Goal: Transaction & Acquisition: Purchase product/service

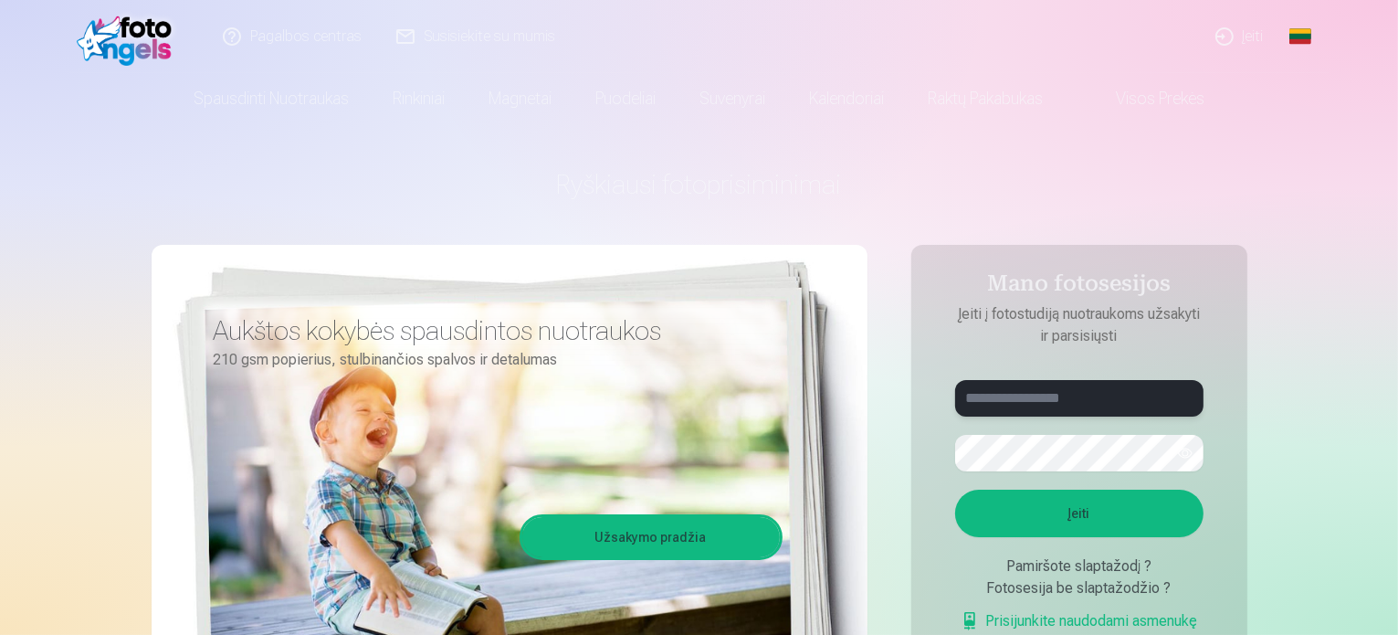
click at [1041, 398] on input "text" at bounding box center [1079, 398] width 248 height 37
type input "**********"
click at [955, 489] on button "Įeiti" at bounding box center [1079, 512] width 248 height 47
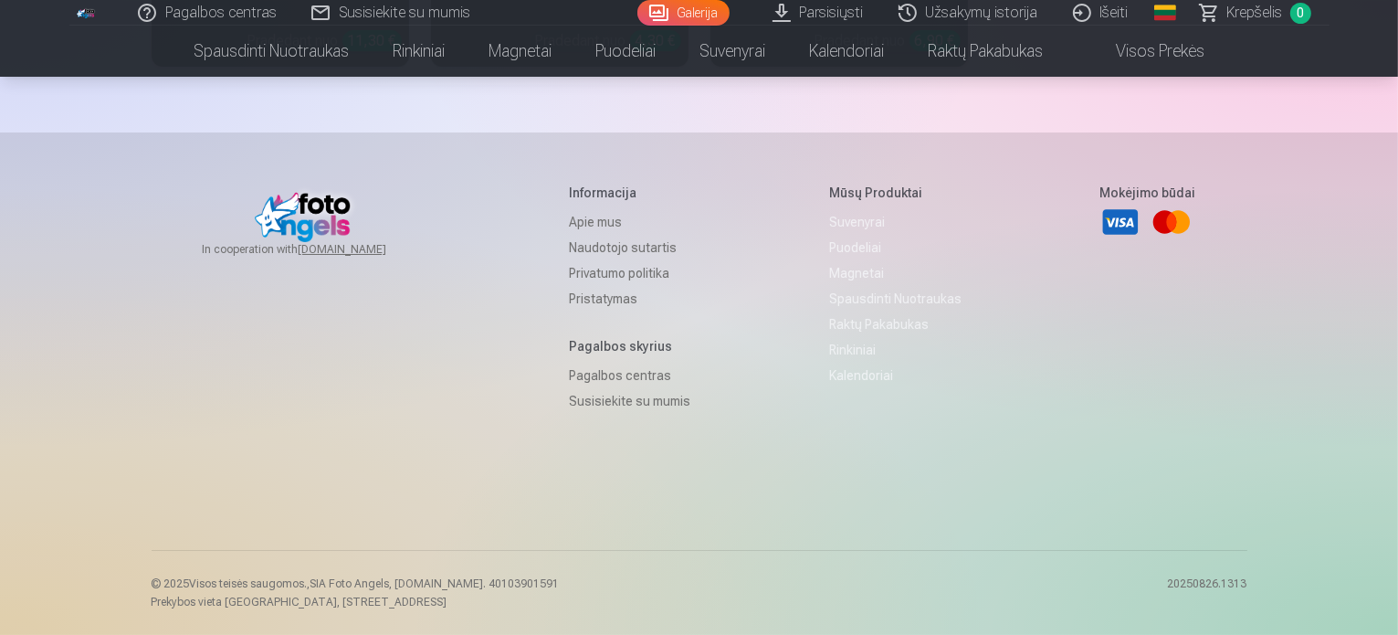
scroll to position [23008, 0]
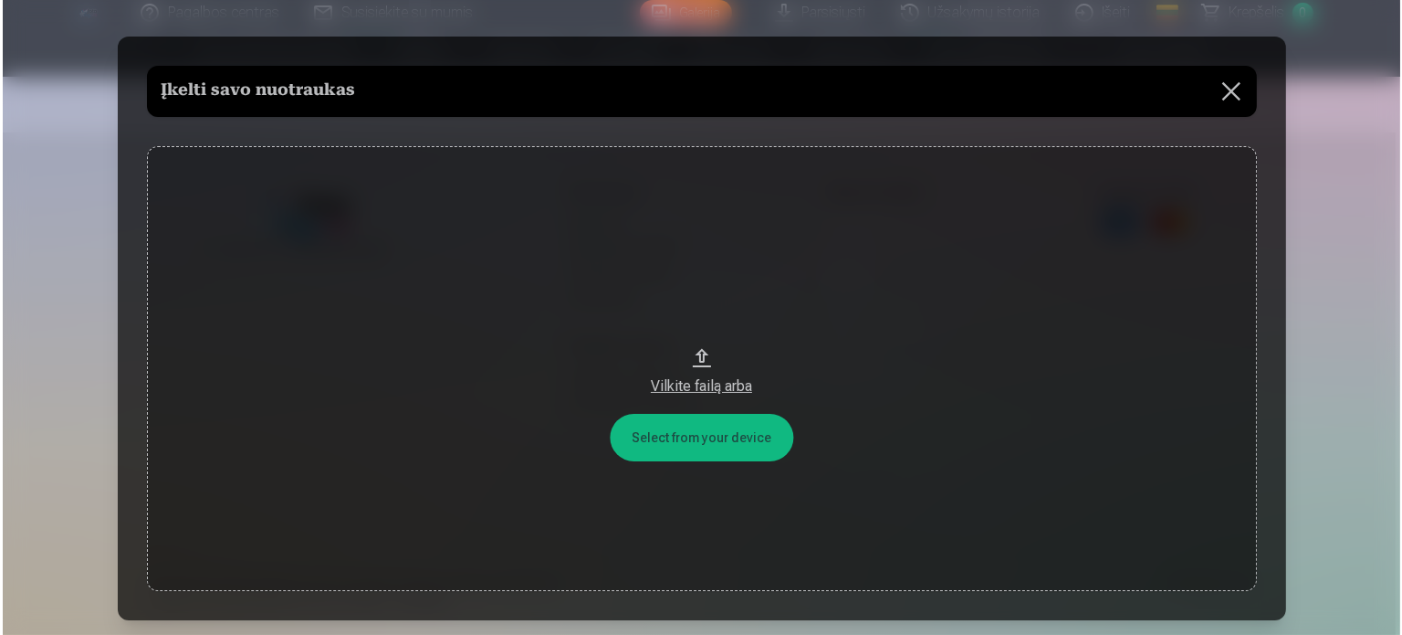
scroll to position [23083, 0]
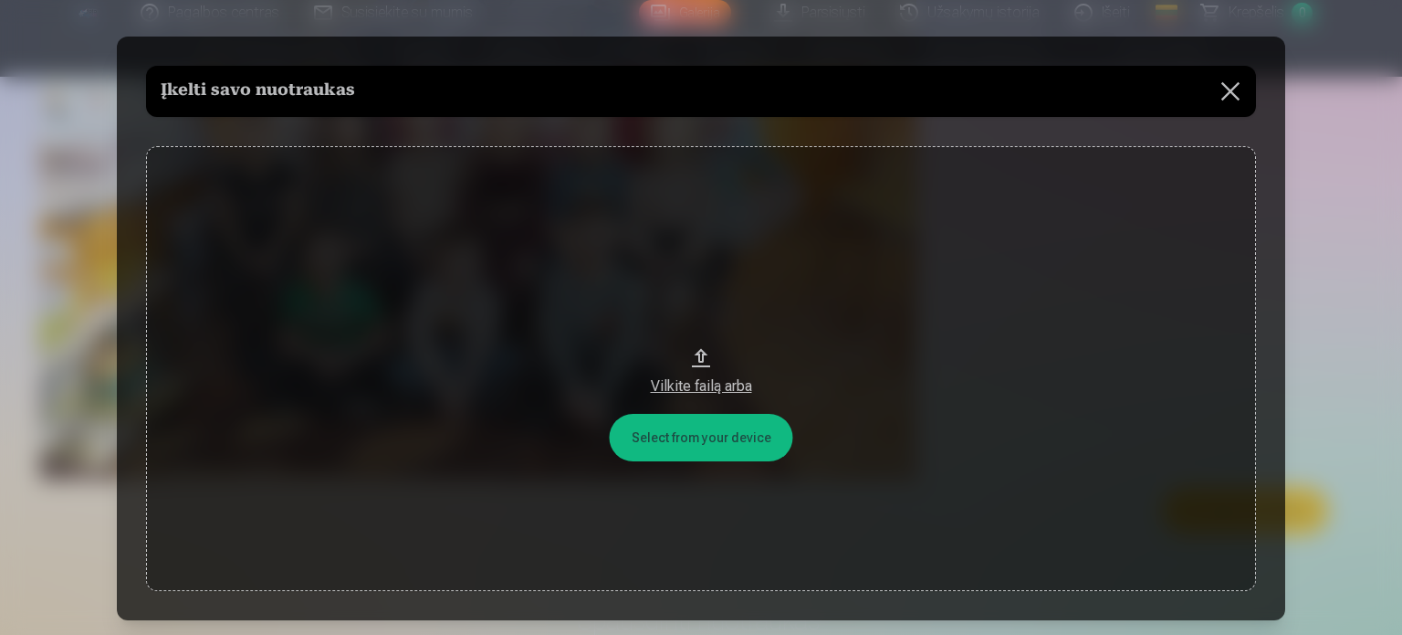
click at [694, 388] on div "Vilkite failą arba" at bounding box center [701, 386] width 1074 height 22
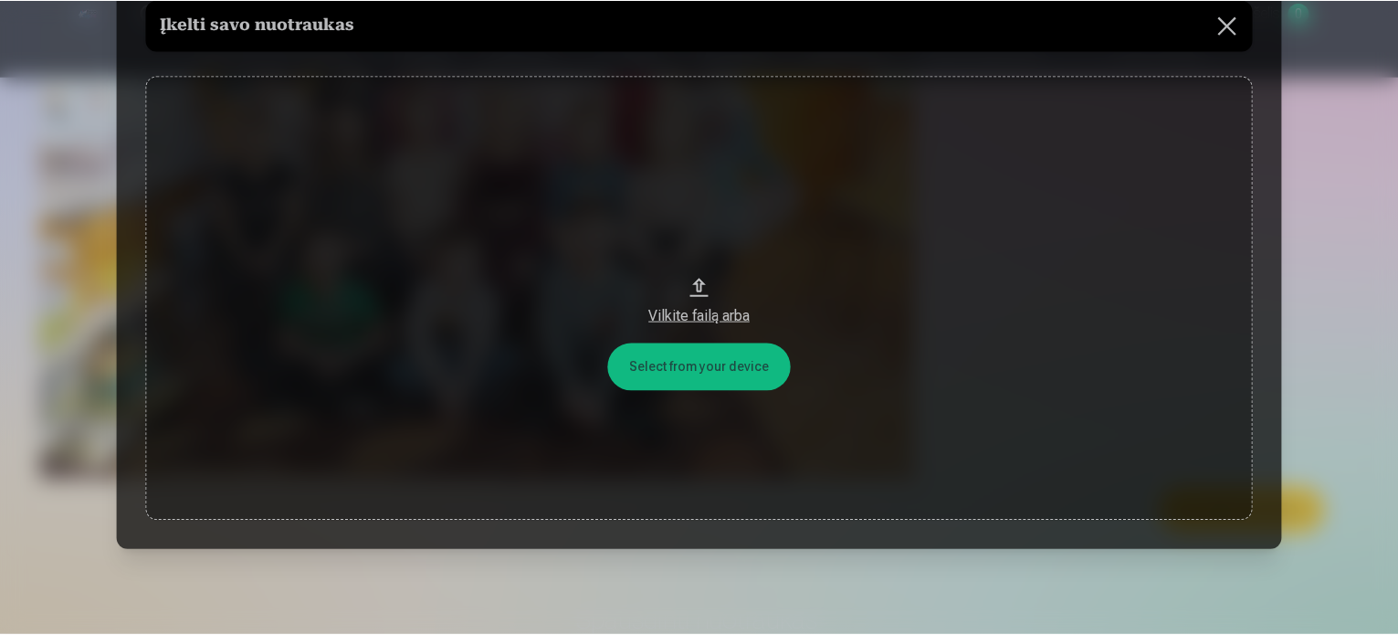
scroll to position [131, 0]
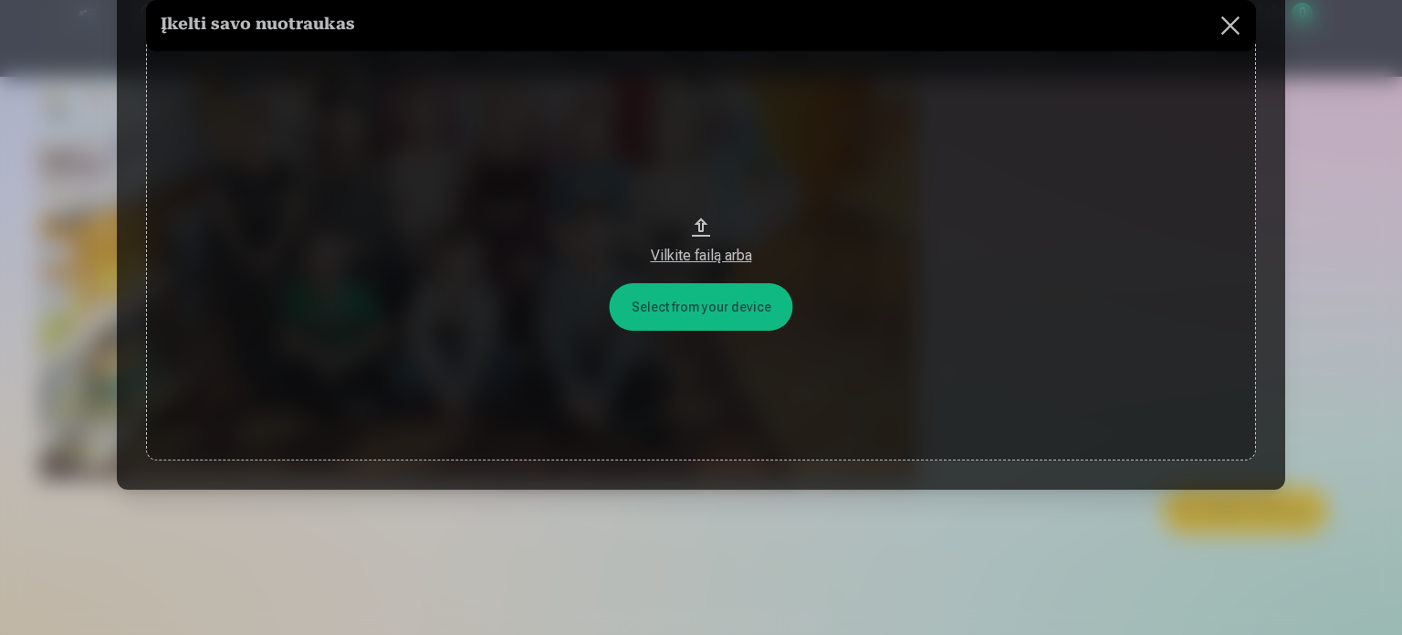
click at [750, 313] on button "Vilkite failą arba" at bounding box center [701, 238] width 1110 height 445
click at [1219, 28] on button at bounding box center [1230, 25] width 51 height 51
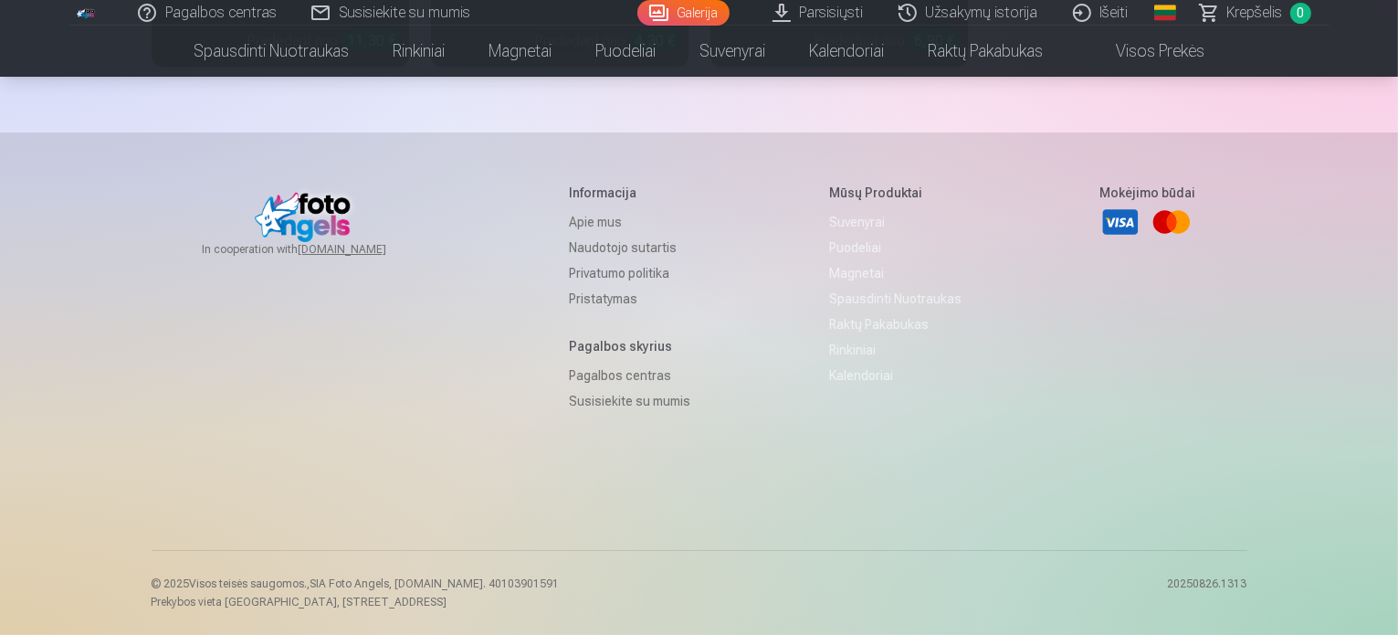
scroll to position [22900, 0]
click at [802, 18] on link "Parsisiųsti" at bounding box center [819, 13] width 126 height 26
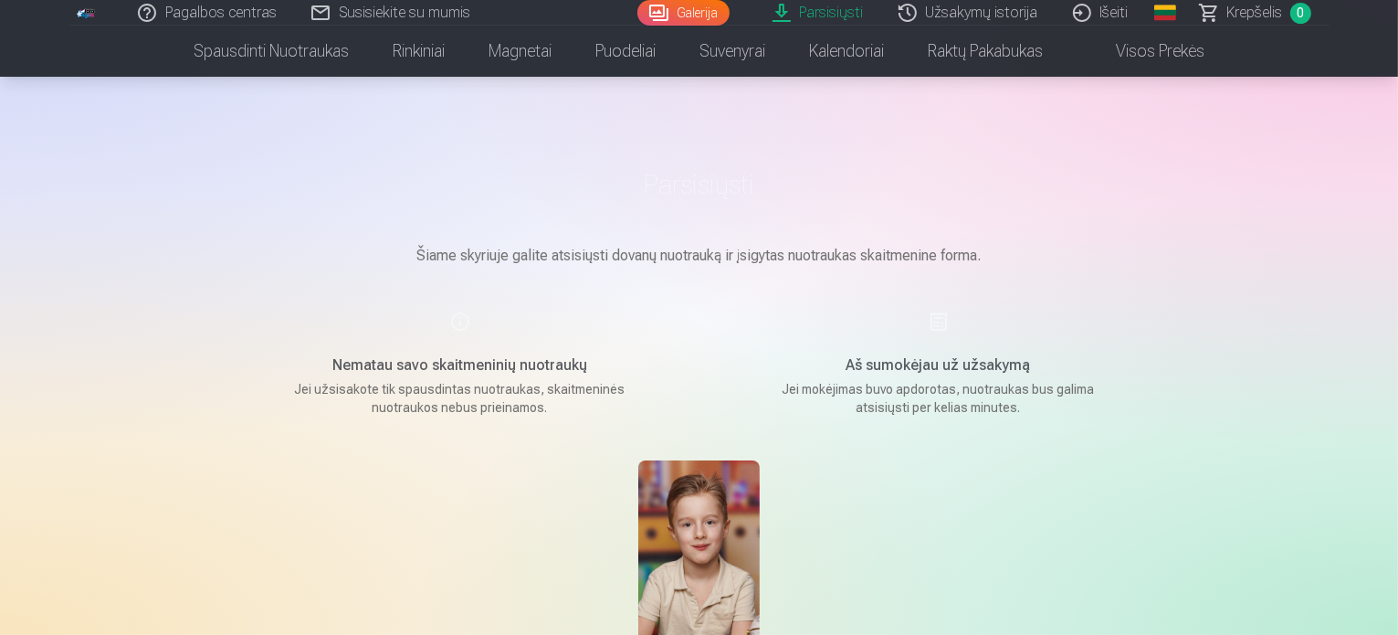
scroll to position [365, 0]
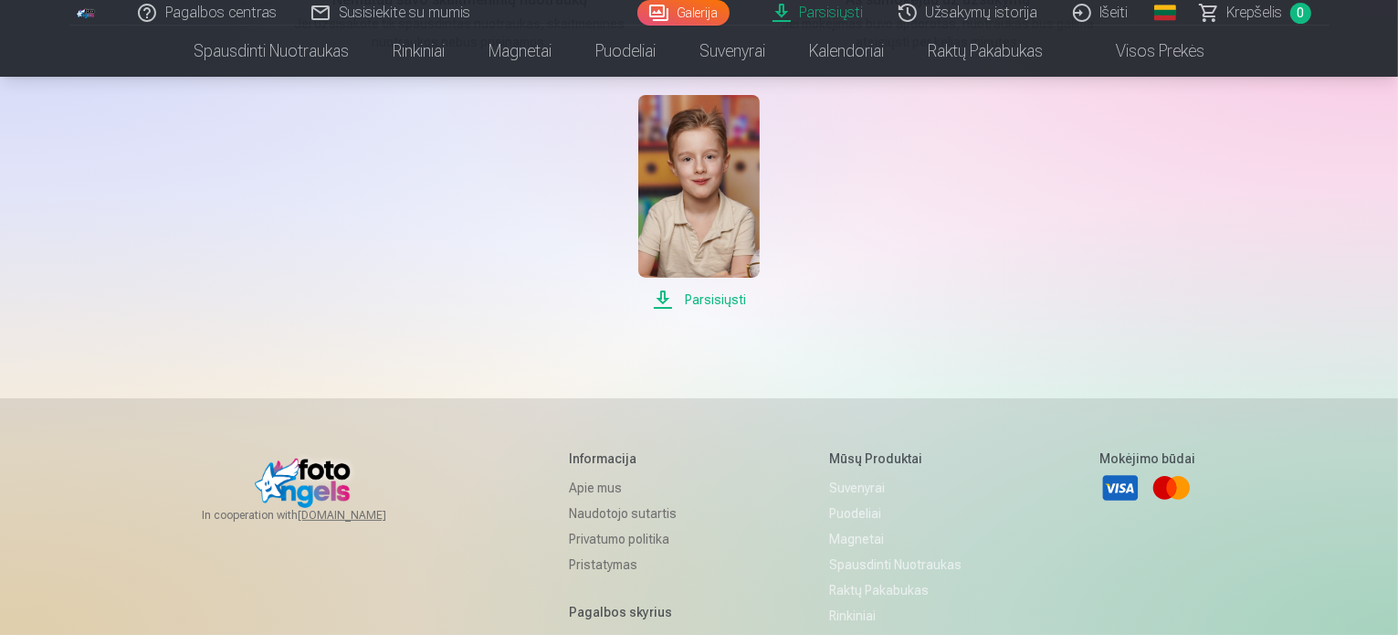
click at [730, 294] on span "Parsisiųsti" at bounding box center [698, 300] width 121 height 22
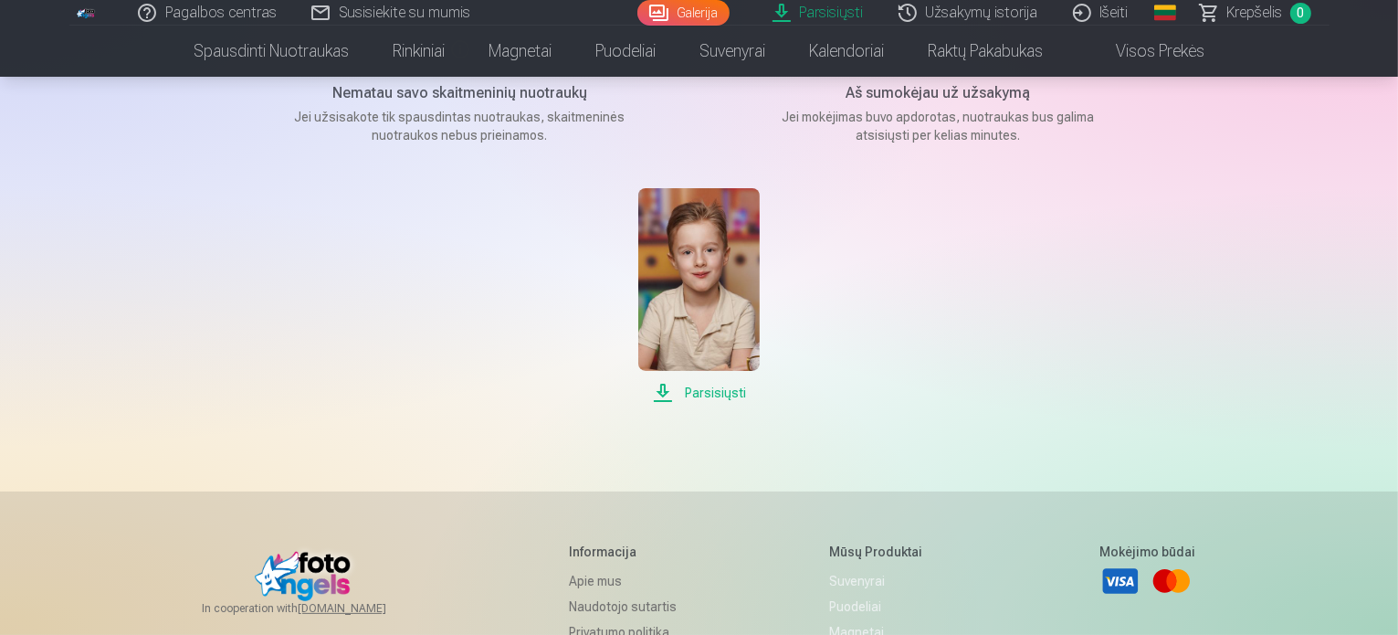
scroll to position [0, 0]
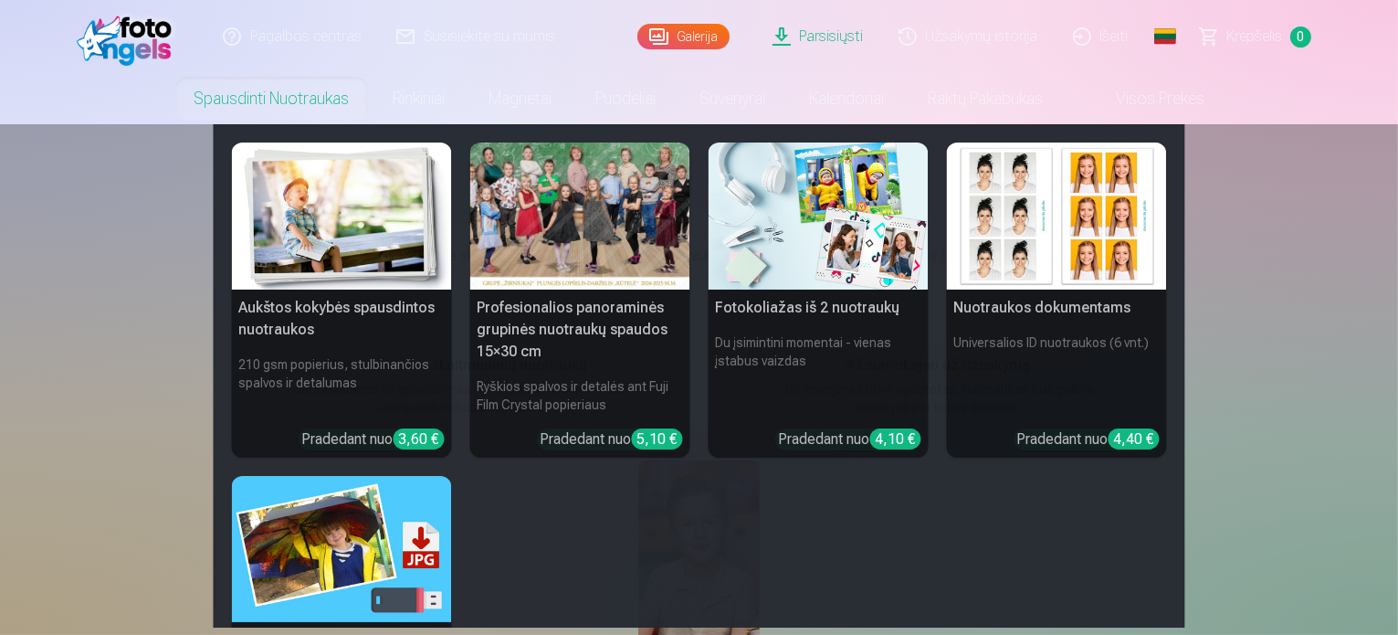
click at [306, 102] on link "Spausdinti nuotraukas" at bounding box center [271, 98] width 199 height 51
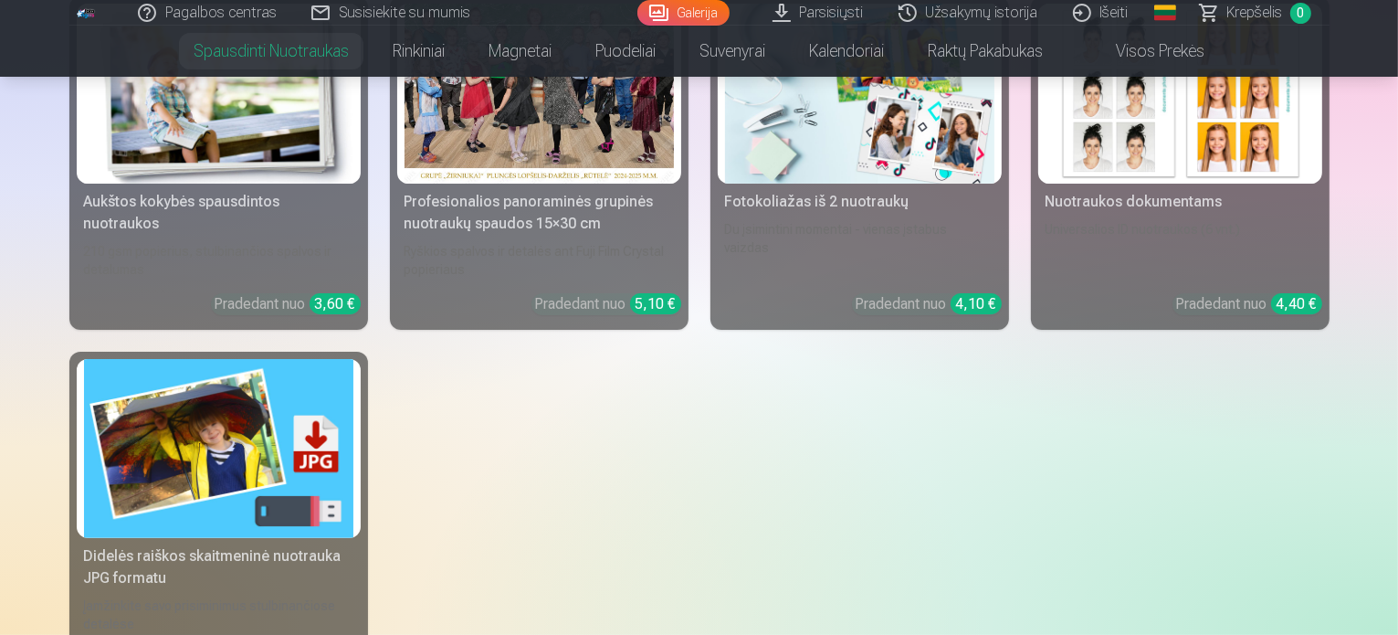
scroll to position [274, 0]
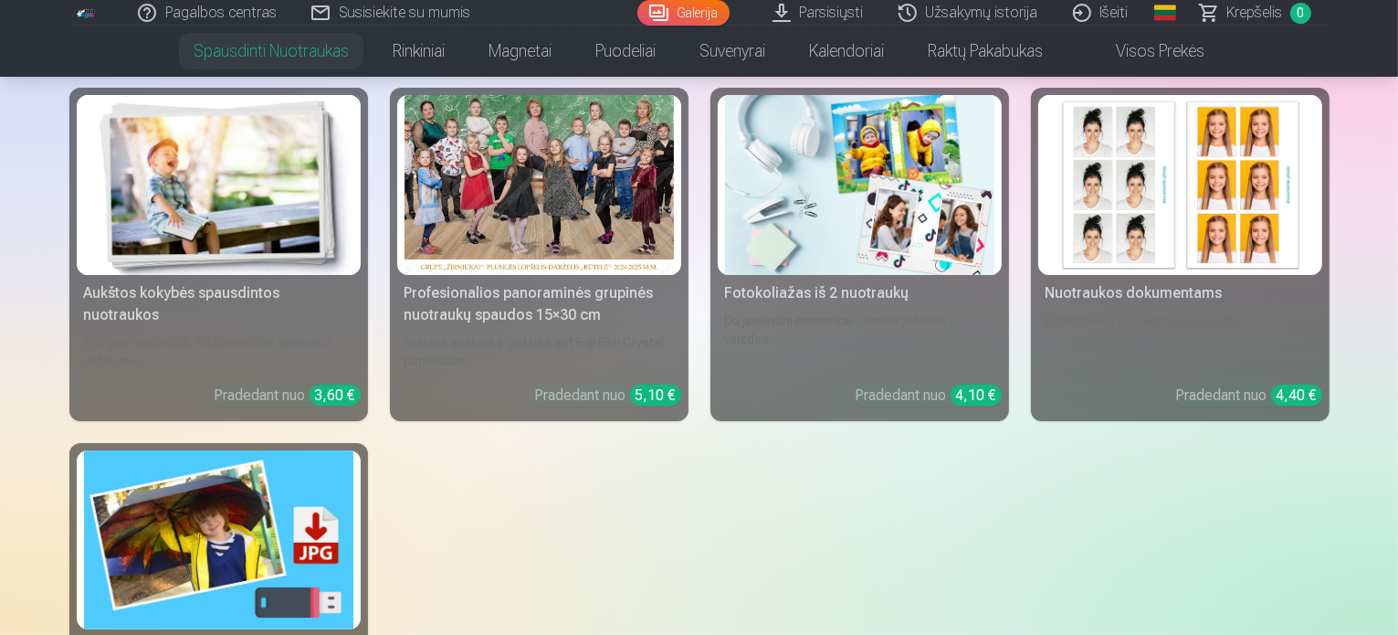
click at [209, 293] on div "Aukštos kokybės spausdintos nuotraukos" at bounding box center [219, 304] width 284 height 44
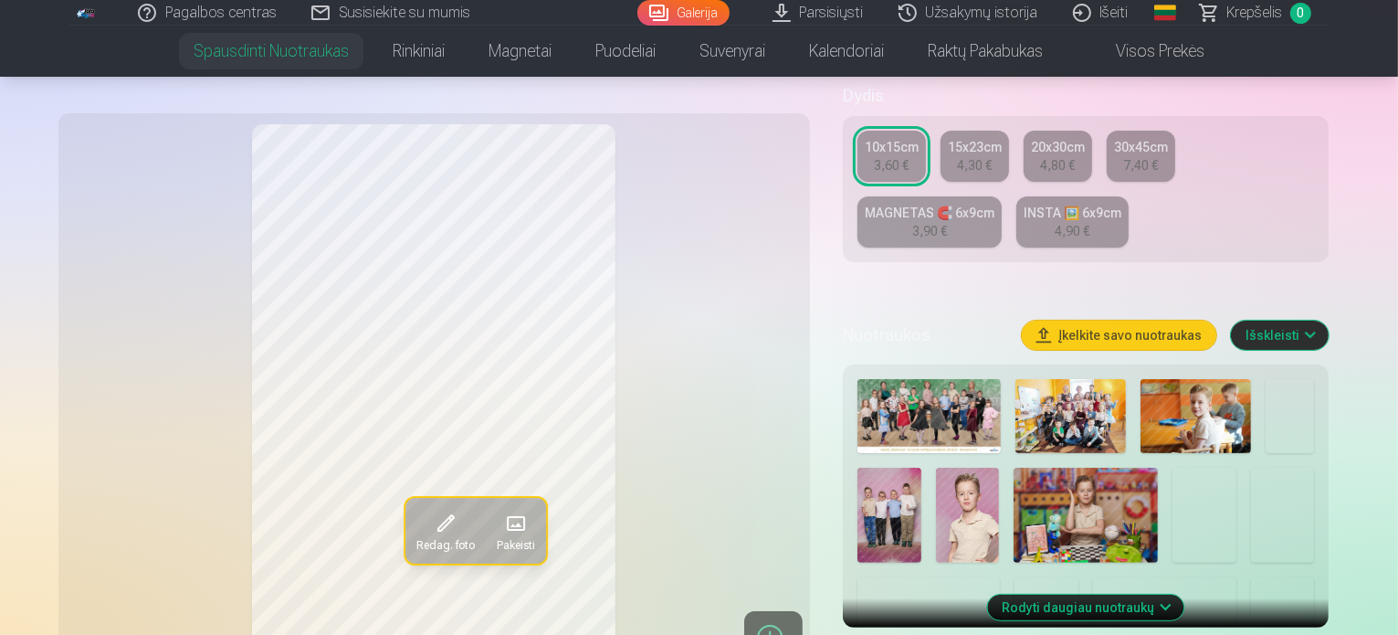
scroll to position [548, 0]
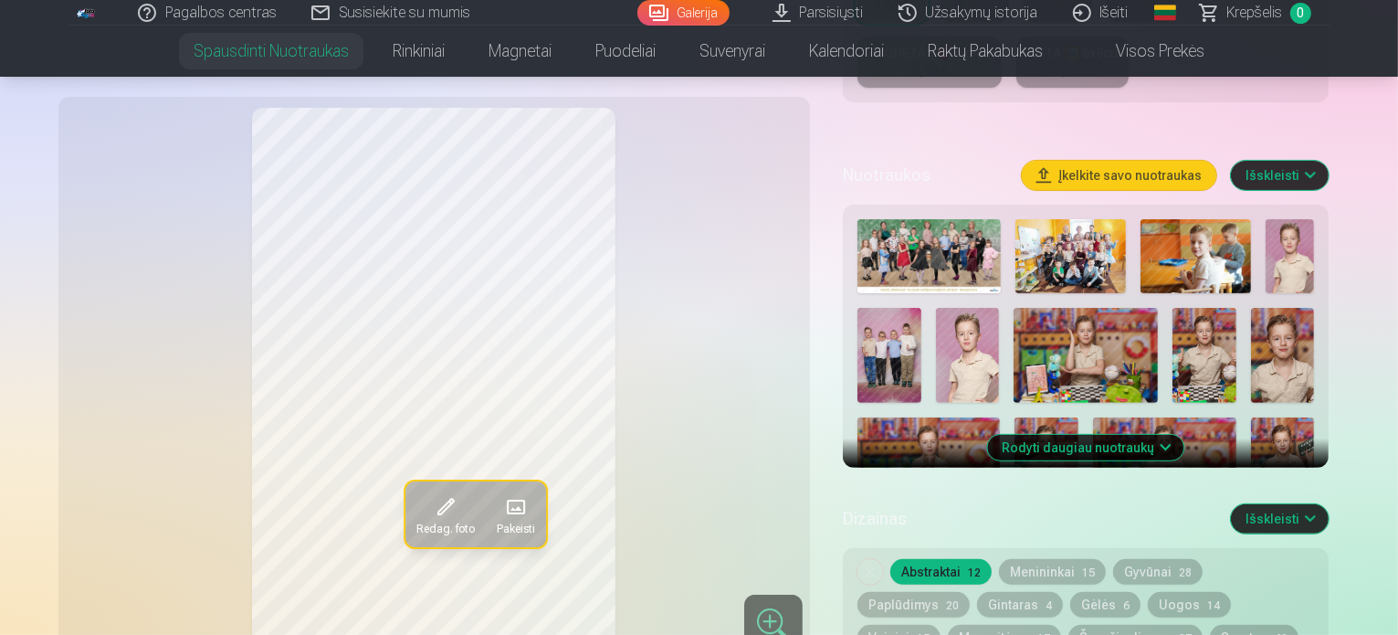
click at [916, 351] on img at bounding box center [889, 356] width 64 height 96
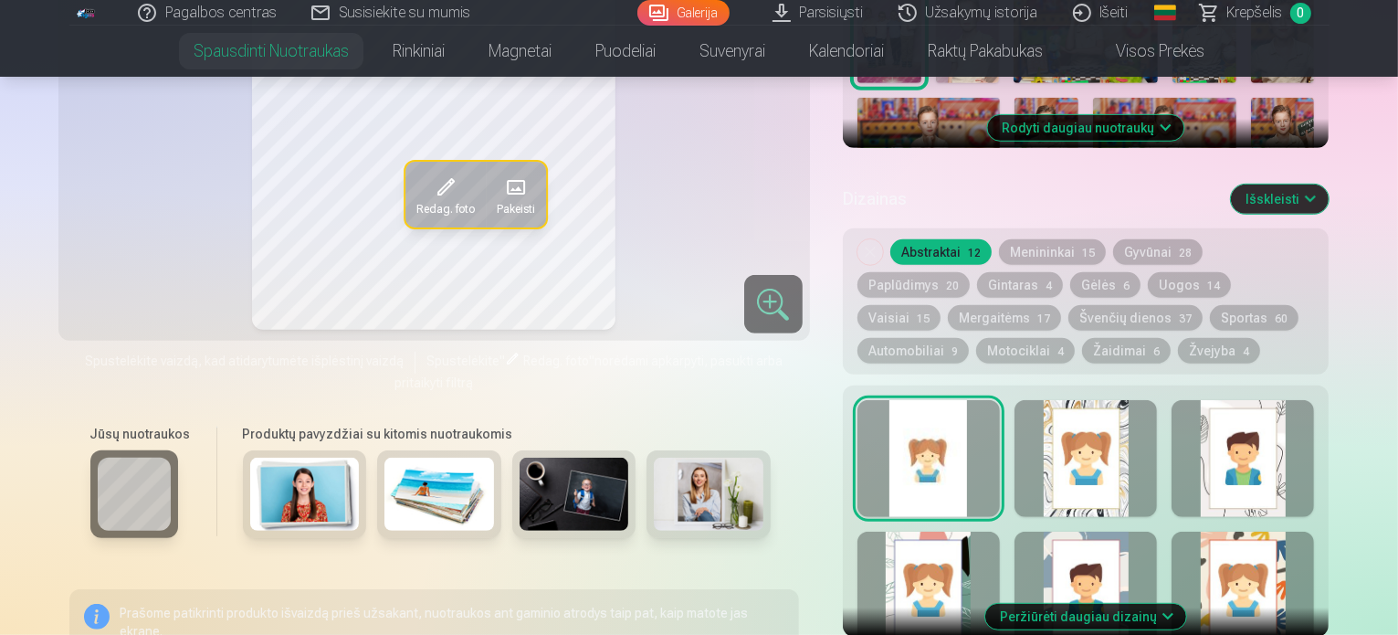
scroll to position [822, 0]
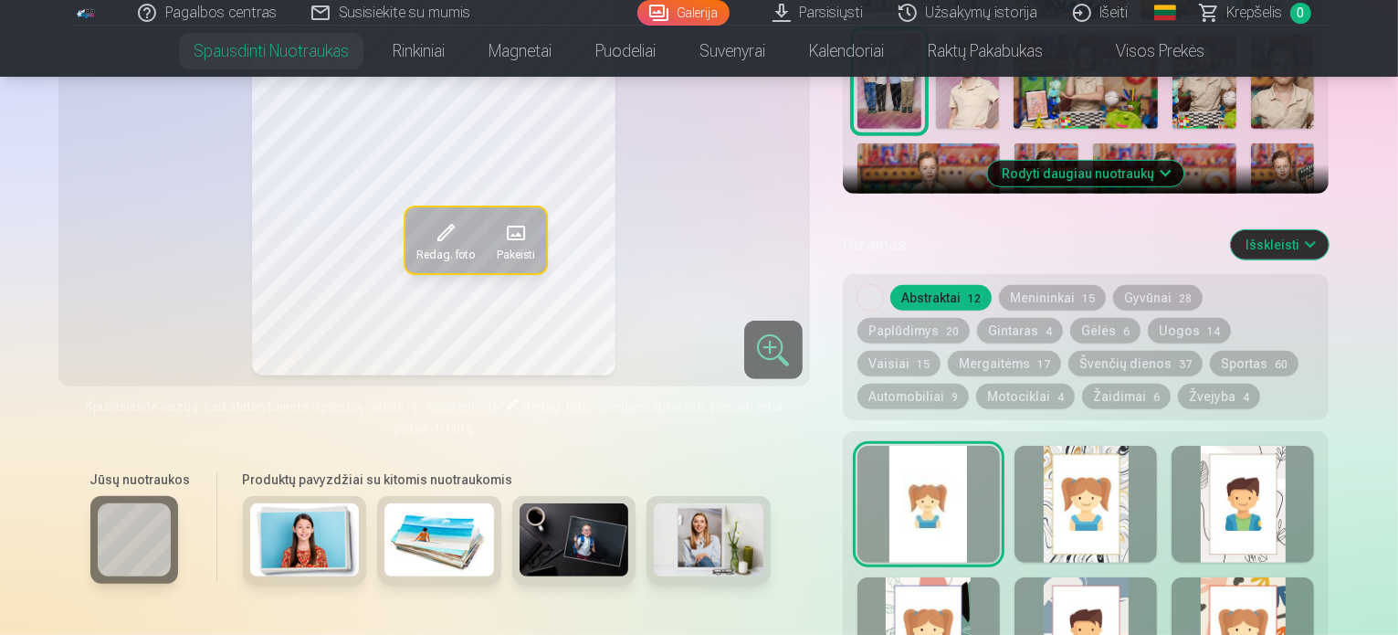
click at [1126, 484] on div at bounding box center [1085, 504] width 142 height 117
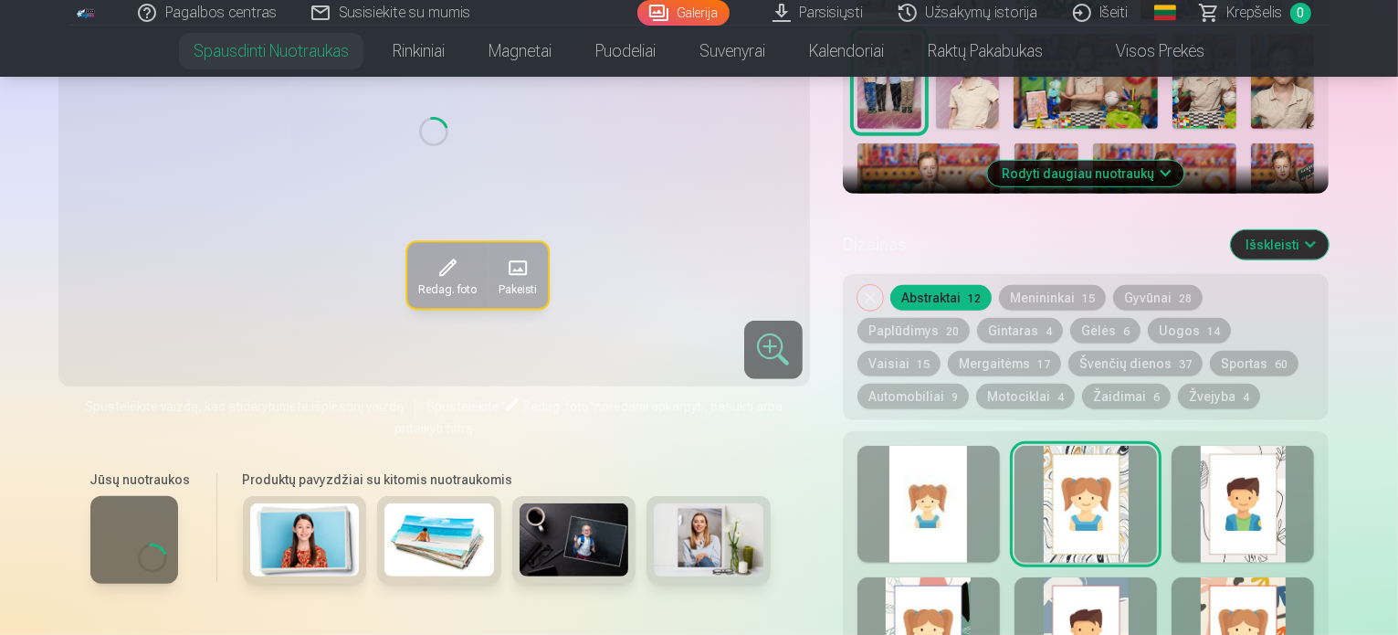
scroll to position [730, 0]
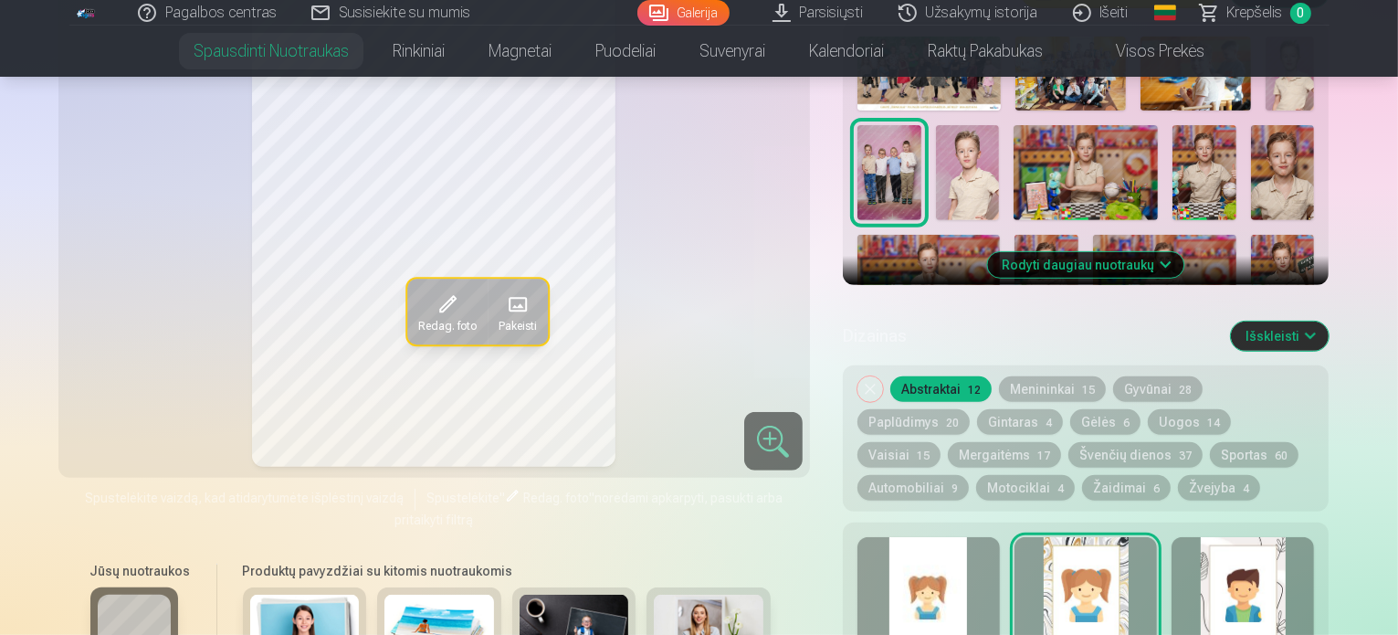
click at [1307, 566] on div at bounding box center [1242, 595] width 142 height 117
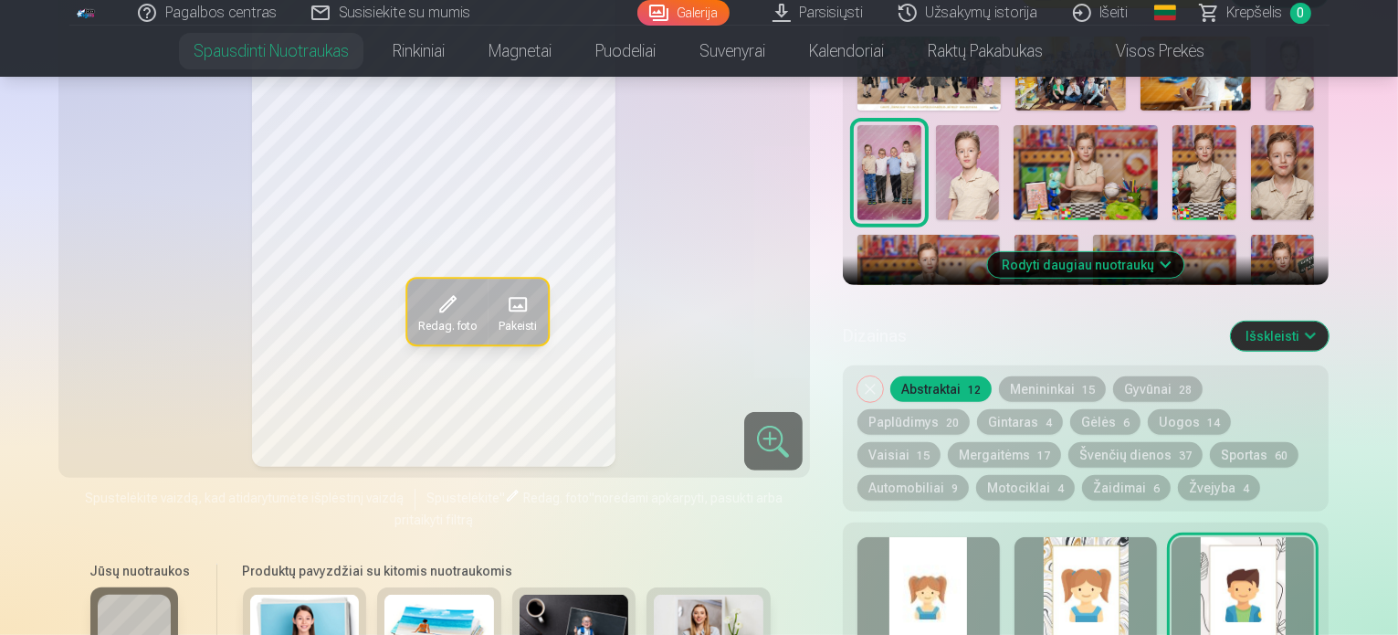
scroll to position [913, 0]
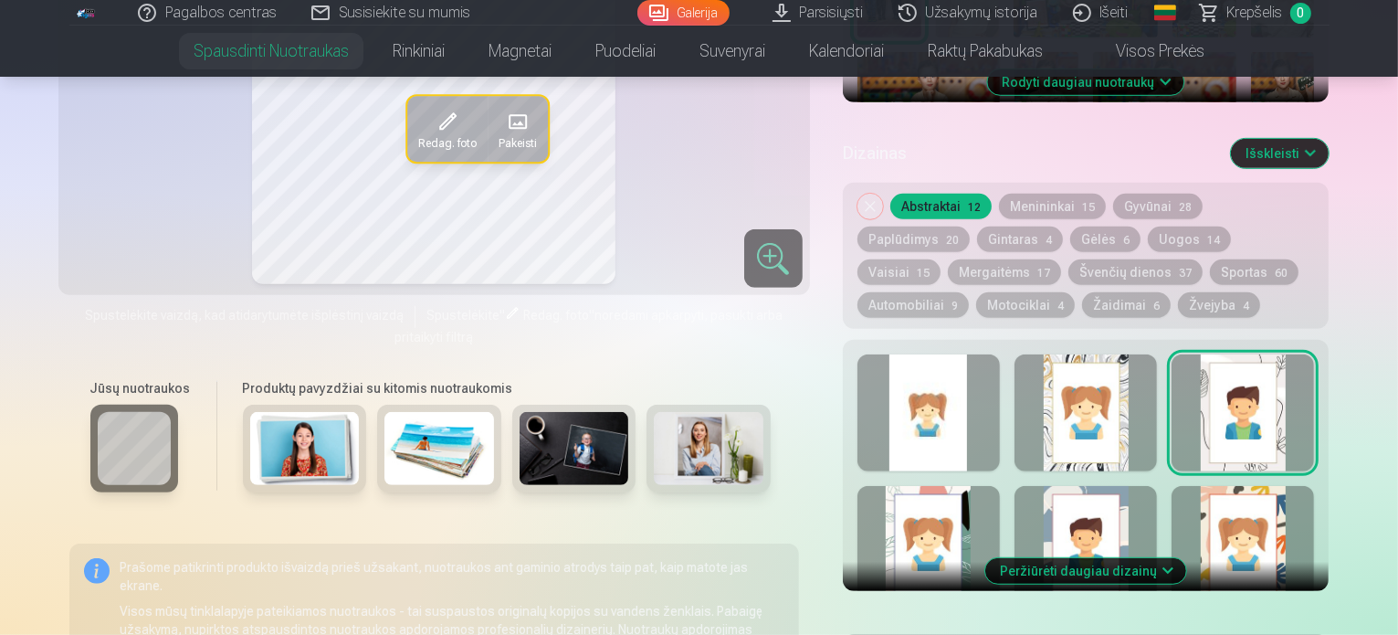
click at [1186, 558] on button "Peržiūrėti daugiau dizainų" at bounding box center [1085, 571] width 201 height 26
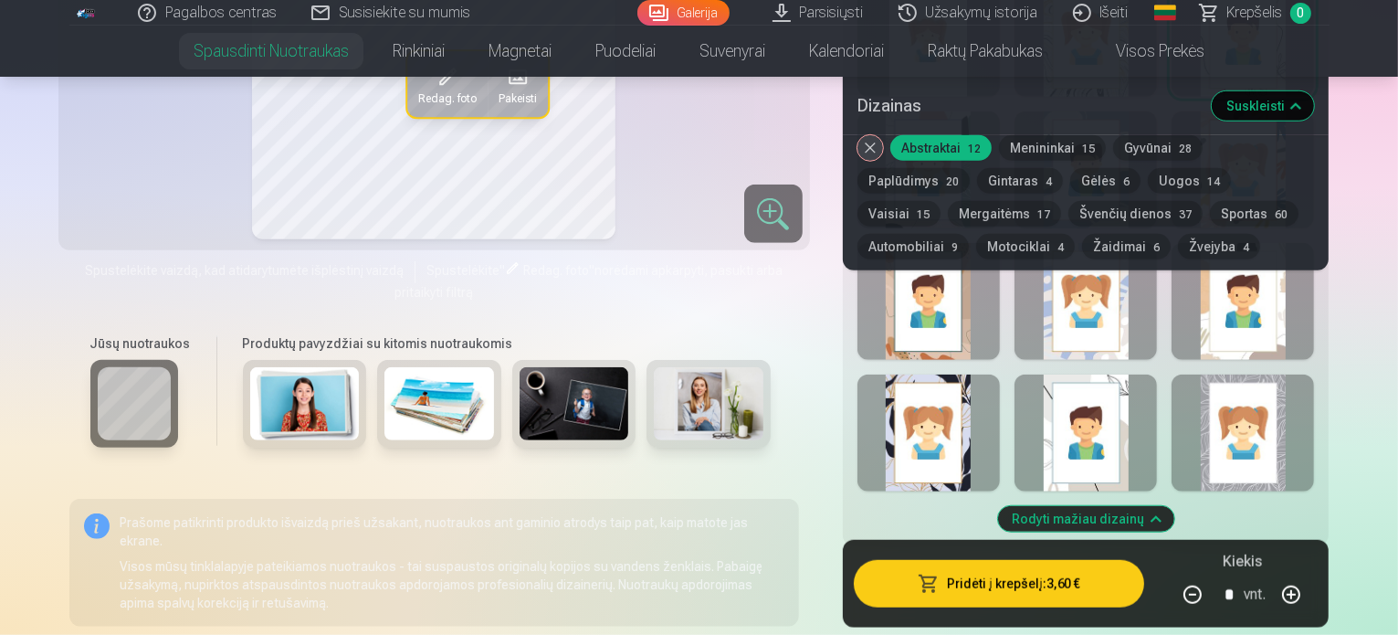
scroll to position [1278, 0]
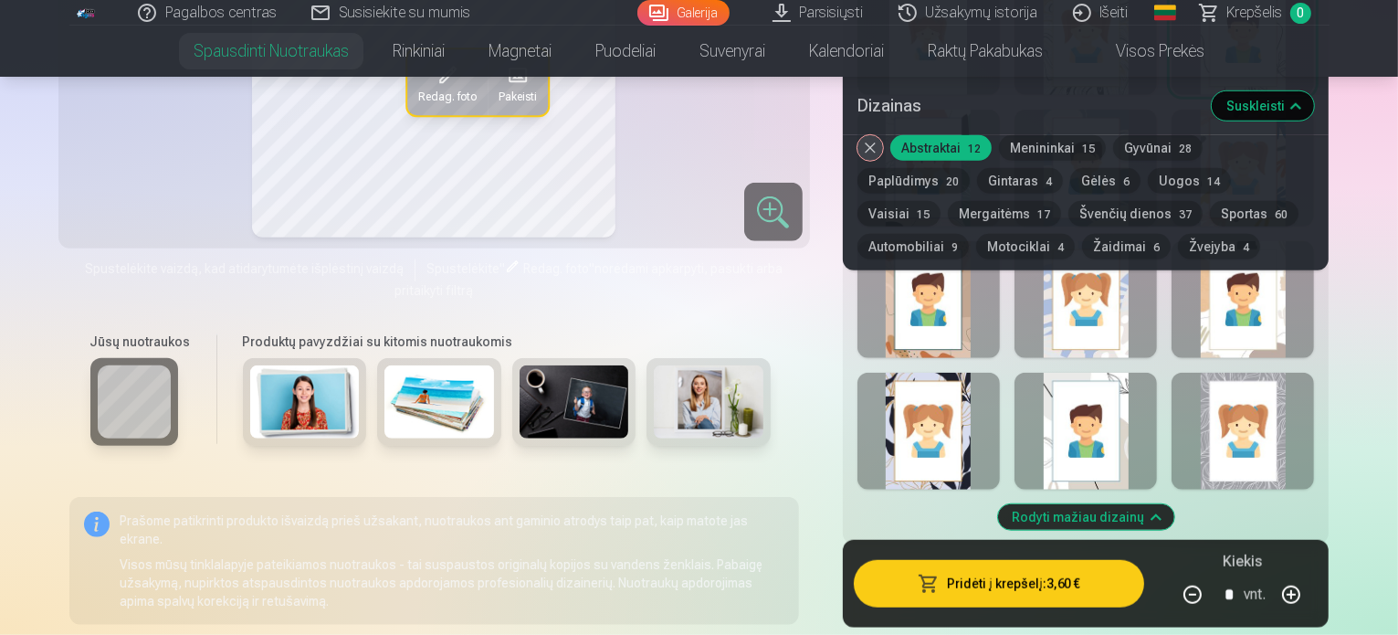
click at [960, 442] on div at bounding box center [928, 431] width 142 height 117
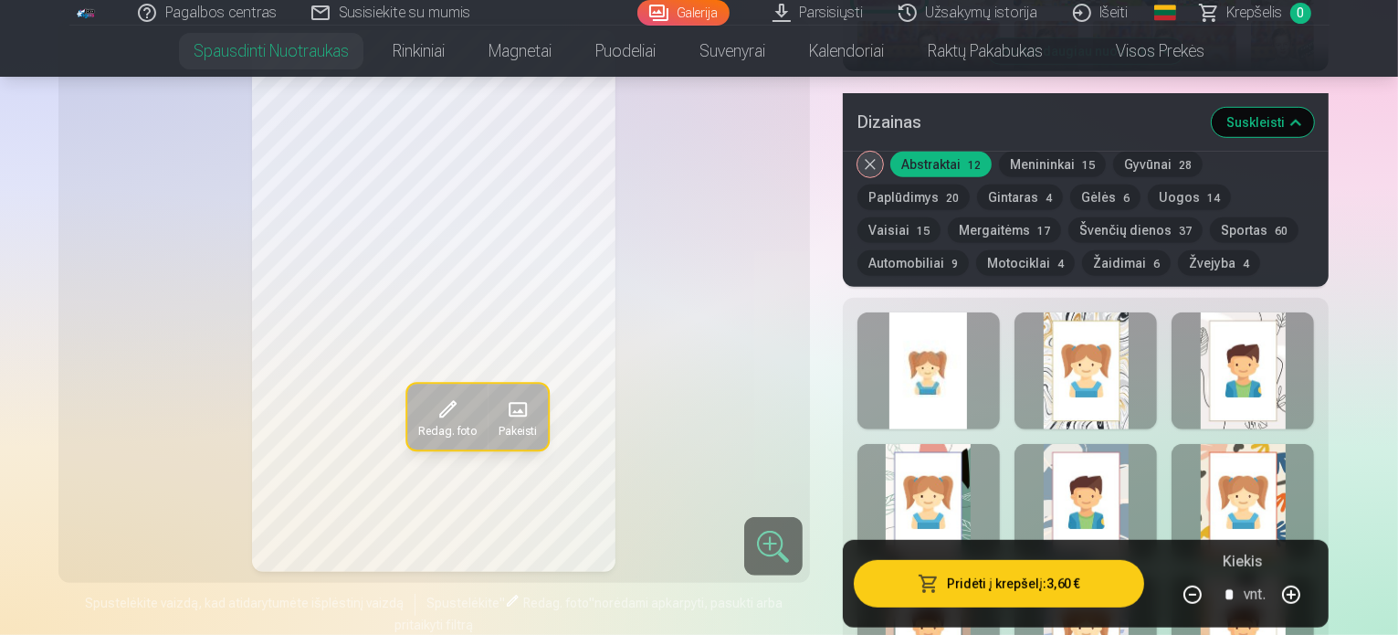
scroll to position [913, 0]
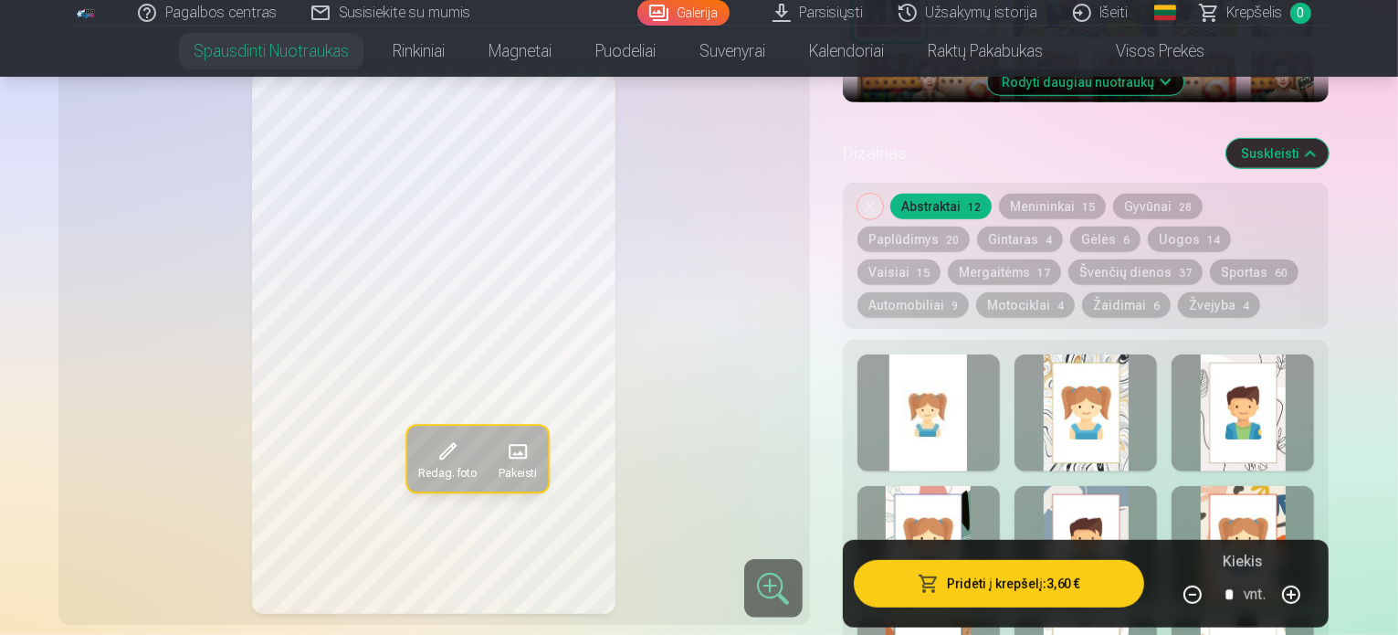
click at [959, 412] on div at bounding box center [928, 412] width 142 height 117
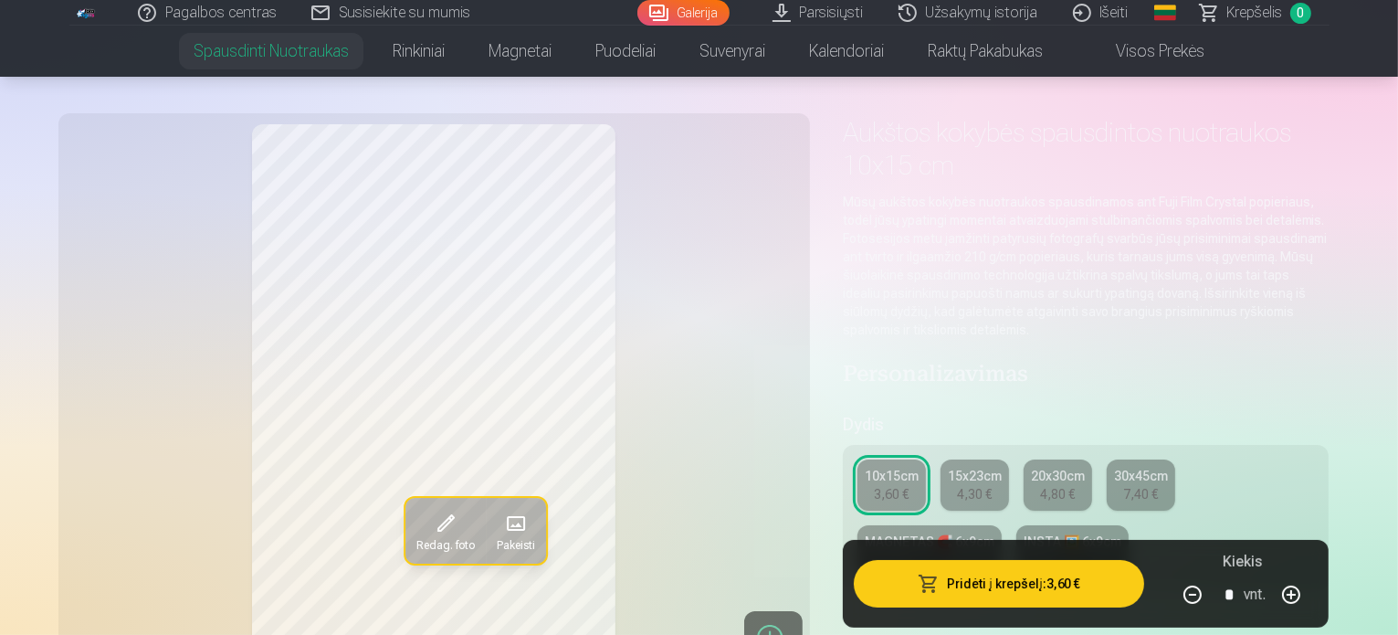
scroll to position [91, 0]
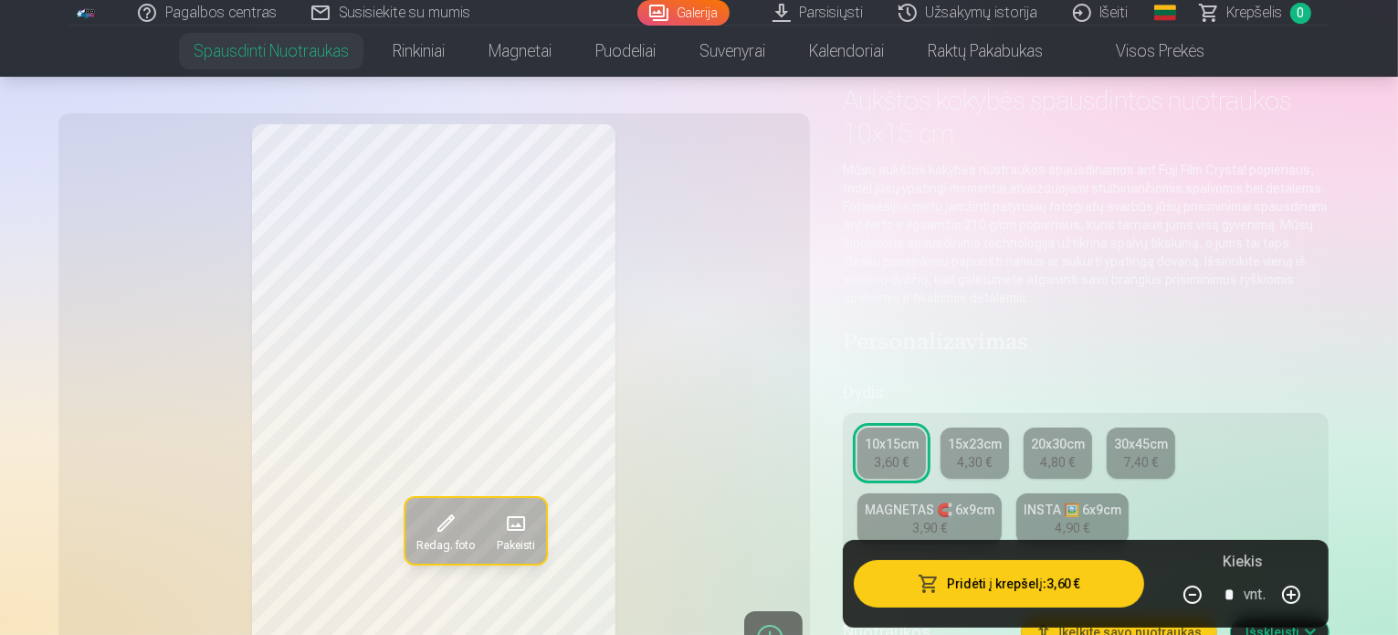
click at [1002, 493] on link "MAGNETAS 🧲 6x9cm 3,90 €" at bounding box center [929, 518] width 144 height 51
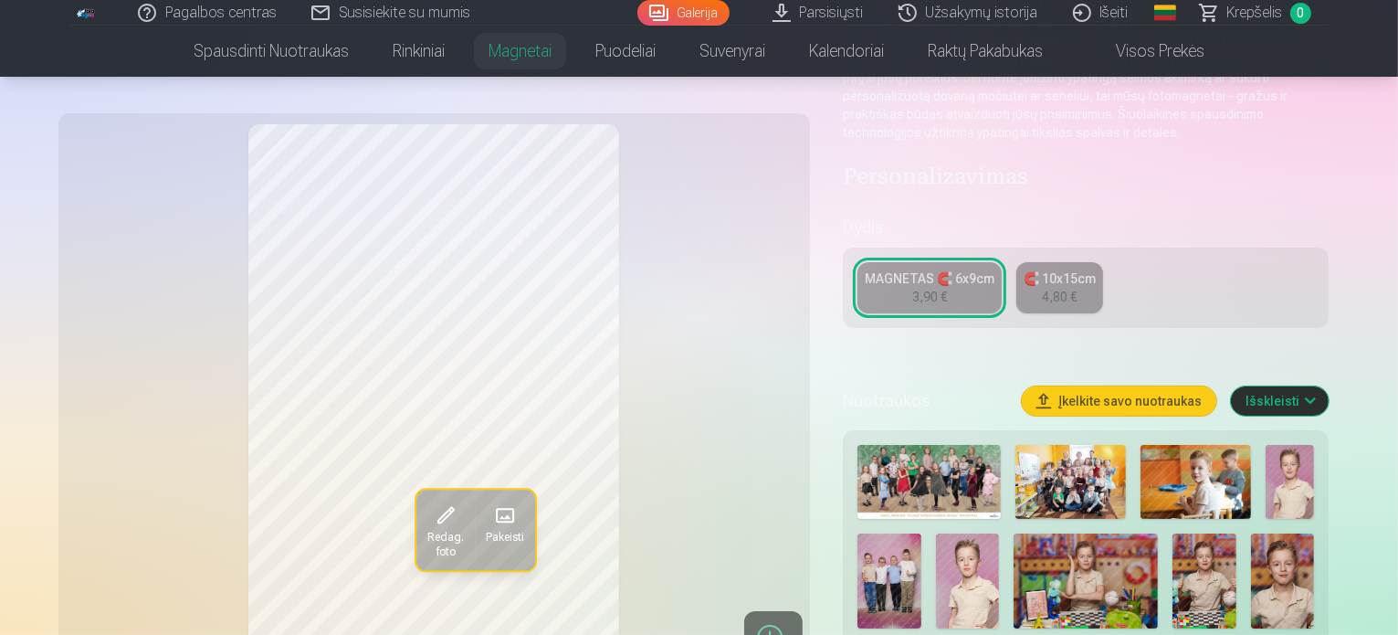
scroll to position [274, 0]
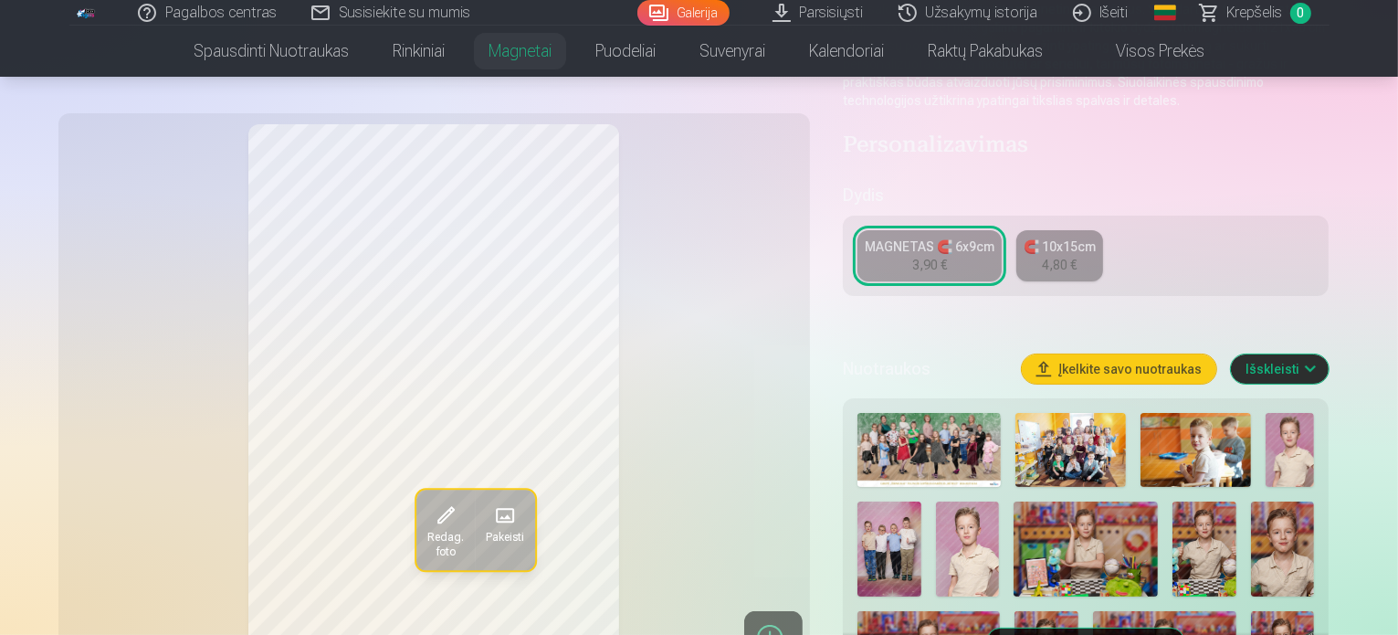
click at [882, 525] on img at bounding box center [889, 549] width 64 height 96
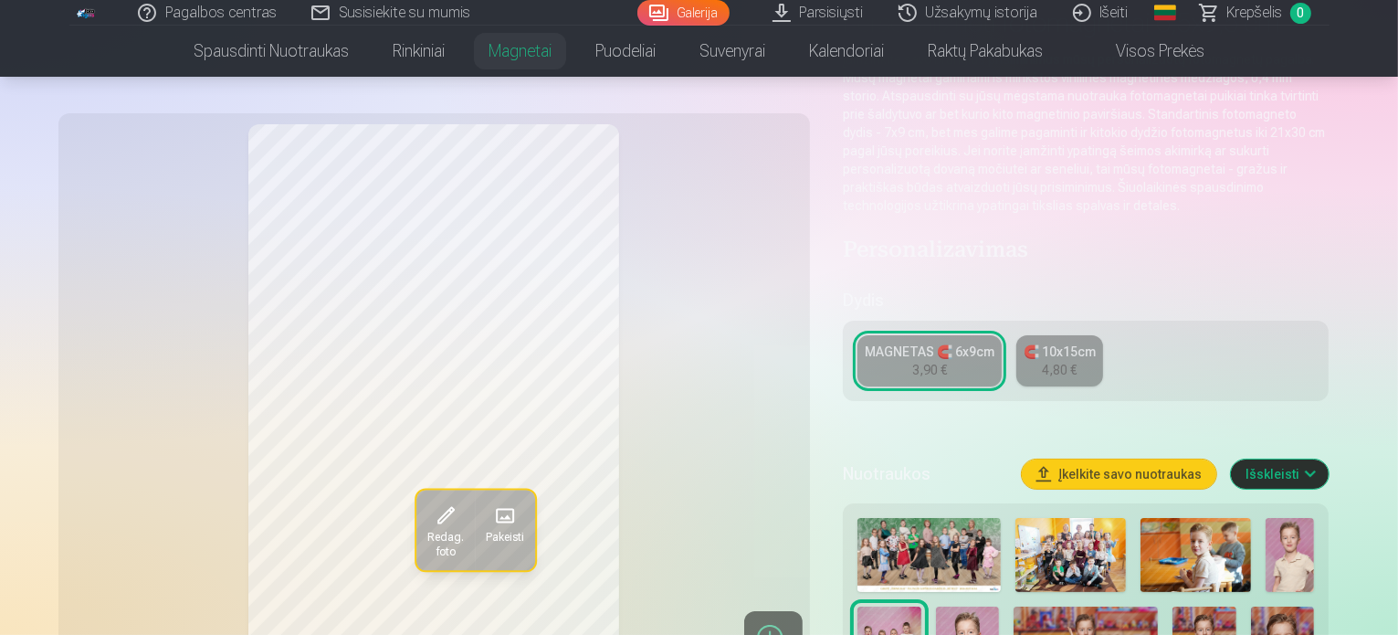
scroll to position [91, 0]
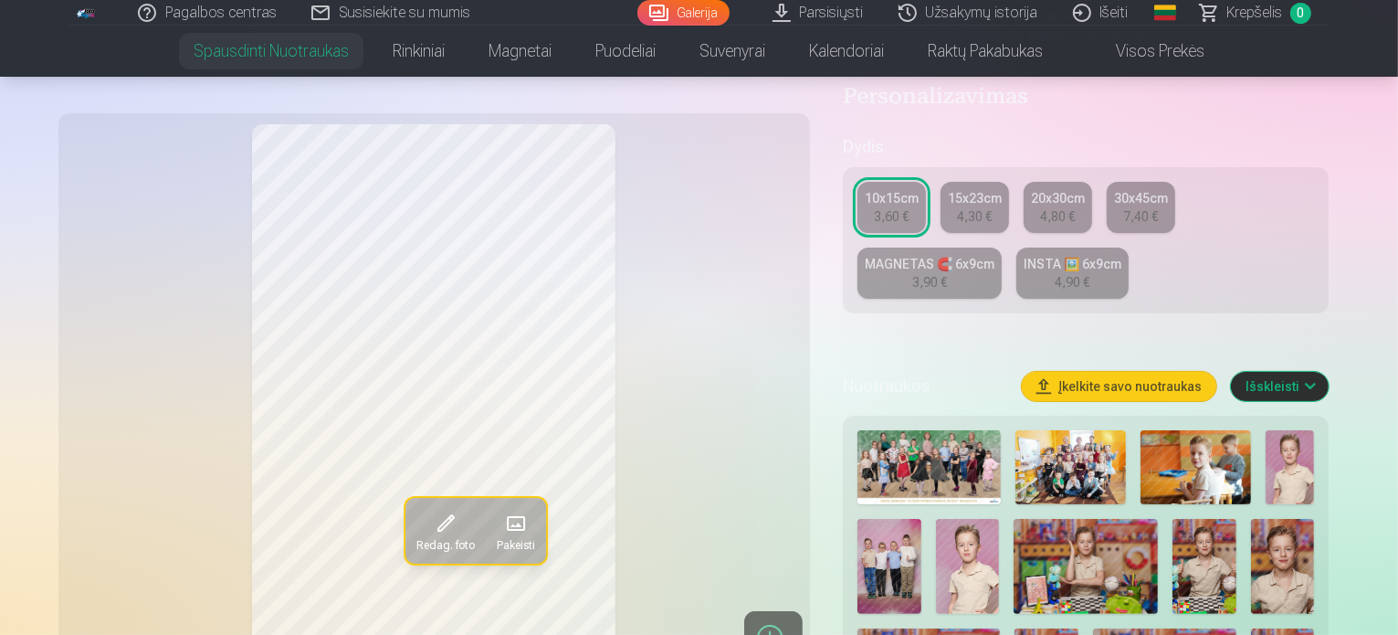
scroll to position [457, 0]
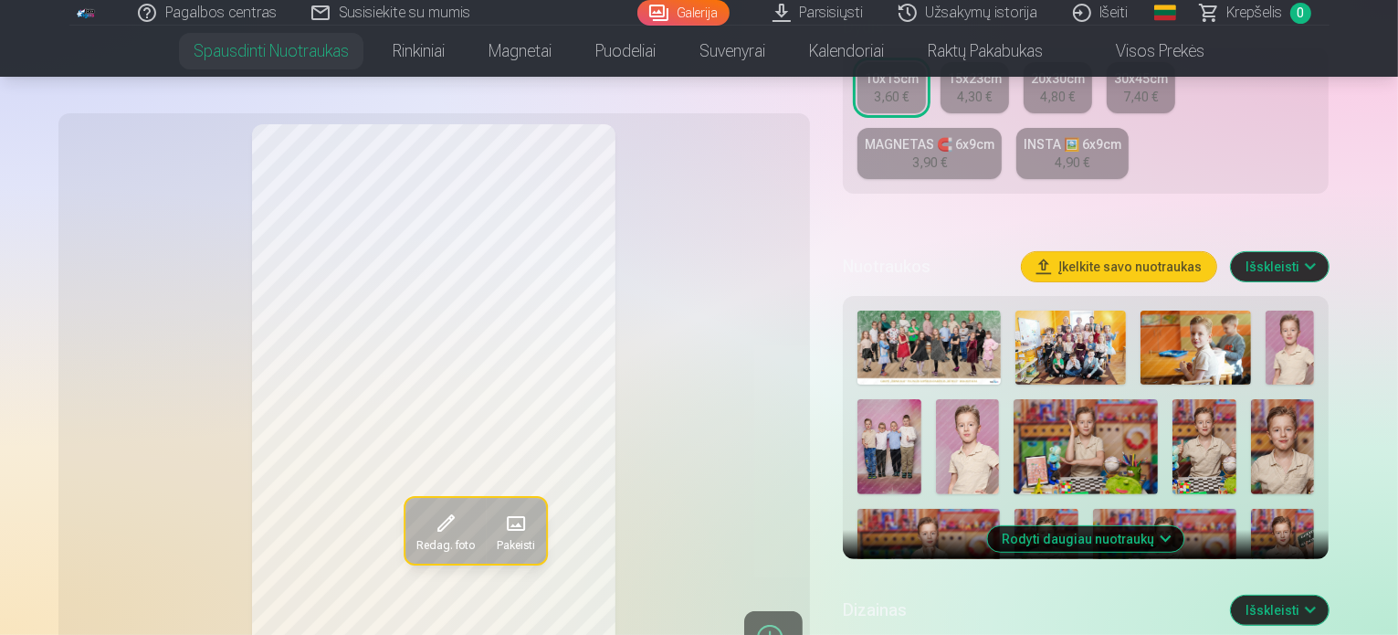
click at [888, 449] on img at bounding box center [889, 447] width 64 height 96
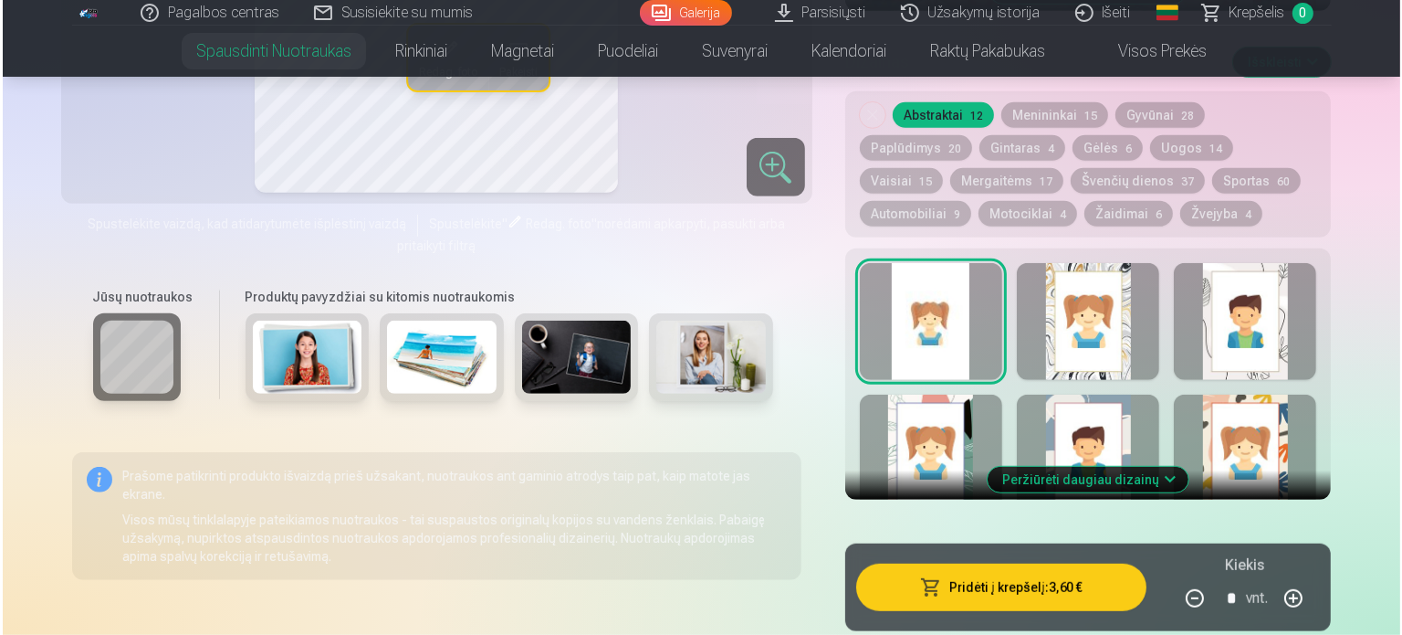
scroll to position [1096, 0]
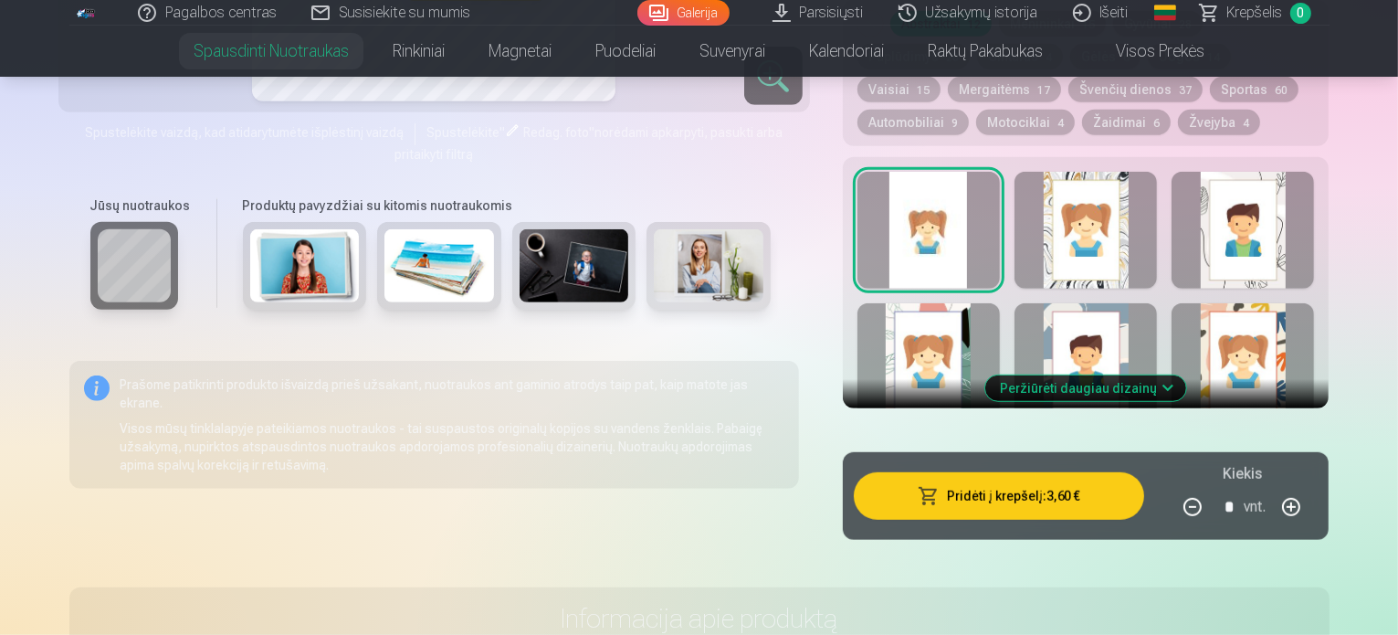
click at [1042, 488] on button "Pridėti į krepšelį : 3,60 €" at bounding box center [999, 495] width 291 height 47
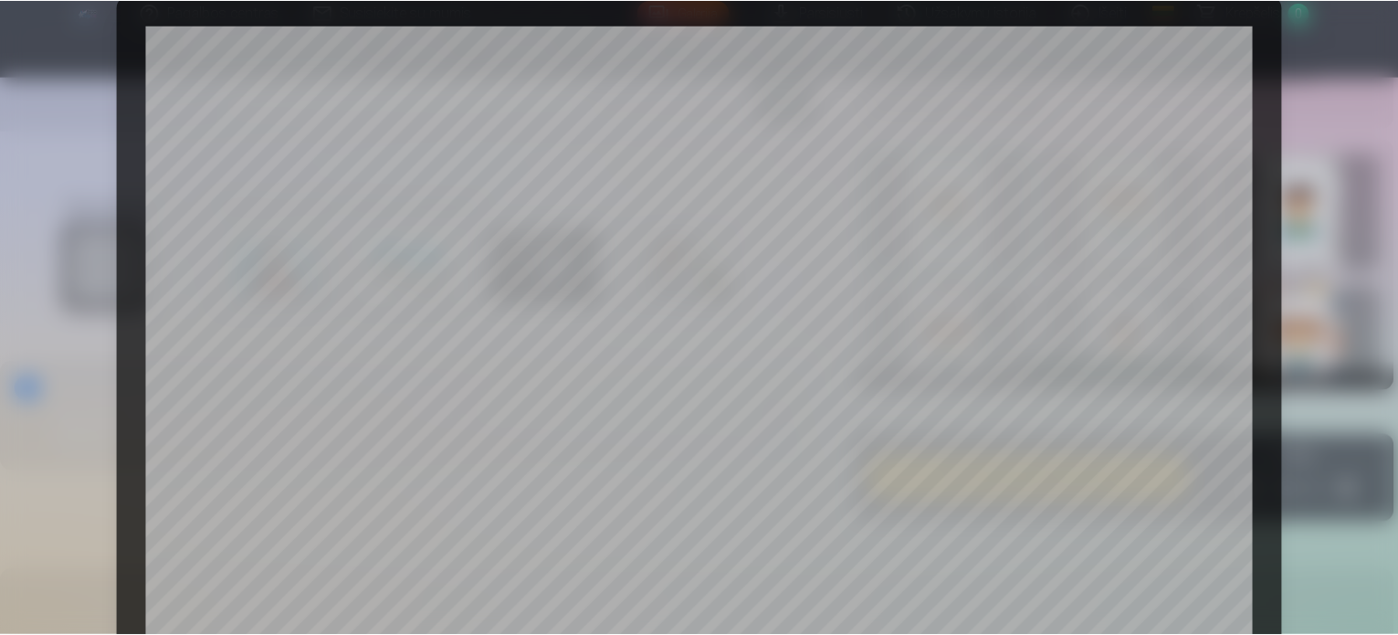
scroll to position [223, 0]
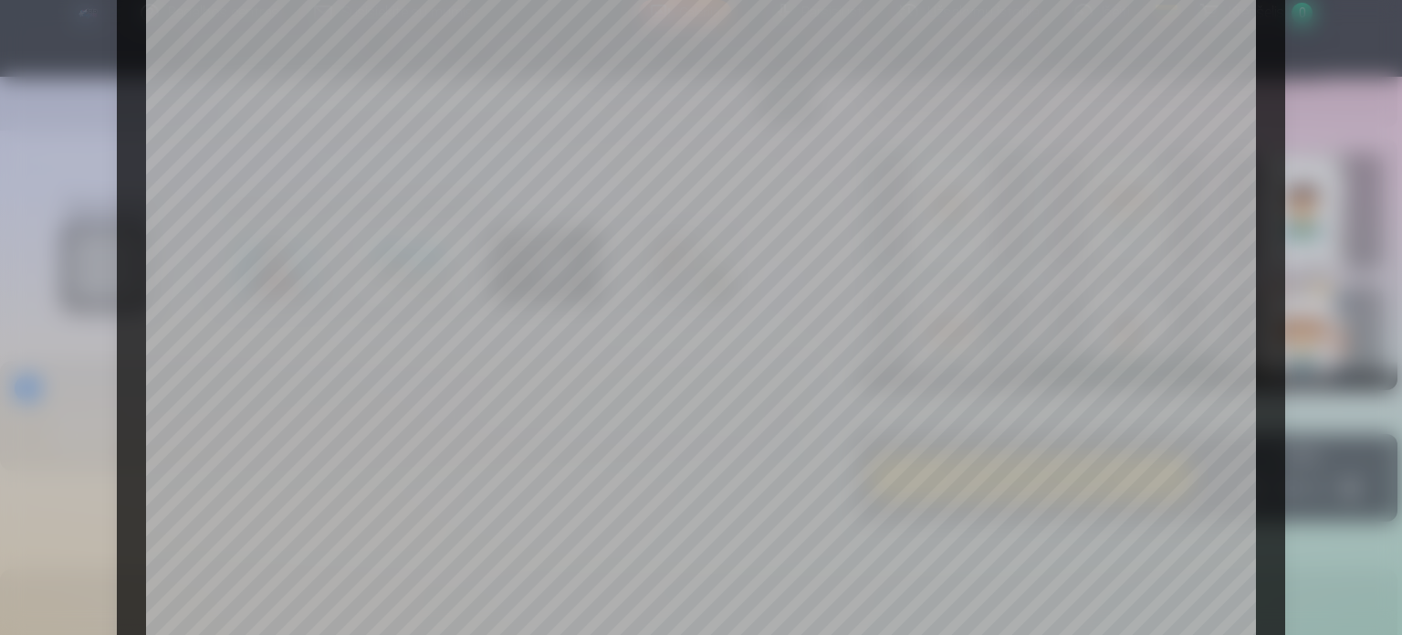
click at [1300, 134] on div at bounding box center [701, 317] width 1402 height 635
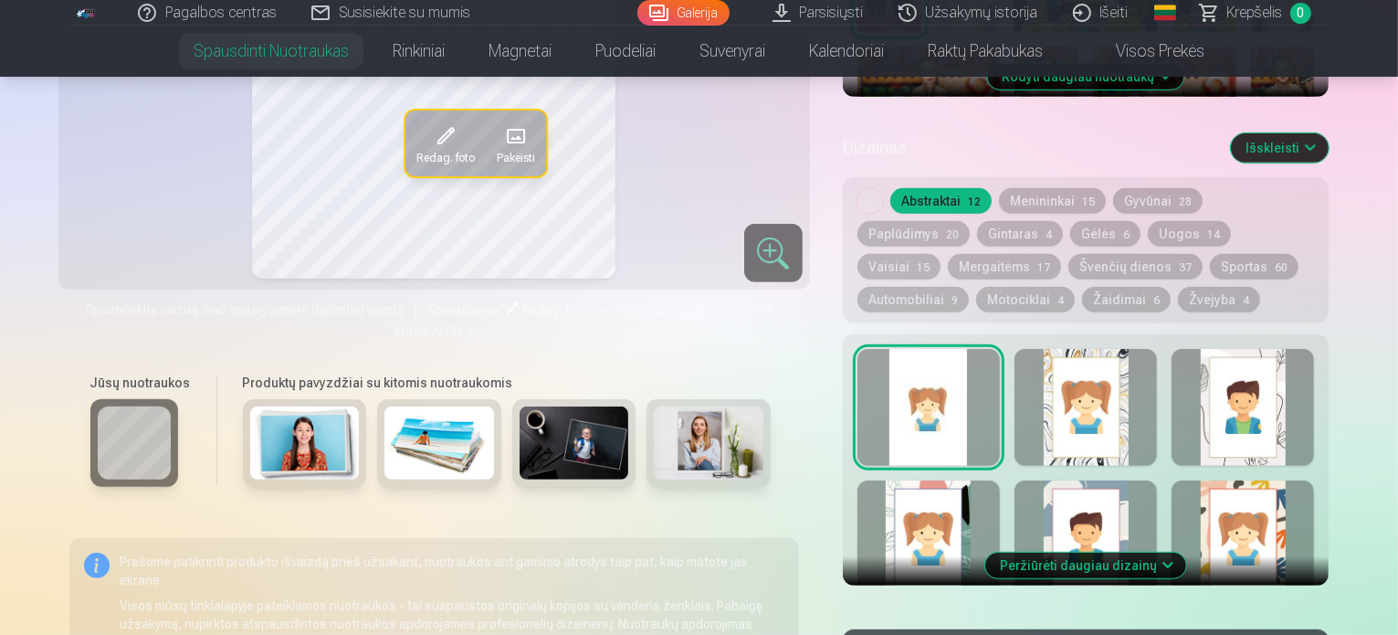
scroll to position [730, 0]
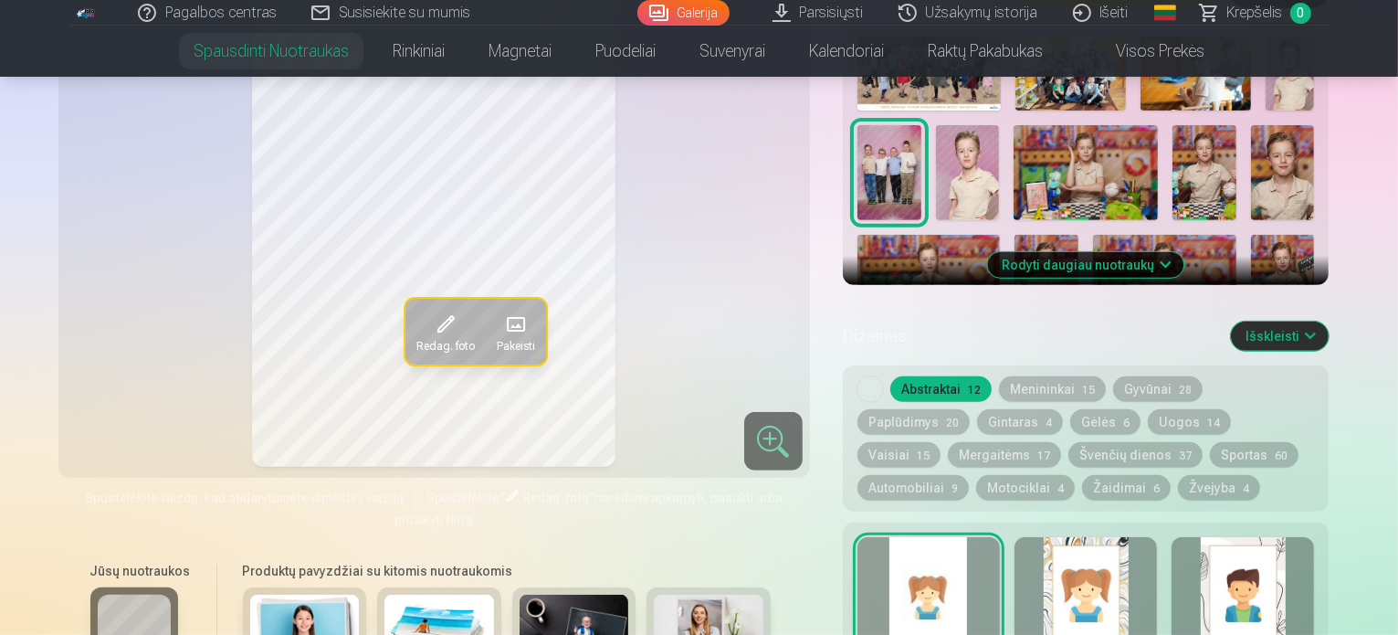
click at [1267, 10] on span "Krepšelis" at bounding box center [1255, 13] width 56 height 22
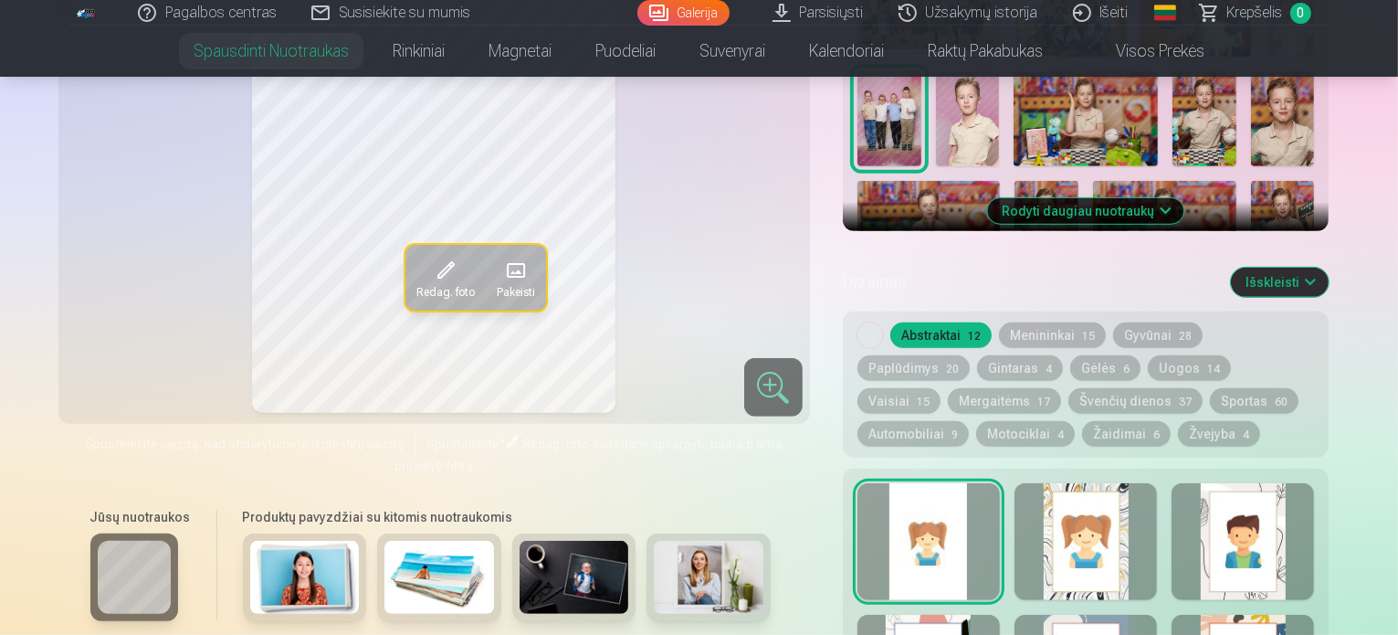
scroll to position [913, 0]
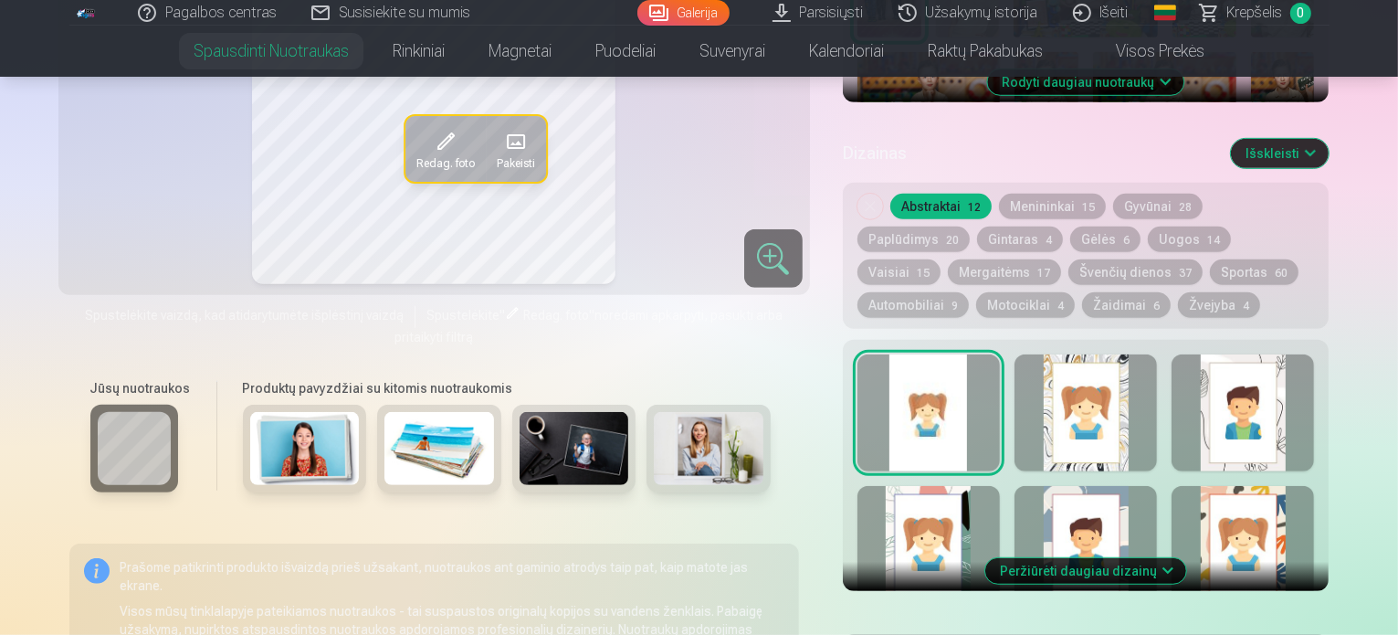
click at [1135, 510] on div at bounding box center [1085, 544] width 142 height 117
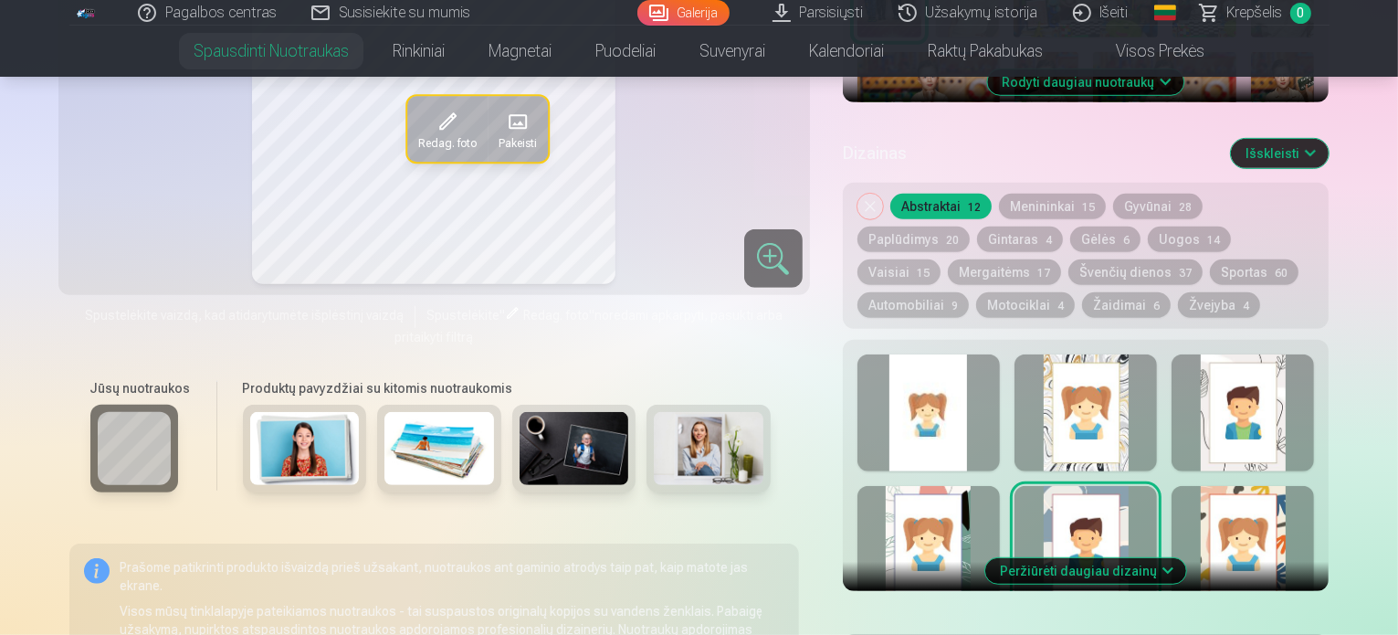
click at [942, 390] on div at bounding box center [928, 412] width 142 height 117
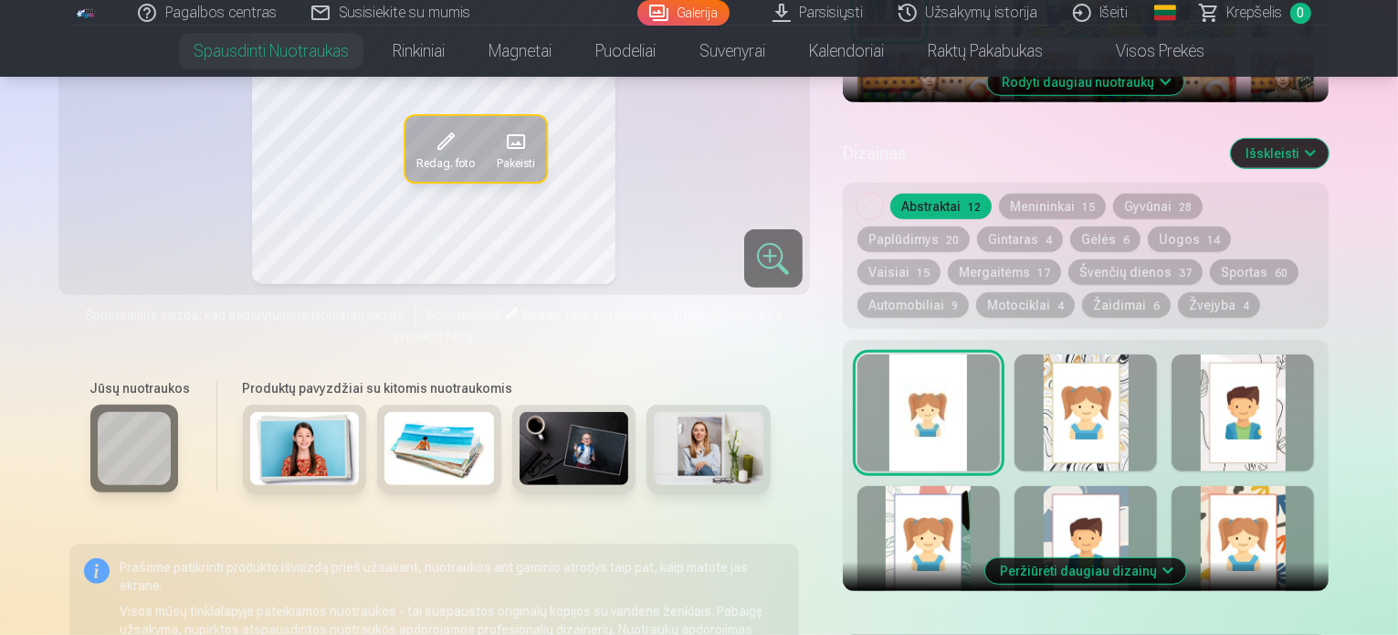
click at [663, 456] on img at bounding box center [709, 448] width 110 height 73
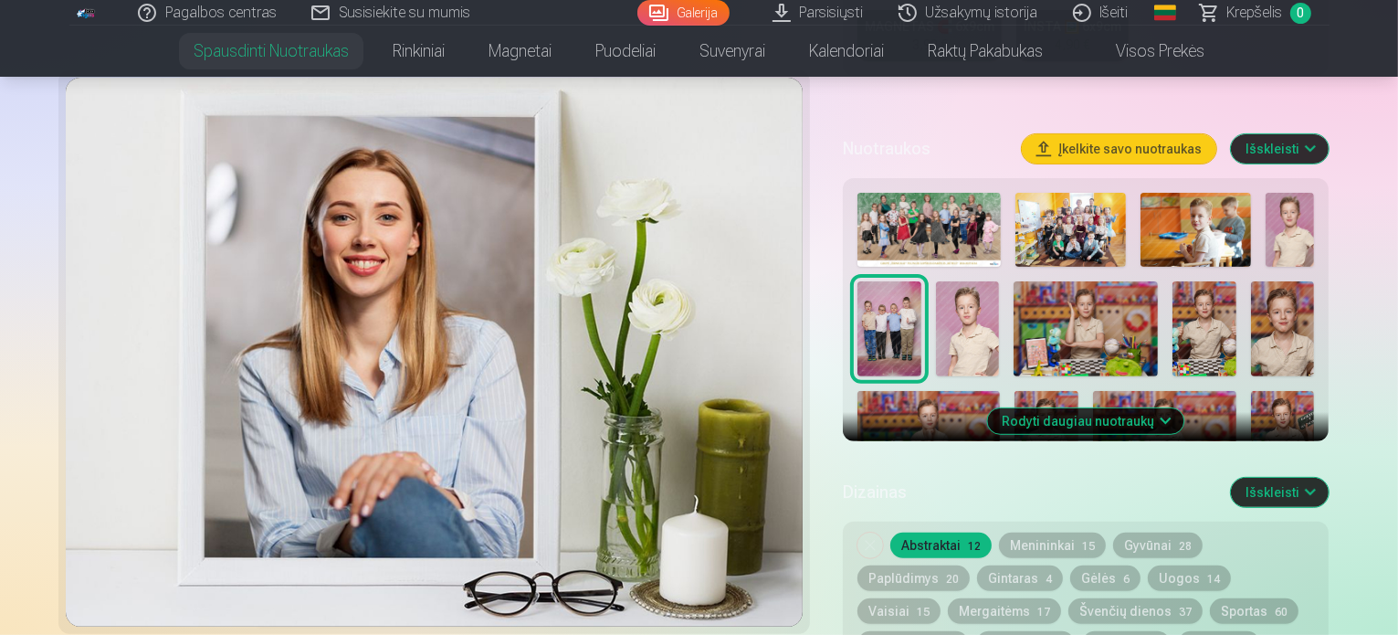
scroll to position [822, 0]
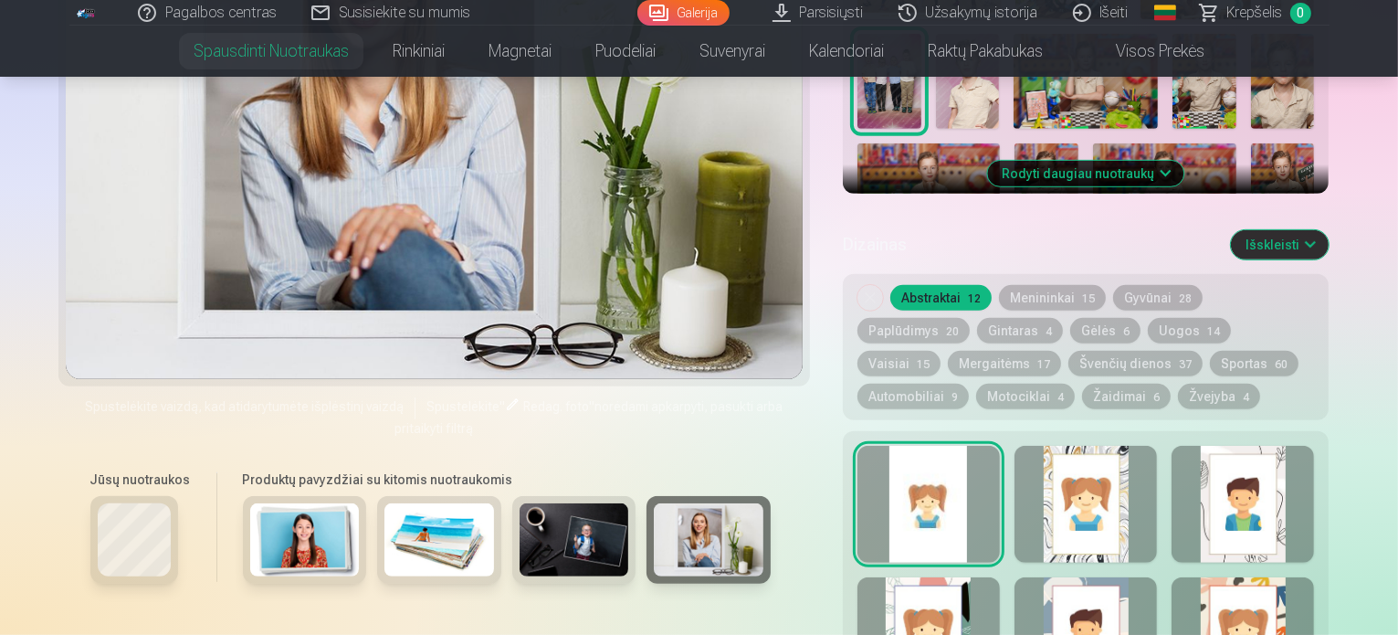
click at [919, 476] on div at bounding box center [928, 504] width 142 height 117
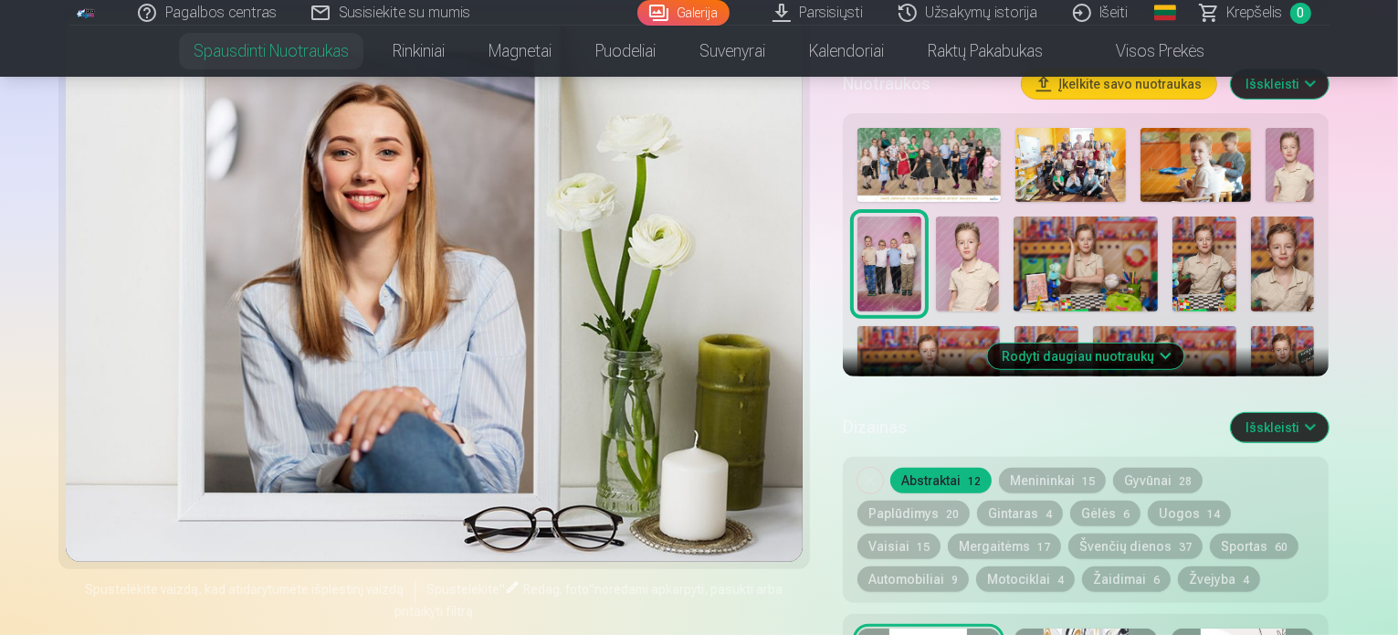
click at [919, 253] on img at bounding box center [889, 264] width 64 height 96
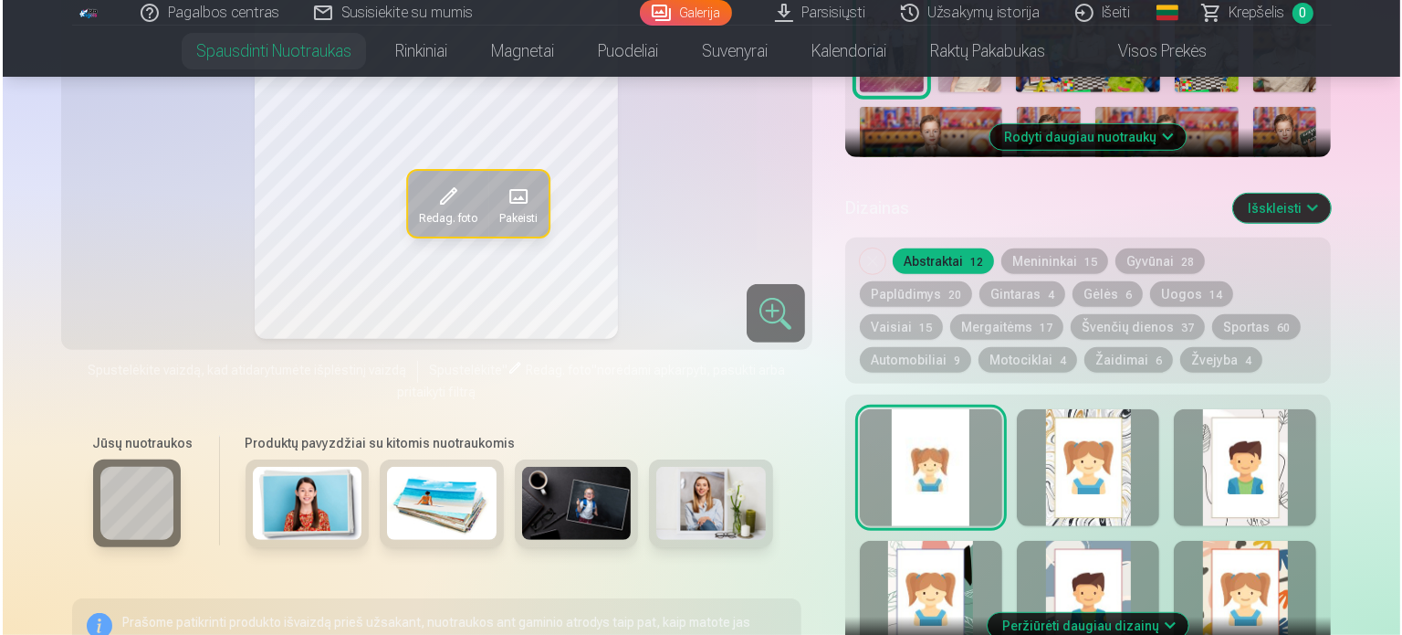
scroll to position [1096, 0]
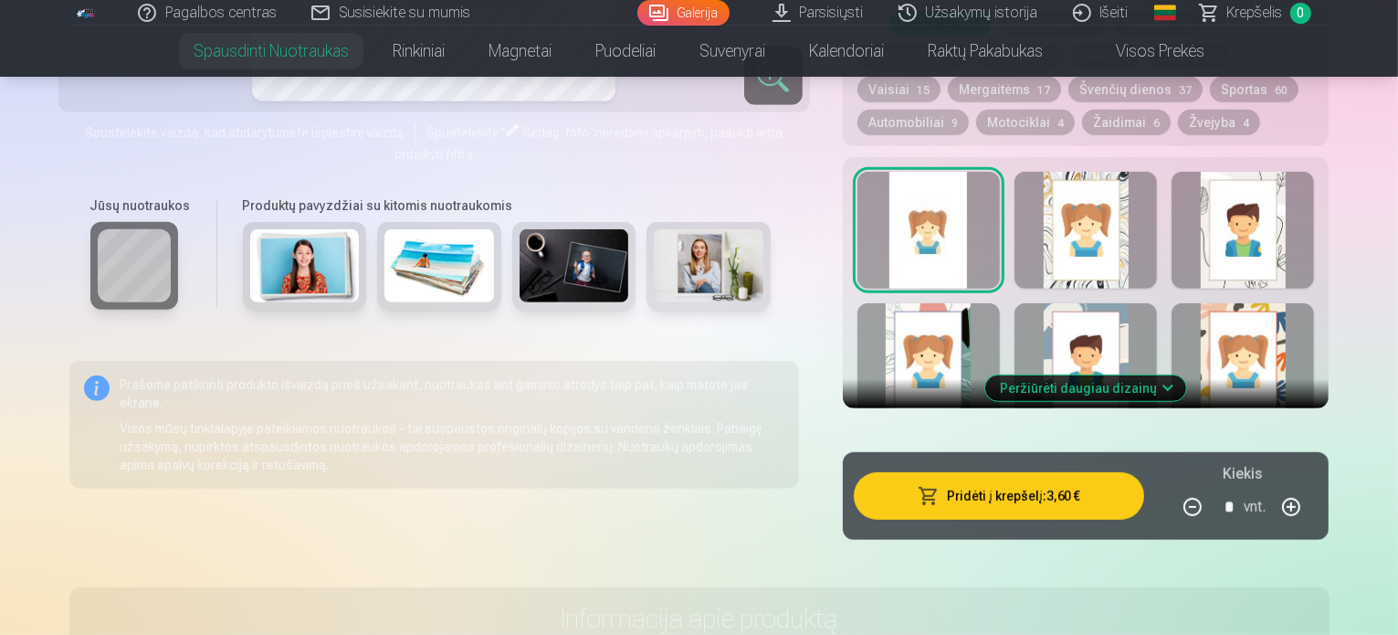
click at [1081, 481] on button "Pridėti į krepšelį : 3,60 €" at bounding box center [999, 495] width 291 height 47
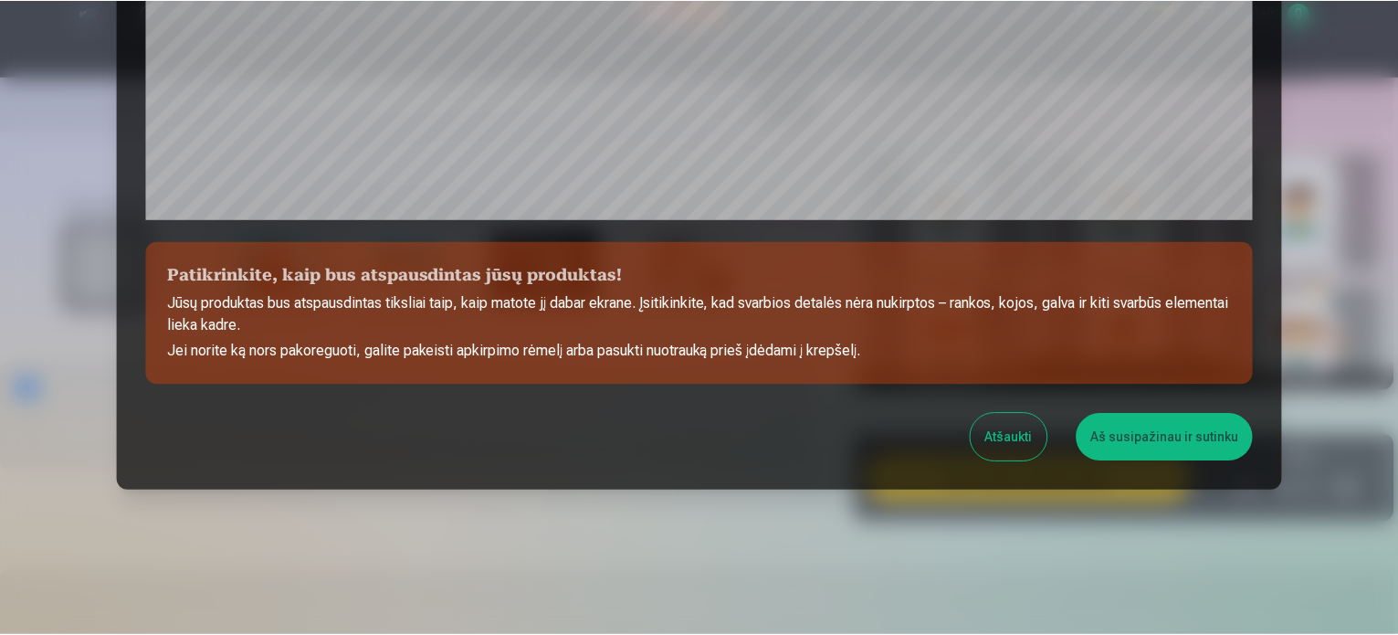
scroll to position [679, 0]
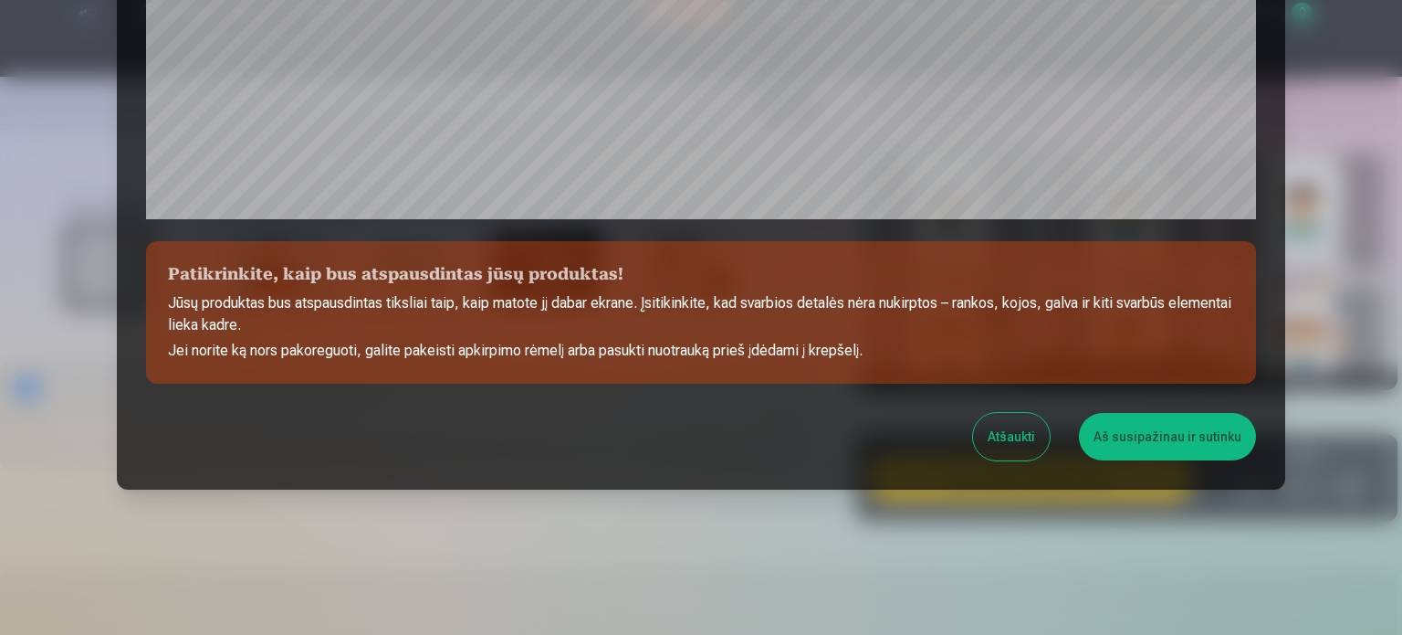
click at [1158, 449] on button "Aš susipažinau ir sutinku" at bounding box center [1167, 436] width 177 height 47
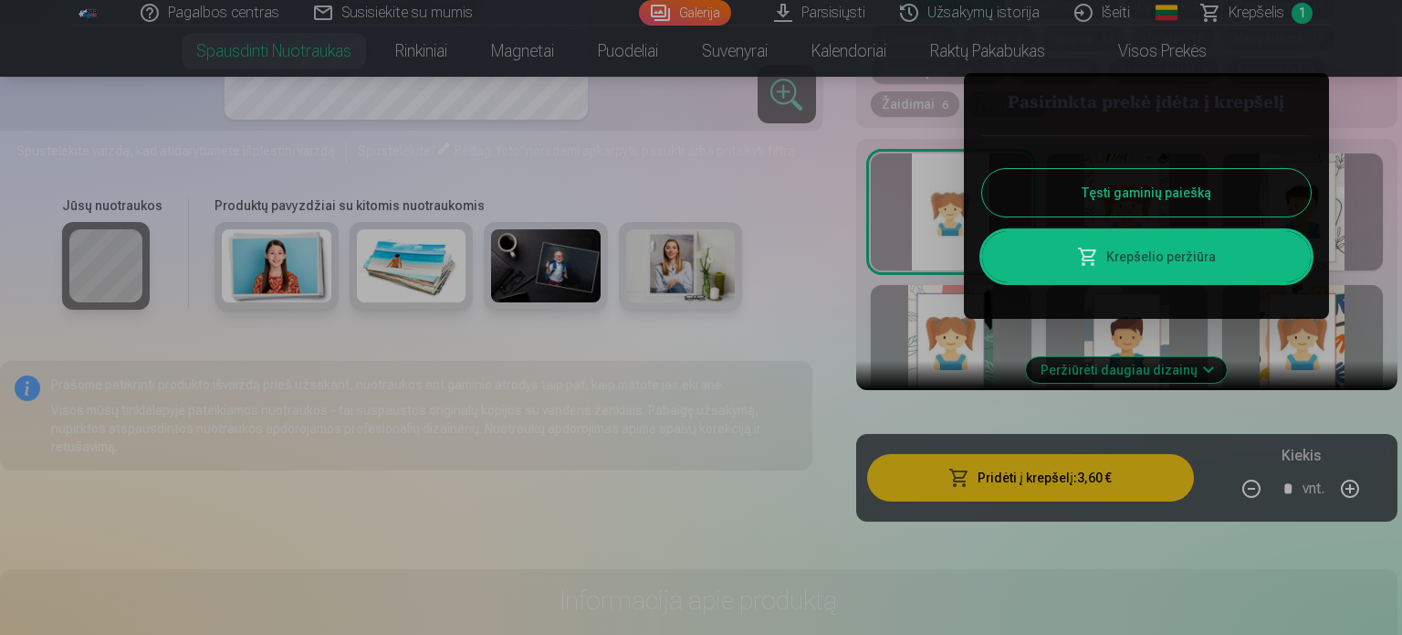
click at [1114, 206] on button "Tęsti gaminių paiešką" at bounding box center [1146, 192] width 329 height 47
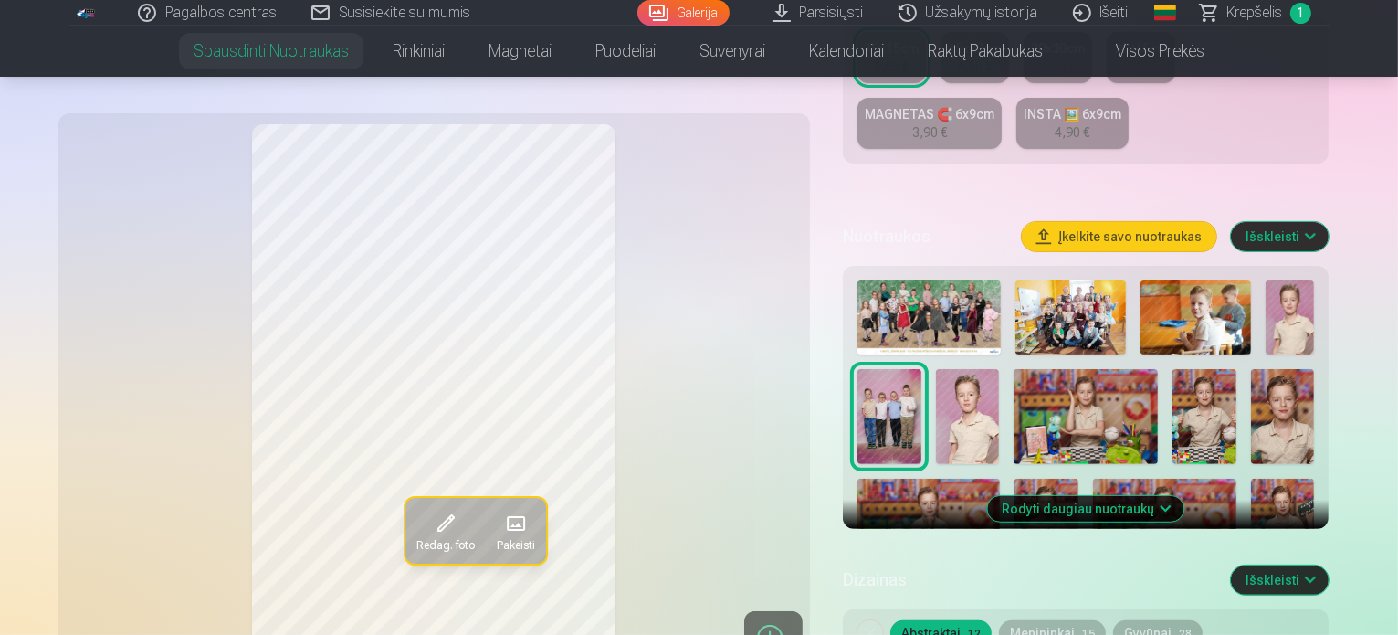
scroll to position [365, 0]
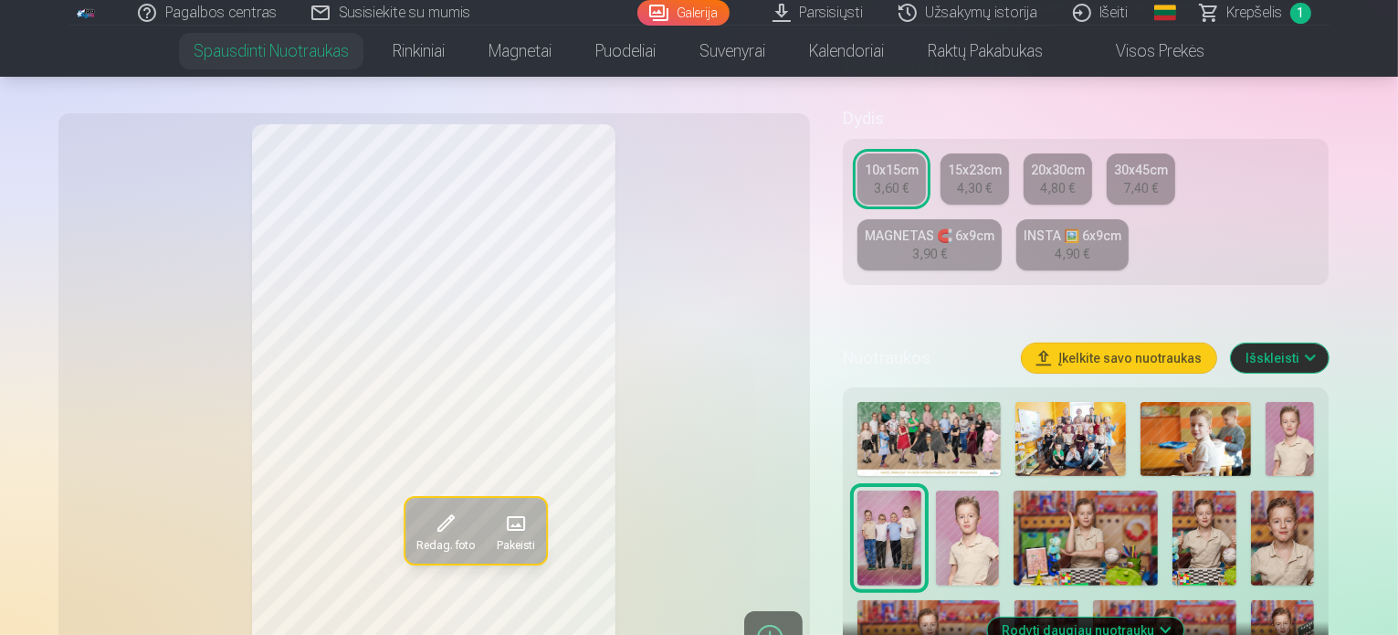
click at [1328, 343] on button "Išskleisti" at bounding box center [1280, 357] width 98 height 29
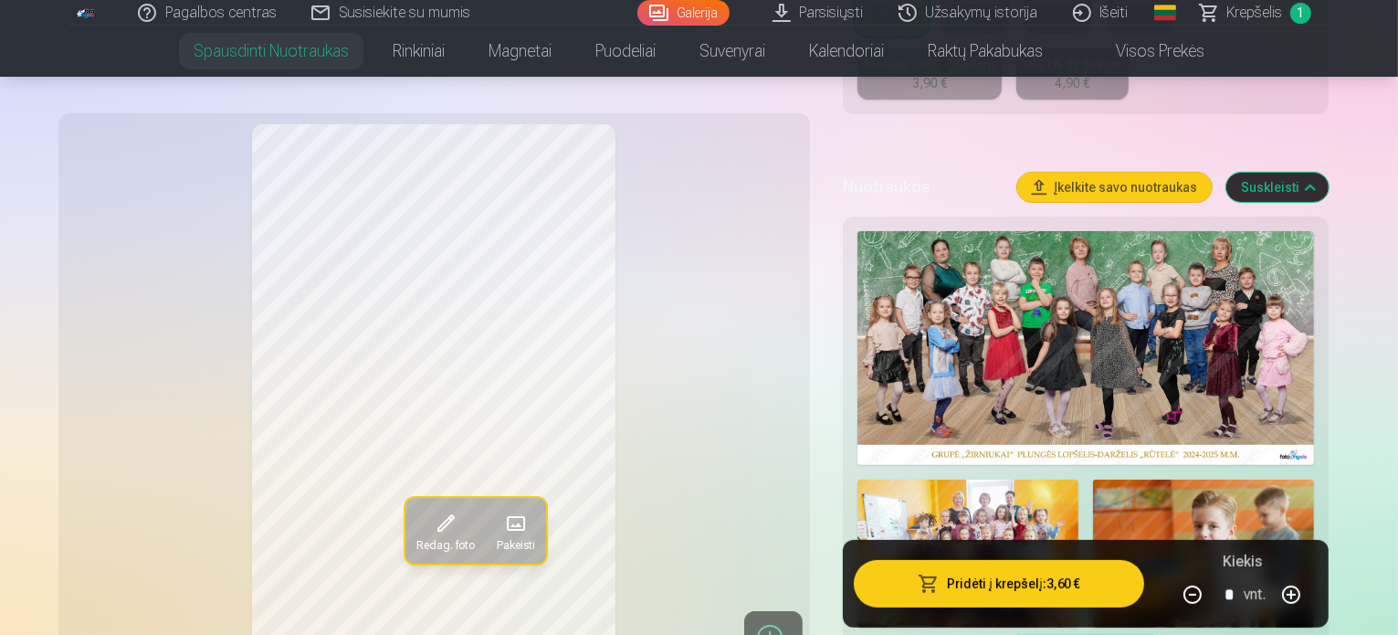
scroll to position [548, 0]
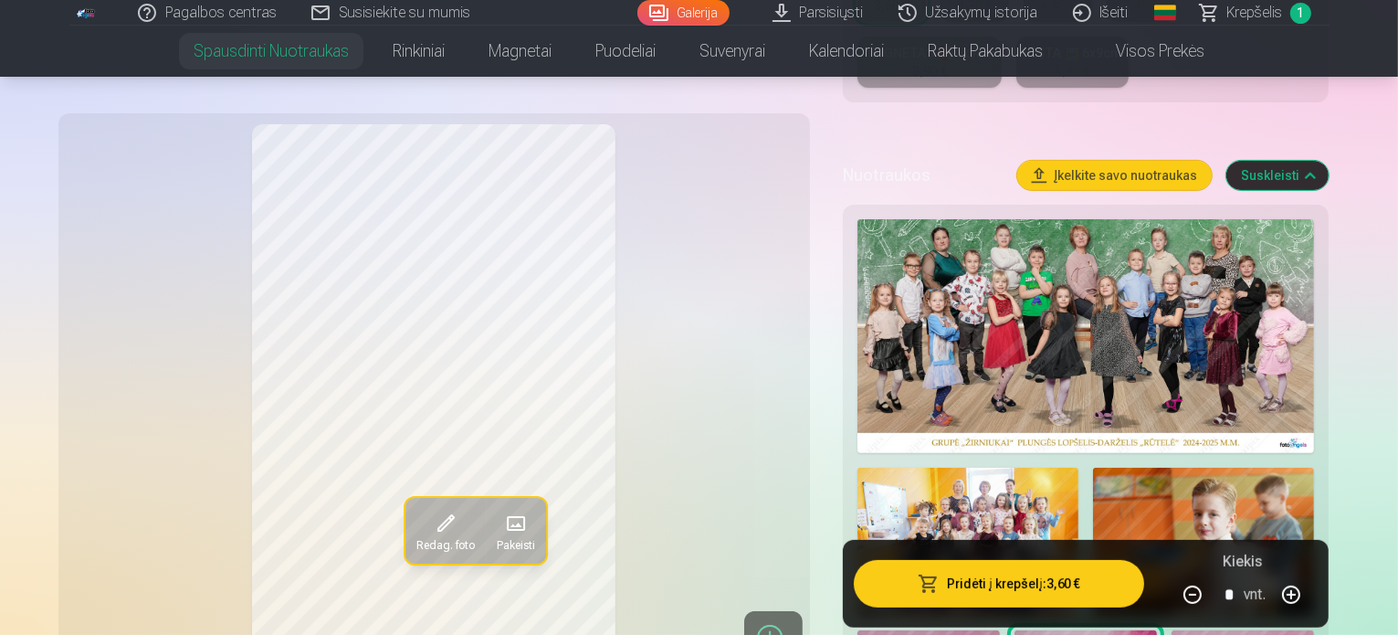
click at [1101, 321] on img at bounding box center [1085, 336] width 457 height 234
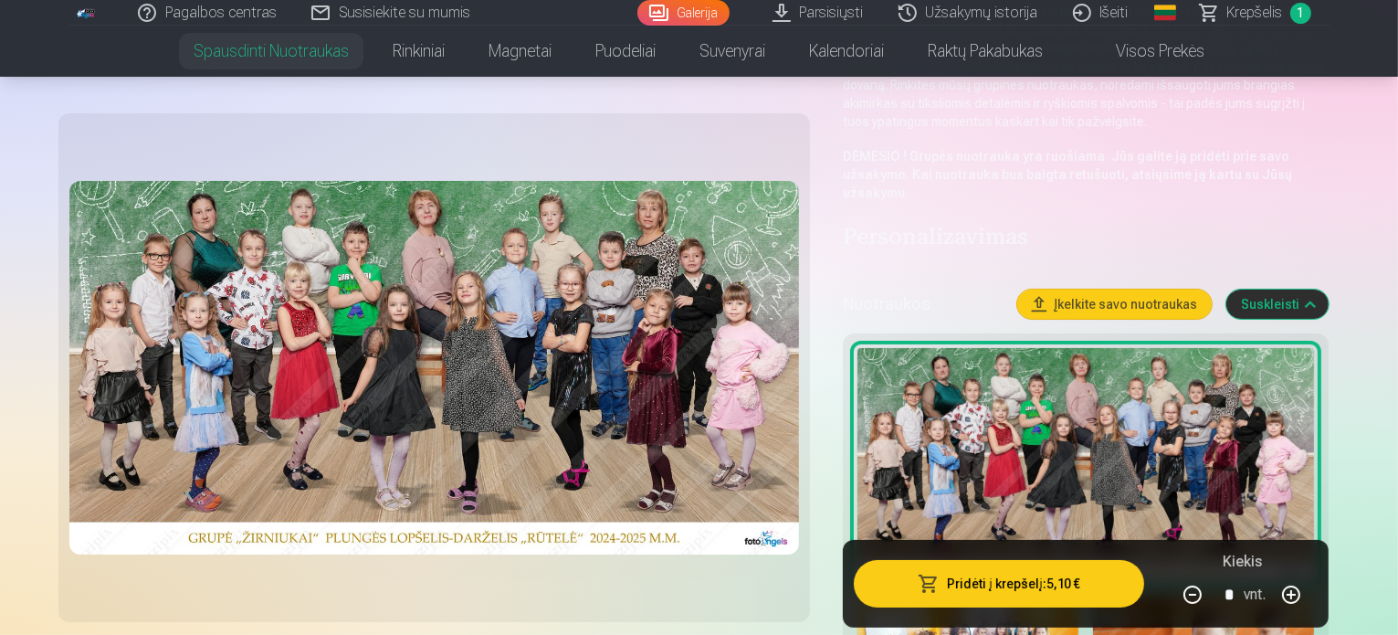
scroll to position [183, 0]
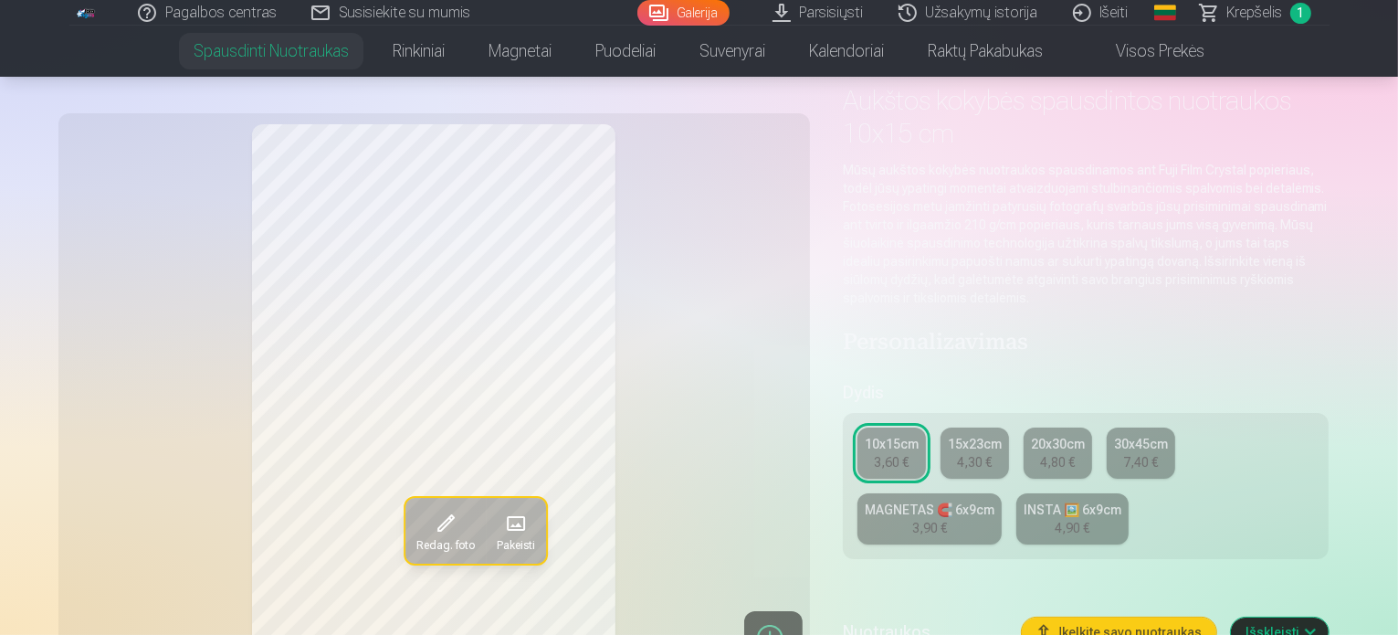
scroll to position [639, 0]
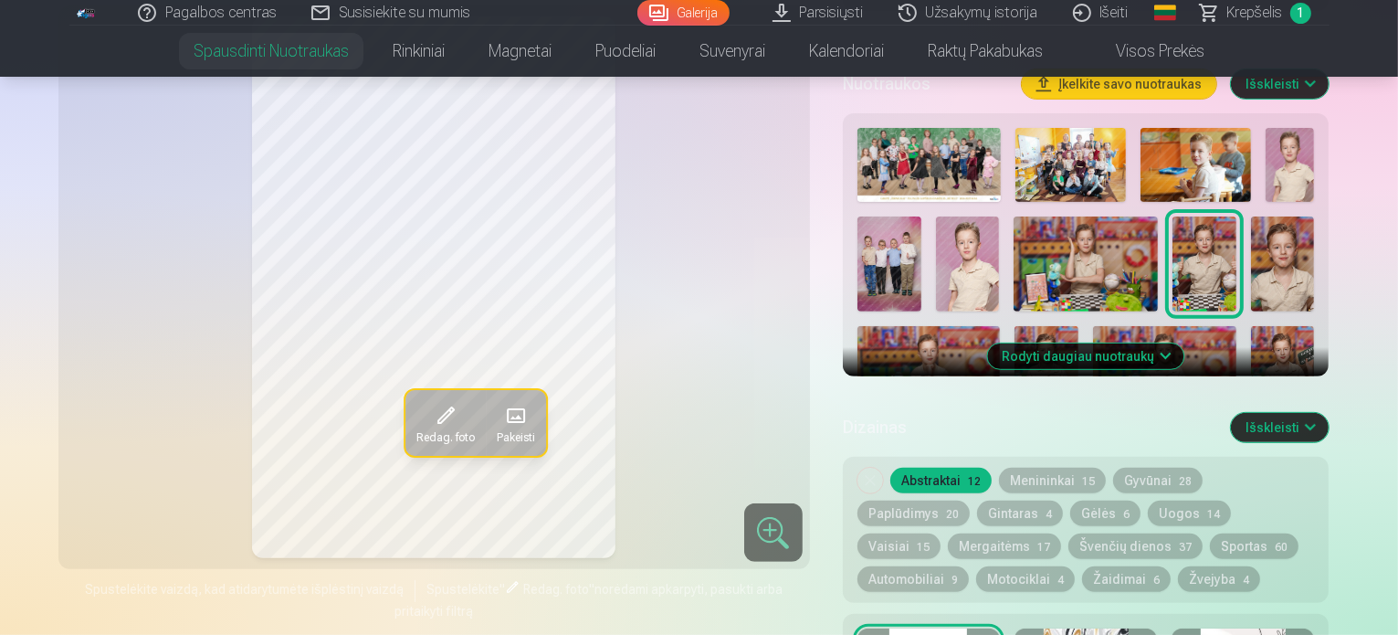
click at [1103, 137] on img at bounding box center [1070, 165] width 110 height 74
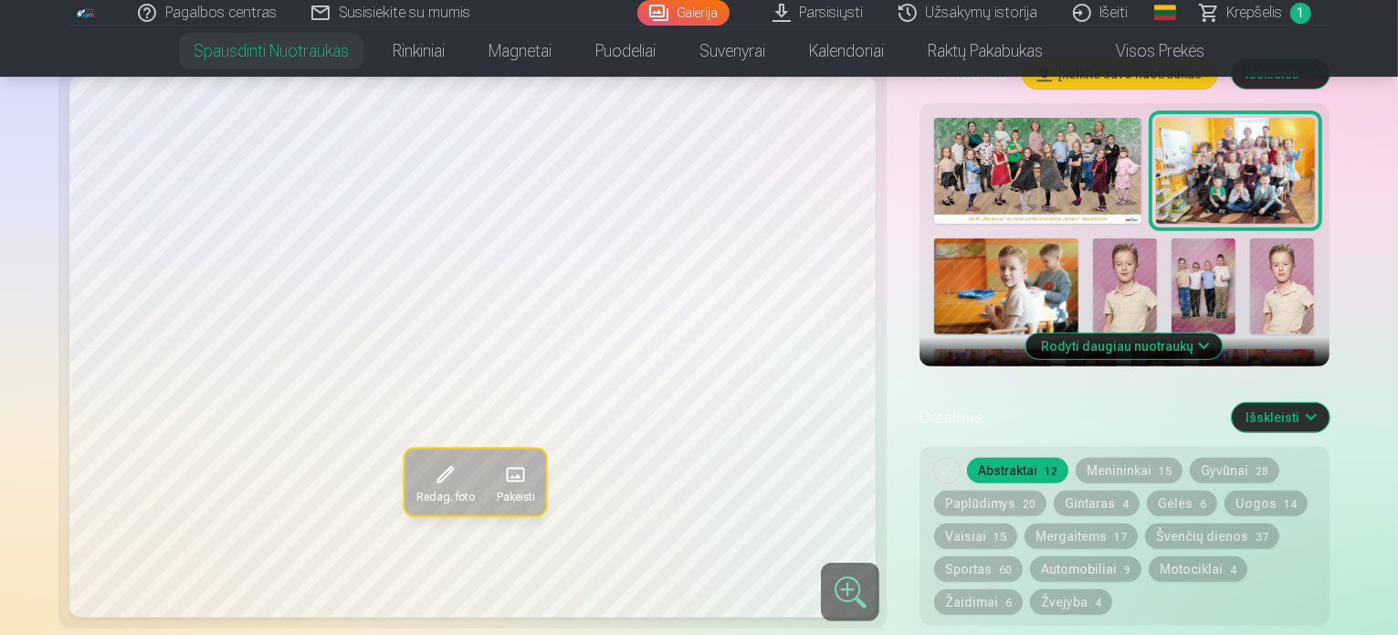
scroll to position [548, 0]
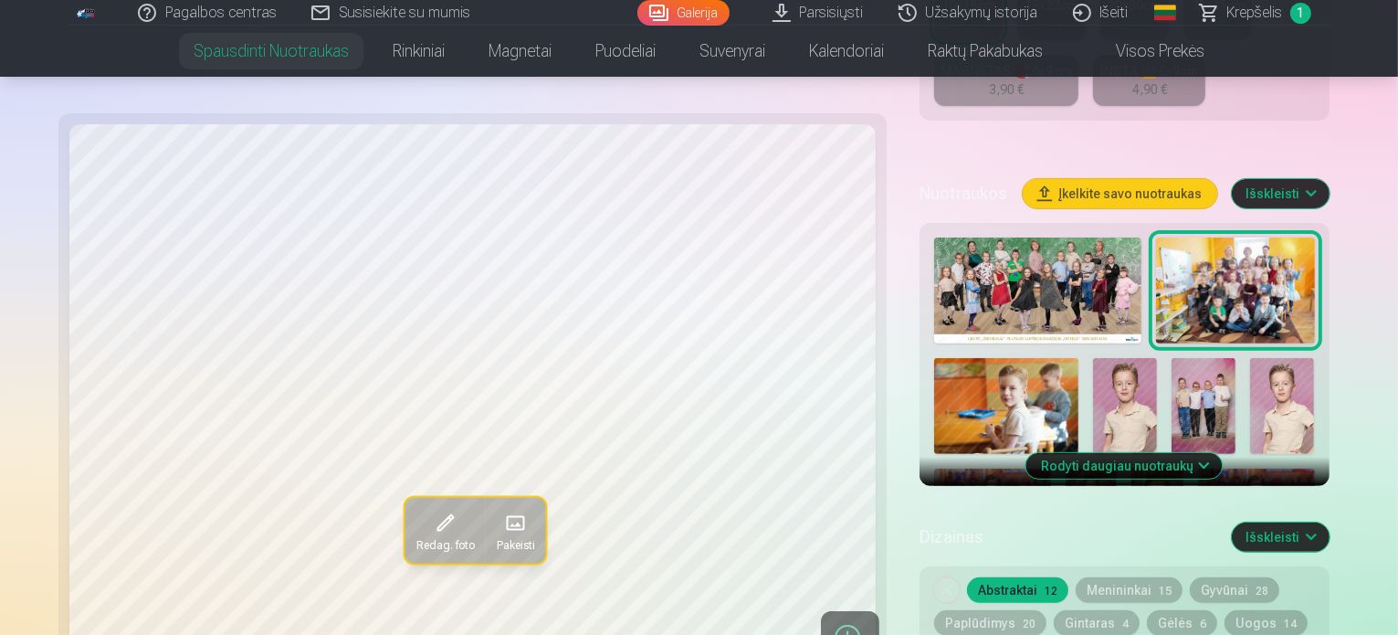
click at [1161, 453] on button "Rodyti daugiau nuotraukų" at bounding box center [1124, 466] width 196 height 26
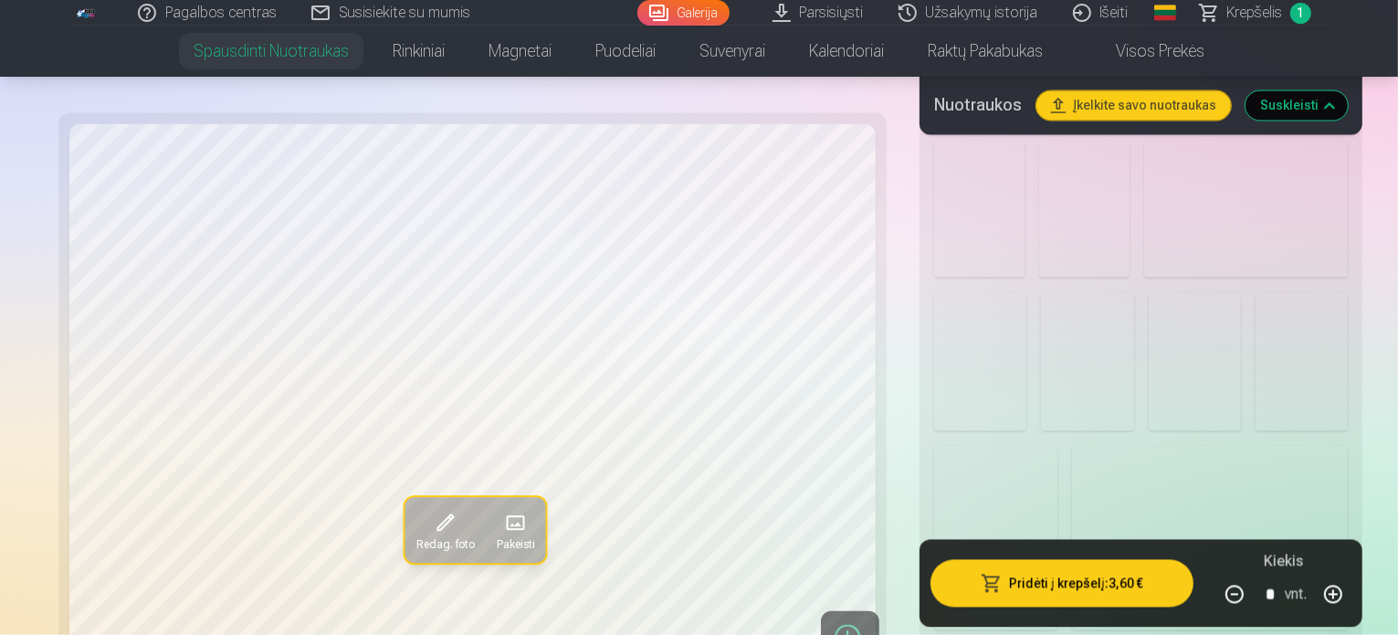
scroll to position [3378, 0]
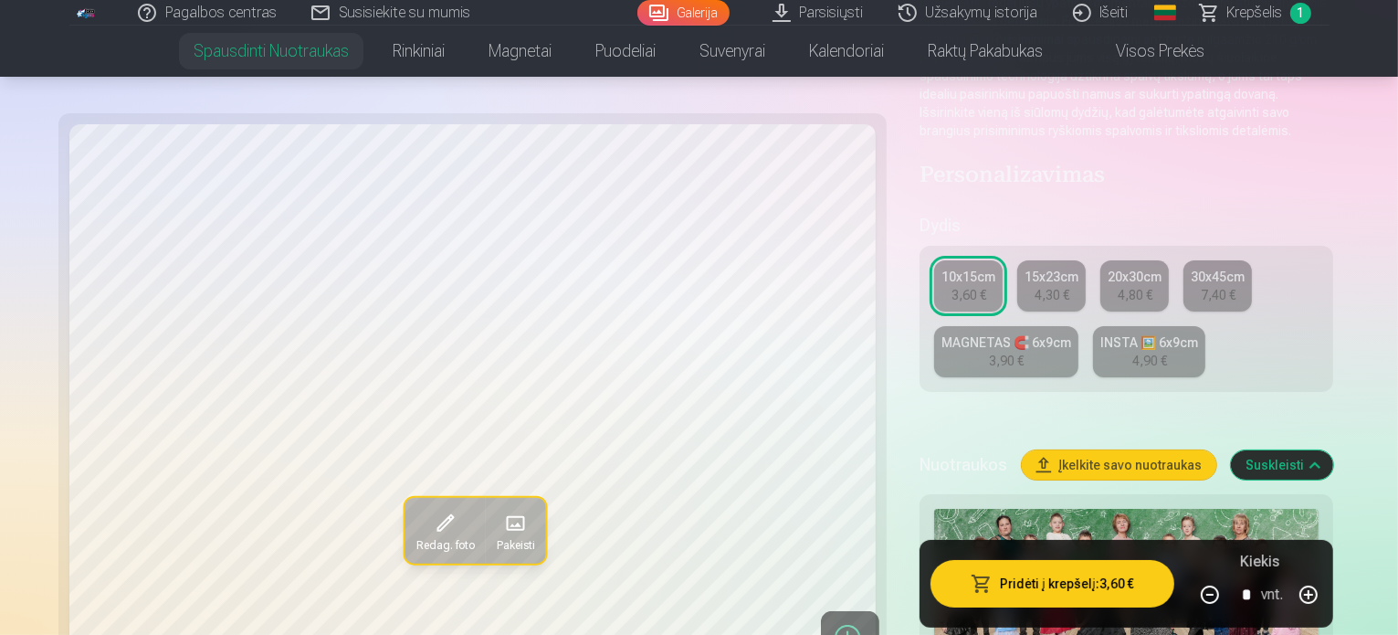
scroll to position [365, 0]
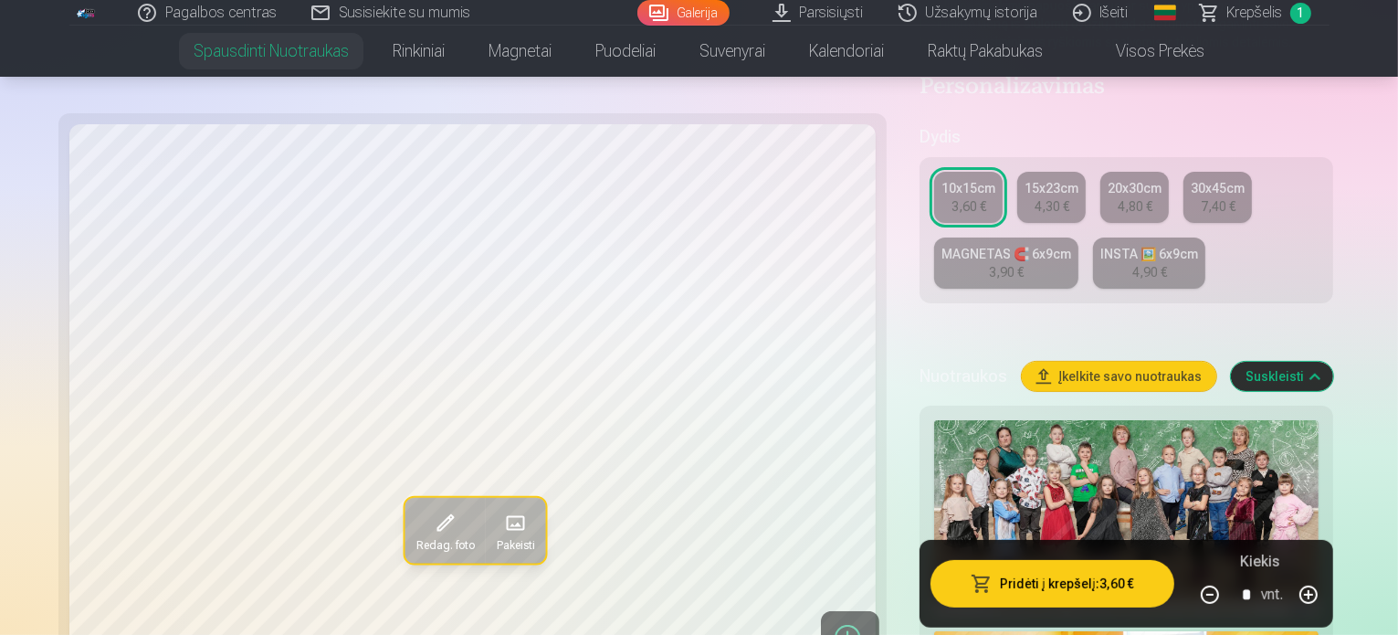
click at [1005, 420] on img at bounding box center [1126, 518] width 384 height 196
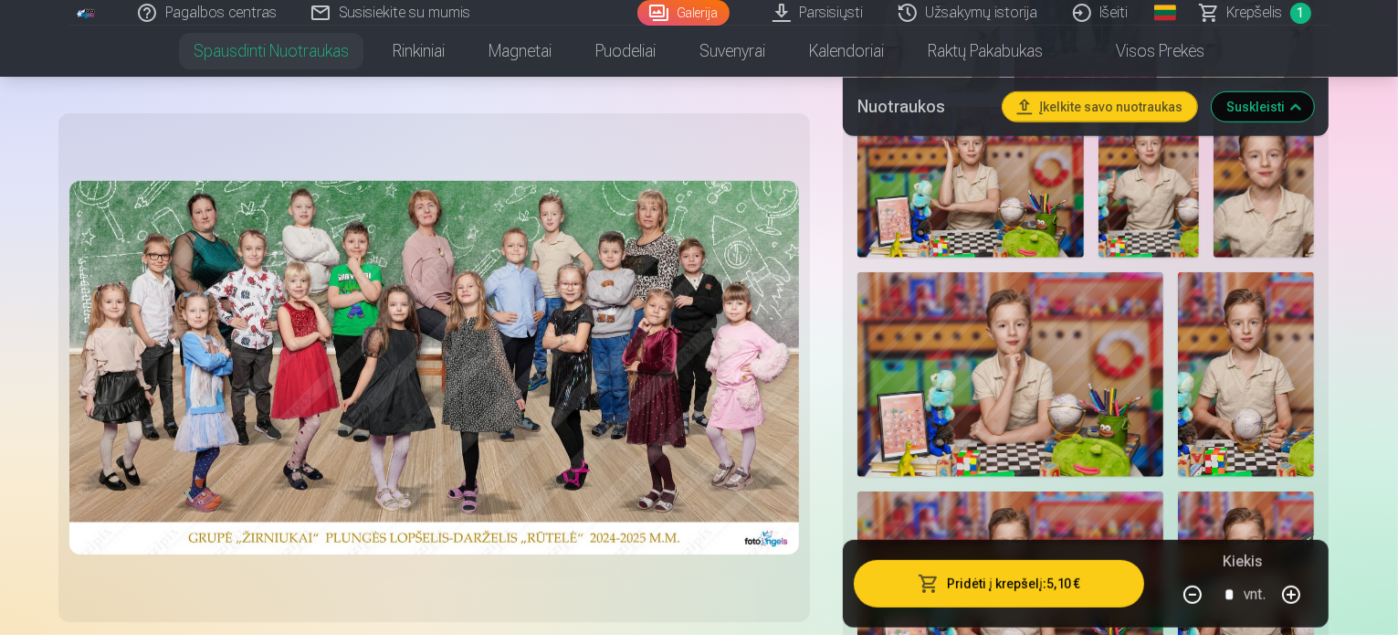
scroll to position [1143, 0]
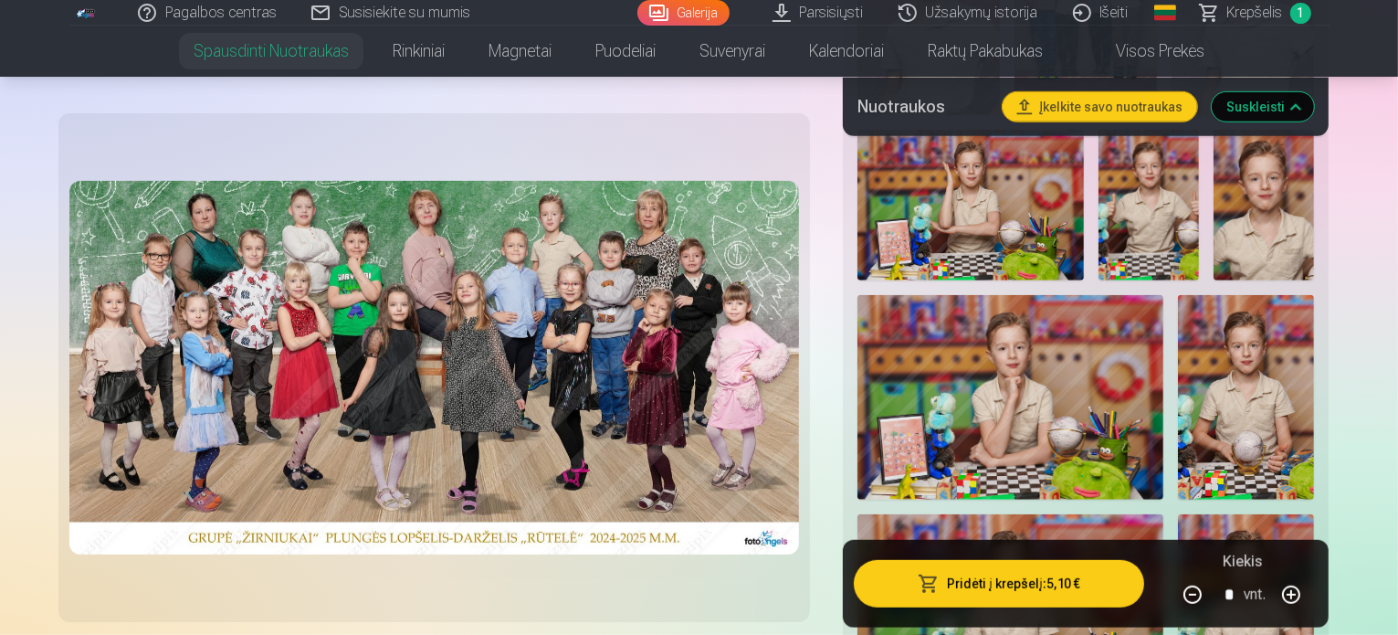
click at [1089, 583] on button "Pridėti į krepšelį : 5,10 €" at bounding box center [999, 583] width 291 height 47
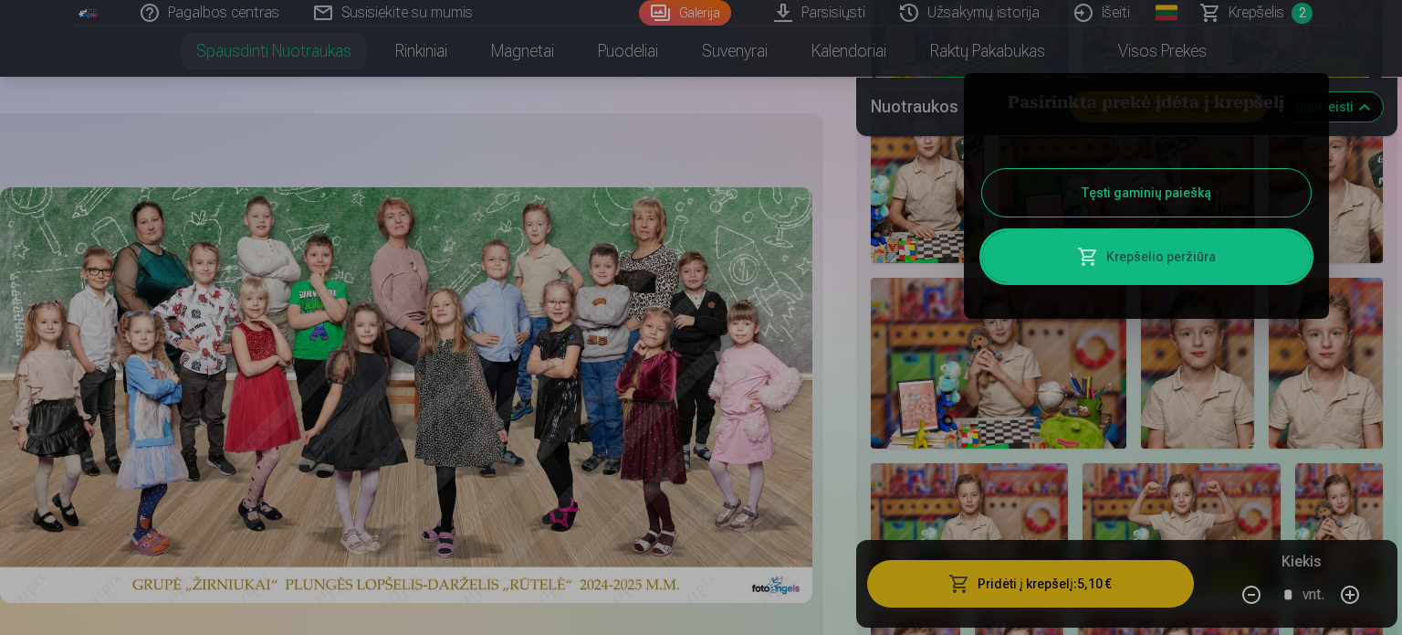
click at [1118, 179] on button "Tęsti gaminių paiešką" at bounding box center [1146, 192] width 329 height 47
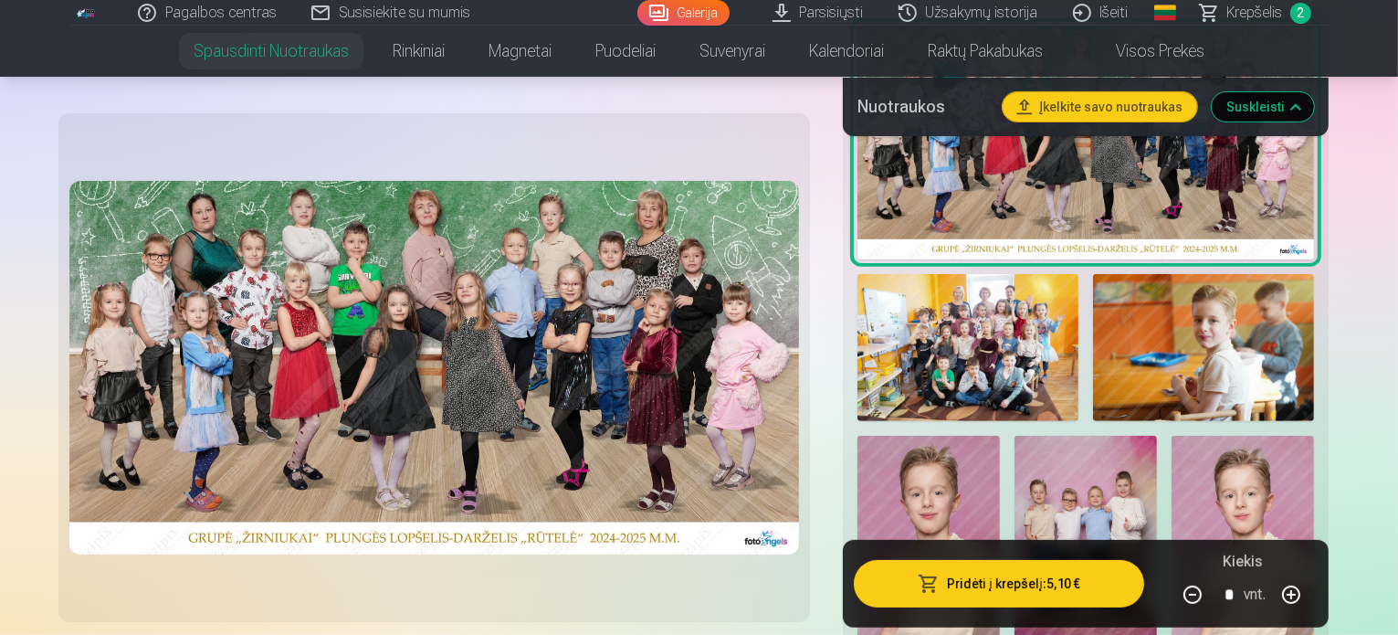
scroll to position [413, 0]
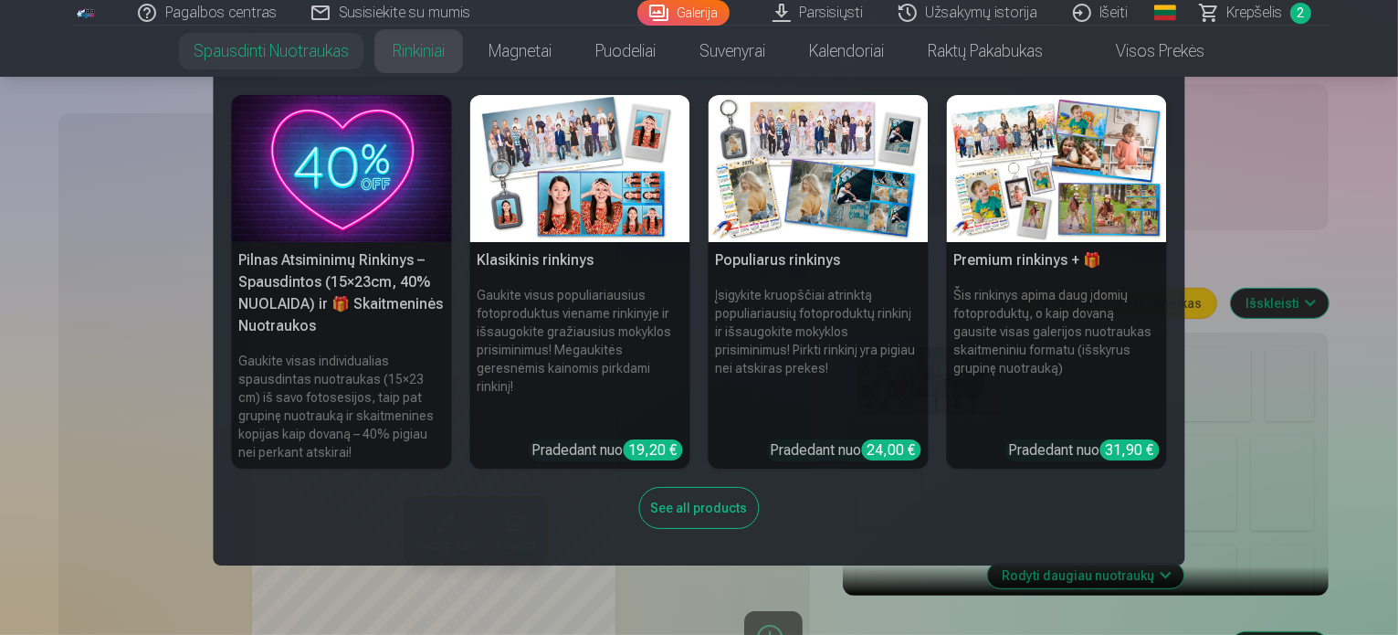
scroll to position [548, 0]
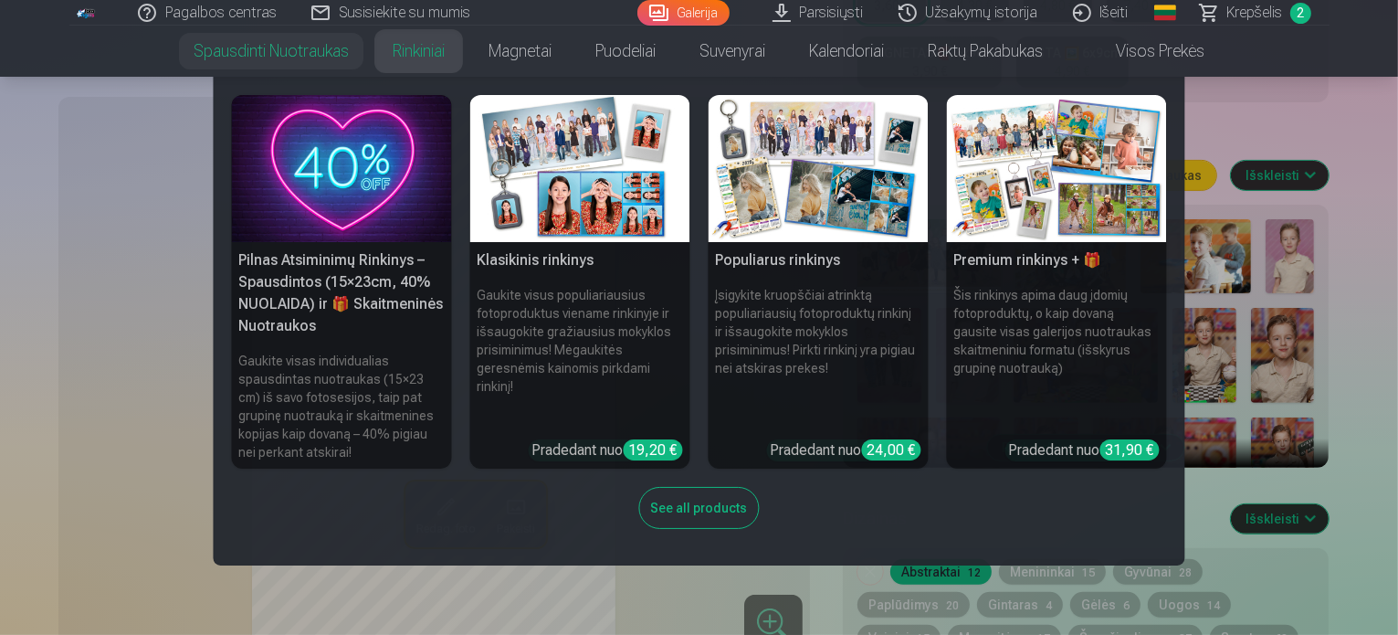
click at [580, 227] on img at bounding box center [580, 168] width 220 height 147
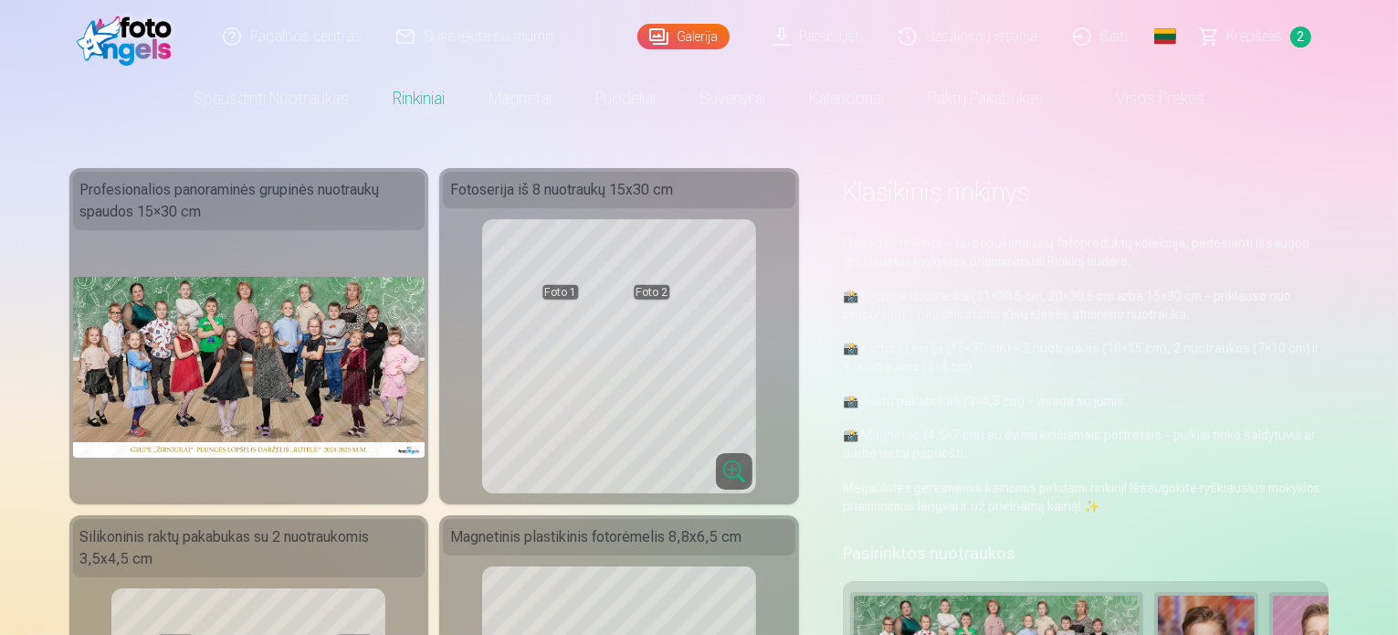
click at [1265, 46] on span "Krepšelis" at bounding box center [1255, 37] width 56 height 22
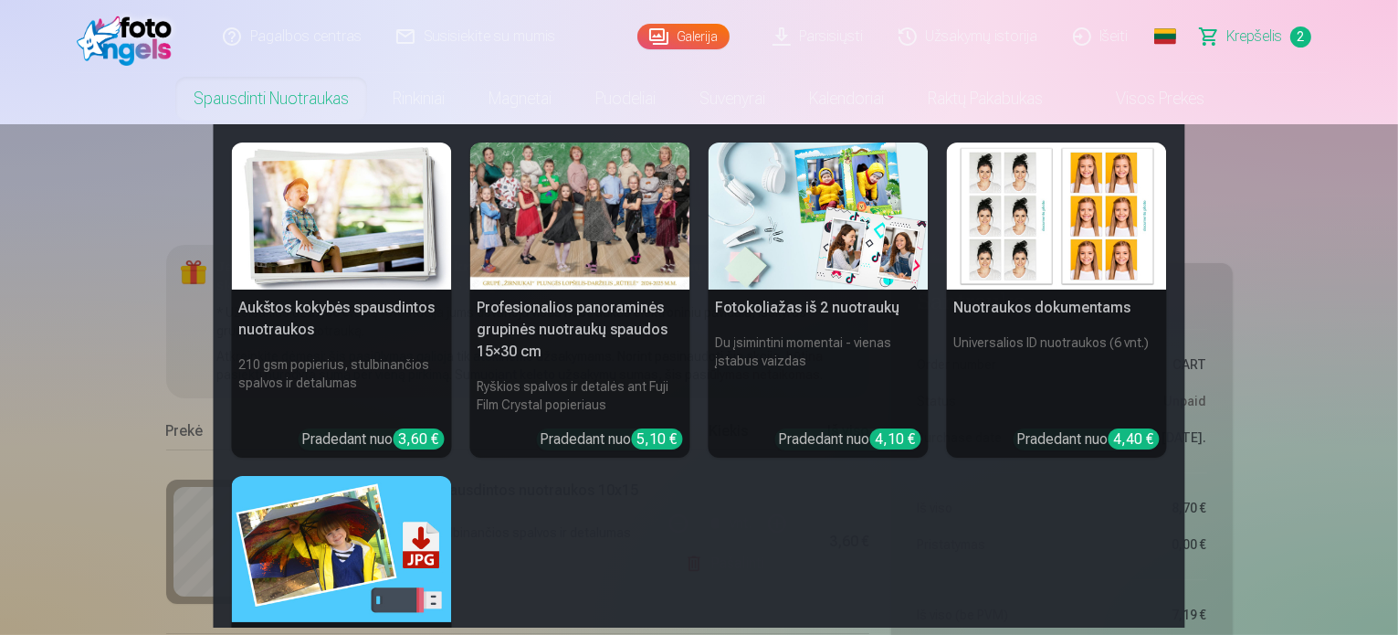
click at [299, 101] on link "Spausdinti nuotraukas" at bounding box center [271, 98] width 199 height 51
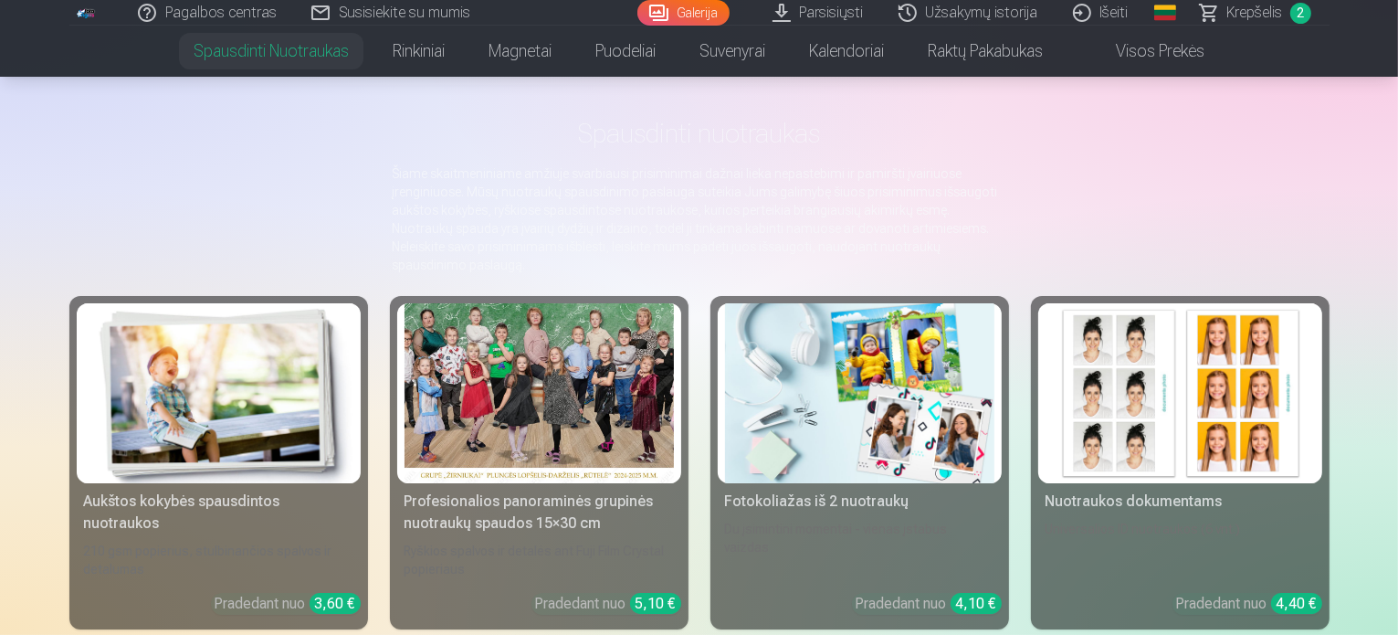
scroll to position [183, 0]
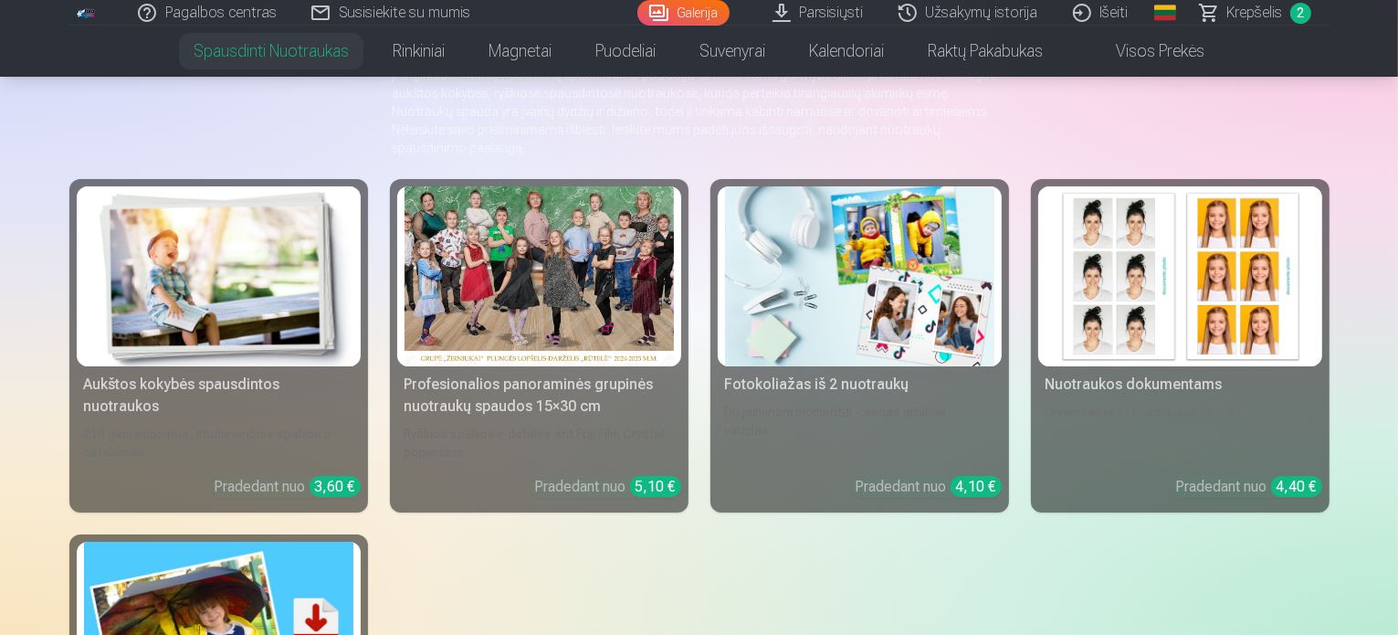
click at [1191, 401] on link "Nuotraukos dokumentams Universalios ID nuotraukos (6 vnt.) Pradedant nuo 4,40 €" at bounding box center [1180, 345] width 299 height 333
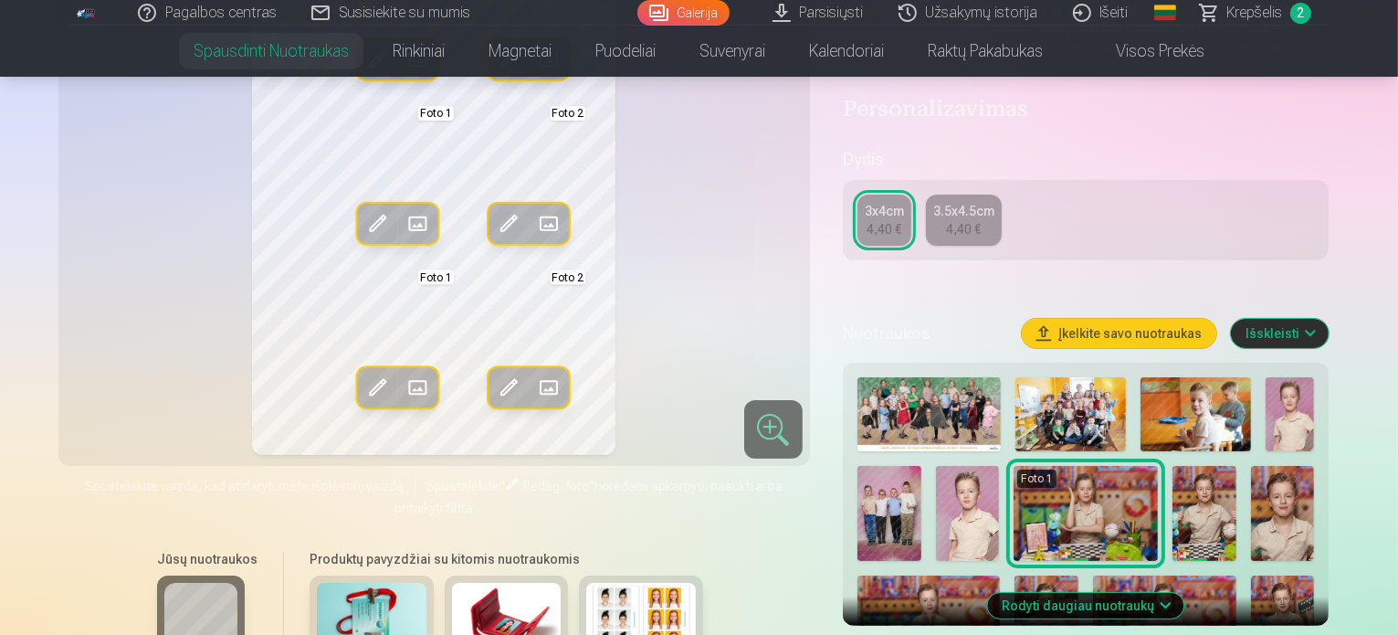
scroll to position [274, 0]
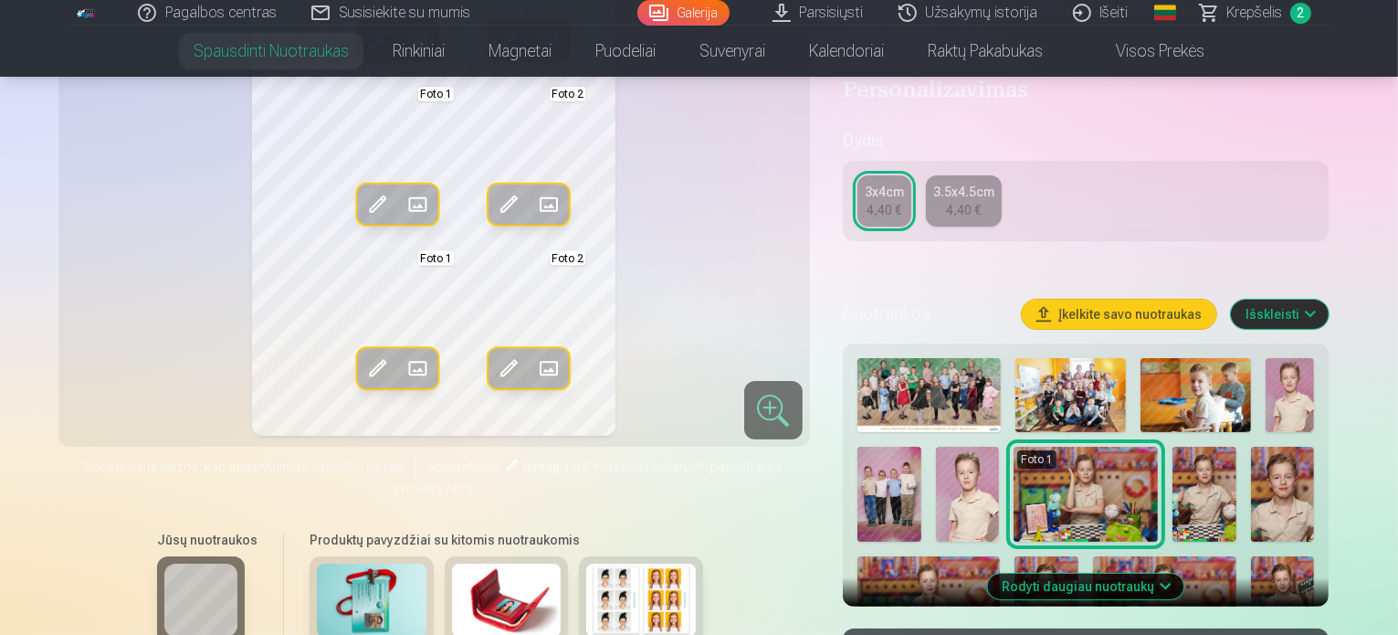
click at [1315, 383] on img at bounding box center [1289, 395] width 49 height 74
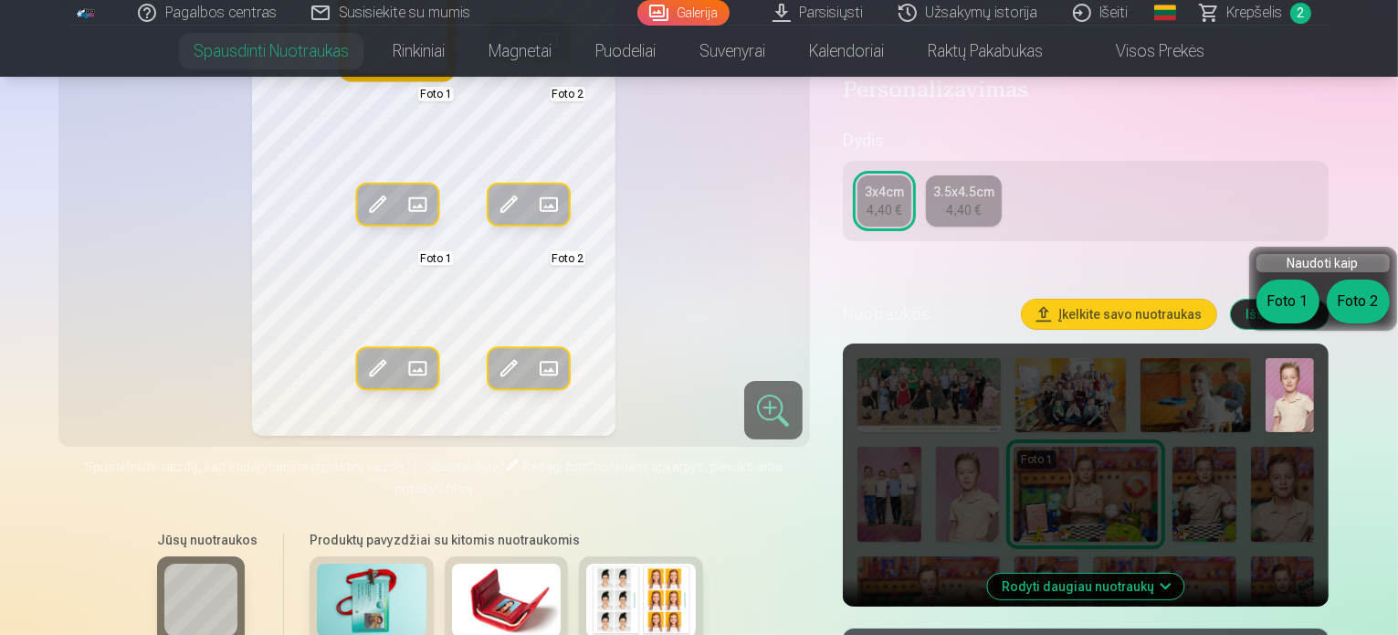
click at [1274, 299] on button "Foto 1" at bounding box center [1287, 301] width 63 height 44
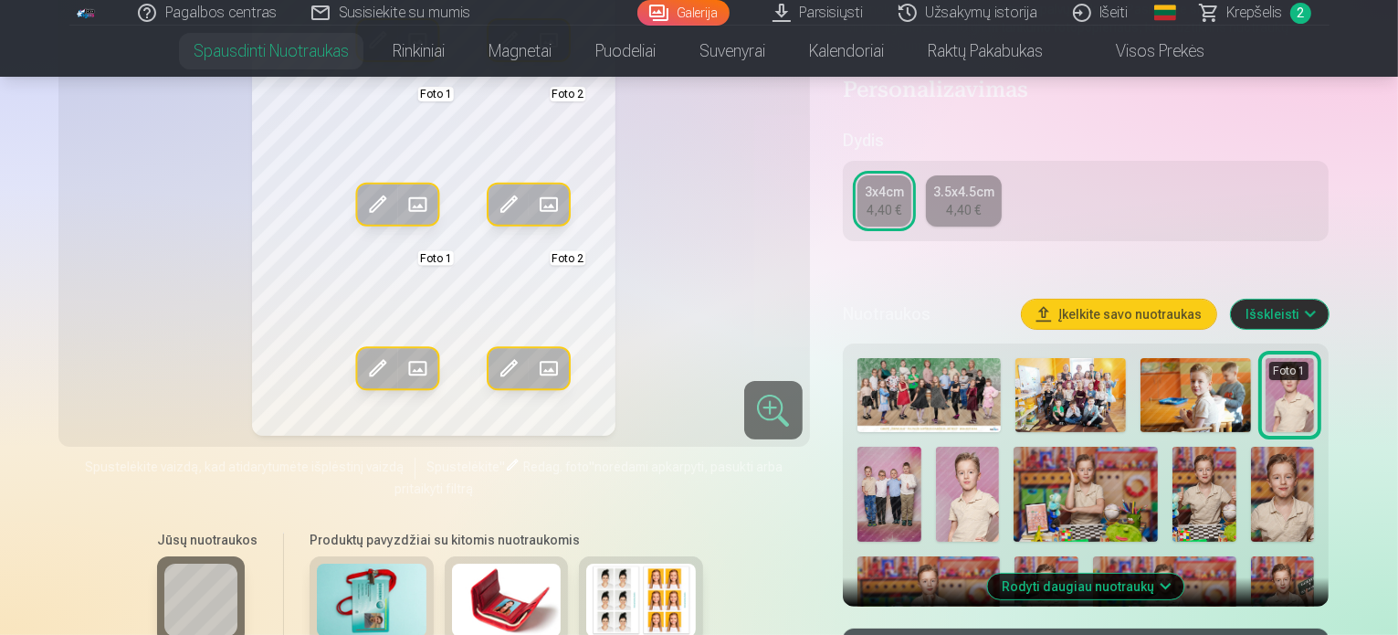
click at [1251, 476] on img at bounding box center [1283, 494] width 64 height 96
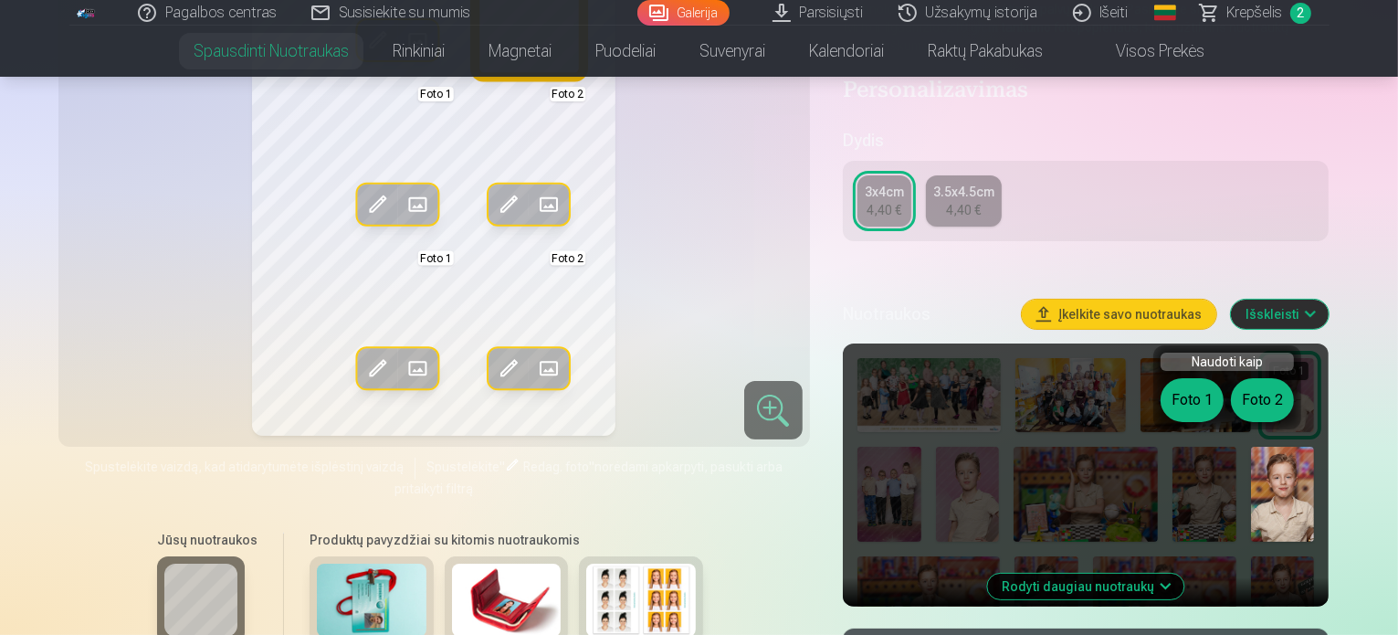
click at [1258, 408] on button "Foto 2" at bounding box center [1262, 400] width 63 height 44
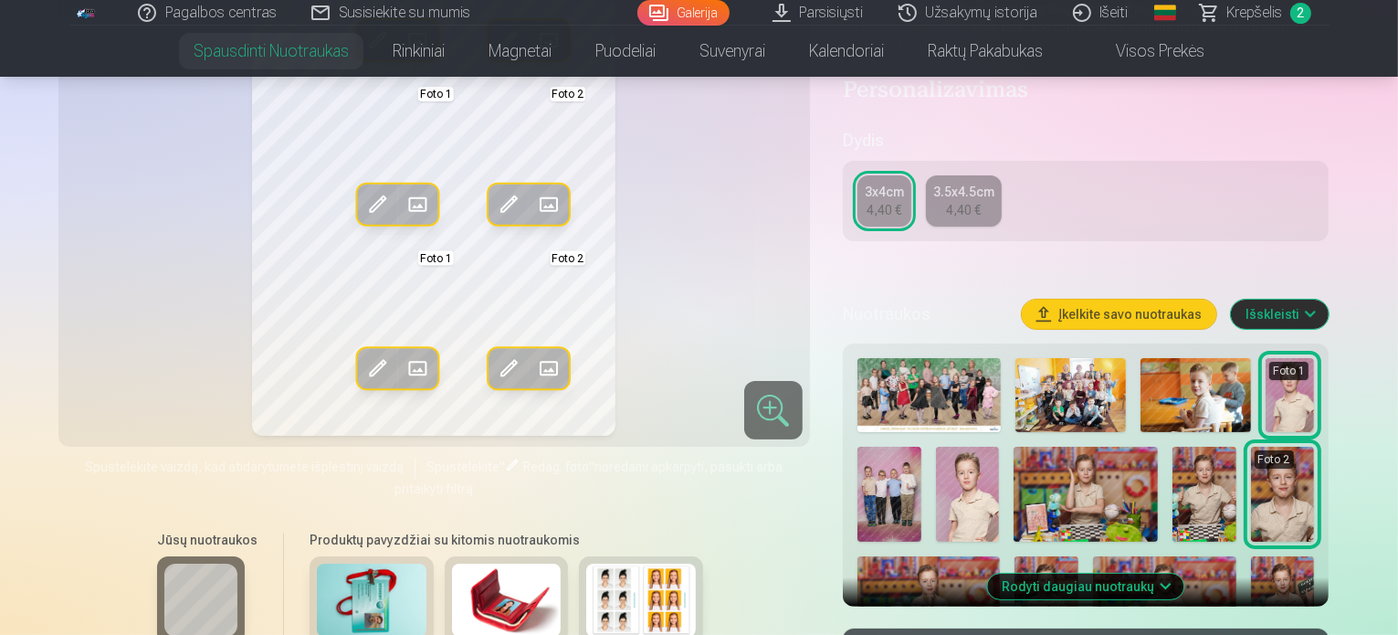
scroll to position [365, 0]
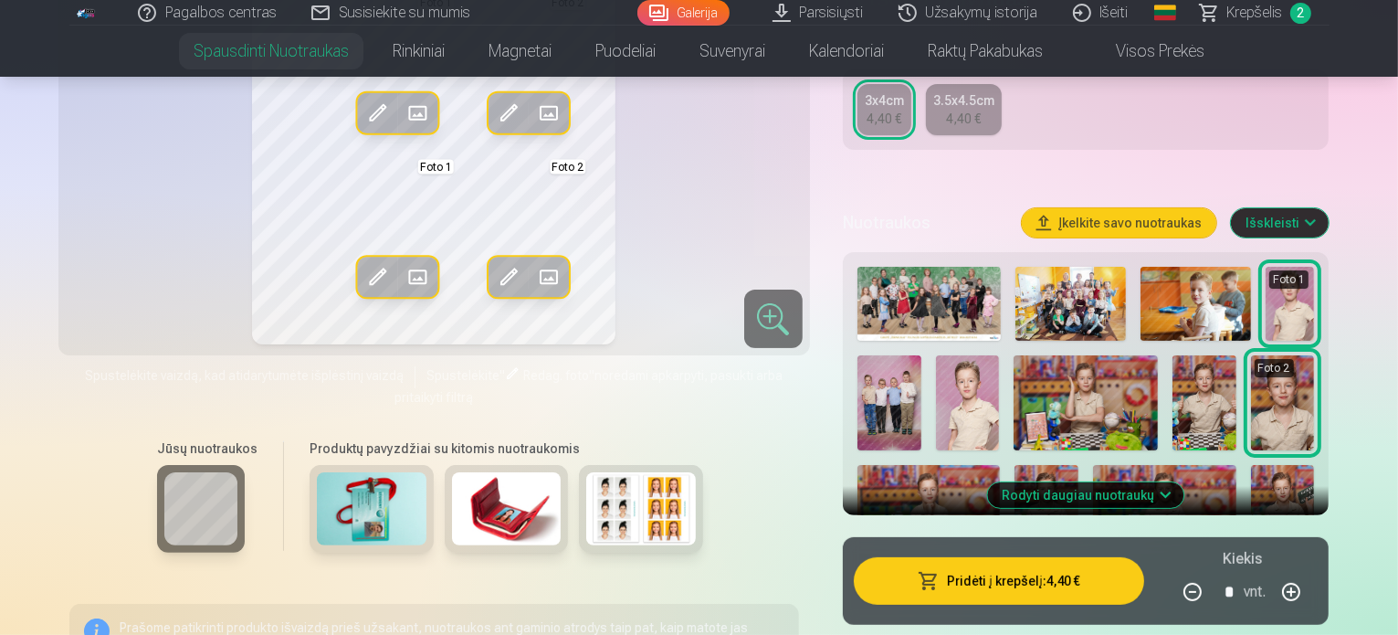
click at [1174, 482] on button "Rodyti daugiau nuotraukų" at bounding box center [1086, 495] width 196 height 26
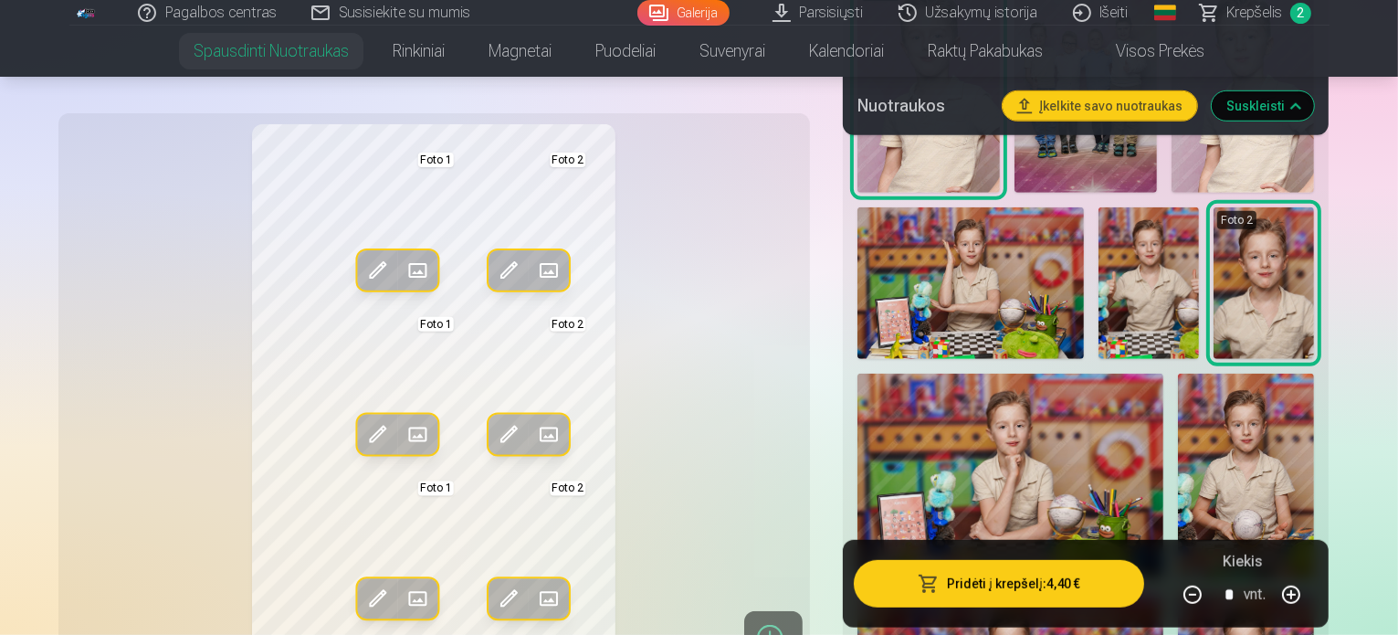
scroll to position [1096, 0]
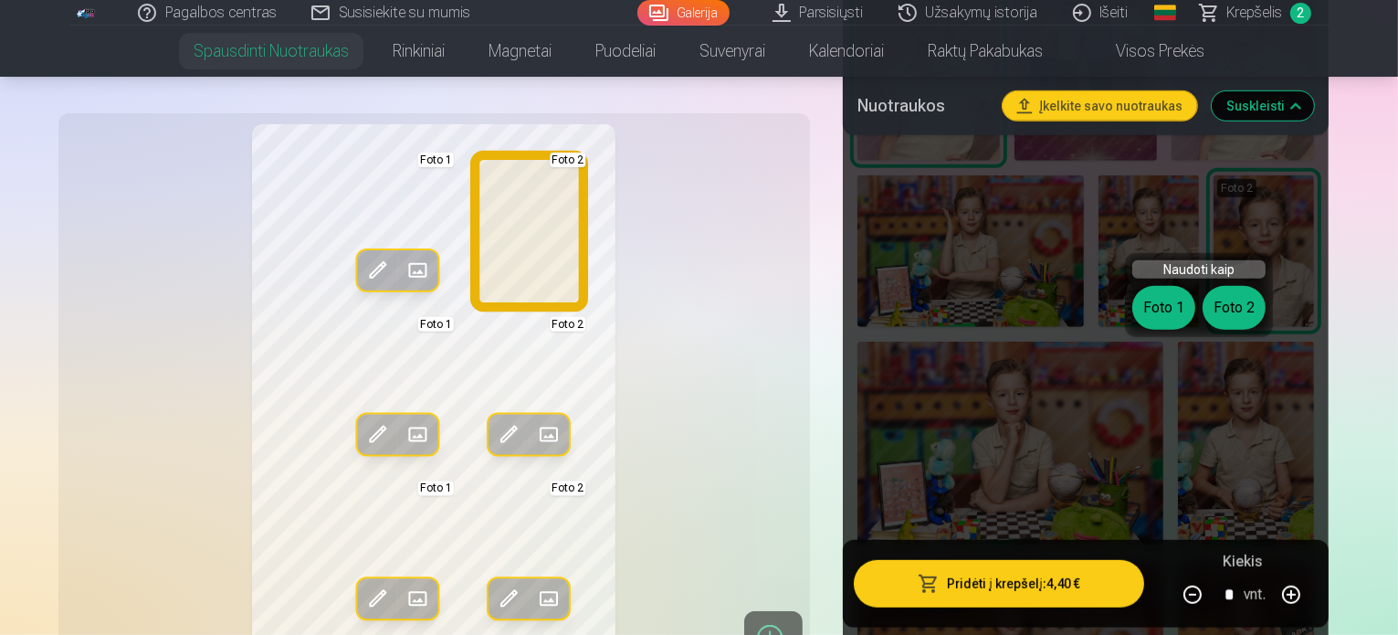
click at [1236, 309] on button "Foto 2" at bounding box center [1233, 308] width 63 height 44
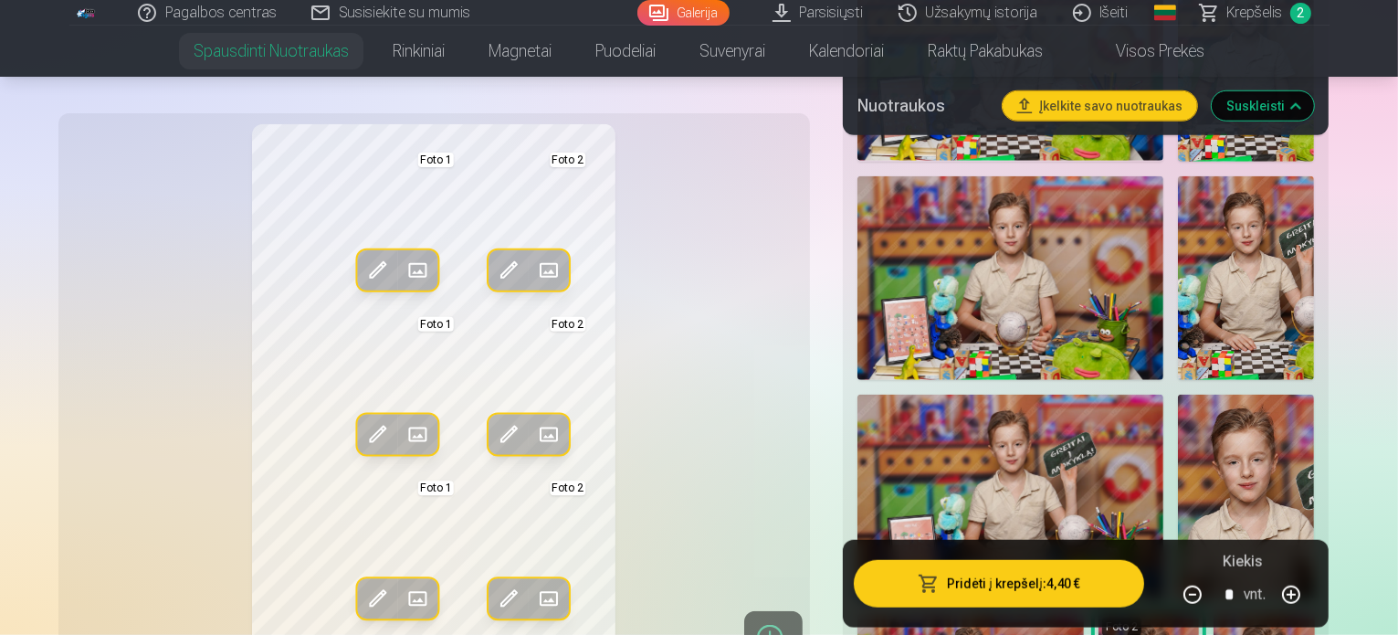
scroll to position [1370, 0]
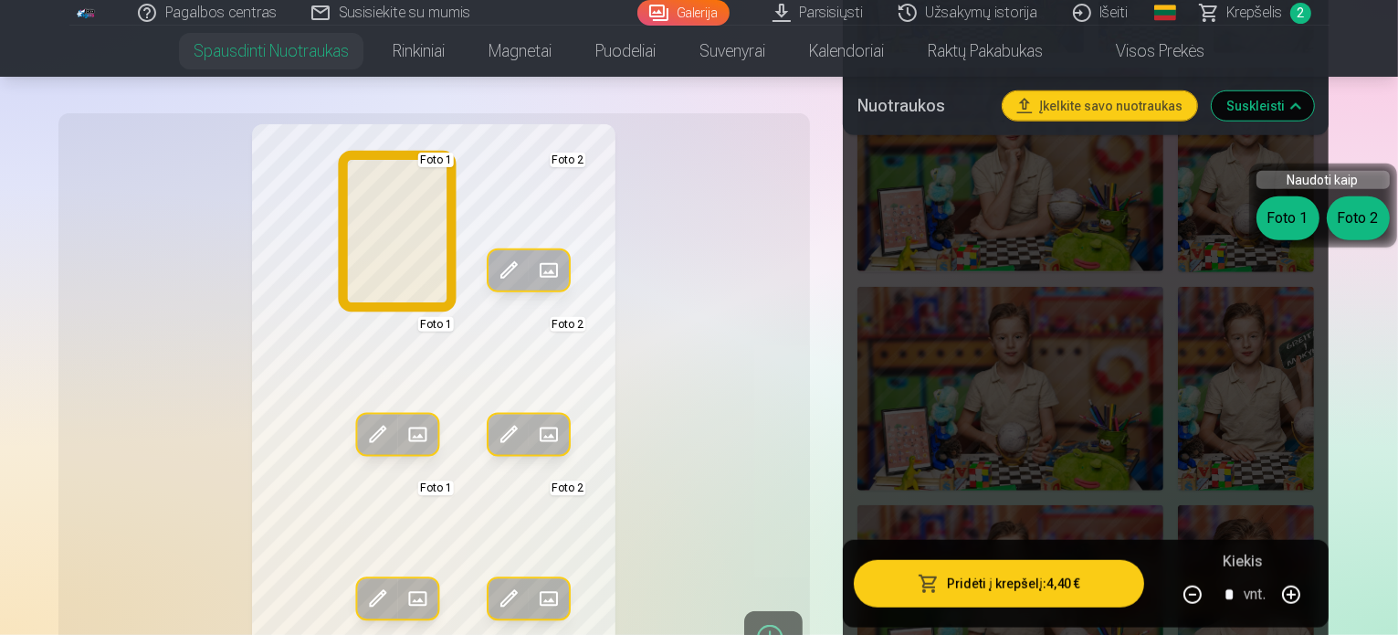
click at [1286, 211] on button "Foto 1" at bounding box center [1287, 218] width 63 height 44
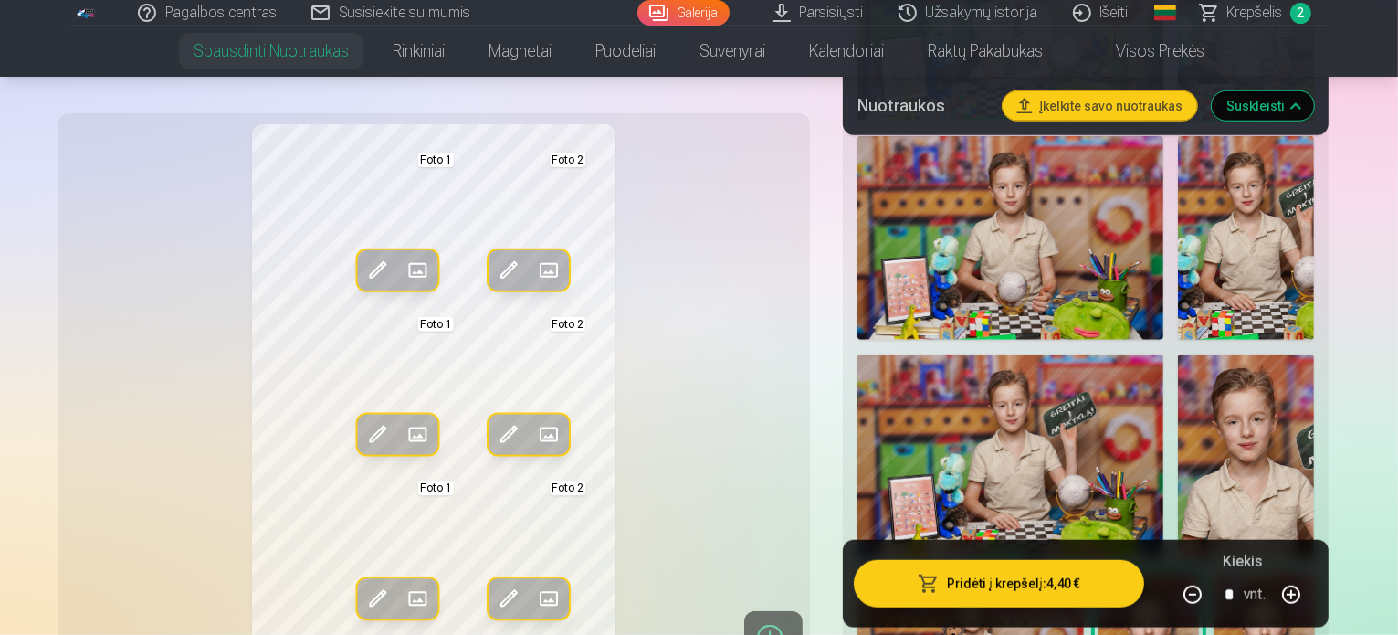
scroll to position [1552, 0]
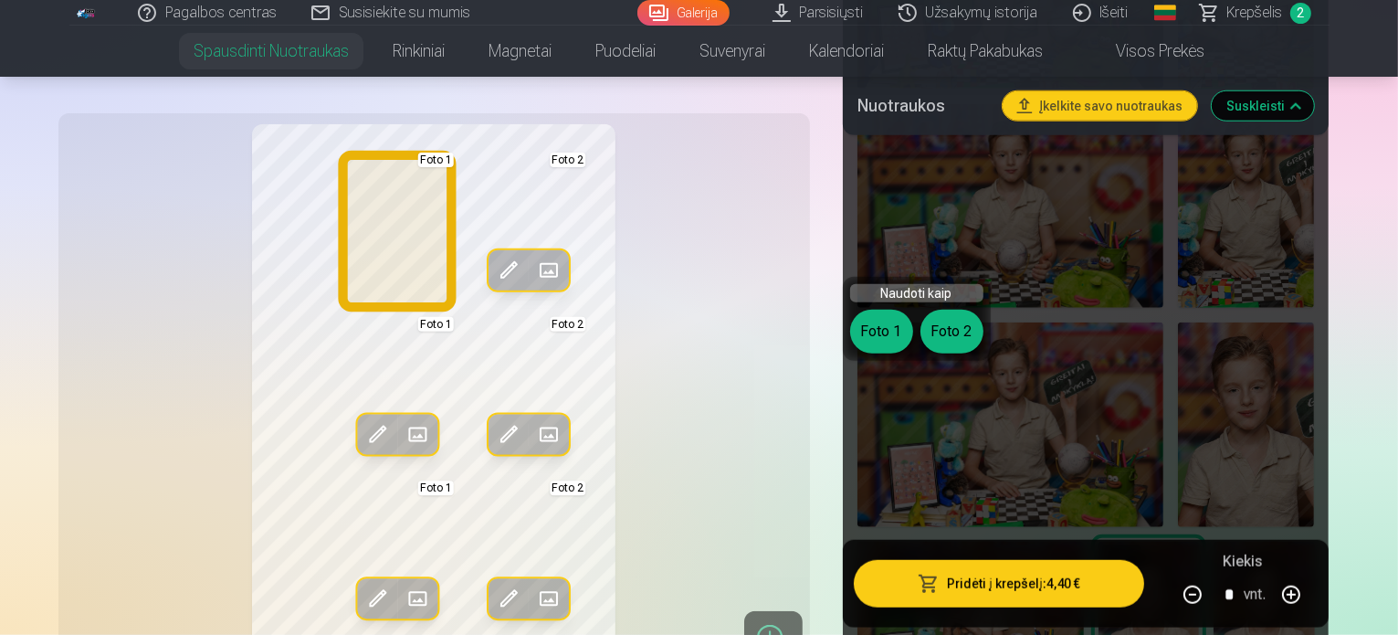
click at [889, 333] on button "Foto 1" at bounding box center [881, 332] width 63 height 44
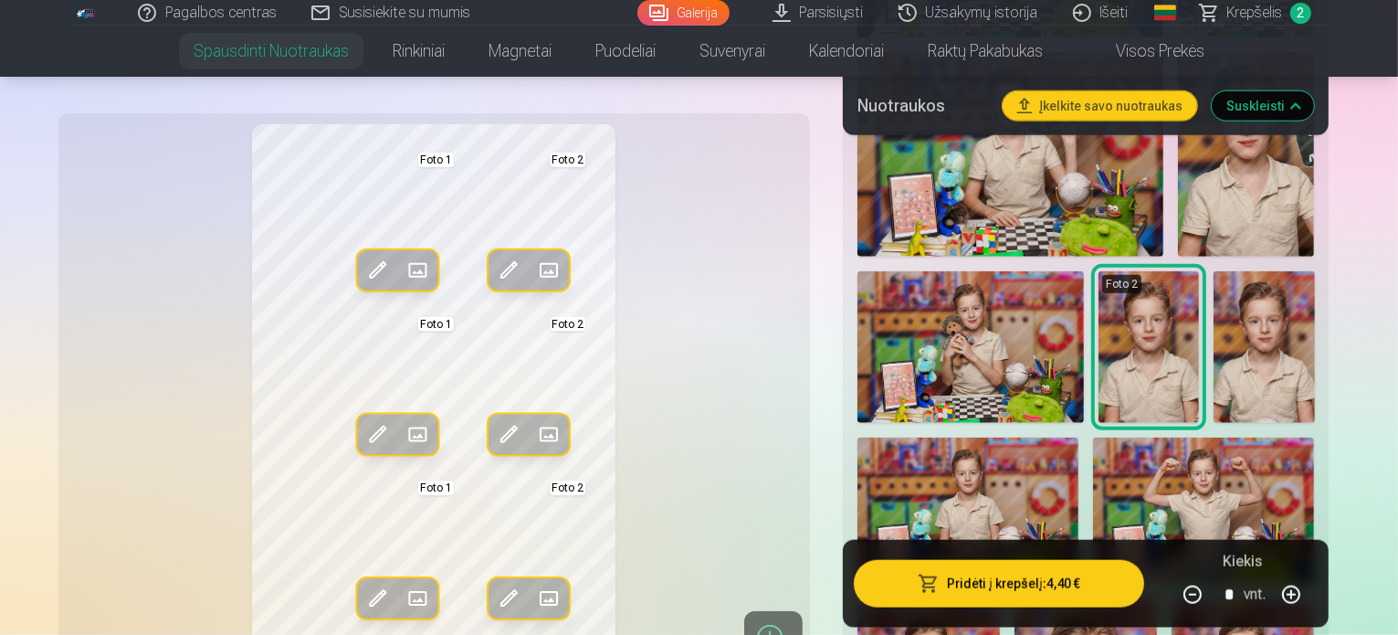
scroll to position [1826, 0]
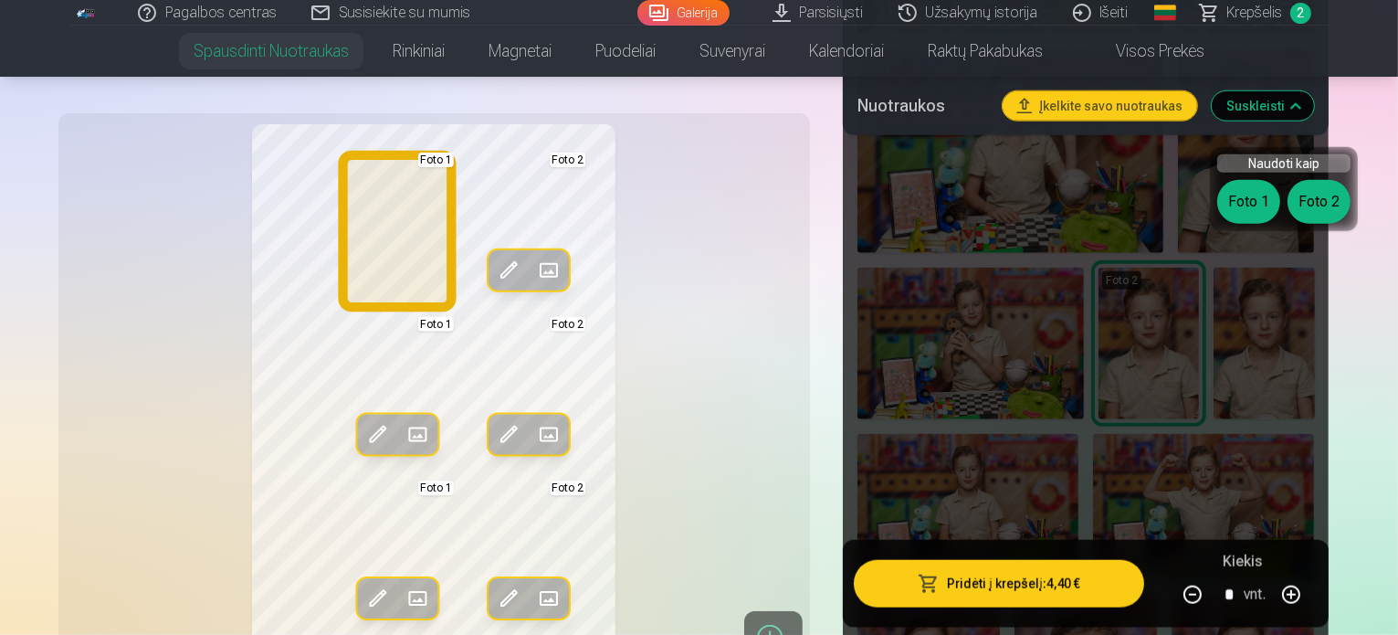
click at [1249, 201] on button "Foto 1" at bounding box center [1248, 202] width 63 height 44
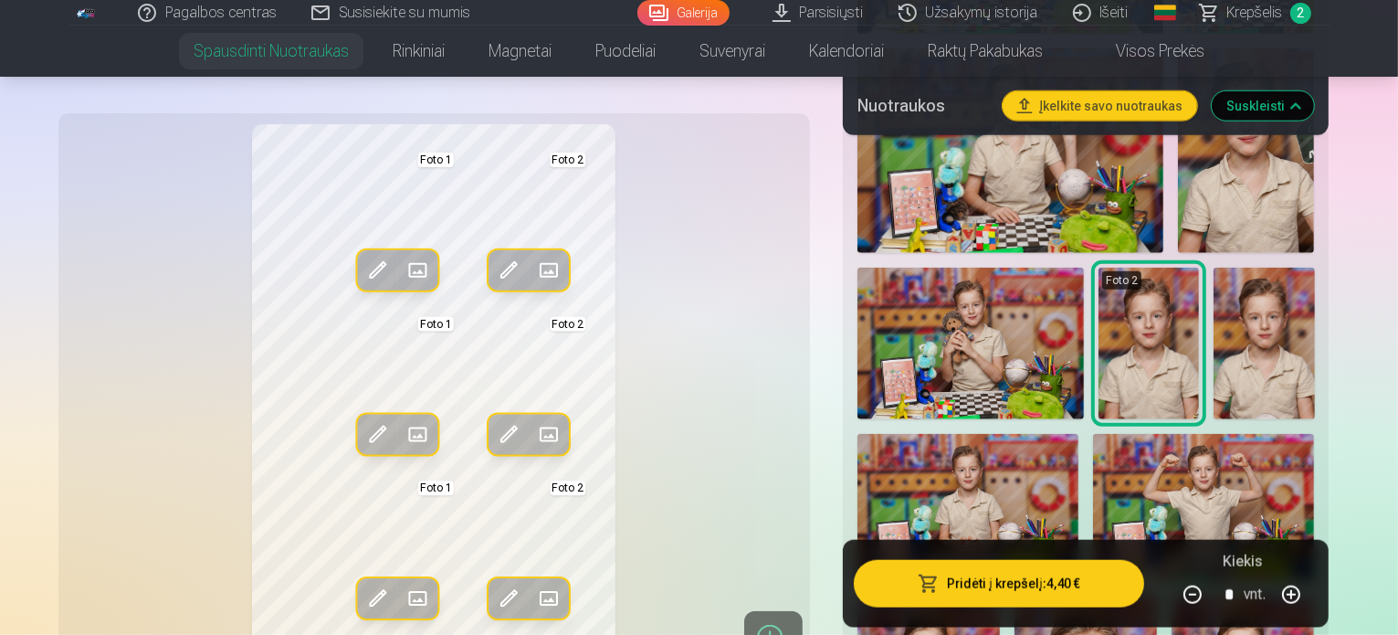
click at [790, 226] on div "Redag. foto Pakeisti Foto 1 Redag. foto Pakeisti Foto 2 Redag. foto Pakeisti Fo…" at bounding box center [433, 394] width 729 height 541
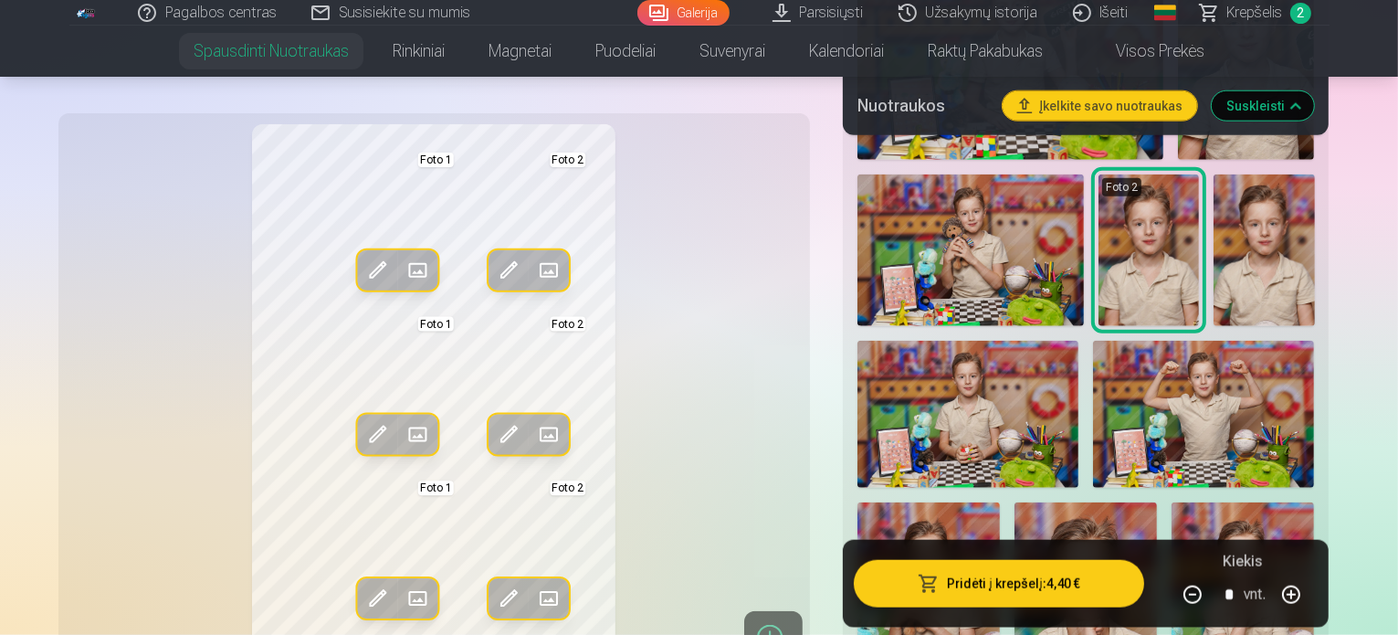
scroll to position [1917, 0]
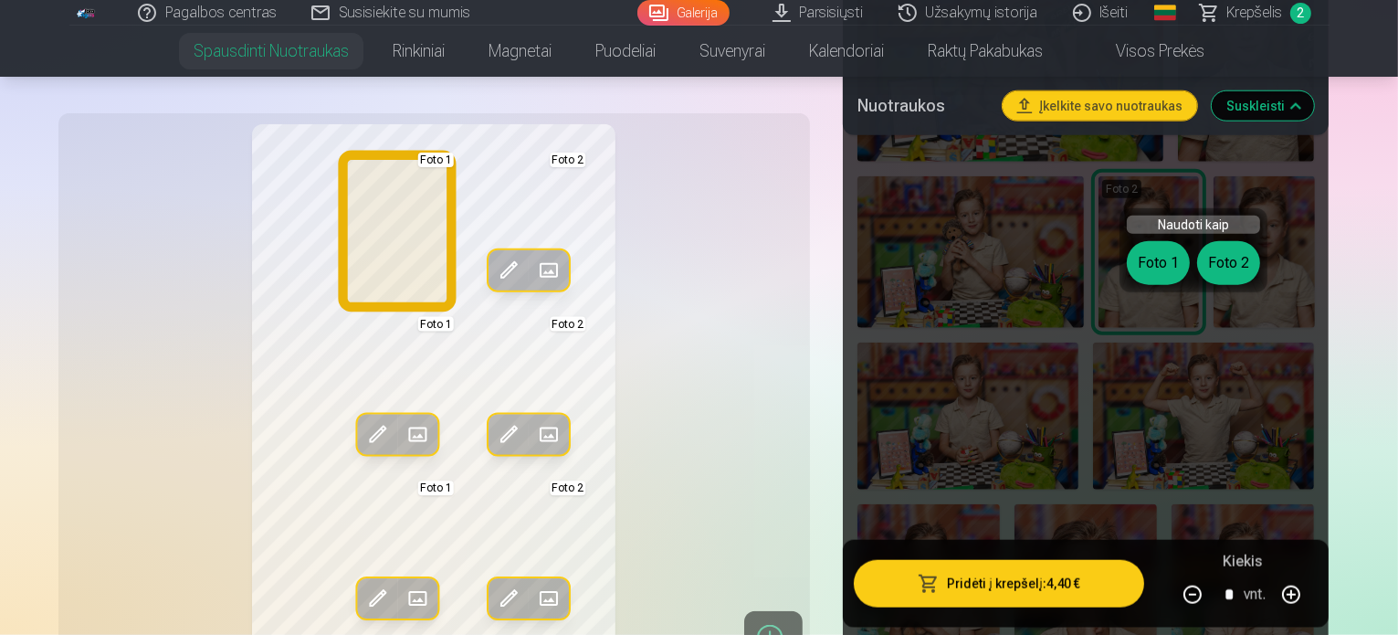
click at [1162, 268] on button "Foto 1" at bounding box center [1158, 263] width 63 height 44
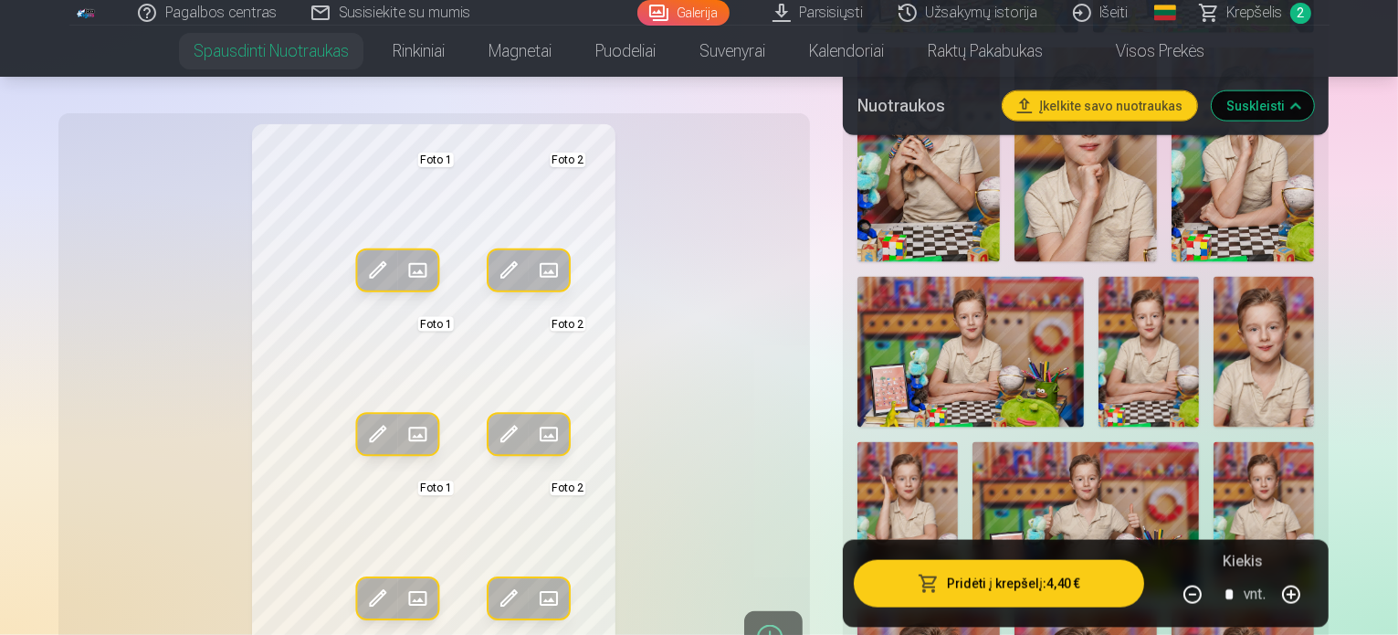
scroll to position [2465, 0]
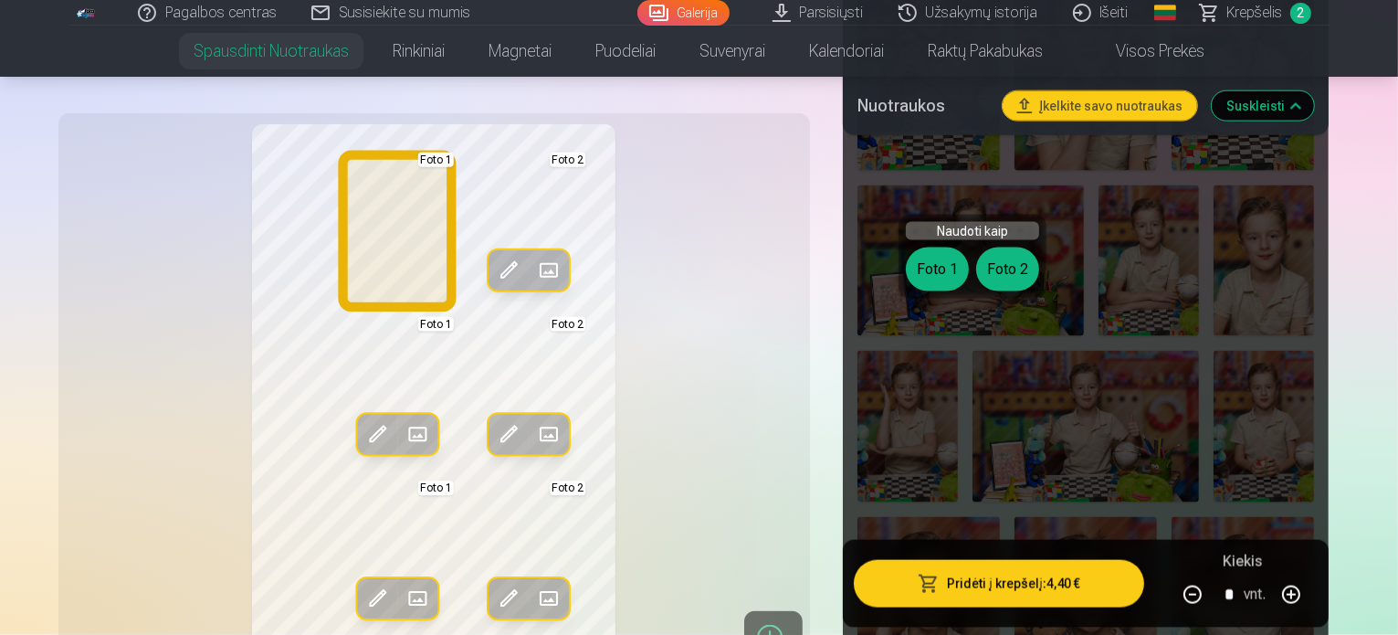
click at [939, 257] on button "Foto 1" at bounding box center [937, 269] width 63 height 44
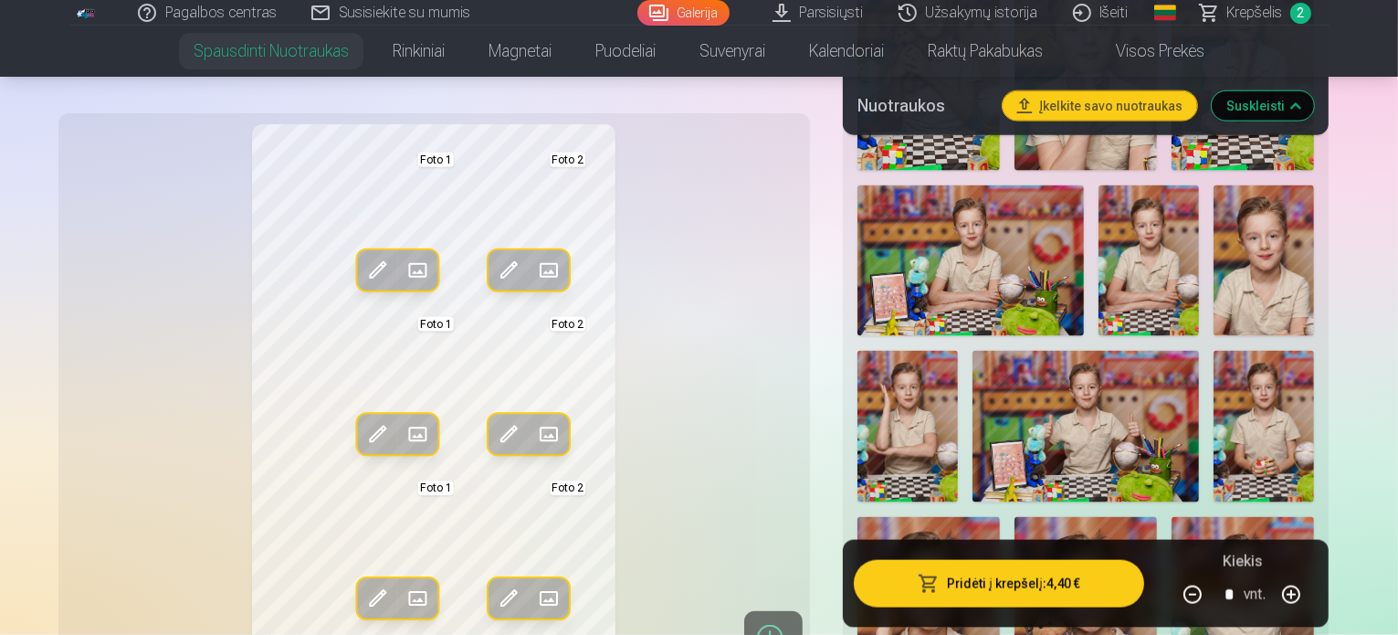
click at [688, 277] on div "Redag. foto Pakeisti Foto 1 Redag. foto Pakeisti Foto 2 Redag. foto Pakeisti Fo…" at bounding box center [433, 394] width 729 height 541
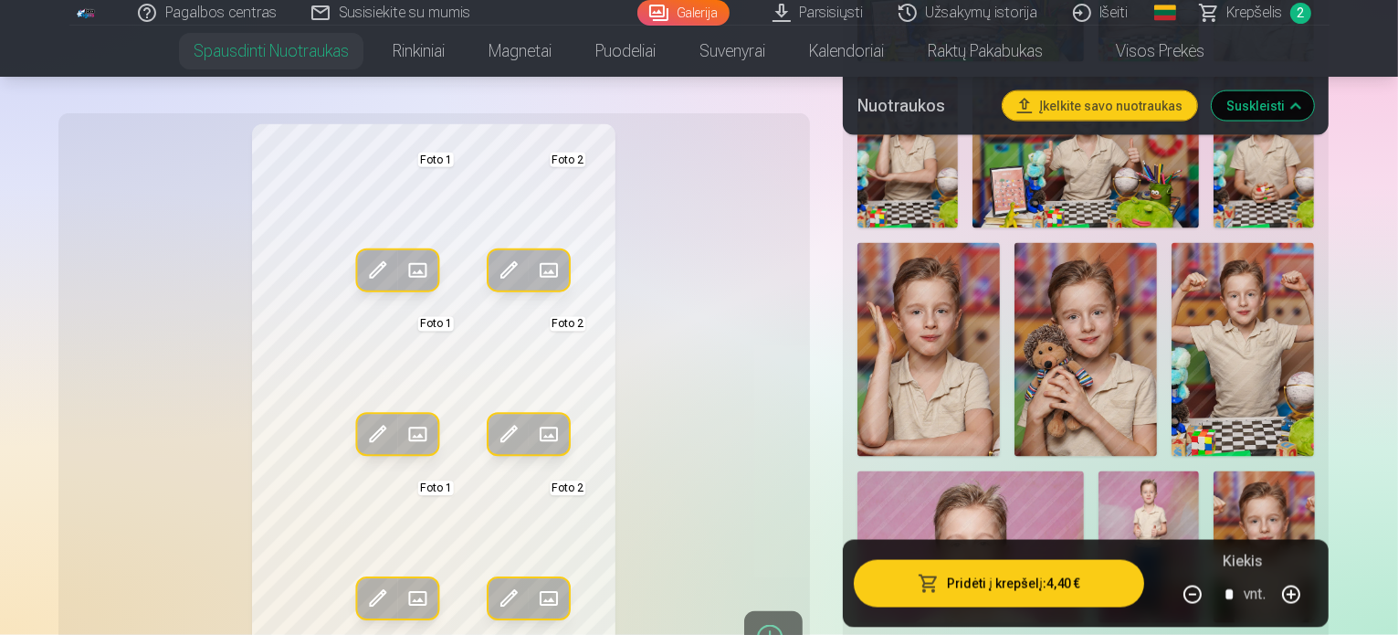
scroll to position [2648, 0]
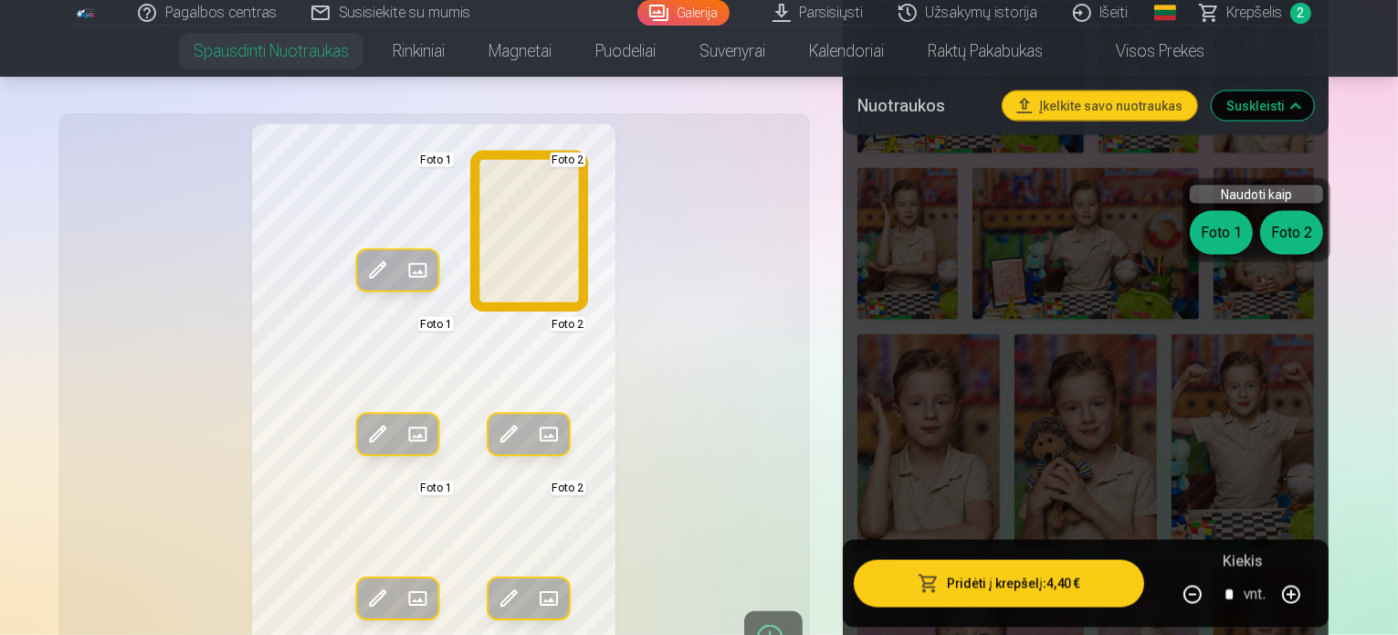
click at [1289, 241] on button "Foto 2" at bounding box center [1291, 233] width 63 height 44
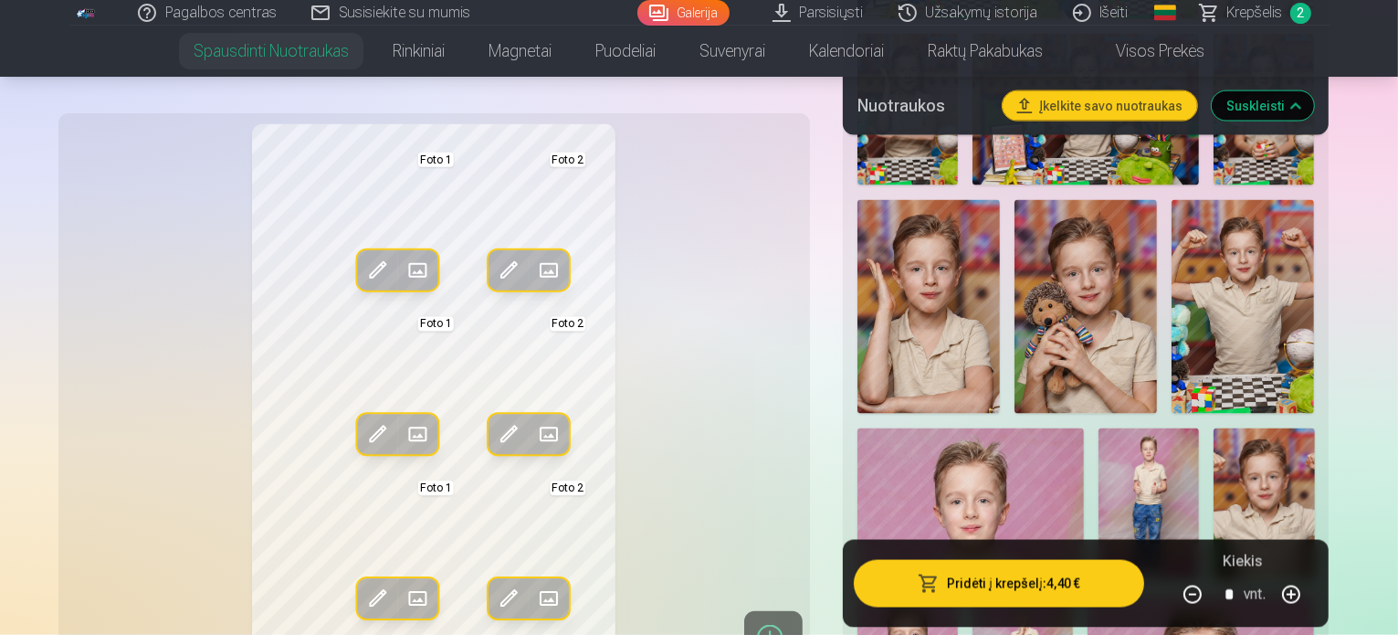
scroll to position [2922, 0]
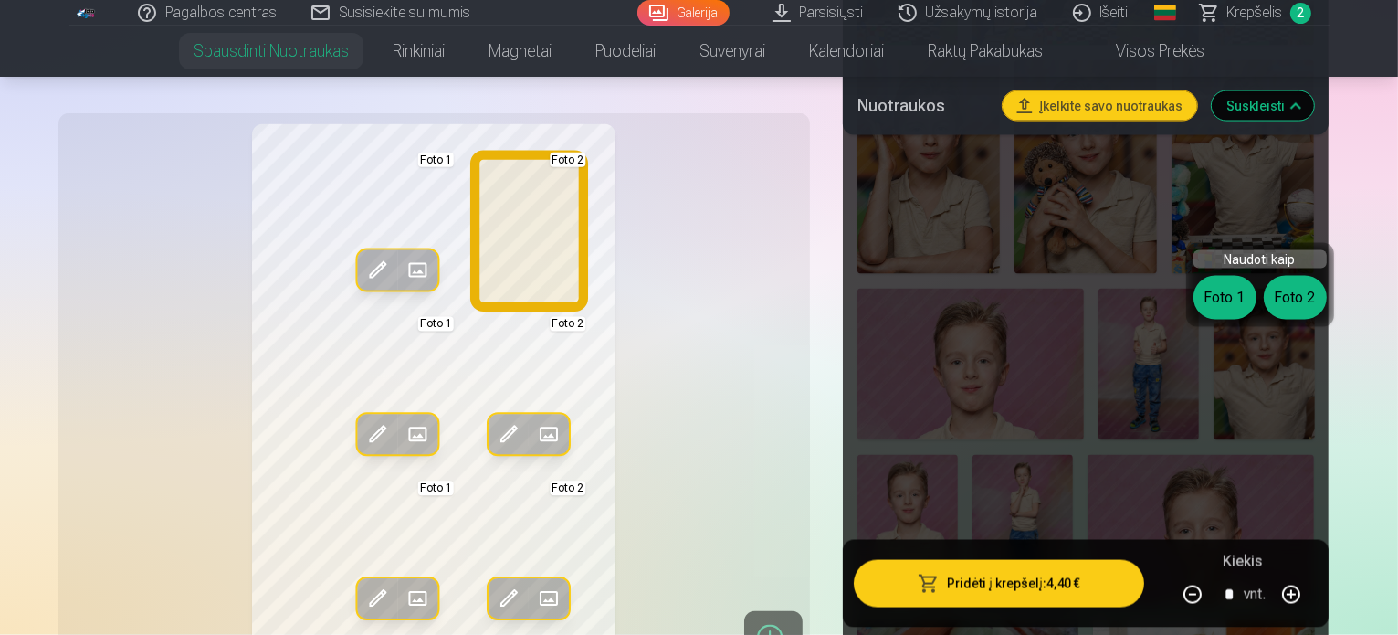
click at [1293, 306] on button "Foto 2" at bounding box center [1295, 298] width 63 height 44
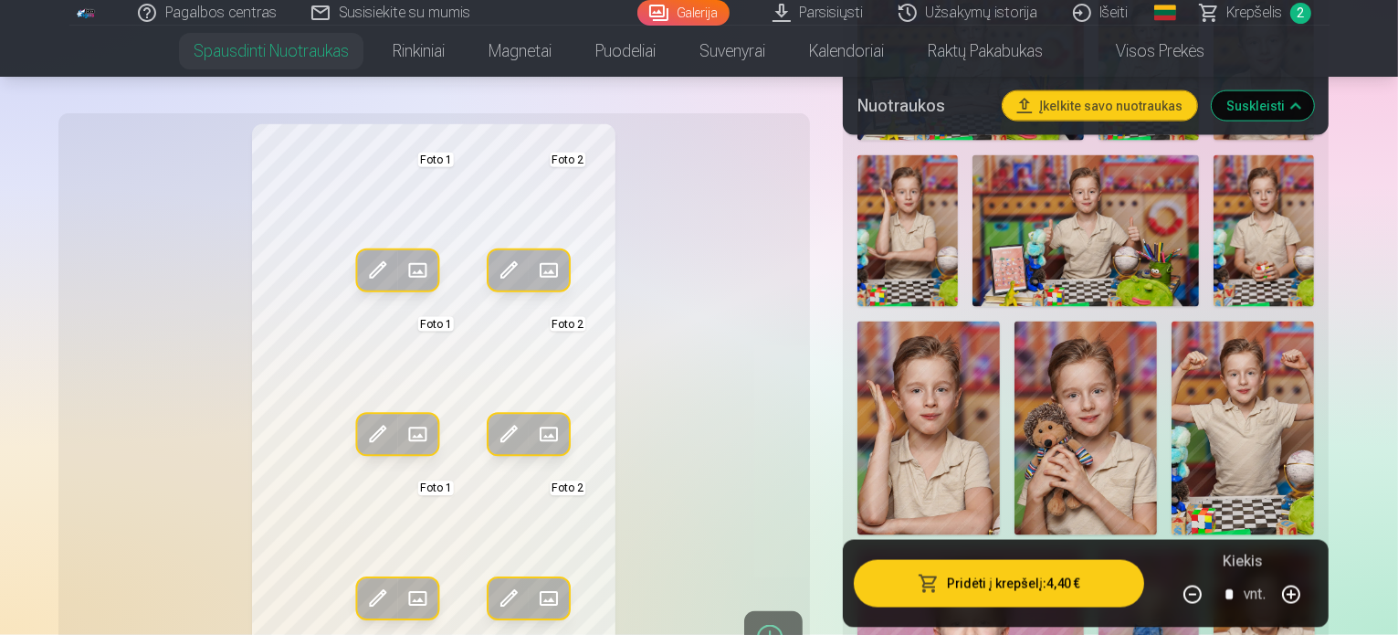
scroll to position [2648, 0]
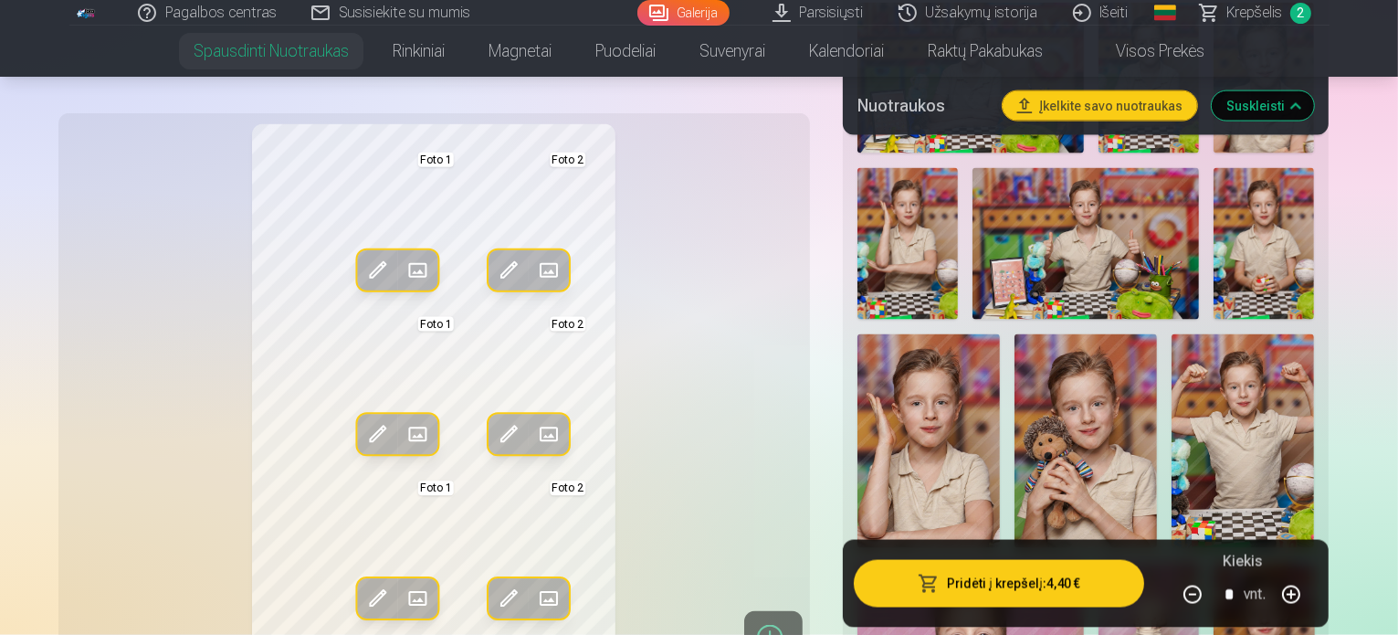
click at [687, 295] on div "Redag. foto Pakeisti Foto 1 Redag. foto Pakeisti Foto 2 Redag. foto Pakeisti Fo…" at bounding box center [433, 394] width 729 height 541
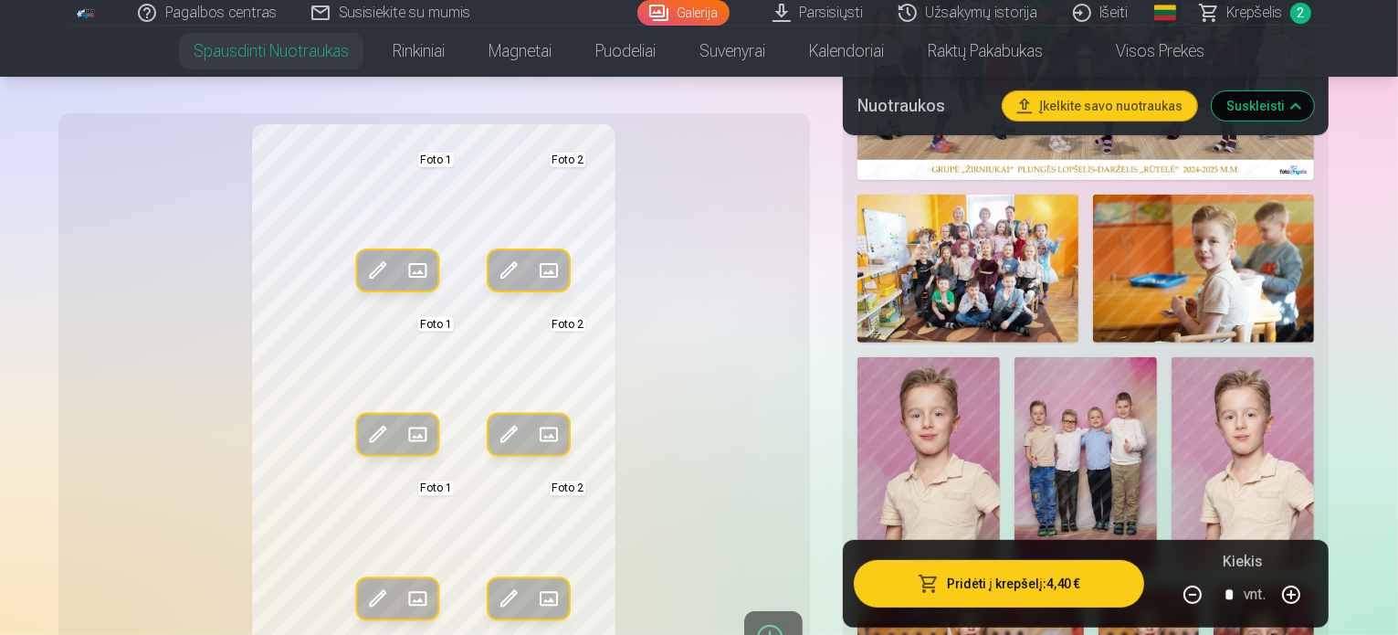
scroll to position [730, 0]
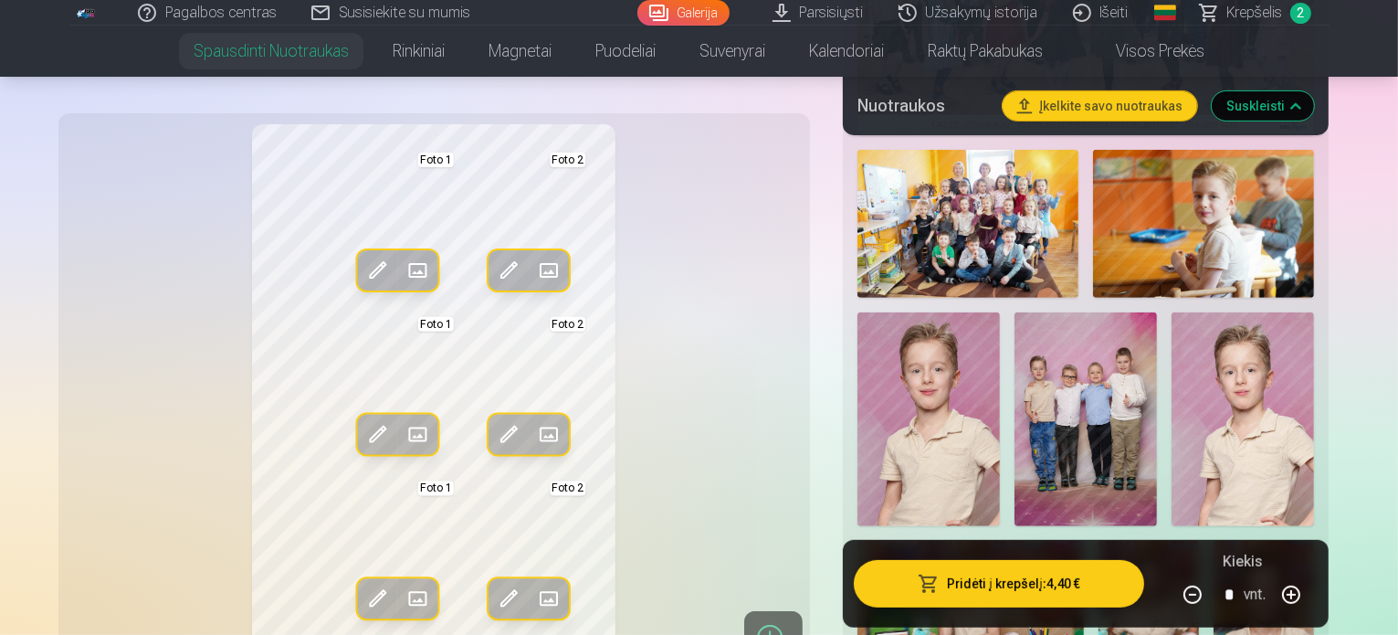
click at [1314, 540] on img at bounding box center [1263, 616] width 100 height 152
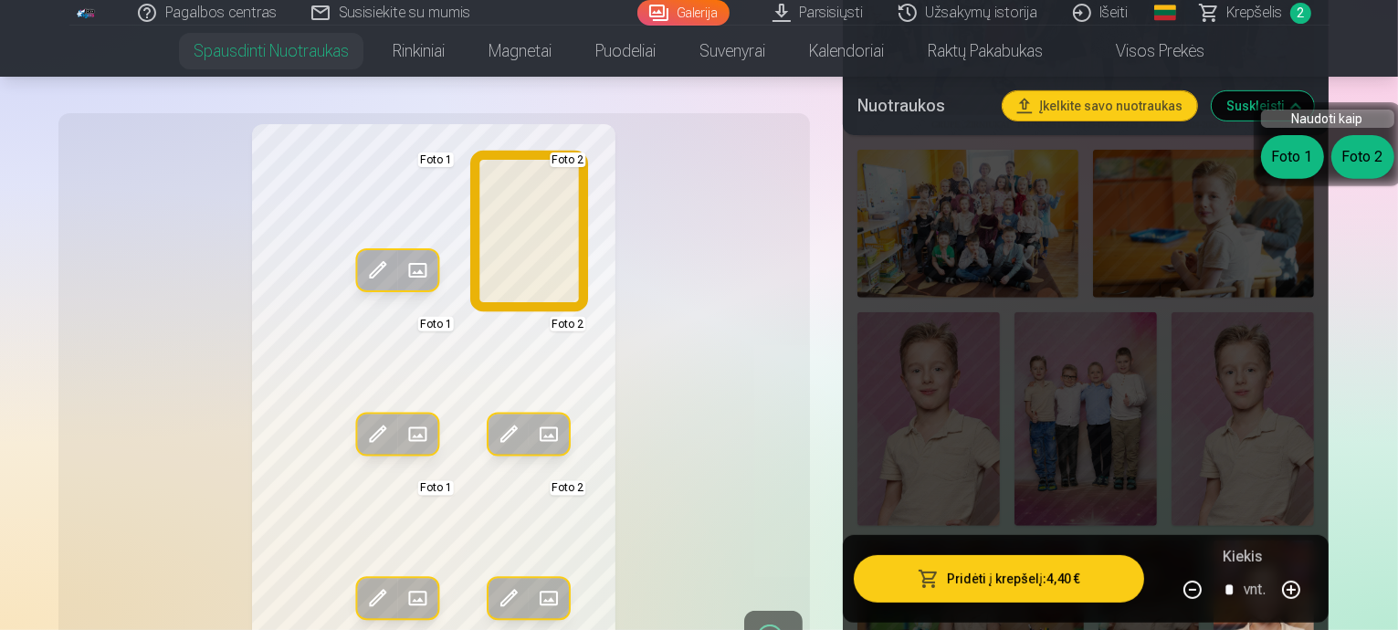
click at [1362, 151] on button "Foto 2" at bounding box center [1362, 157] width 63 height 44
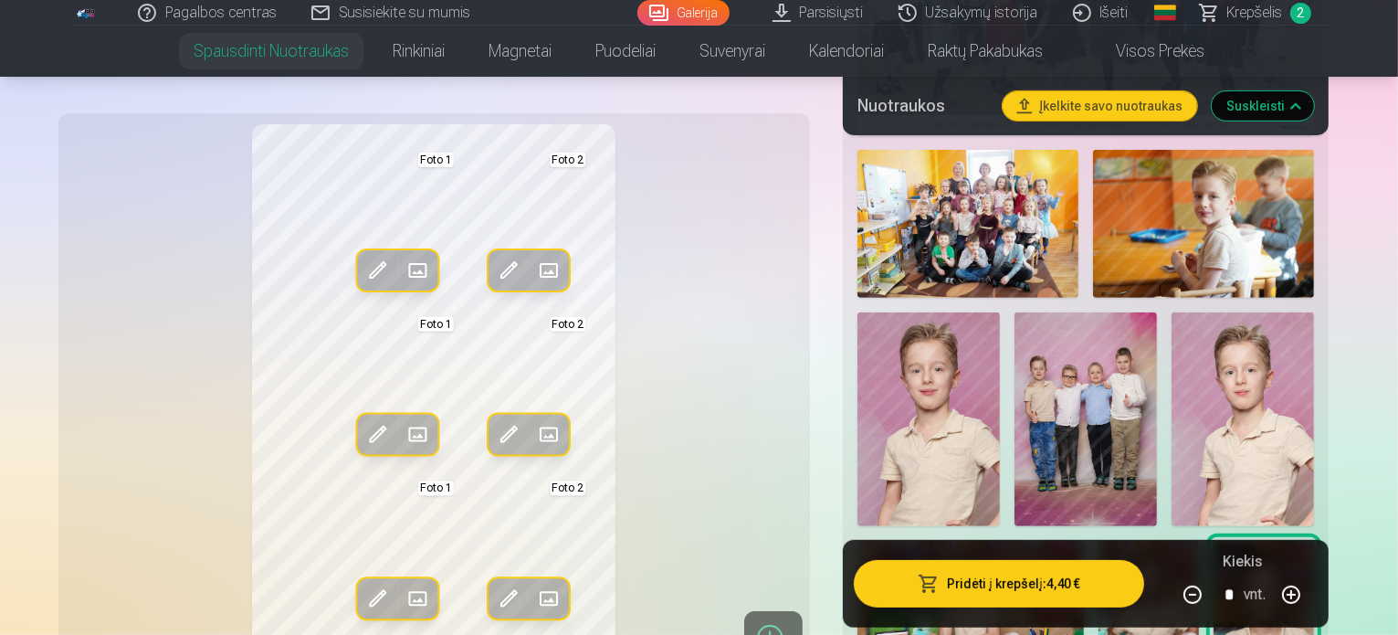
click at [1199, 540] on img at bounding box center [1148, 615] width 100 height 151
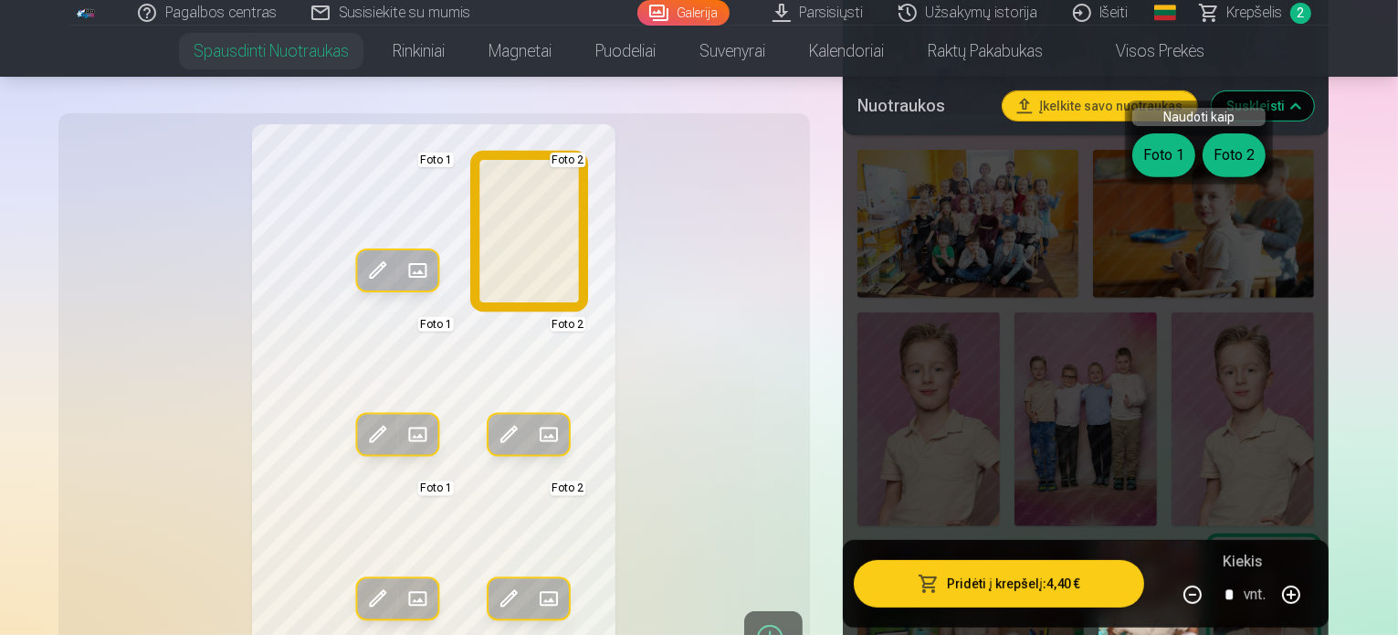
click at [1223, 141] on button "Foto 2" at bounding box center [1233, 155] width 63 height 44
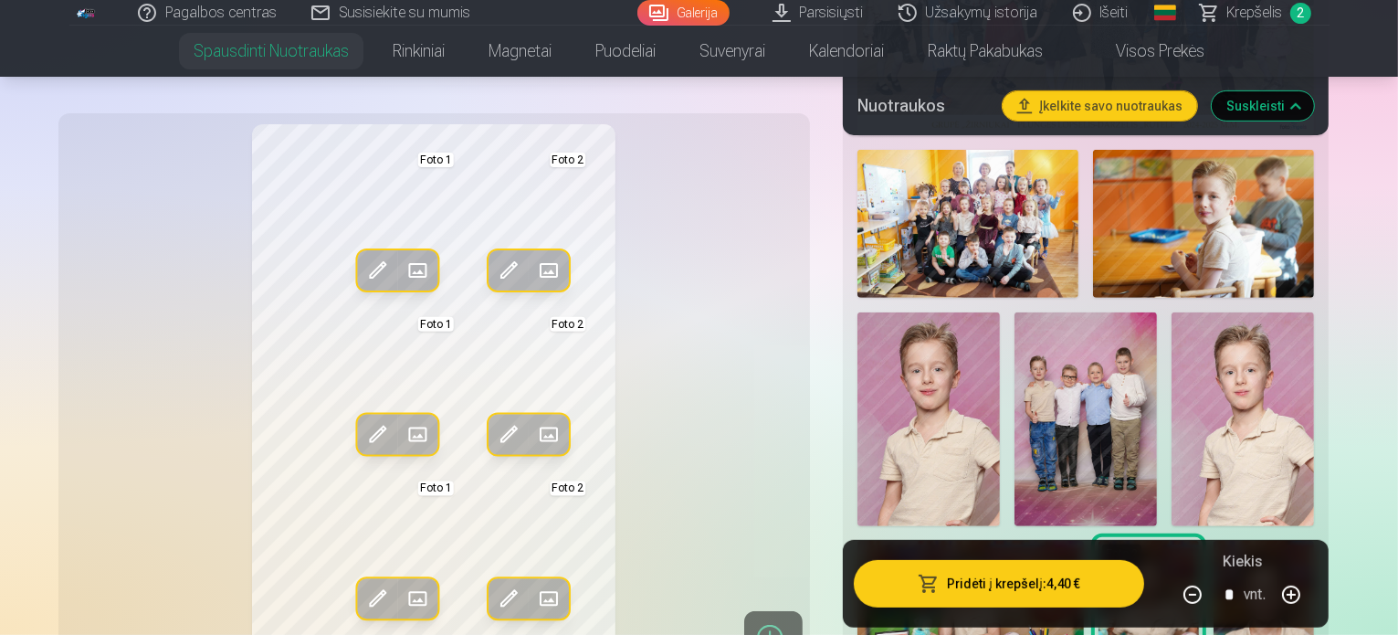
click at [1314, 540] on img at bounding box center [1263, 616] width 100 height 152
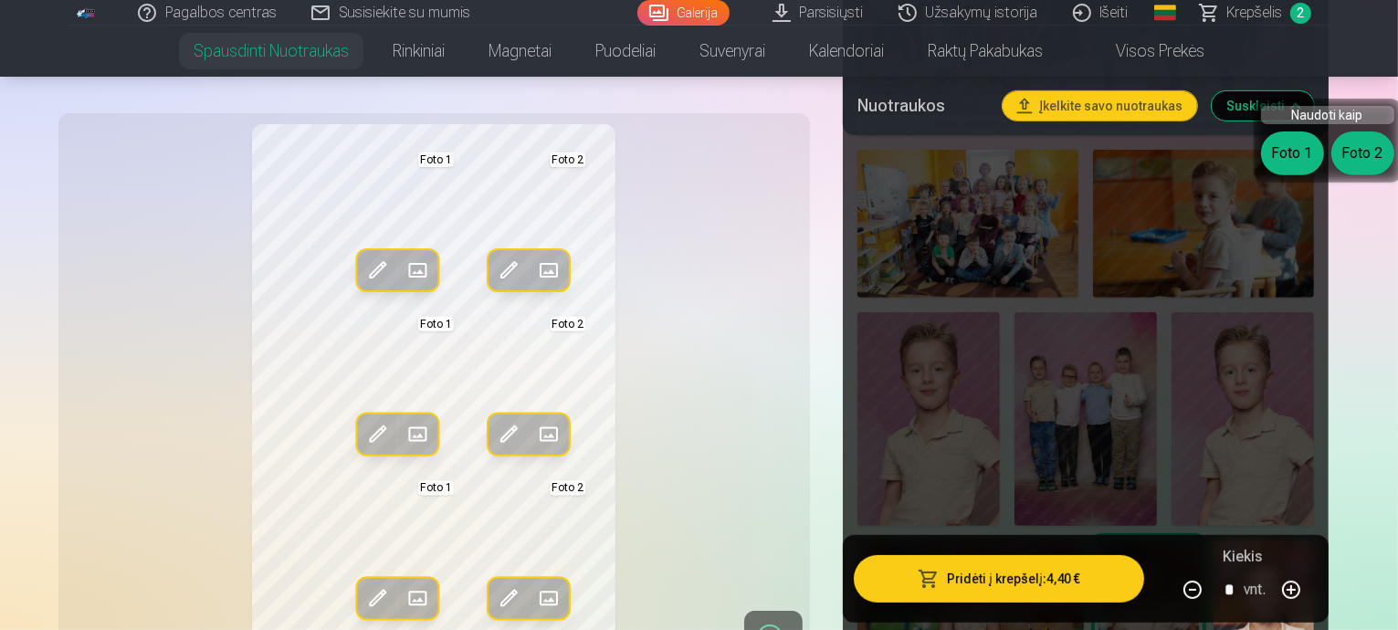
click at [1338, 171] on div "Foto 1 Foto 2" at bounding box center [1327, 153] width 133 height 44
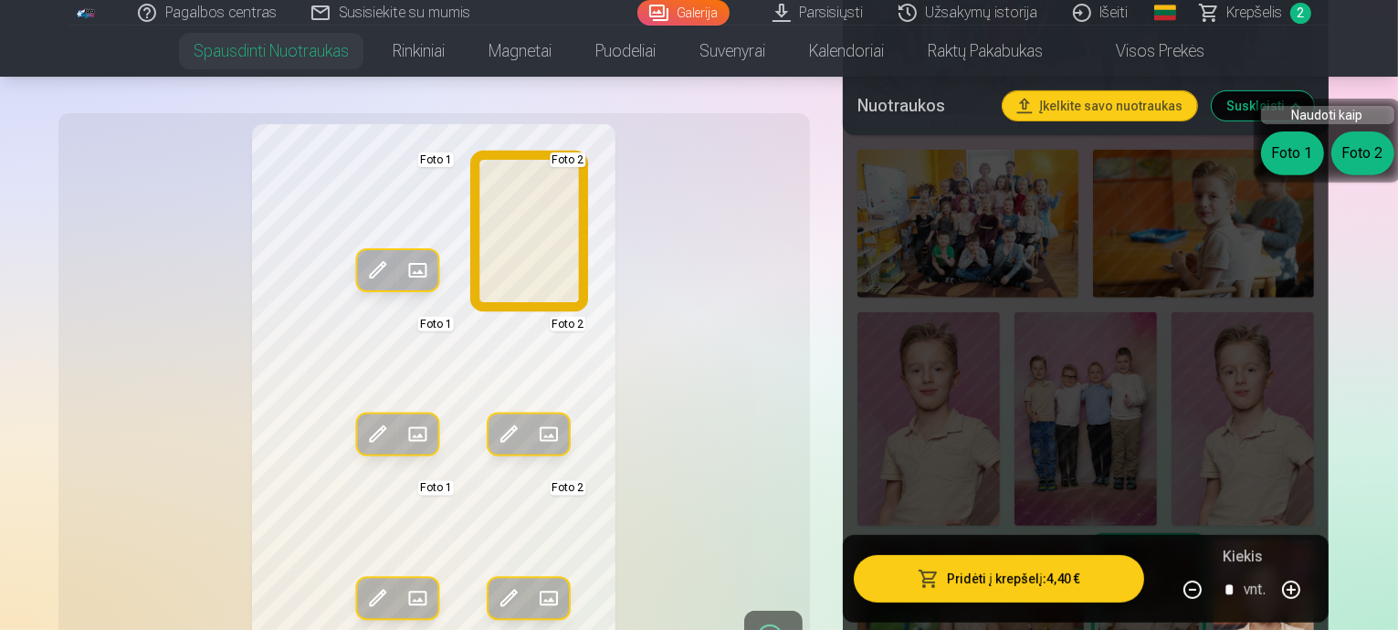
click at [1351, 159] on button "Foto 2" at bounding box center [1362, 153] width 63 height 44
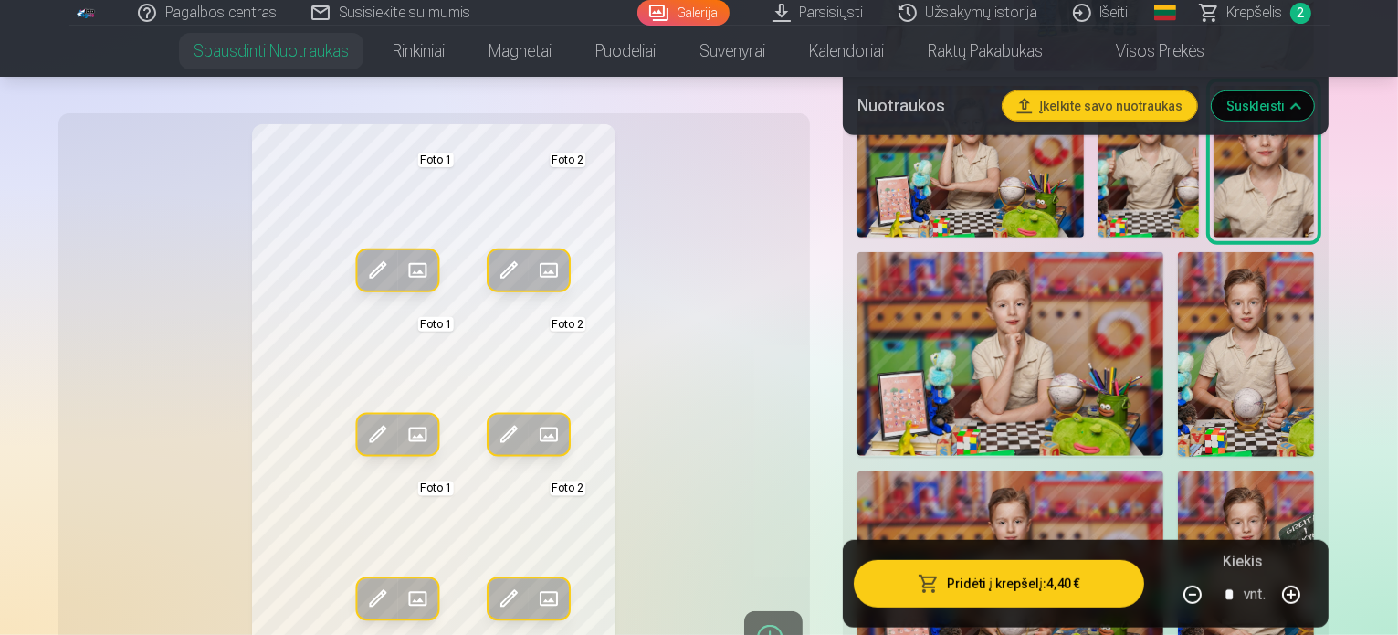
scroll to position [1187, 0]
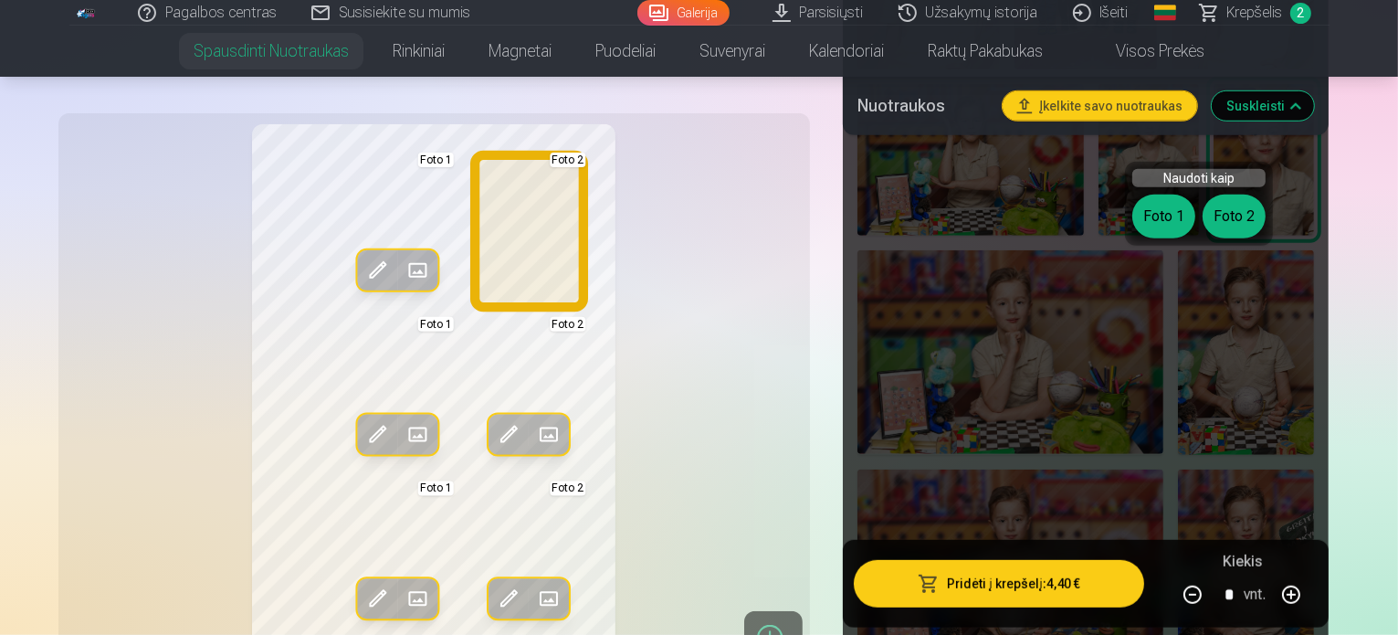
click at [1237, 222] on button "Foto 2" at bounding box center [1233, 216] width 63 height 44
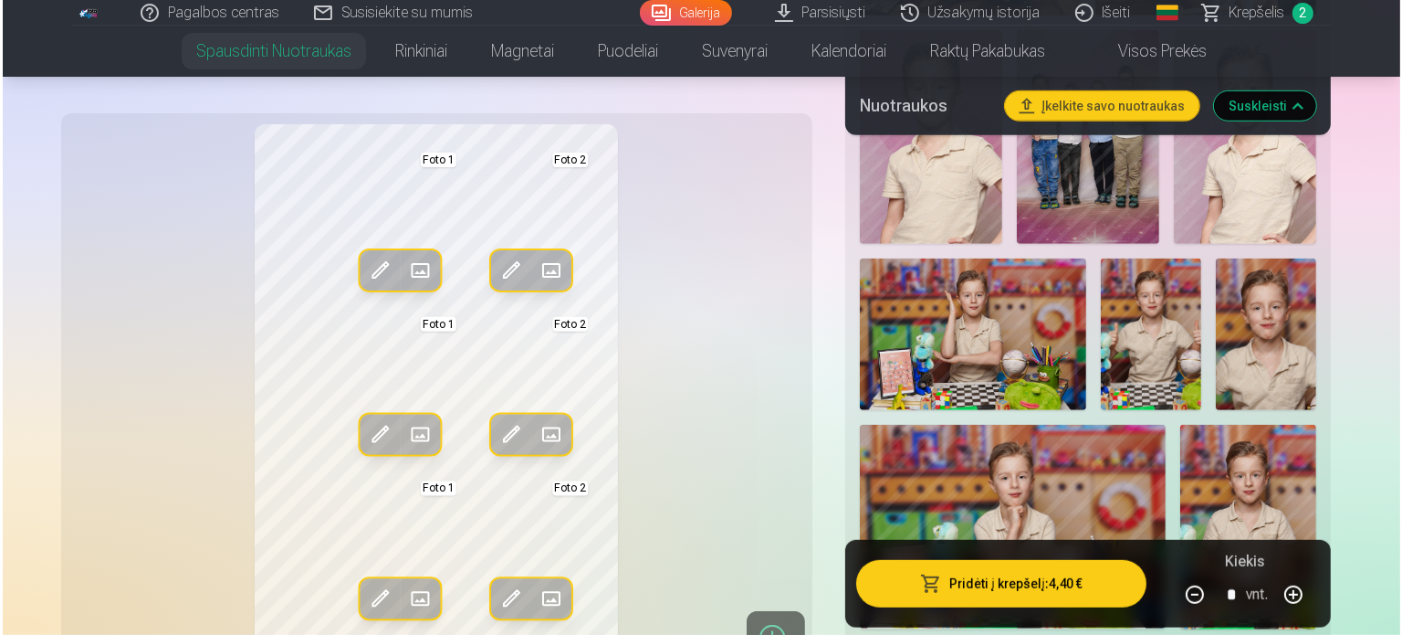
scroll to position [1096, 0]
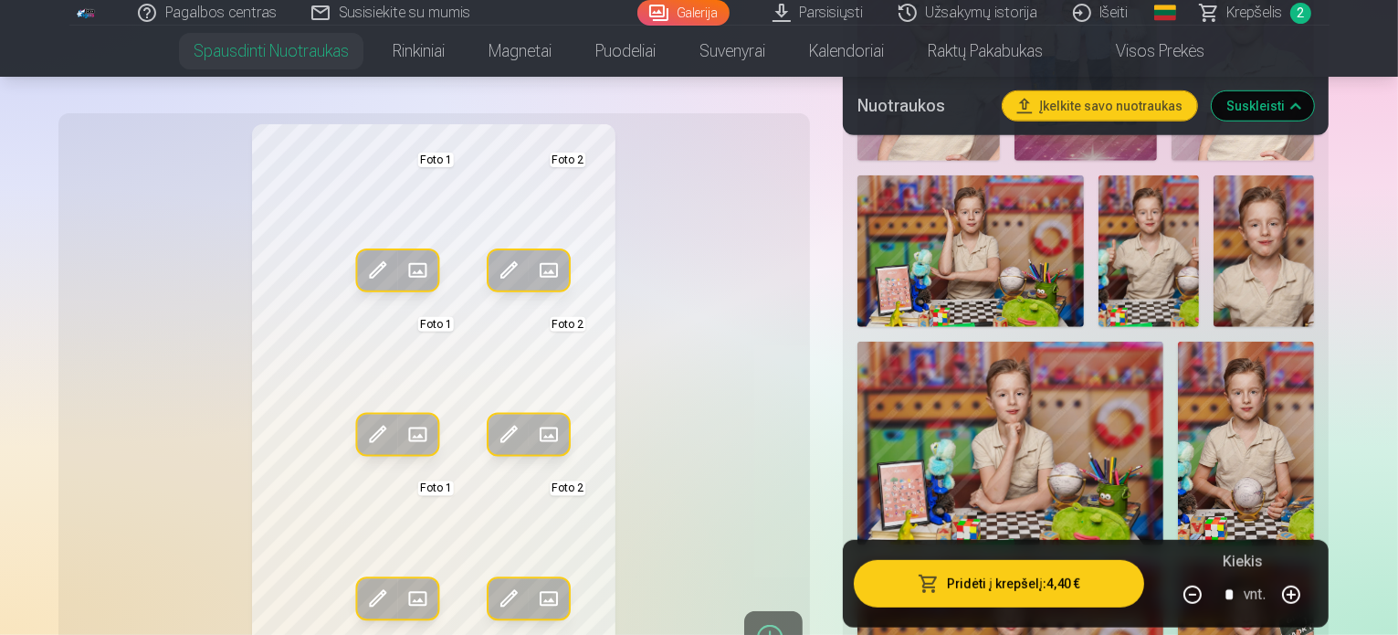
click at [885, 591] on button "Pridėti į krepšelį : 4,40 €" at bounding box center [999, 583] width 291 height 47
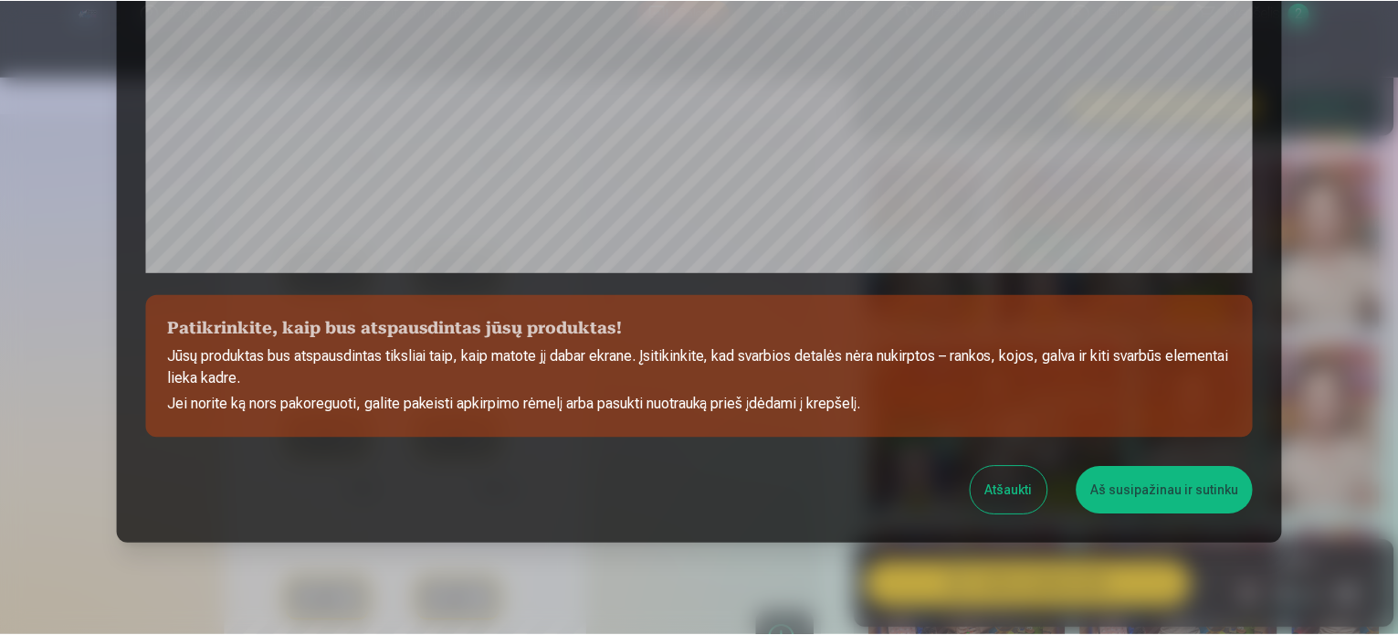
scroll to position [679, 0]
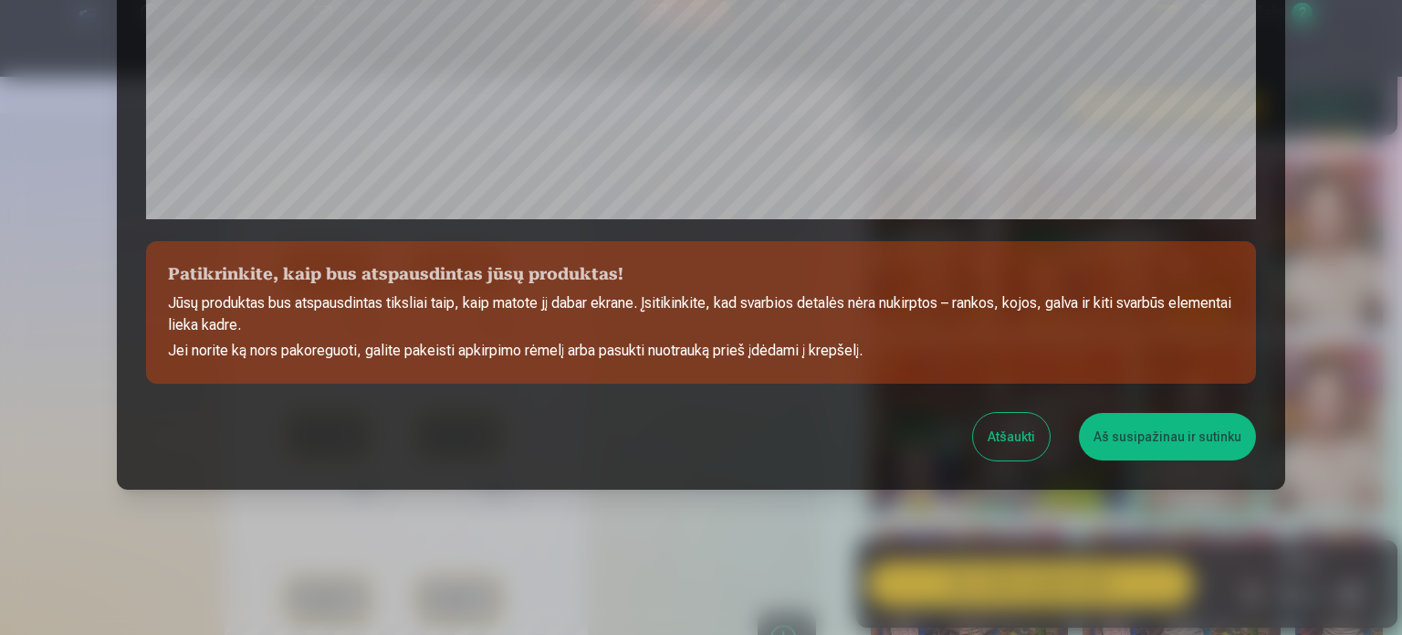
click at [1170, 446] on button "Aš susipažinau ir sutinku" at bounding box center [1167, 436] width 177 height 47
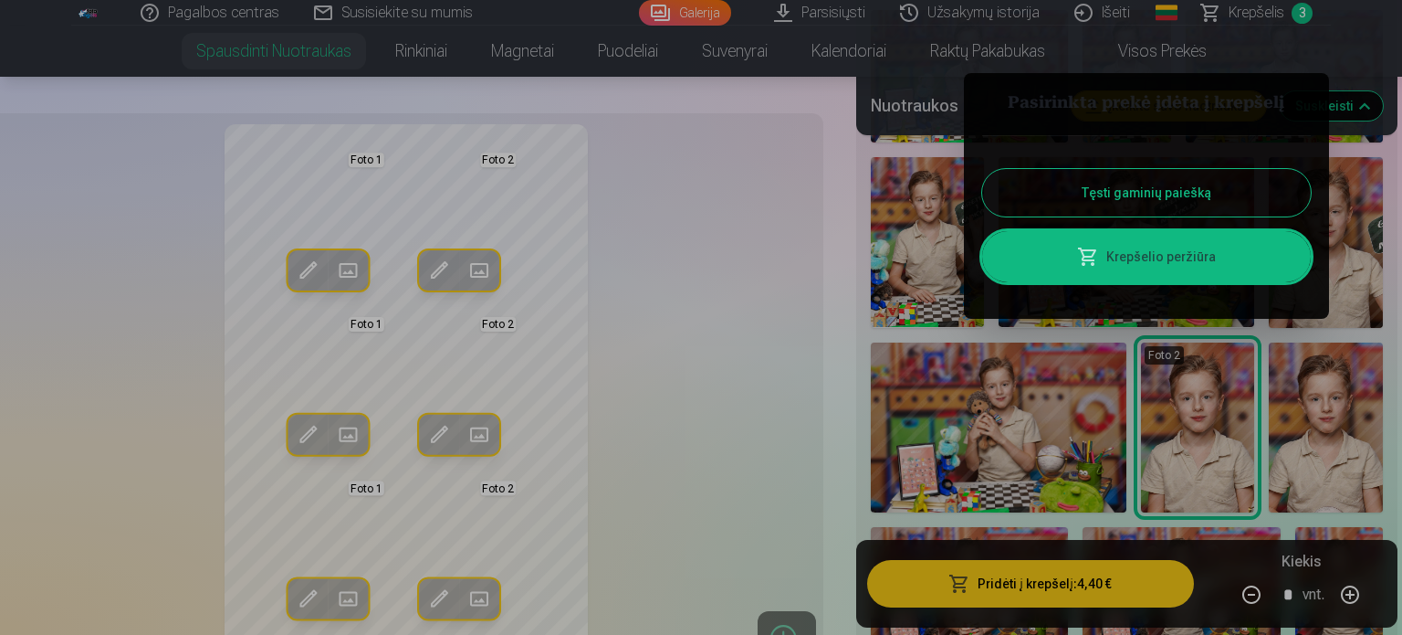
click at [1011, 185] on button "Tęsti gaminių paiešką" at bounding box center [1146, 192] width 329 height 47
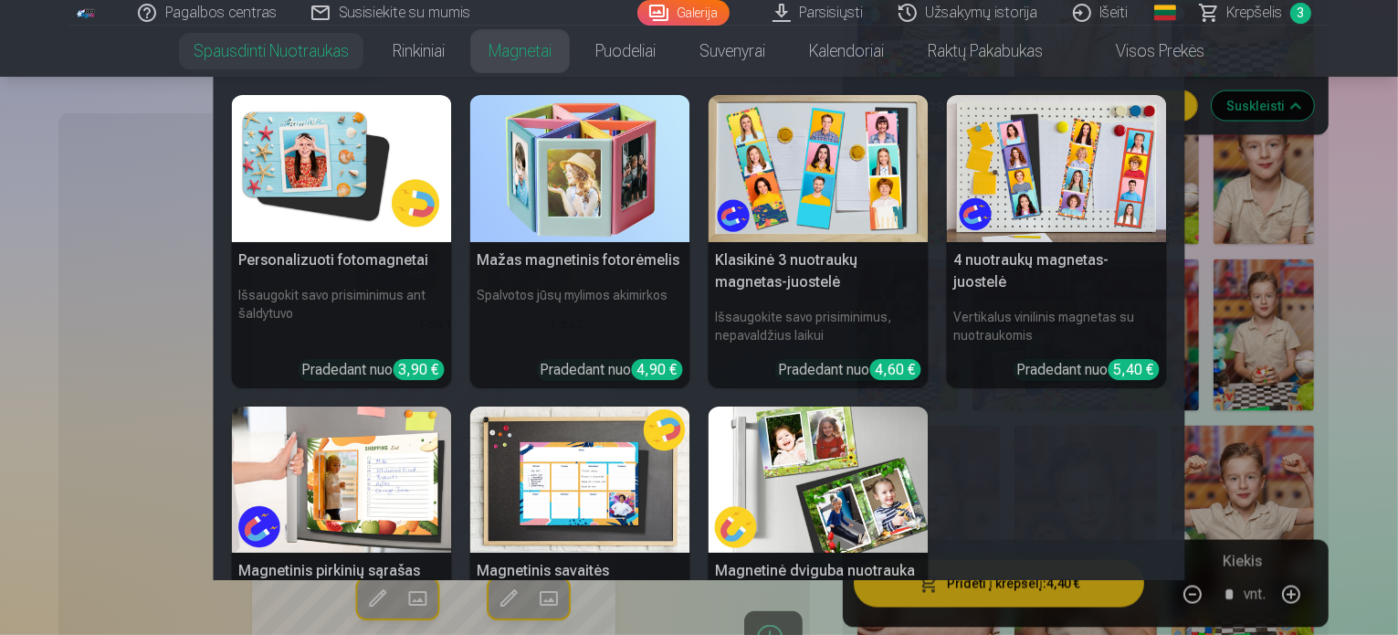
scroll to position [91, 0]
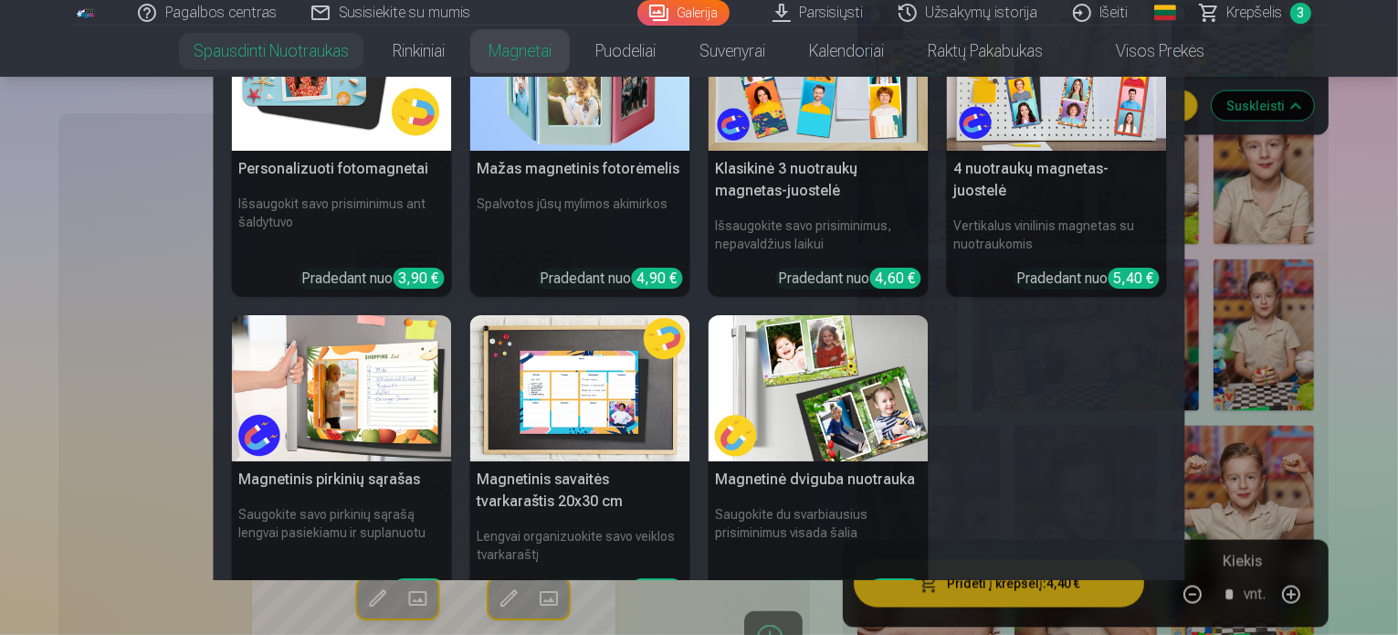
click at [809, 441] on img at bounding box center [818, 388] width 220 height 147
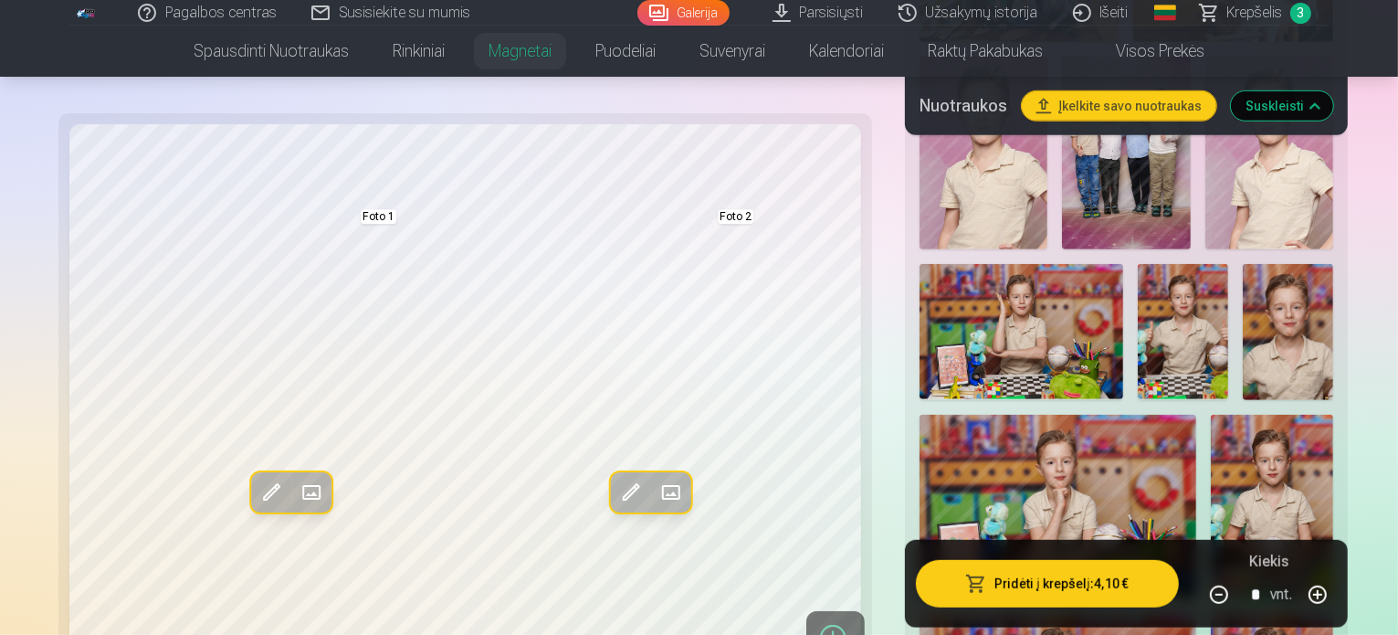
scroll to position [1187, 0]
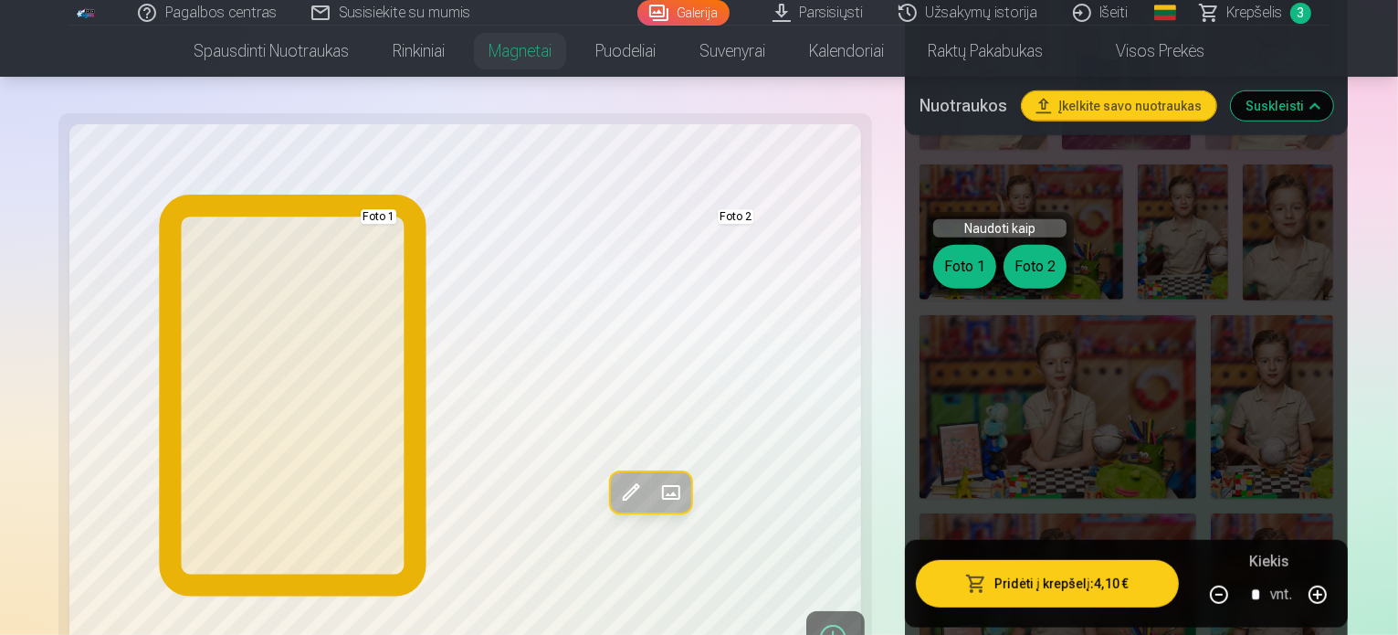
click at [971, 264] on button "Foto 1" at bounding box center [964, 267] width 63 height 44
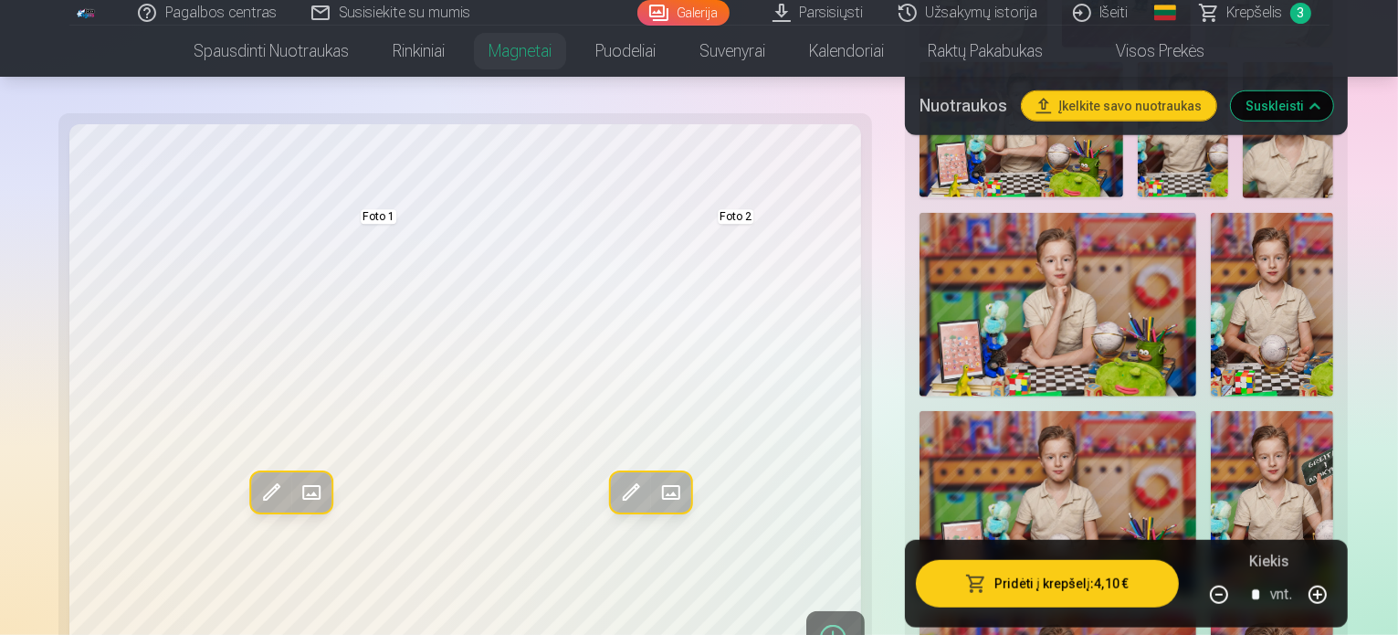
scroll to position [1370, 0]
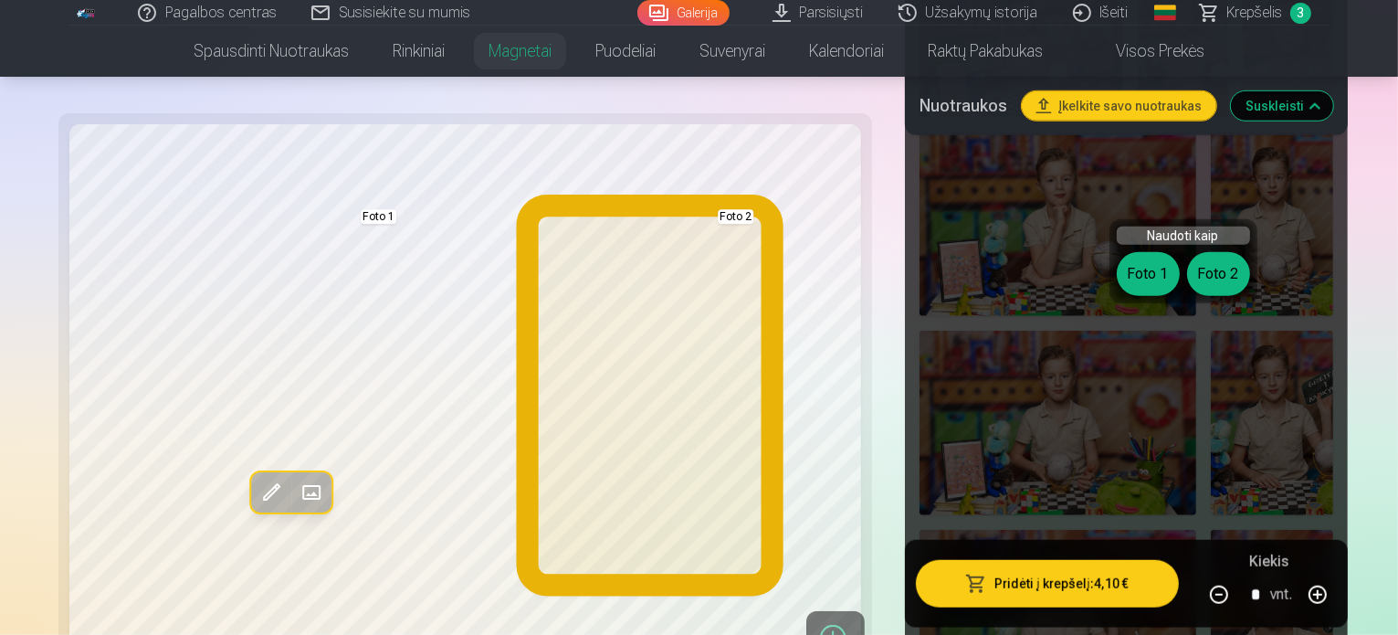
click at [1217, 269] on button "Foto 2" at bounding box center [1218, 274] width 63 height 44
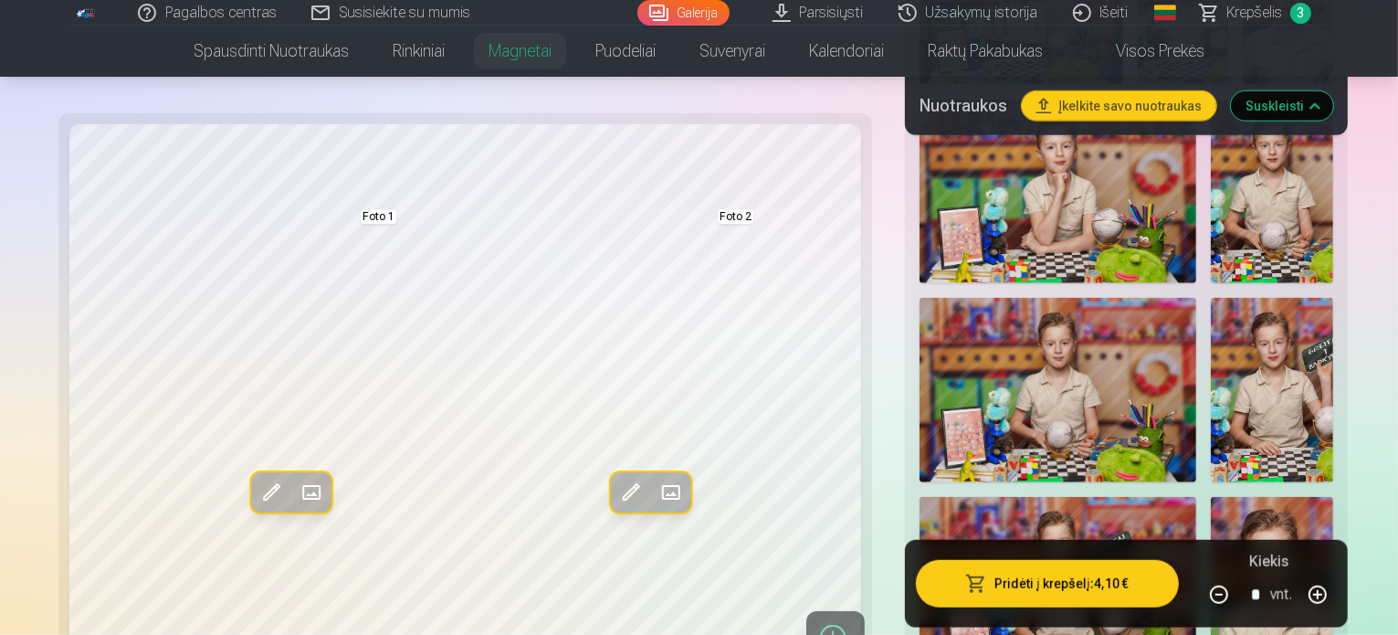
scroll to position [1461, 0]
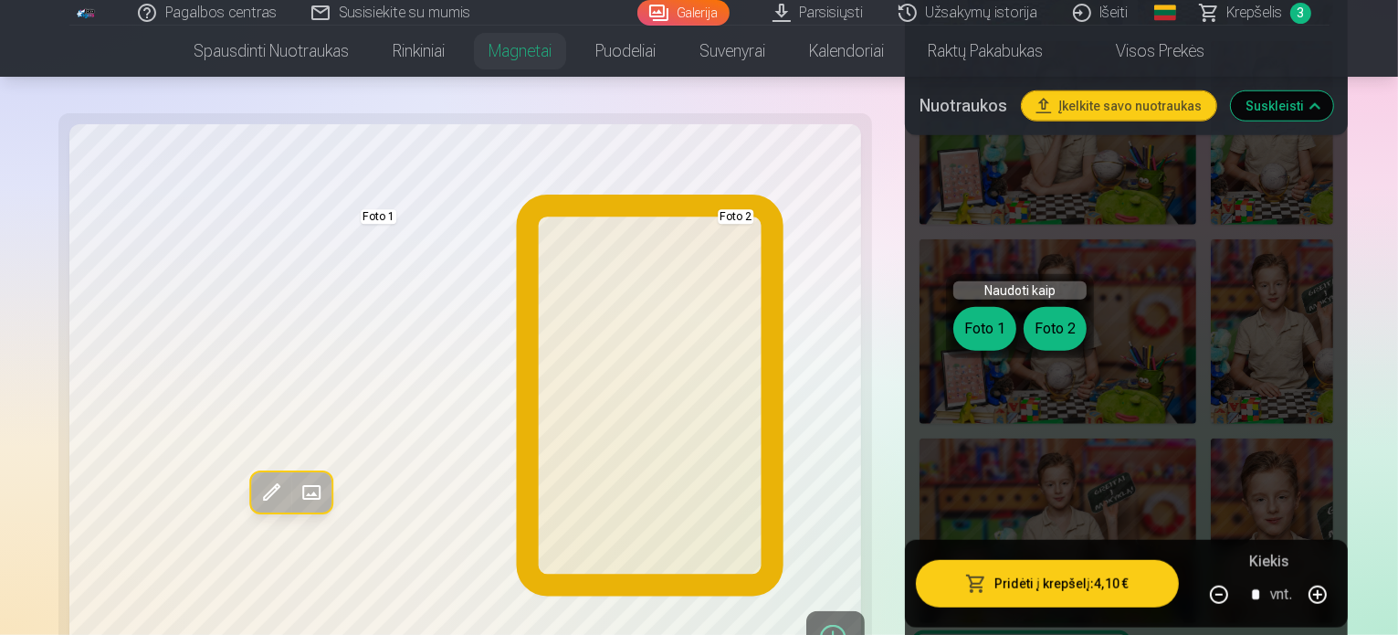
click at [1059, 339] on button "Foto 2" at bounding box center [1054, 329] width 63 height 44
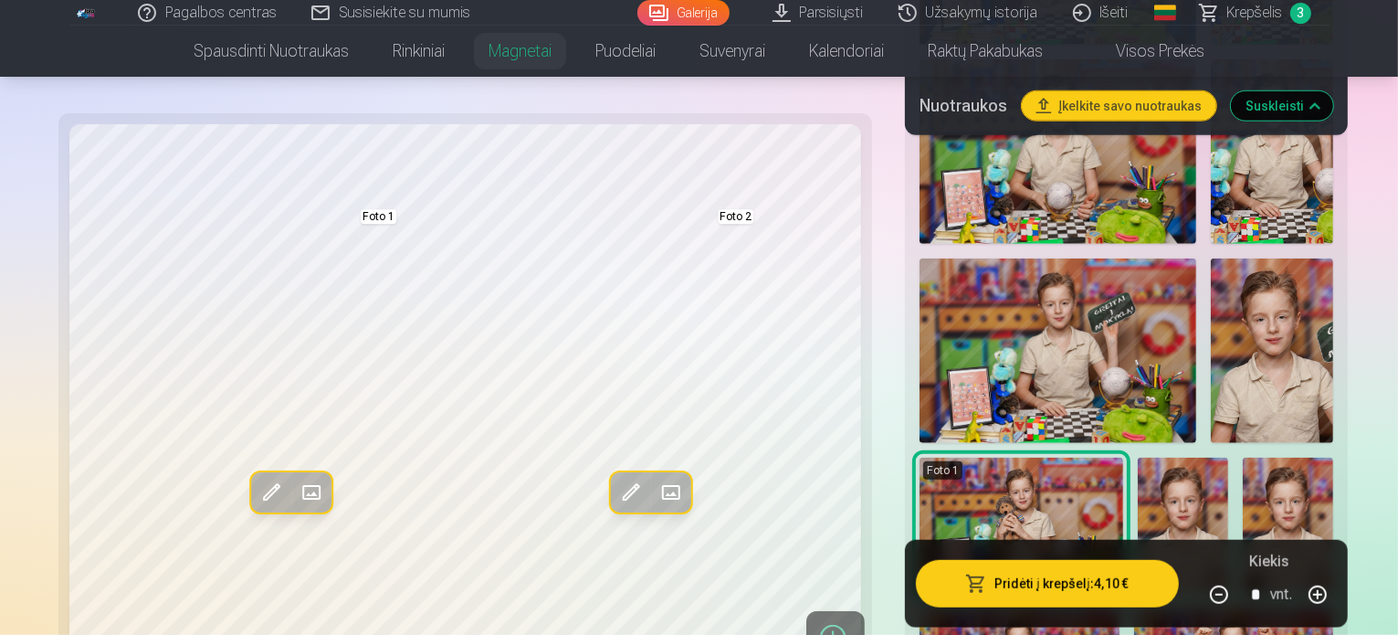
scroll to position [1643, 0]
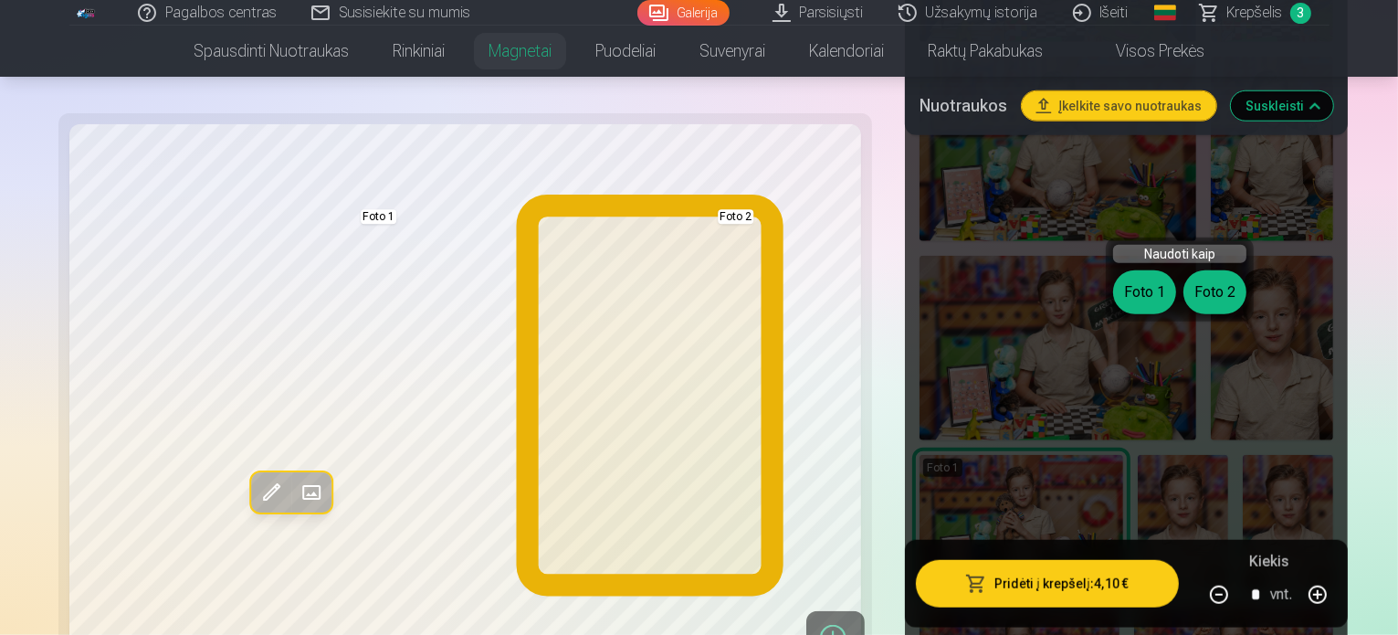
click at [1212, 291] on button "Foto 2" at bounding box center [1214, 292] width 63 height 44
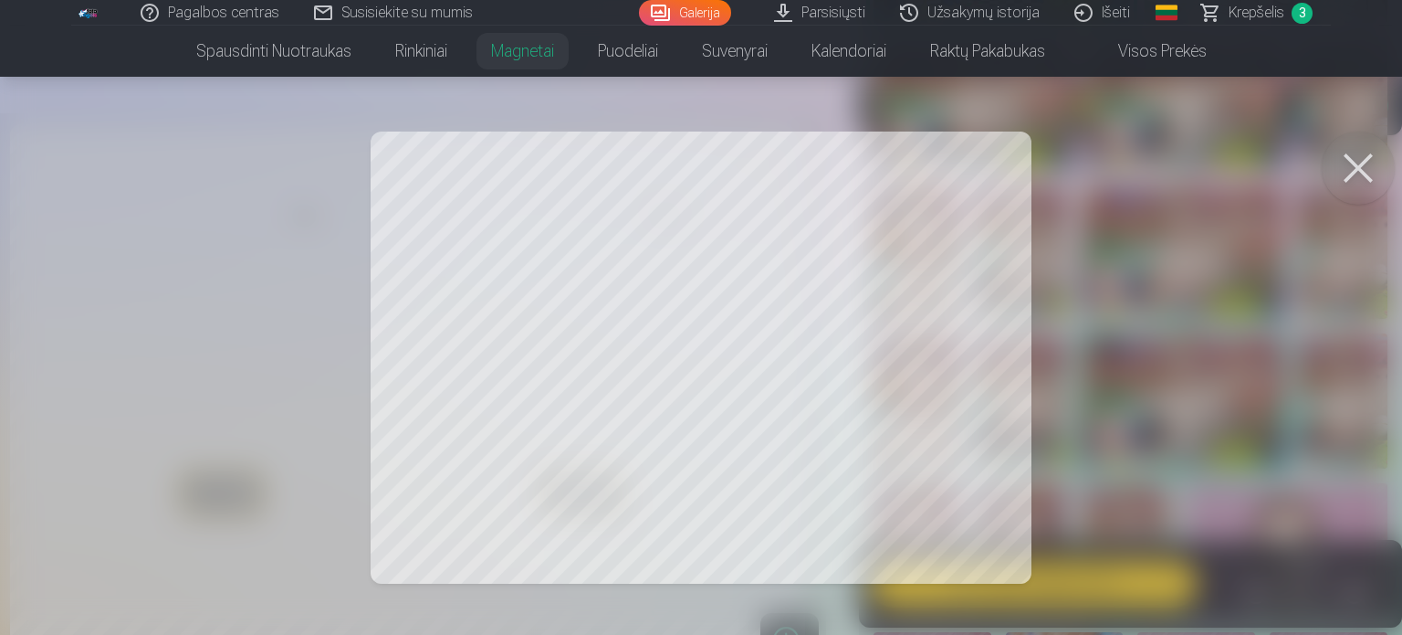
click at [661, 484] on div at bounding box center [701, 317] width 1402 height 635
click at [1356, 153] on button at bounding box center [1358, 167] width 73 height 73
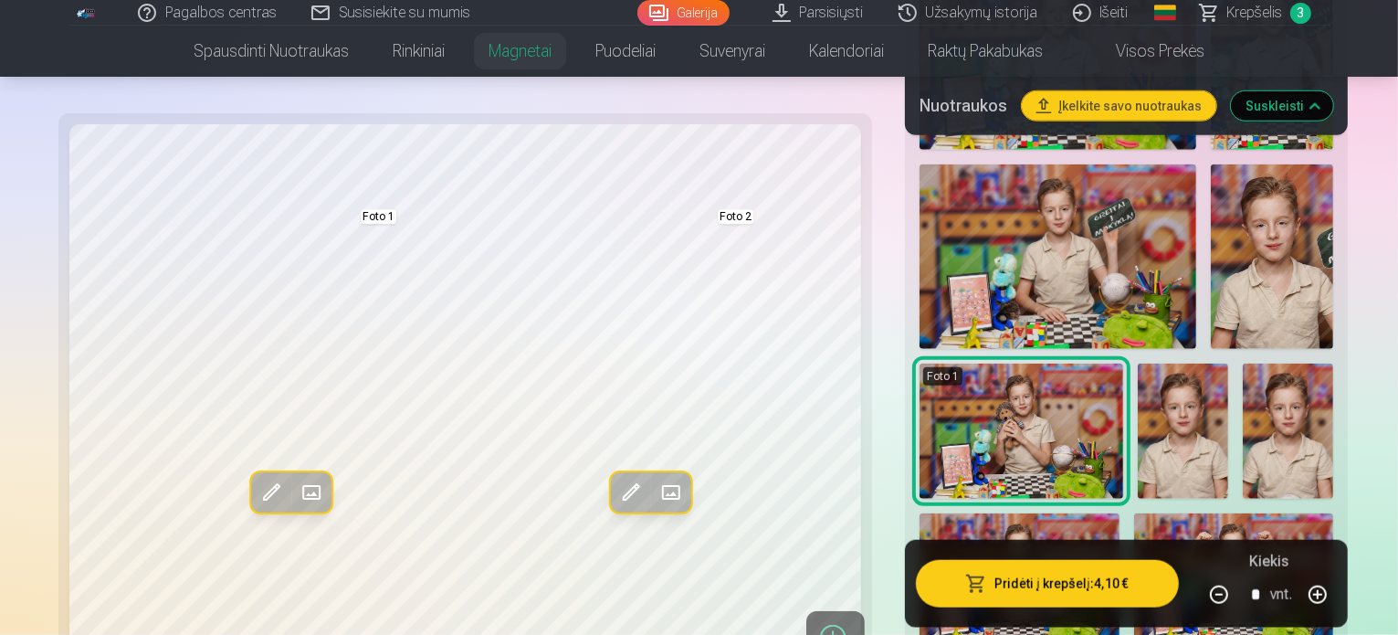
scroll to position [1826, 0]
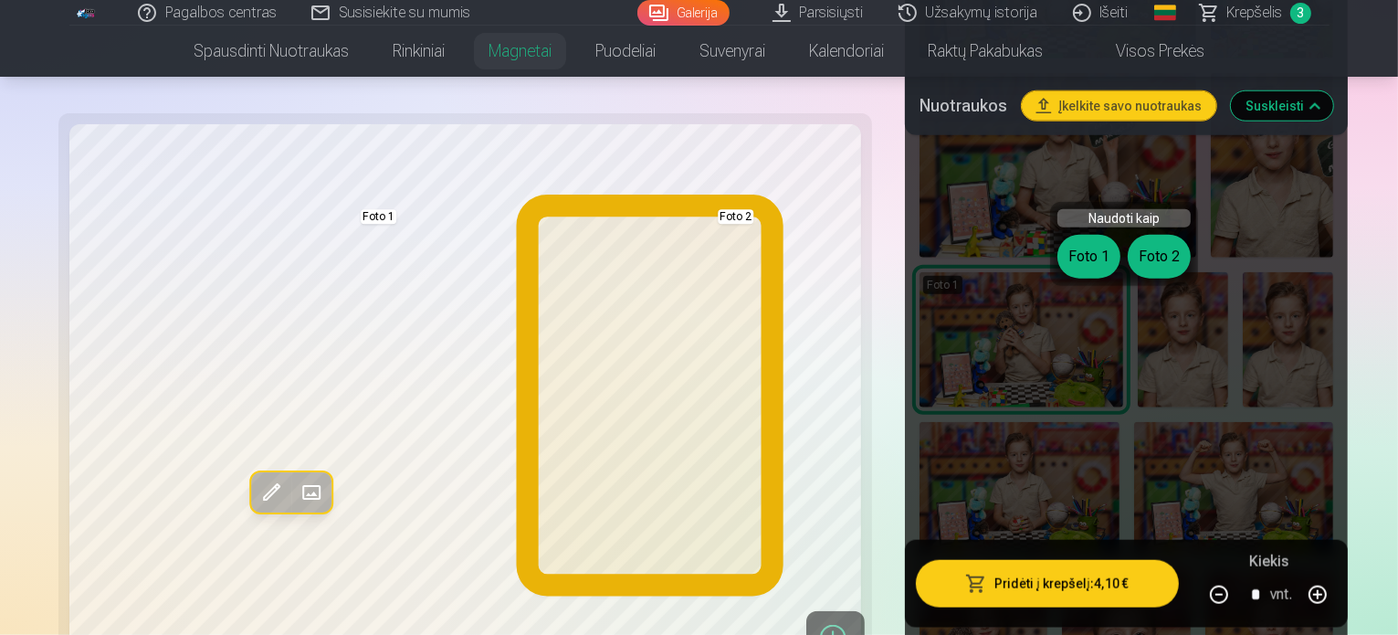
click at [1160, 249] on button "Foto 2" at bounding box center [1159, 257] width 63 height 44
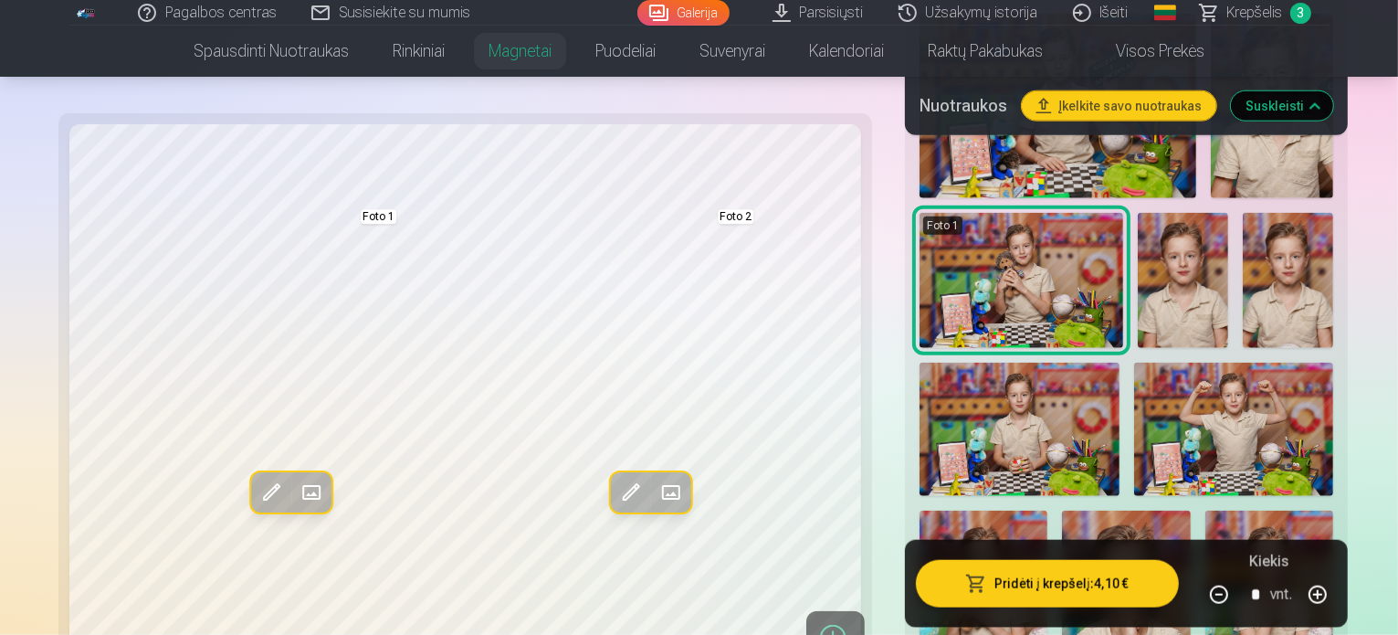
scroll to position [1917, 0]
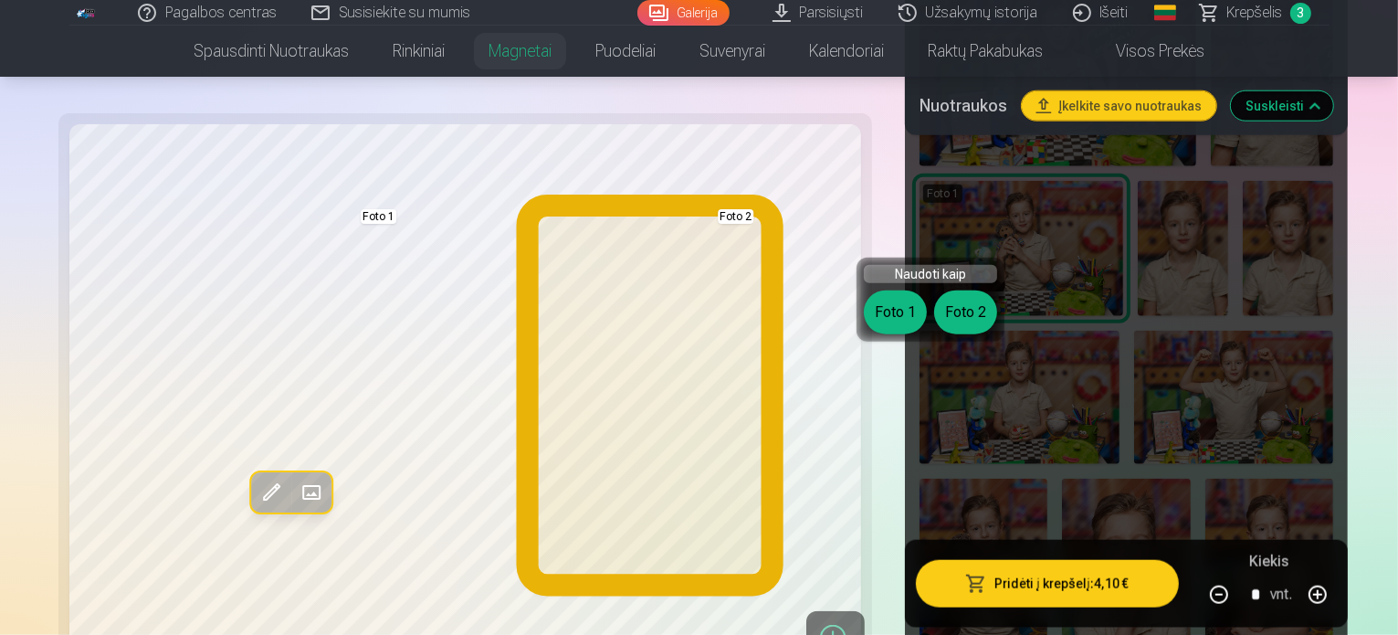
click at [984, 301] on button "Foto 2" at bounding box center [965, 312] width 63 height 44
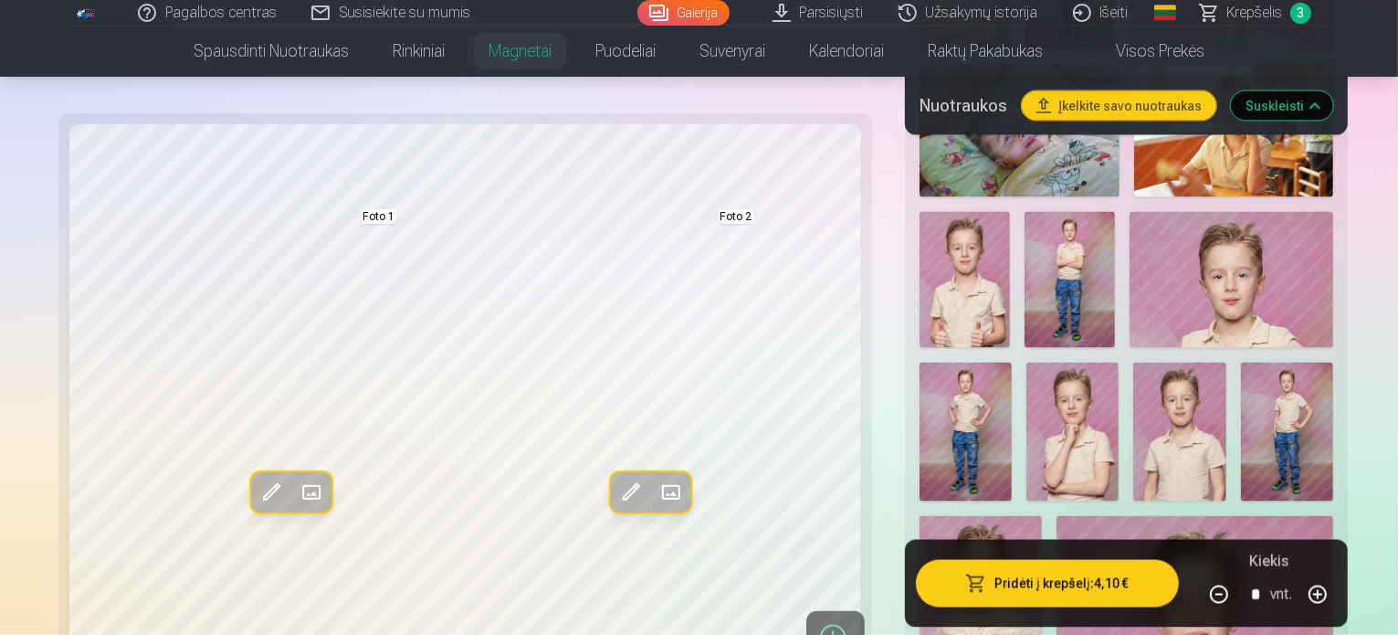
scroll to position [3378, 0]
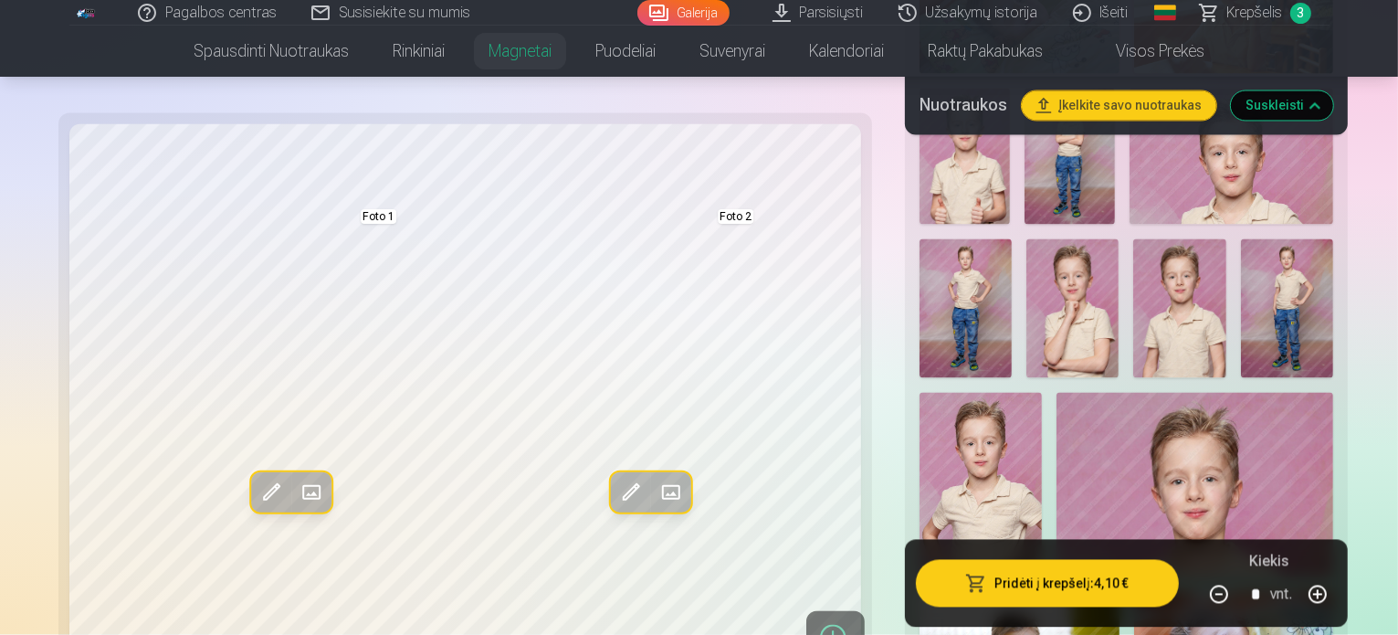
scroll to position [3561, 0]
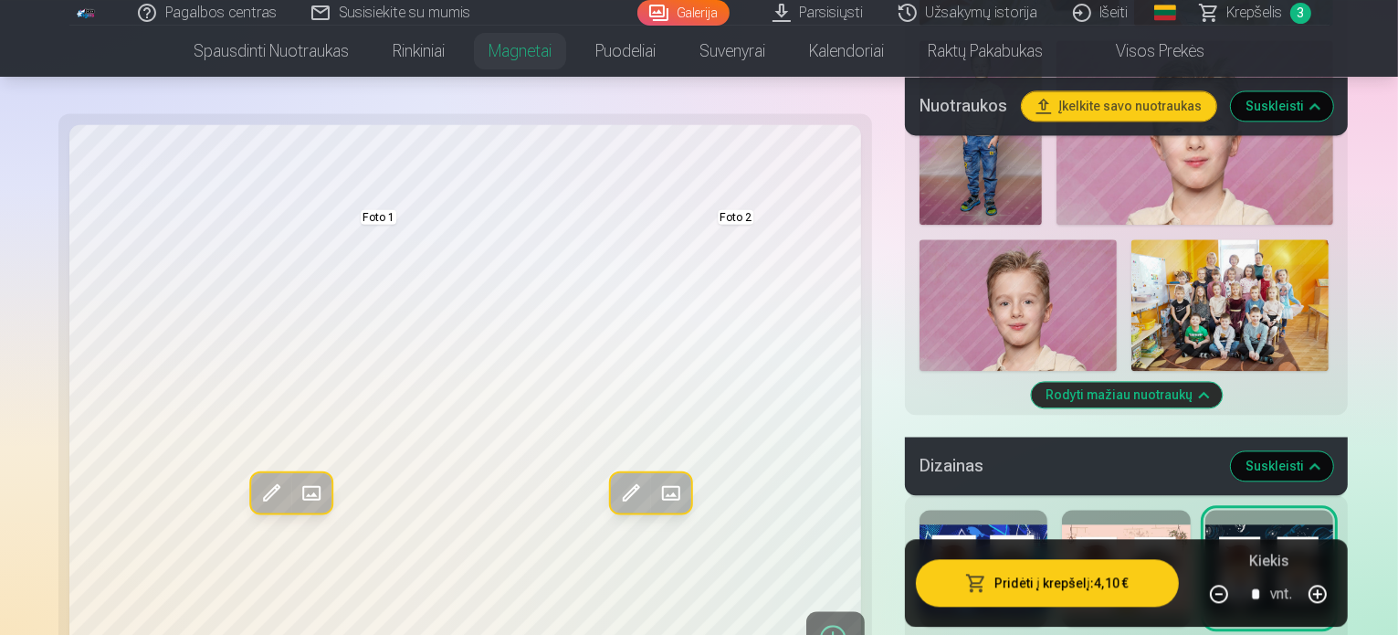
scroll to position [4200, 0]
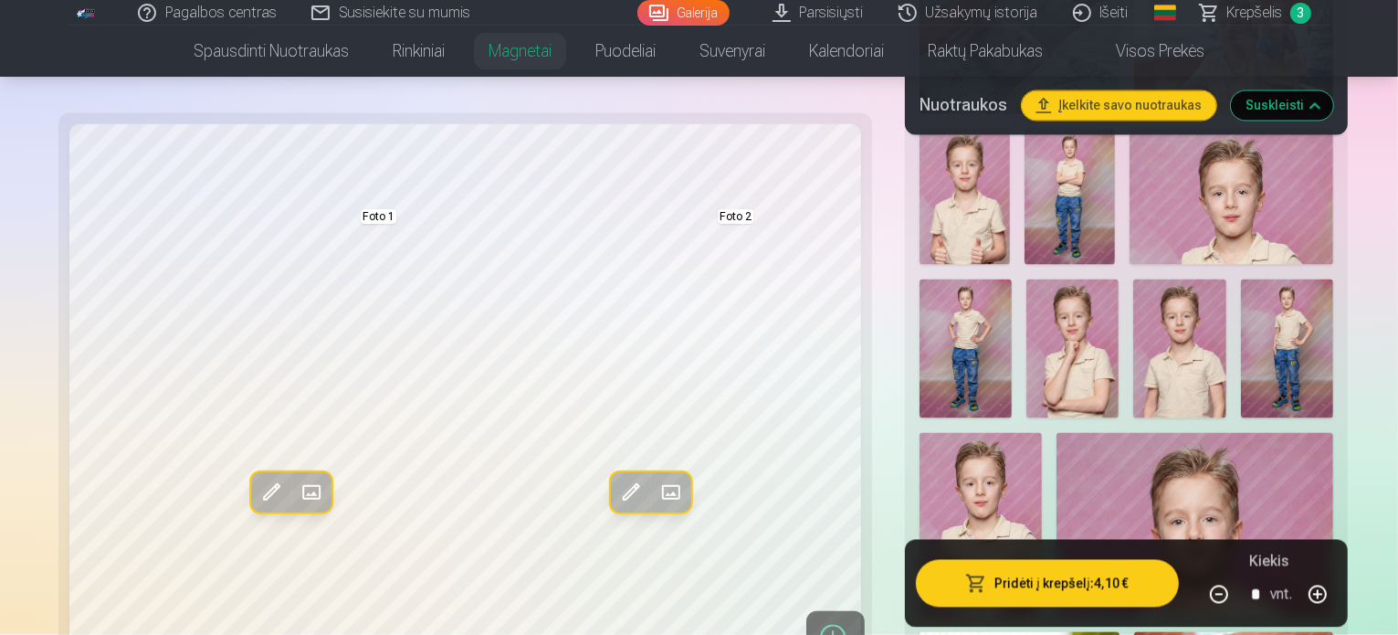
scroll to position [3561, 0]
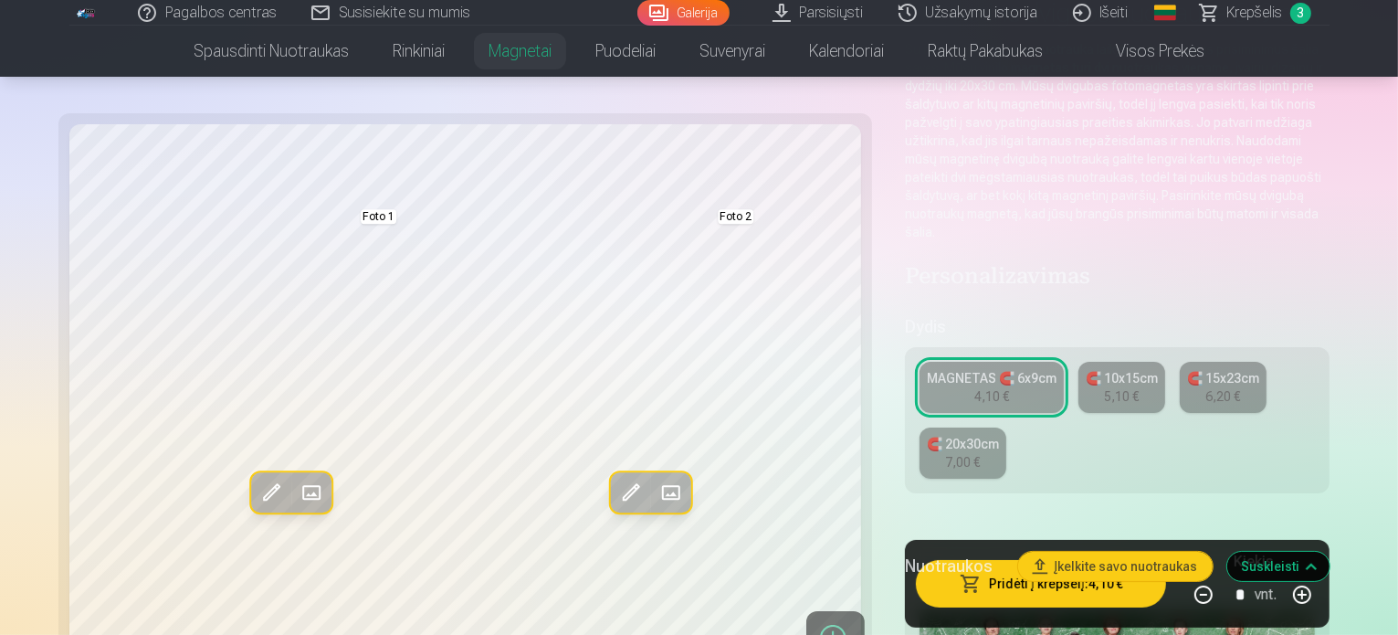
scroll to position [183, 0]
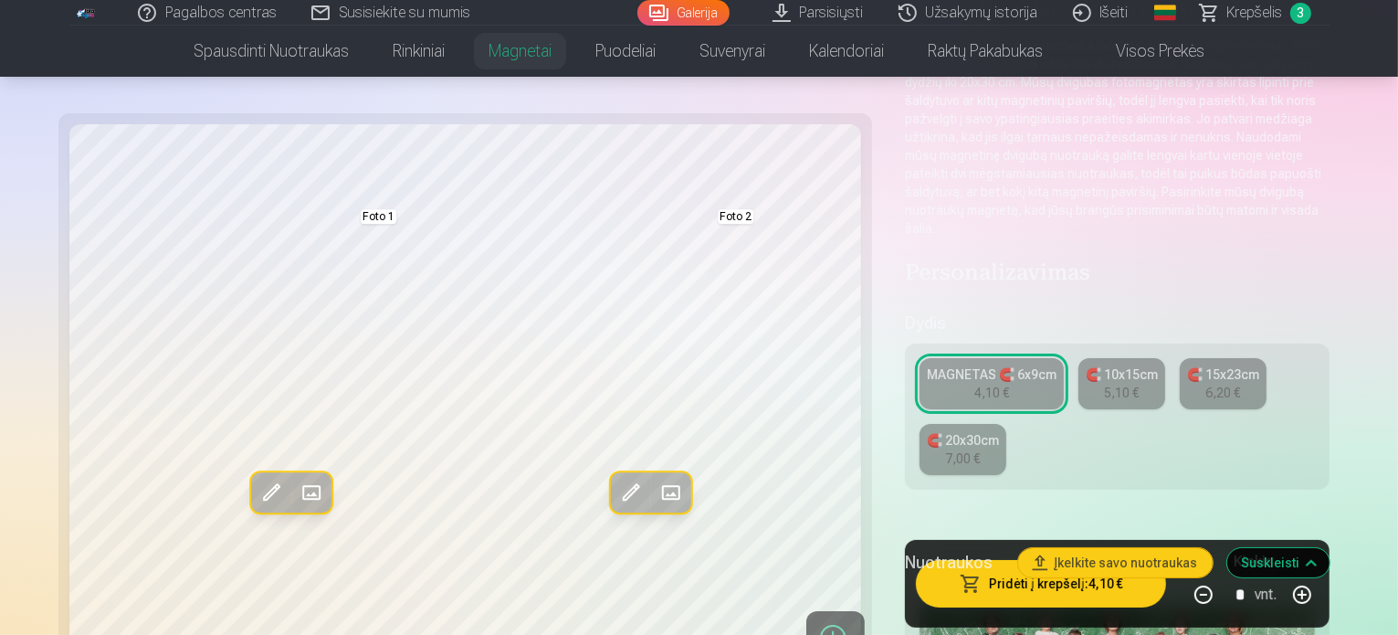
click at [1086, 365] on div "🧲 10x15cm" at bounding box center [1122, 374] width 72 height 18
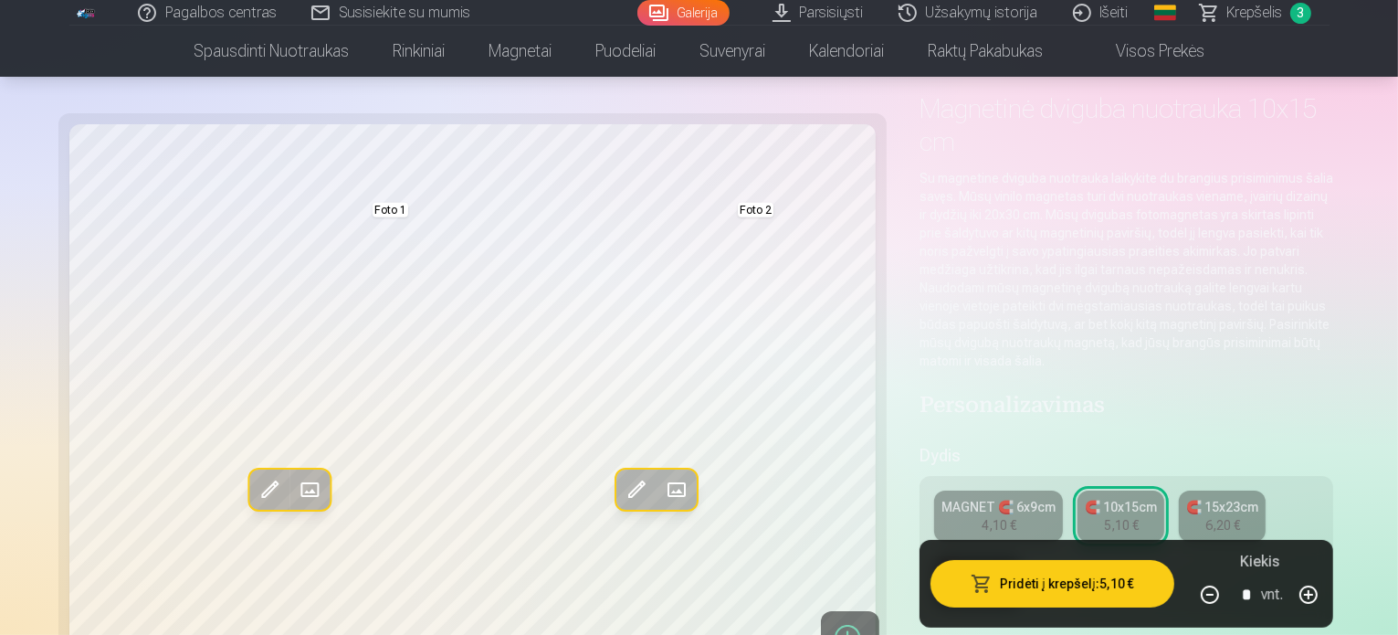
scroll to position [183, 0]
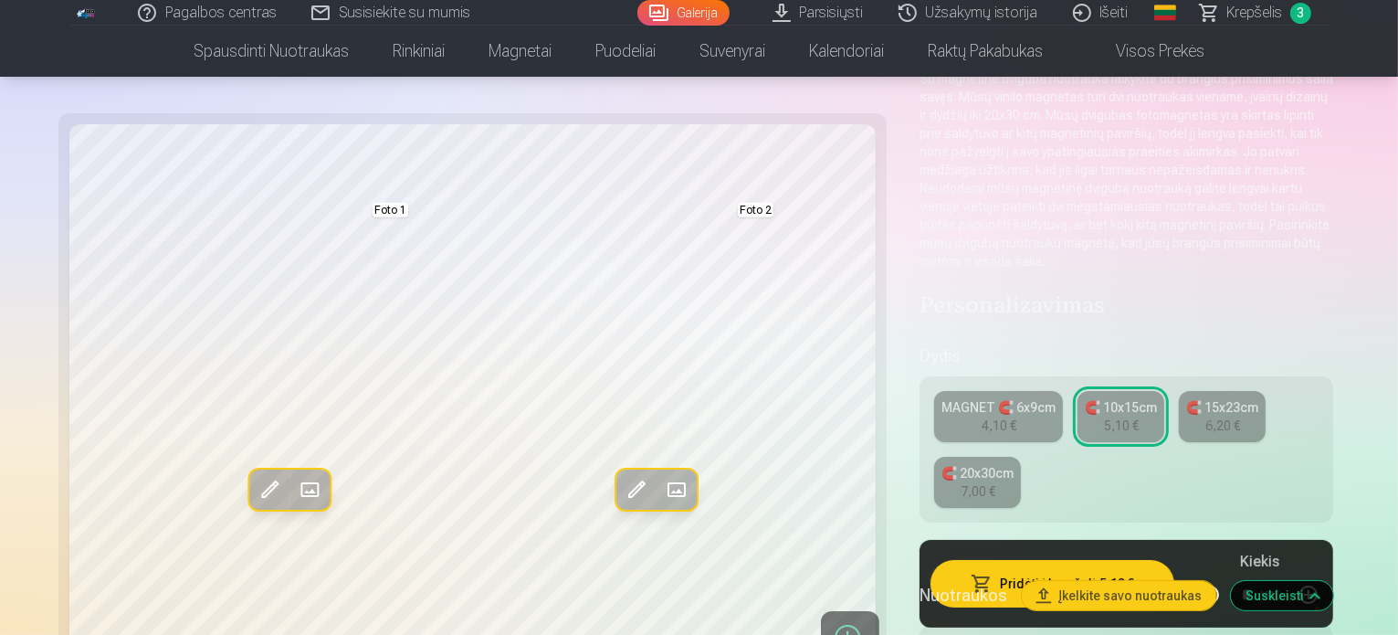
click at [962, 391] on link "MAGNET 🧲 6x9cm 4,10 €" at bounding box center [998, 416] width 129 height 51
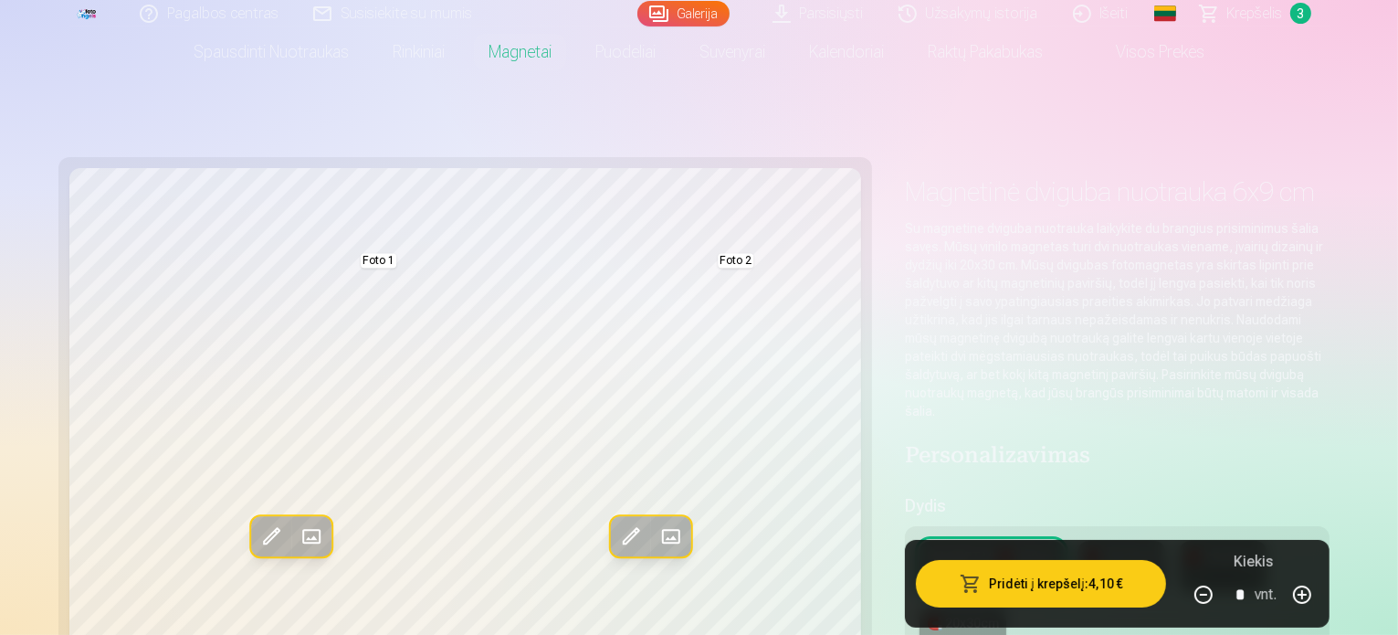
scroll to position [91, 0]
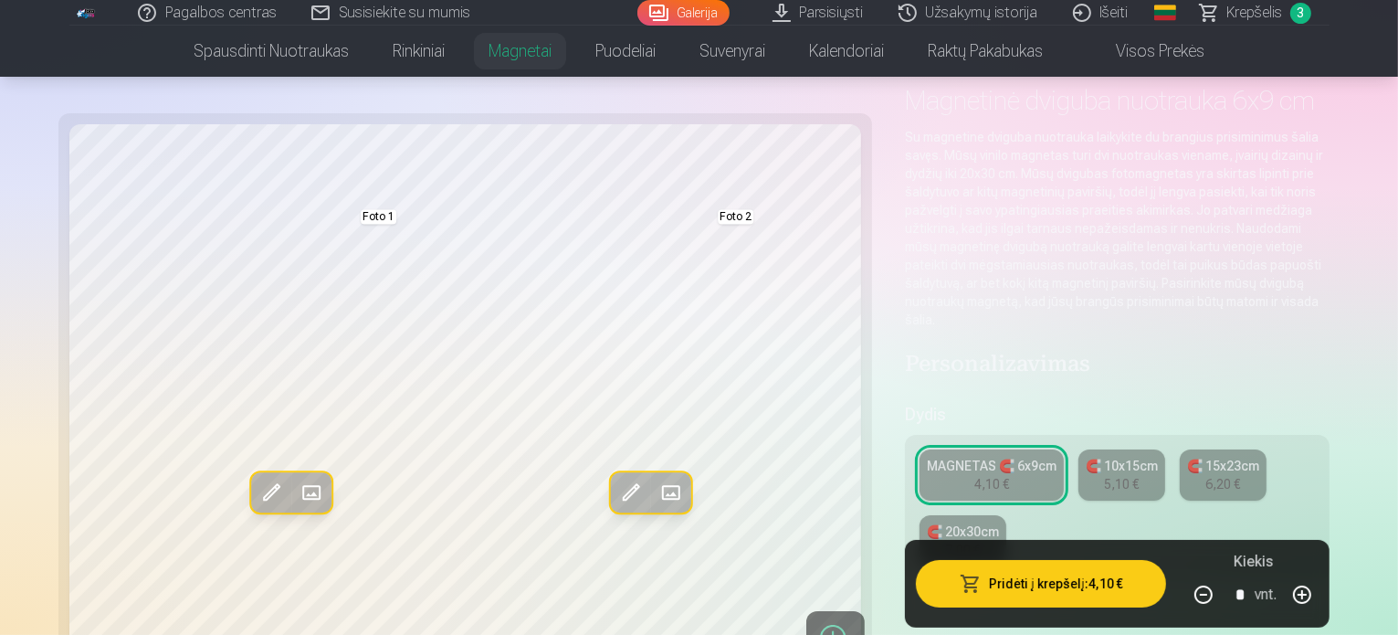
click at [1105, 475] on div "5,10 €" at bounding box center [1122, 484] width 35 height 18
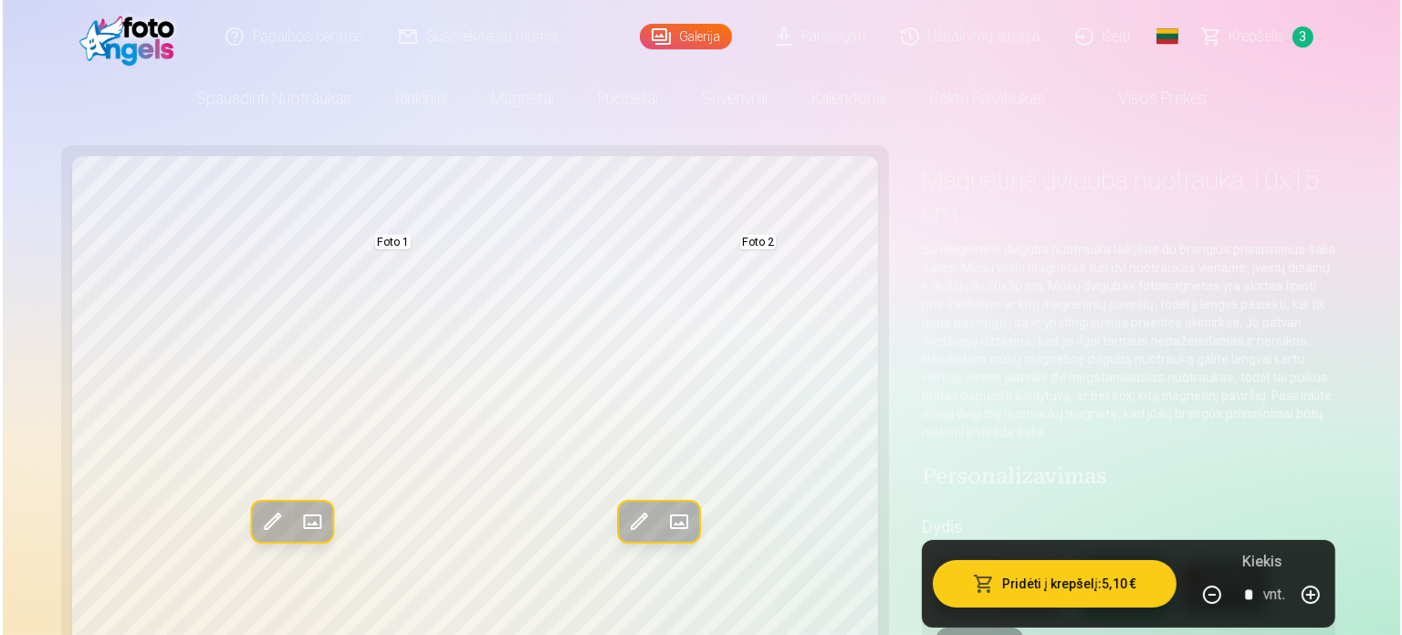
scroll to position [91, 0]
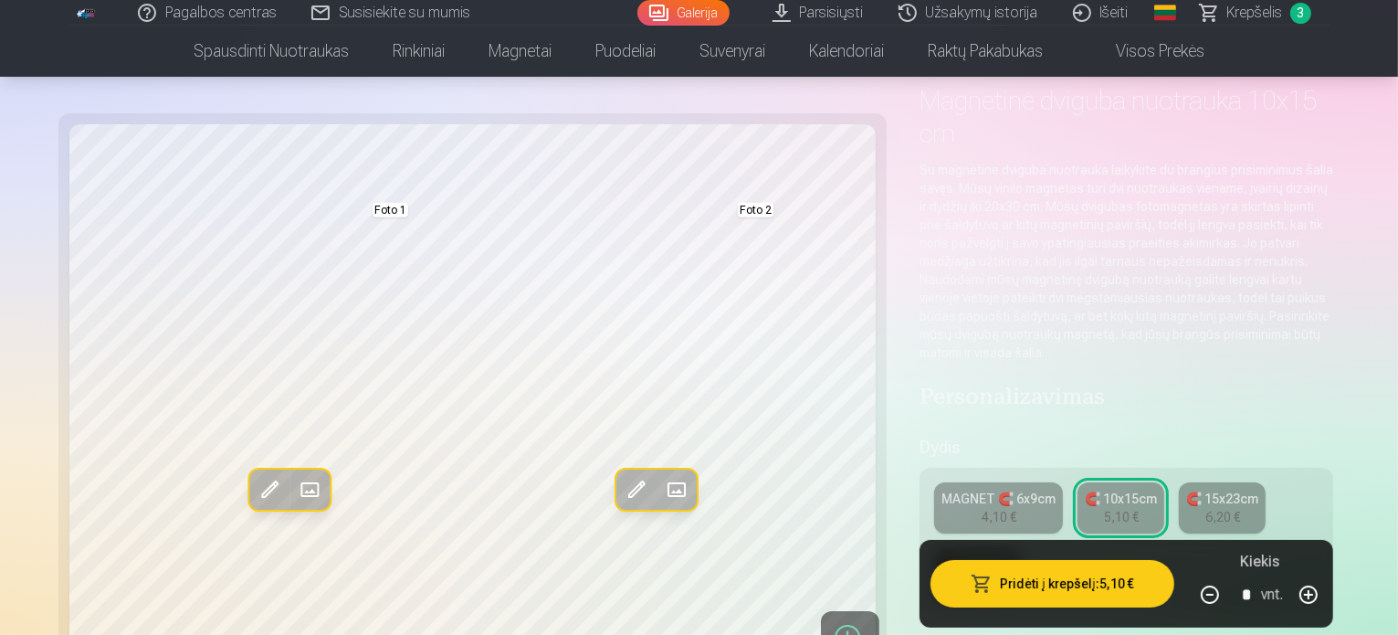
click at [1046, 580] on button "Pridėti į krepšelį : 5,10 €" at bounding box center [1052, 583] width 244 height 47
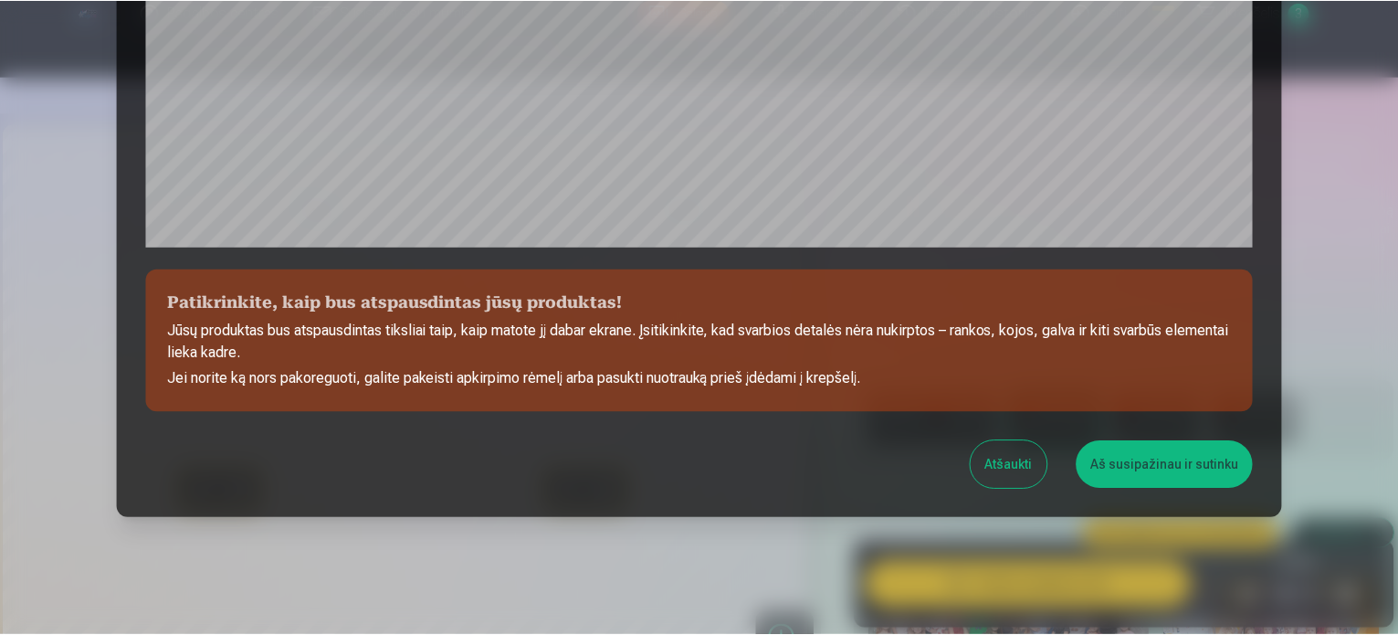
scroll to position [679, 0]
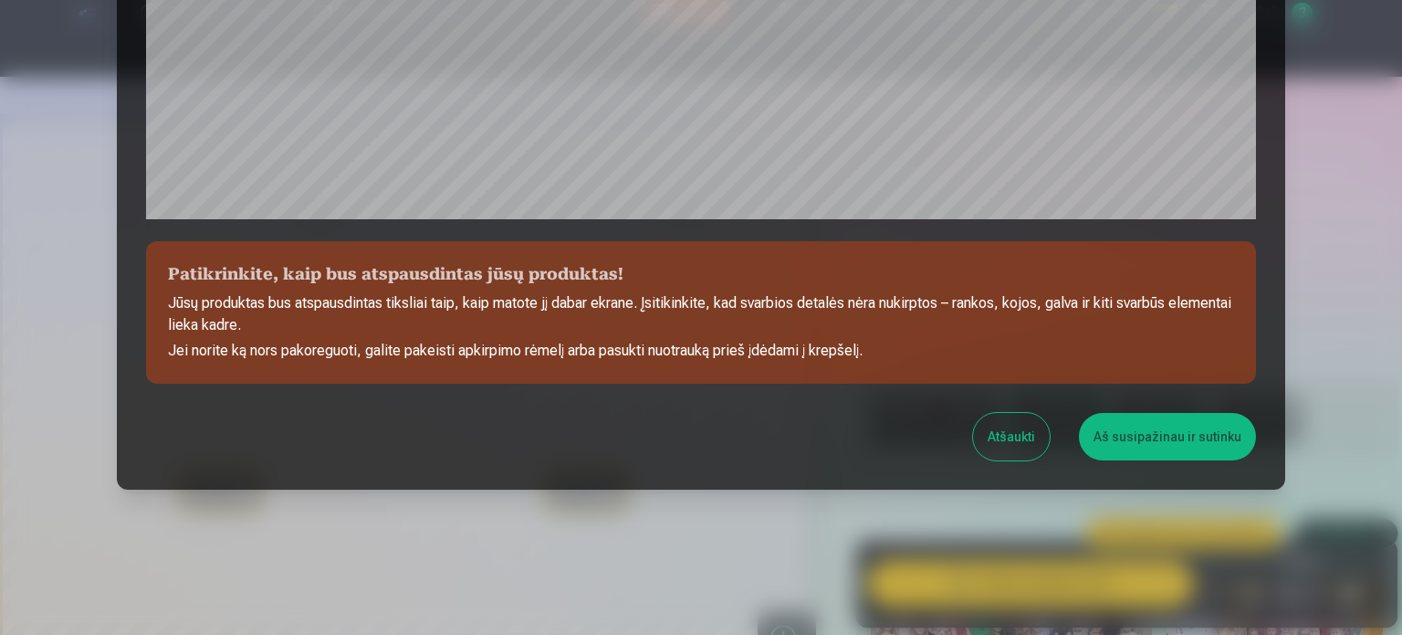
click at [1165, 423] on button "Aš susipažinau ir sutinku" at bounding box center [1167, 436] width 177 height 47
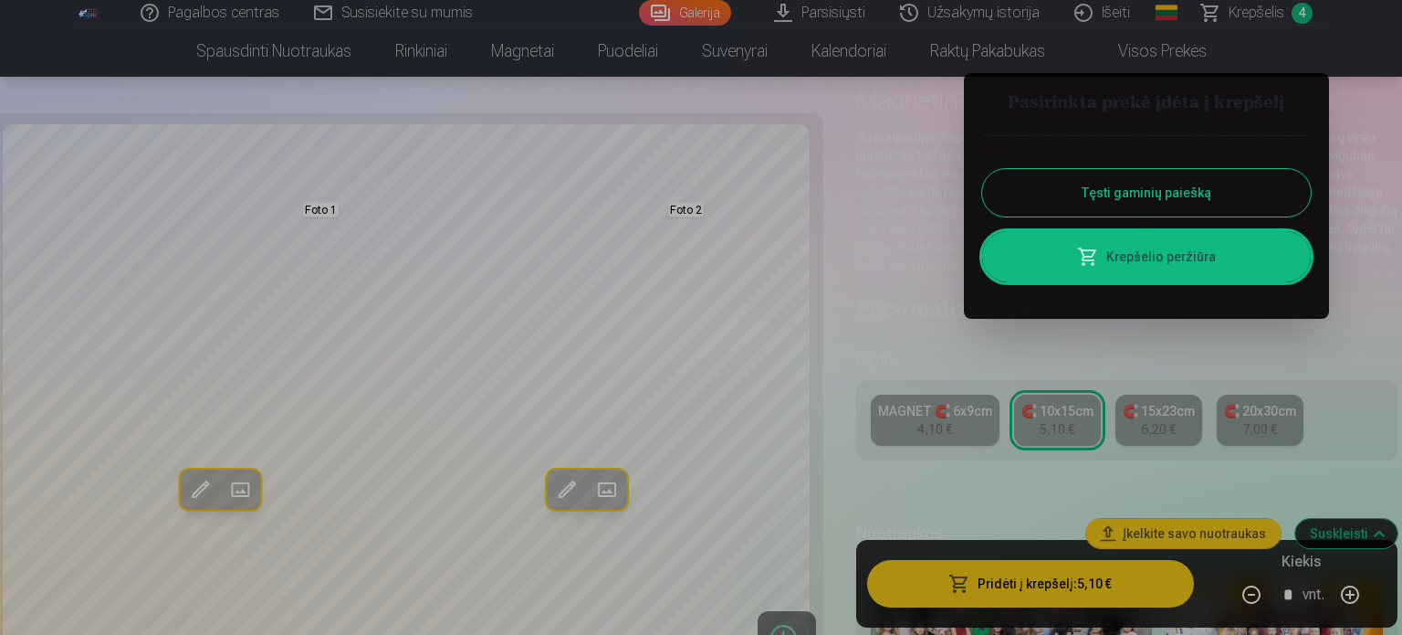
click at [1151, 271] on link "Krepšelio peržiūra" at bounding box center [1146, 256] width 329 height 51
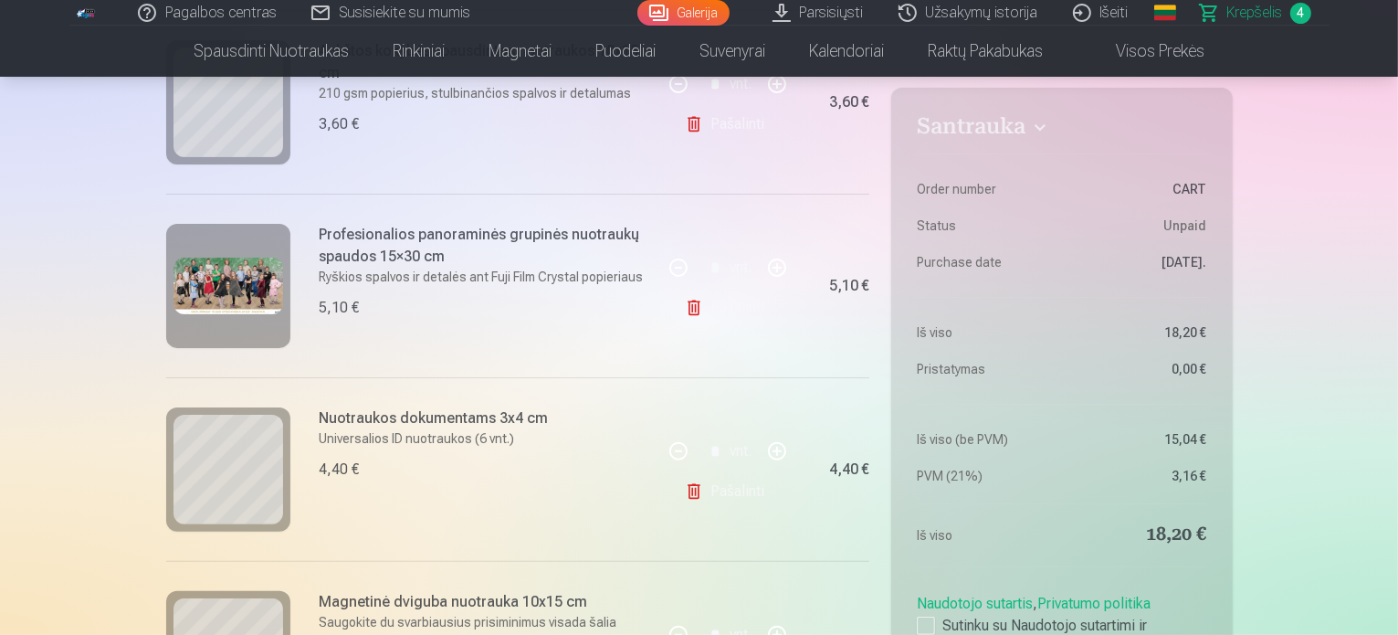
scroll to position [548, 0]
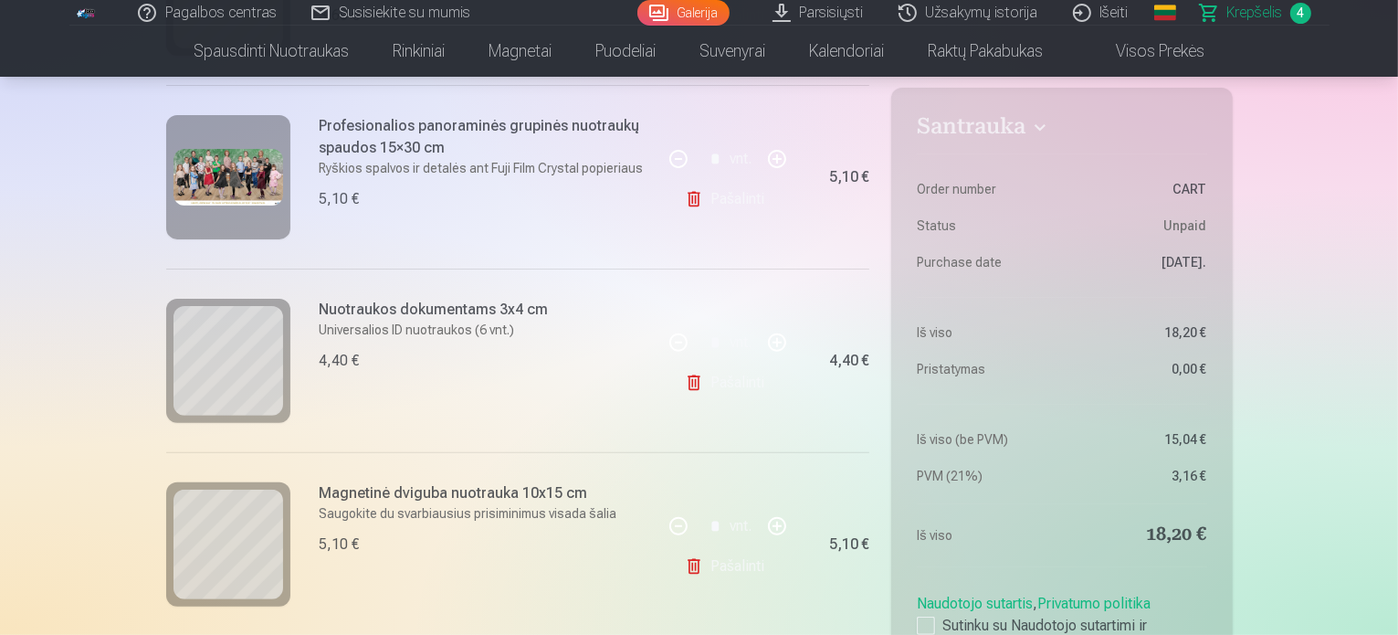
click at [746, 390] on link "Pašalinti" at bounding box center [728, 382] width 87 height 37
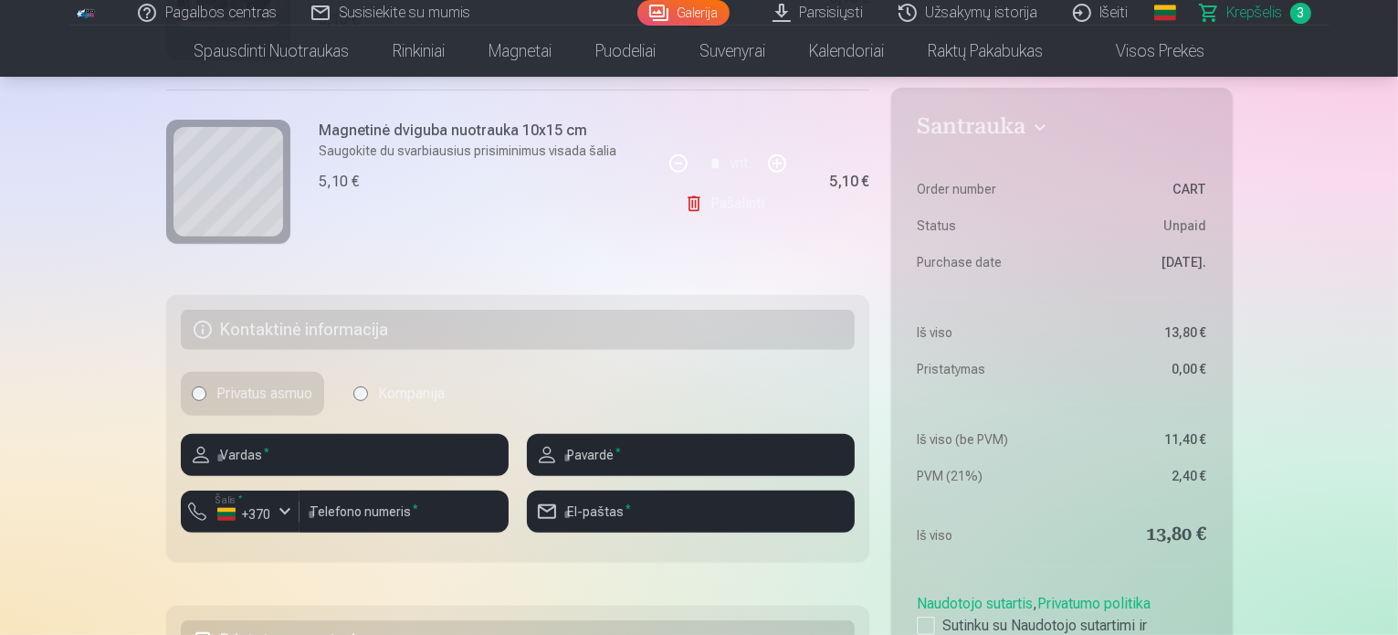
scroll to position [730, 0]
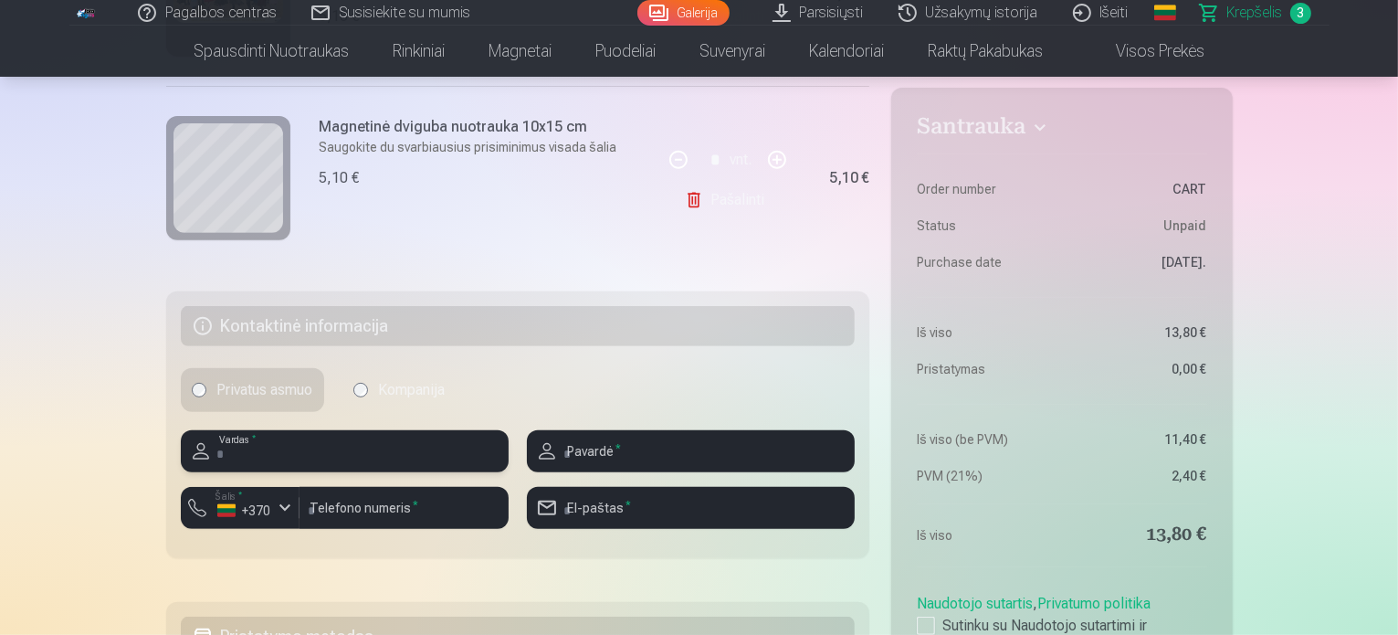
click at [387, 465] on input "text" at bounding box center [345, 451] width 328 height 42
type input "******"
click at [603, 462] on input "text" at bounding box center [691, 451] width 328 height 42
type input "*****"
click at [387, 509] on input "number" at bounding box center [403, 508] width 209 height 42
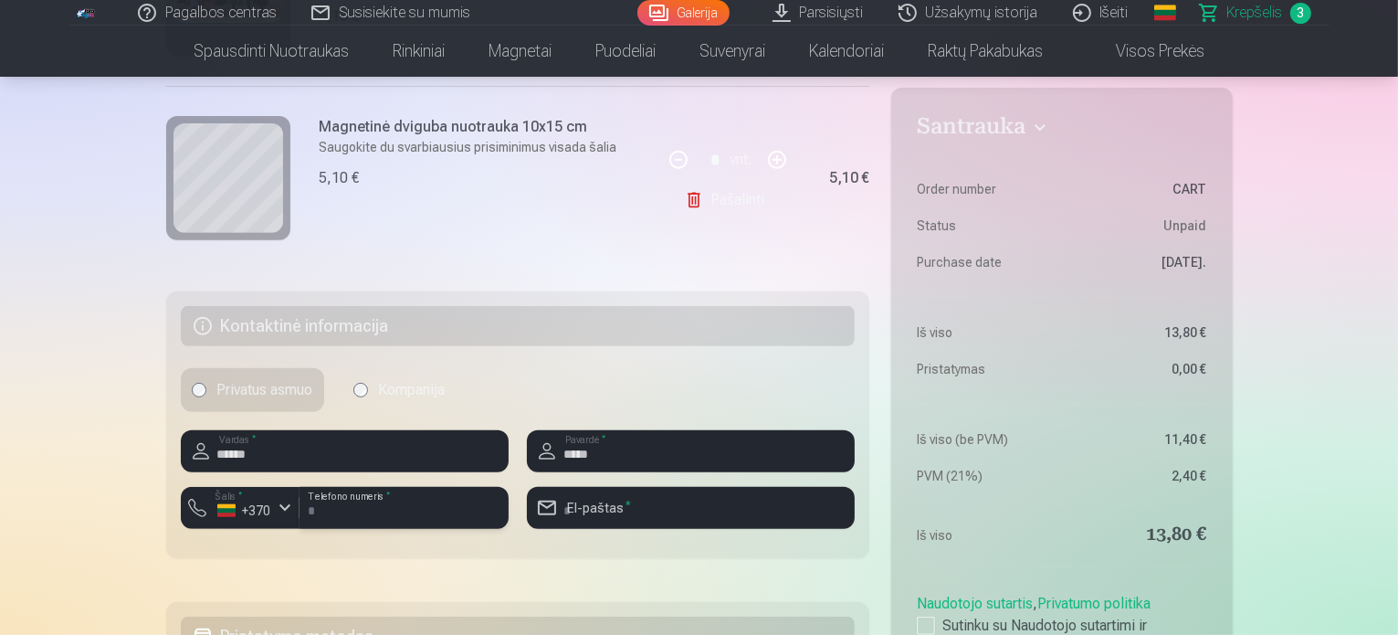
click at [365, 514] on input "number" at bounding box center [403, 508] width 209 height 42
type input "********"
click at [599, 515] on input "email" at bounding box center [691, 508] width 328 height 42
type input "**********"
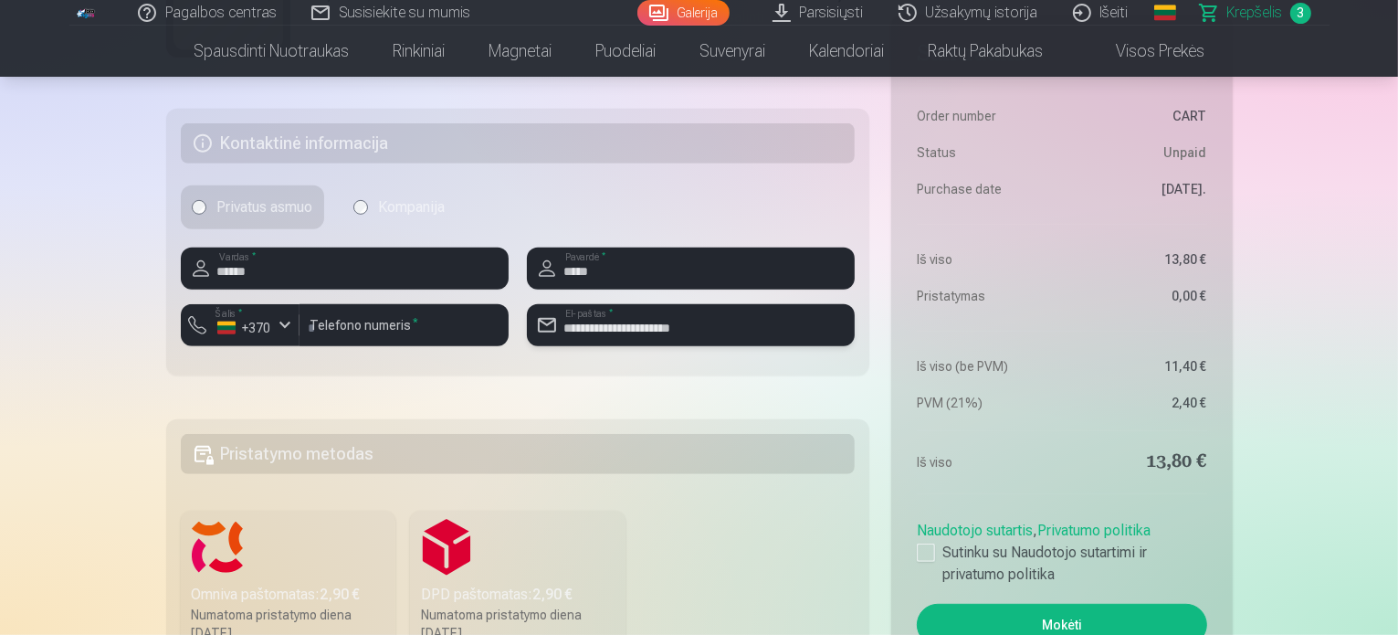
scroll to position [1004, 0]
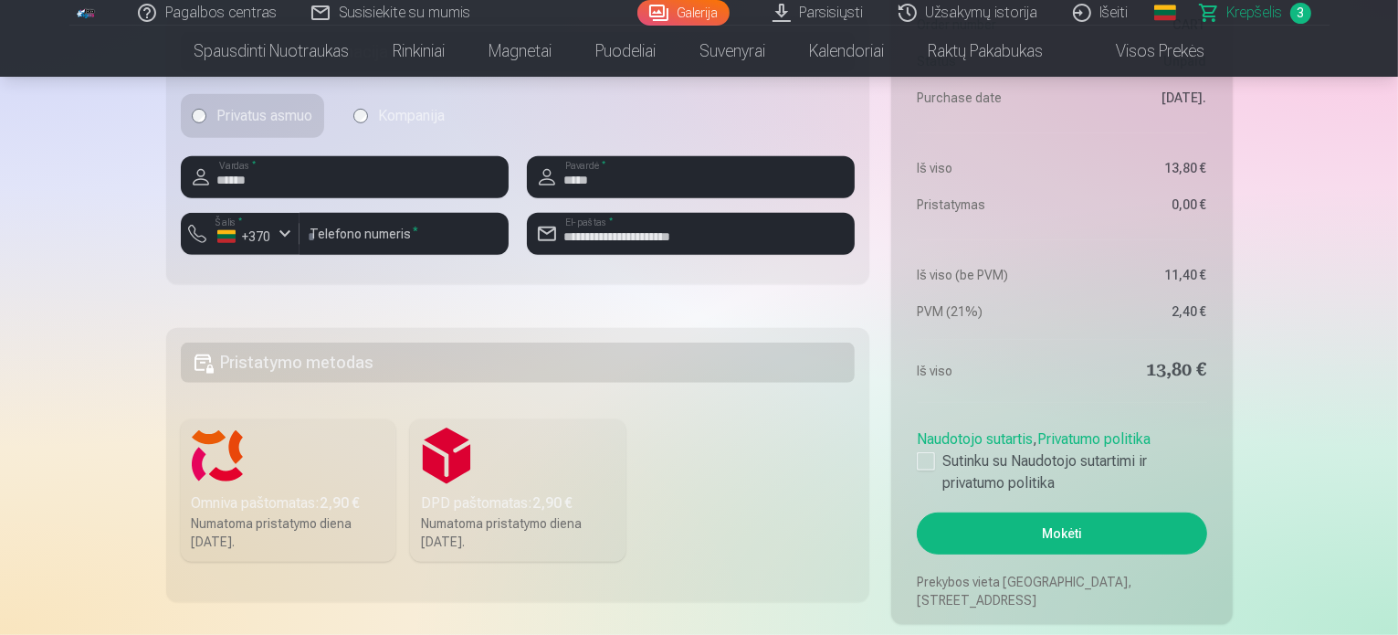
click at [273, 509] on div "Omniva paštomatas : 2,90 €" at bounding box center [289, 503] width 194 height 22
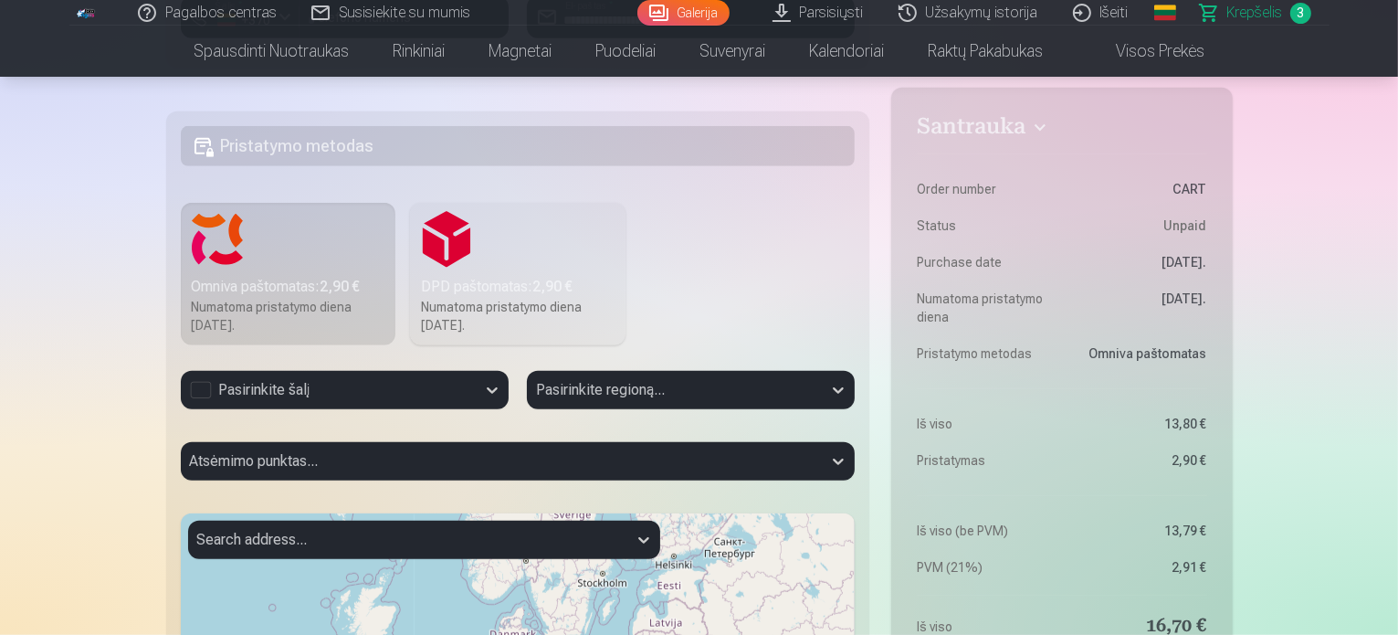
scroll to position [1278, 0]
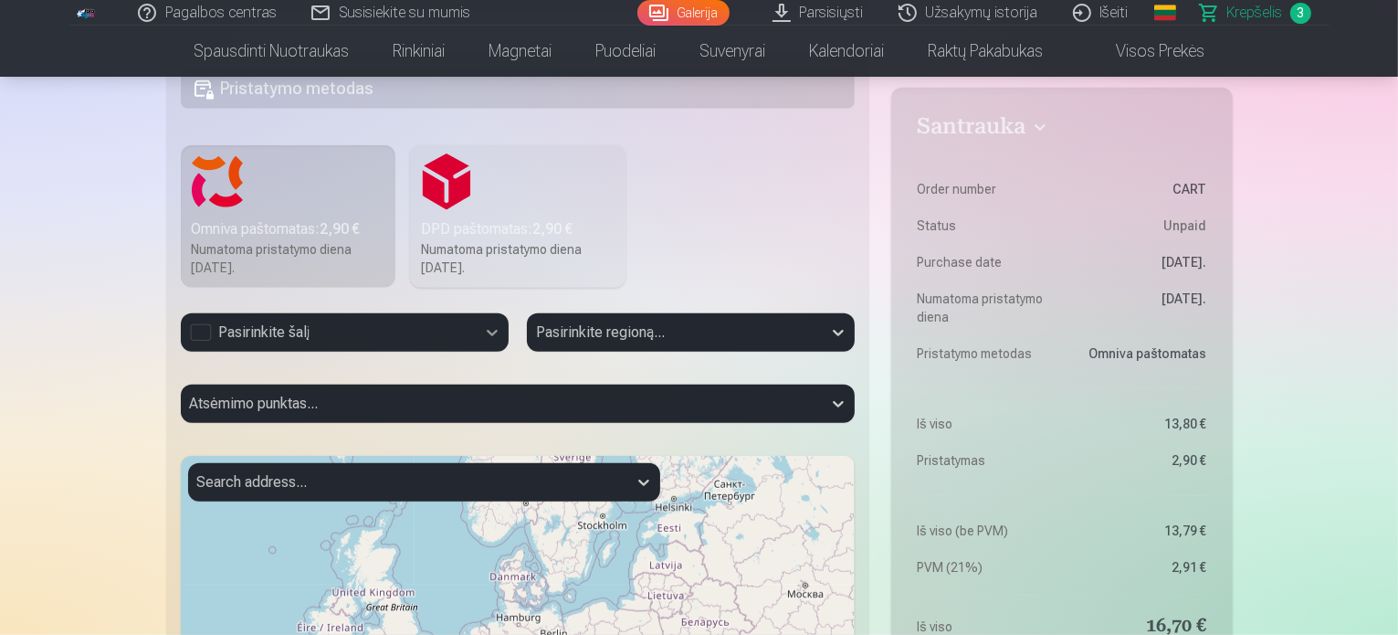
click at [481, 328] on div at bounding box center [492, 332] width 33 height 33
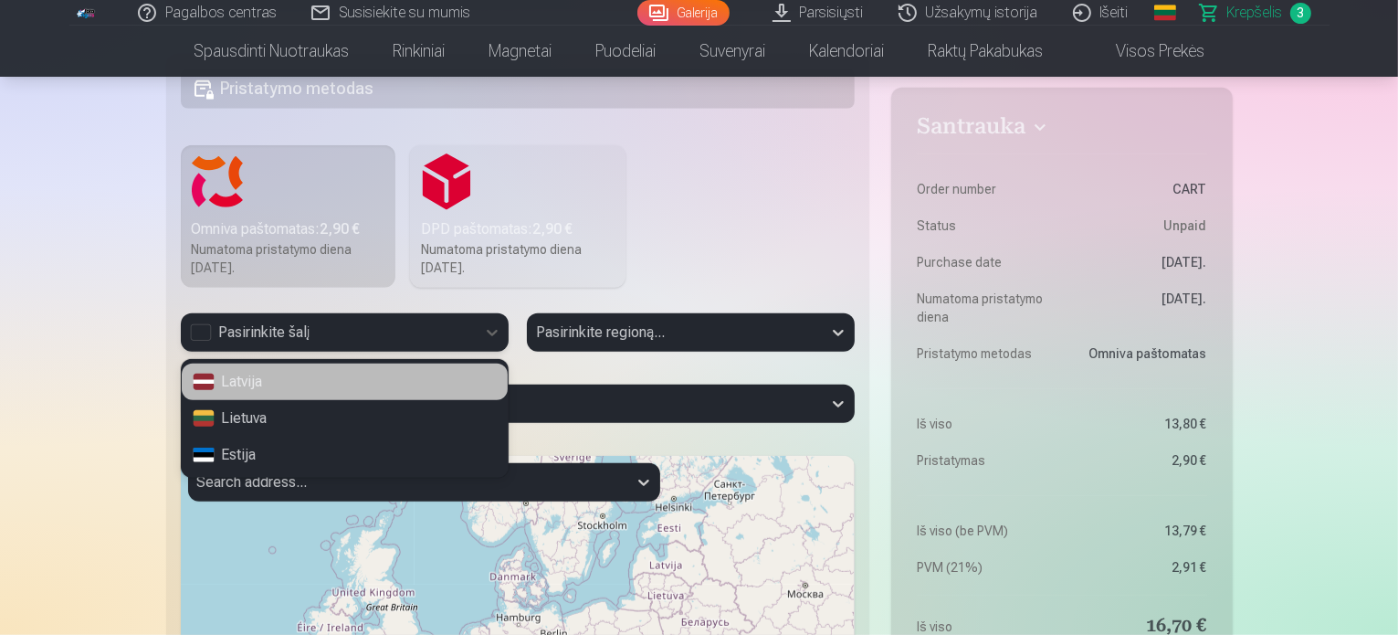
click at [382, 409] on div "Lietuva" at bounding box center [345, 418] width 326 height 37
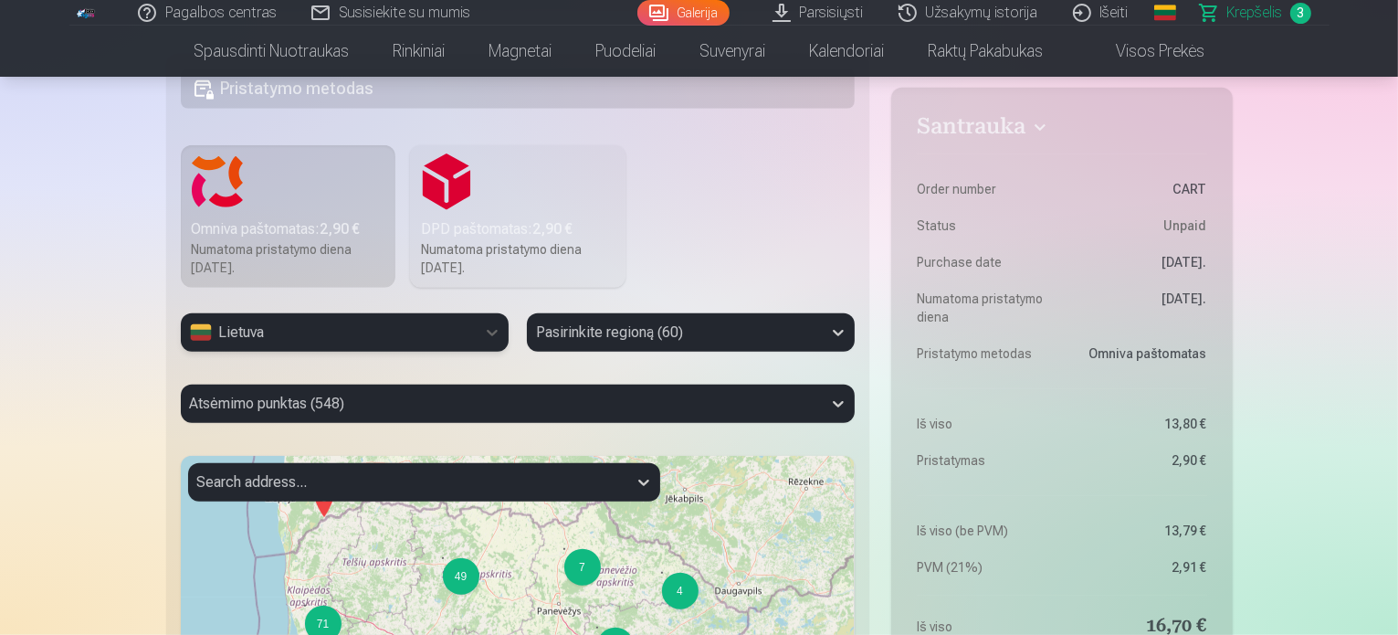
click at [820, 335] on div "Pasirinkite regioną (60)" at bounding box center [691, 332] width 328 height 38
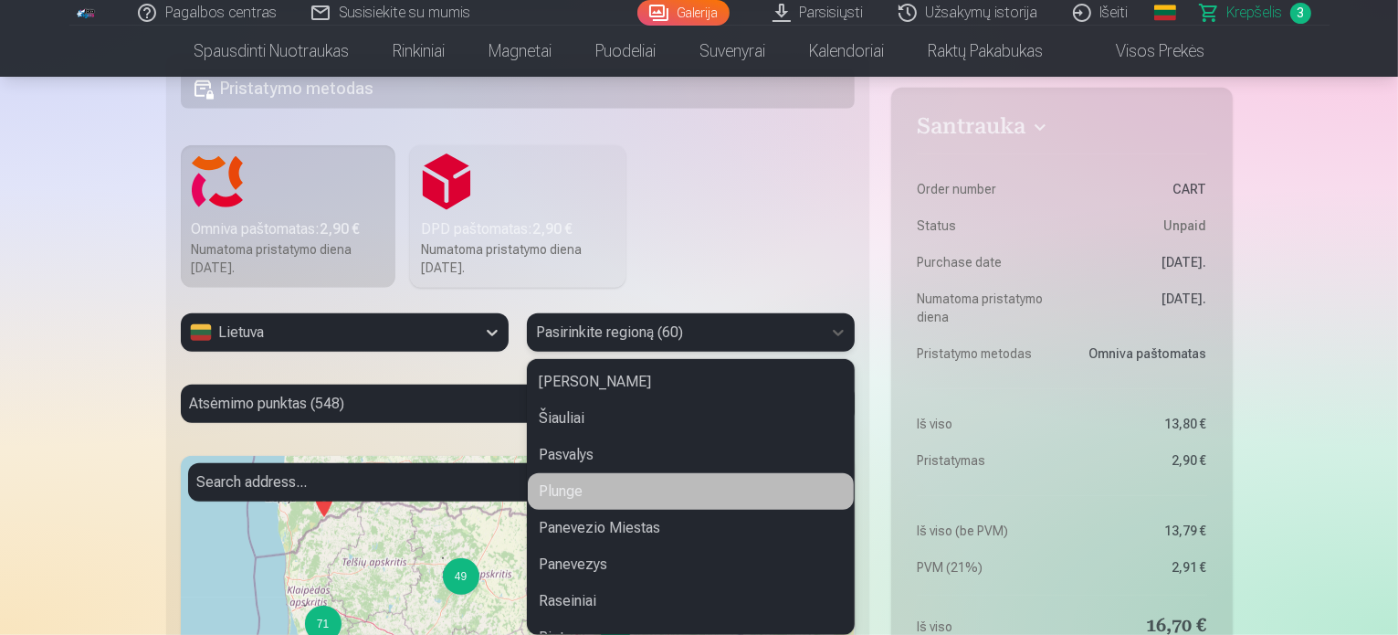
click at [679, 499] on div "Plunge" at bounding box center [691, 491] width 326 height 37
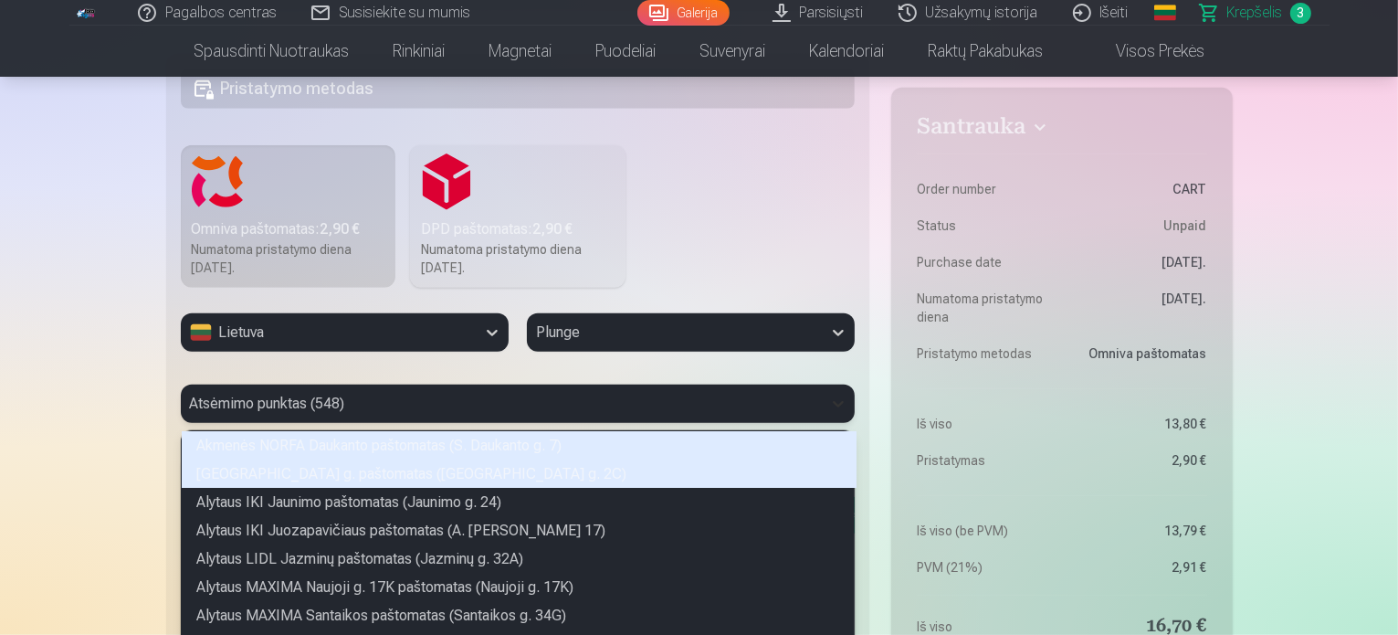
click at [825, 401] on div "548 results available. Use Up and Down to choose options, press Enter to select…" at bounding box center [518, 403] width 675 height 38
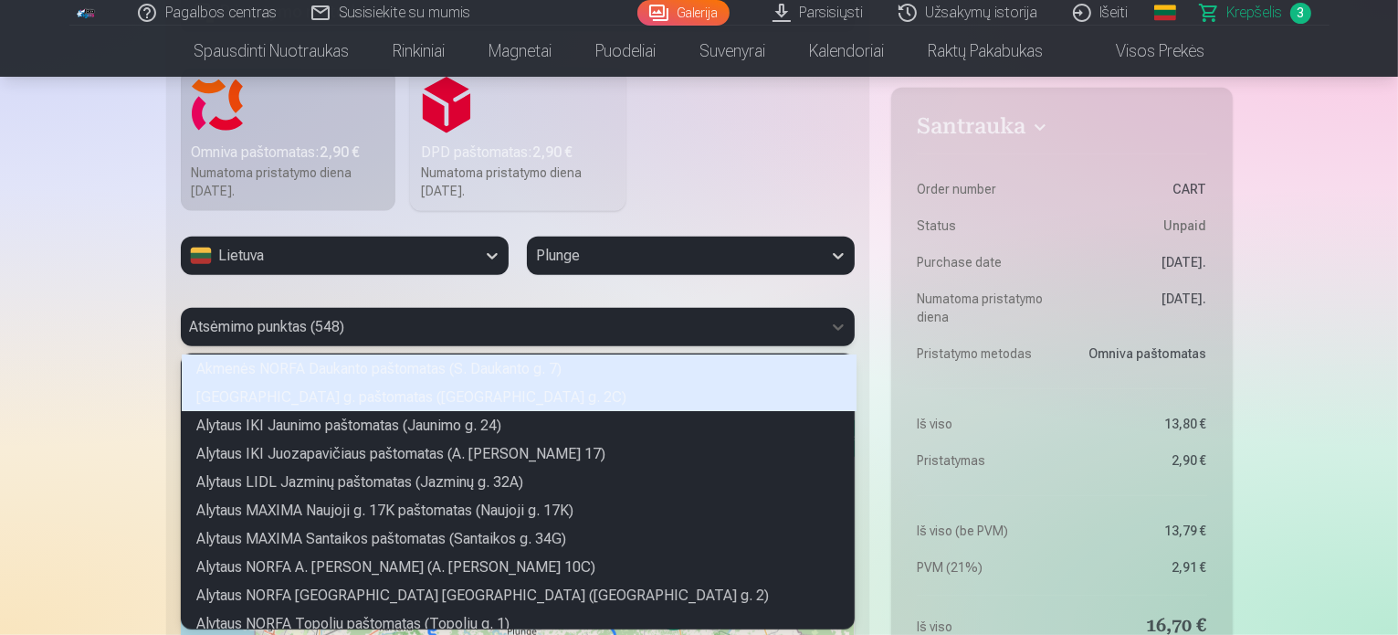
scroll to position [269, 668]
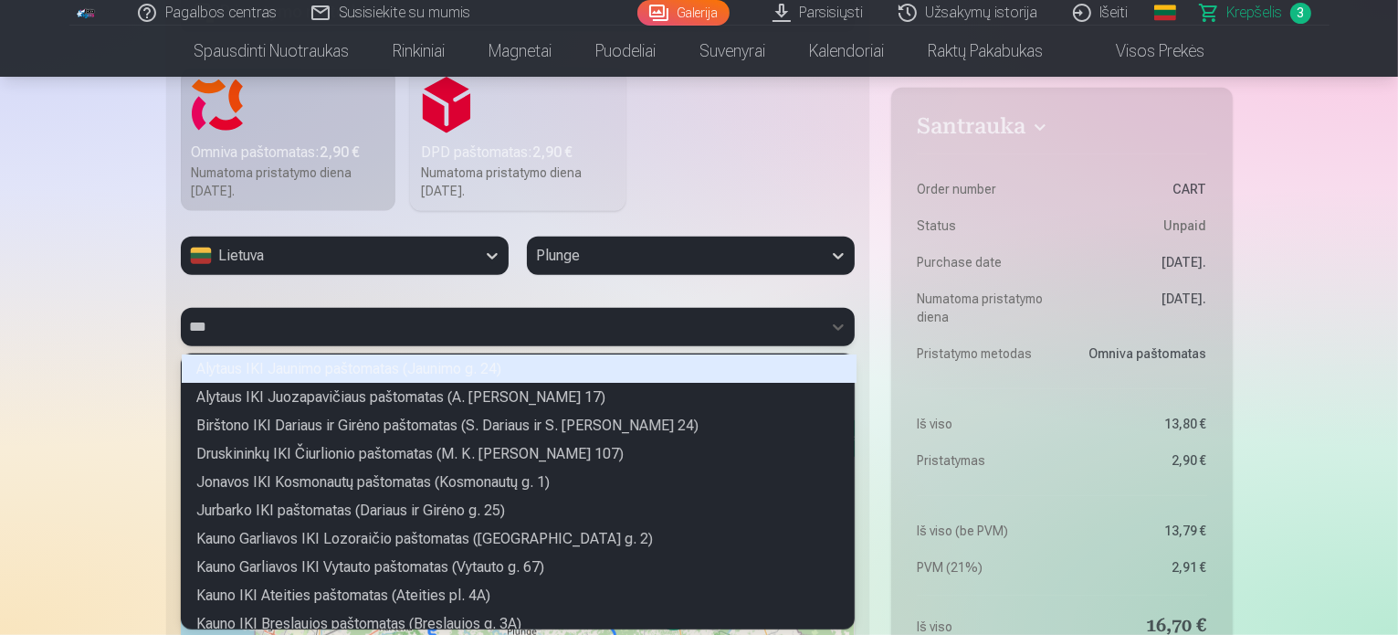
type input "***"
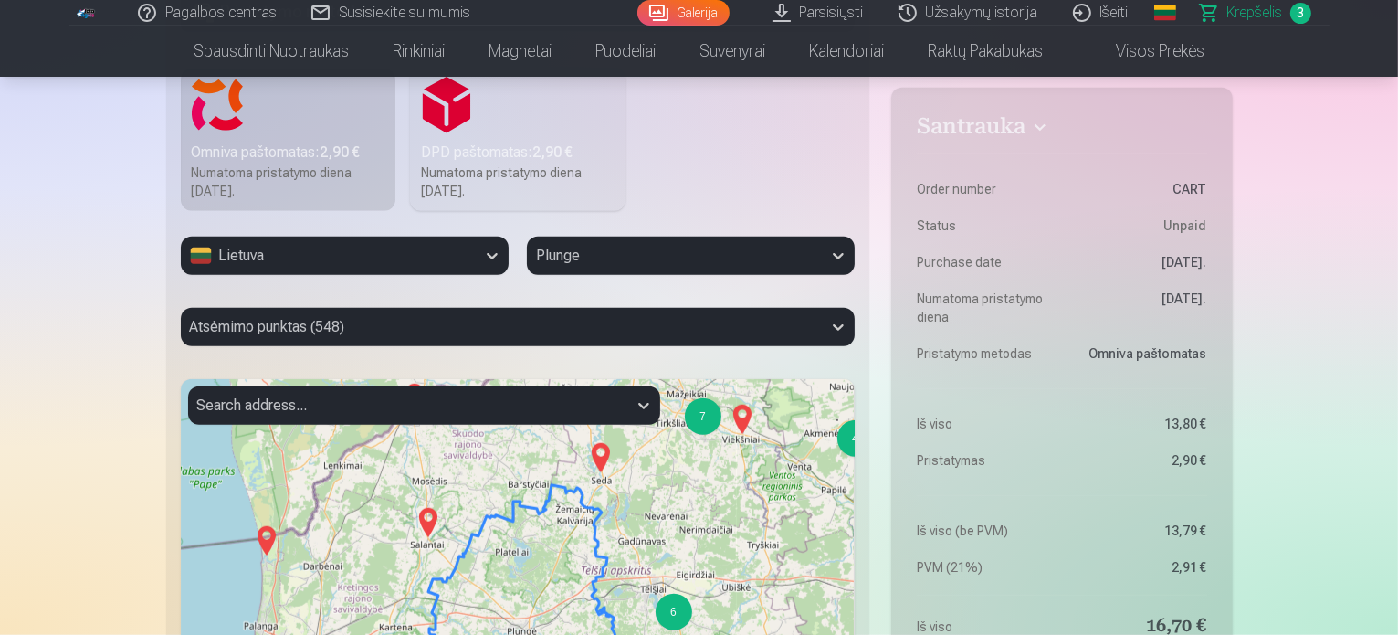
click at [863, 223] on fieldset "Pristatymo metodas Omniva paštomatas : 2,90 € Numatoma pristatymo diena 13.09.2…" at bounding box center [518, 422] width 704 height 891
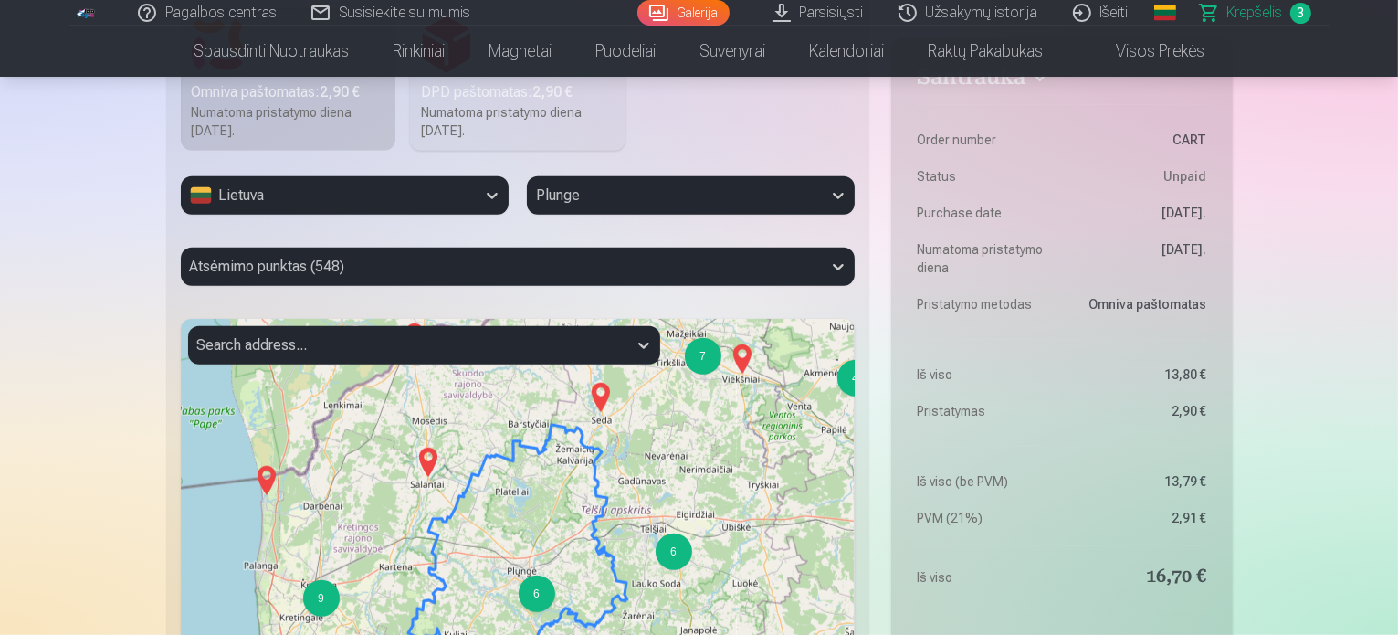
scroll to position [1446, 0]
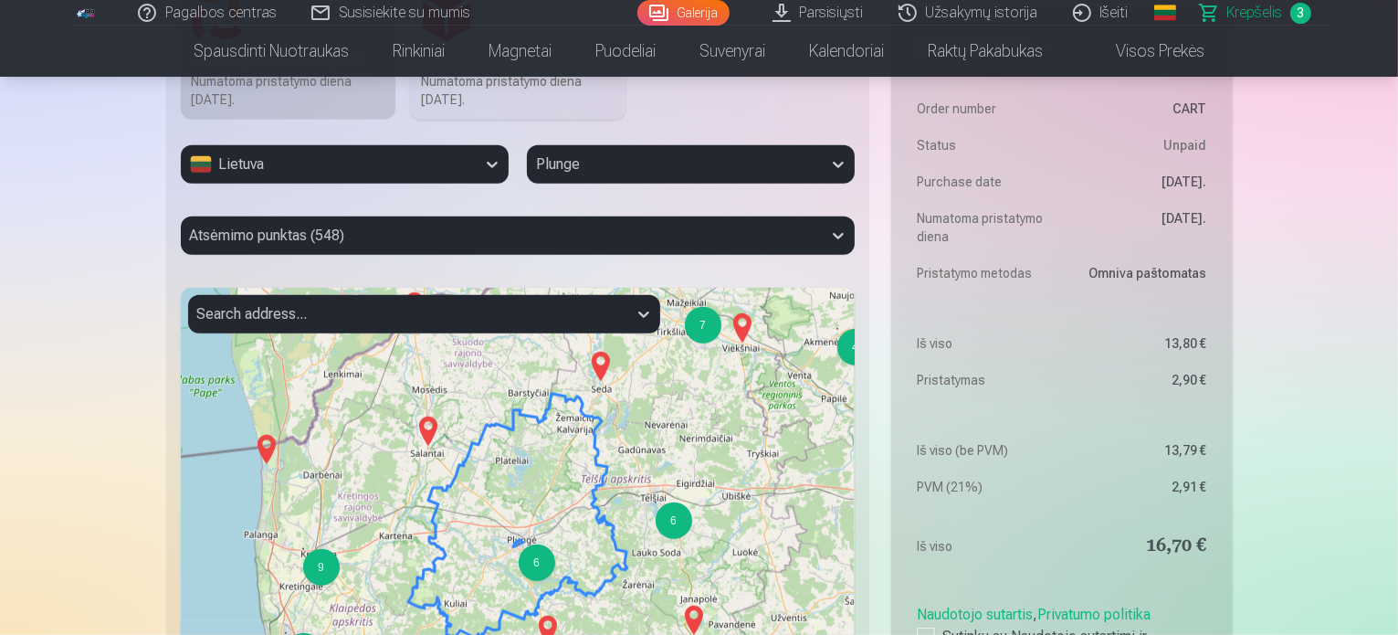
click at [539, 565] on div "6" at bounding box center [537, 562] width 37 height 37
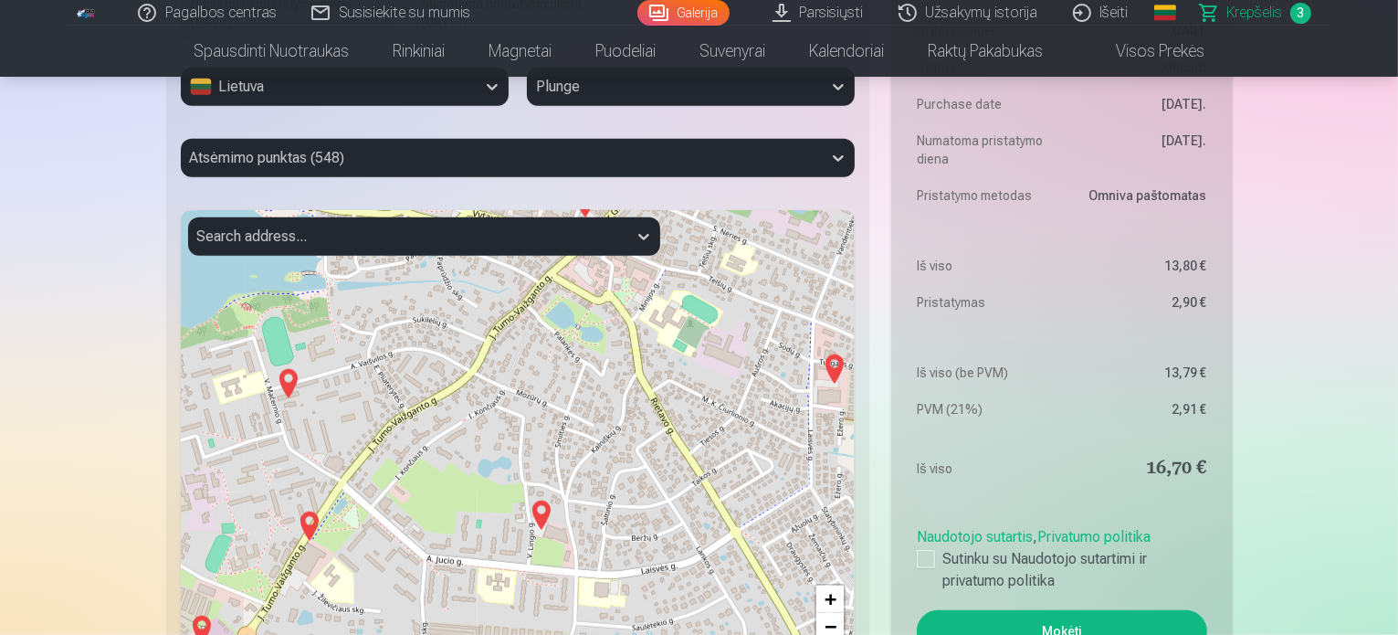
scroll to position [1355, 0]
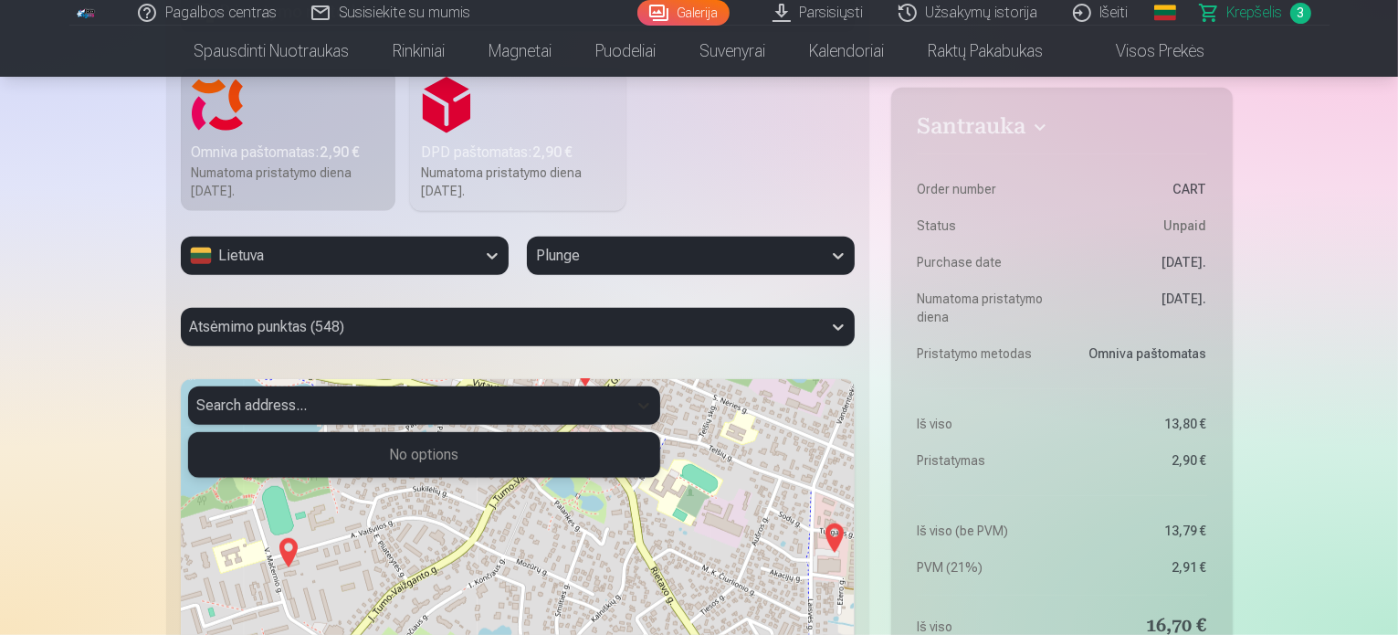
click at [647, 404] on icon at bounding box center [644, 405] width 18 height 18
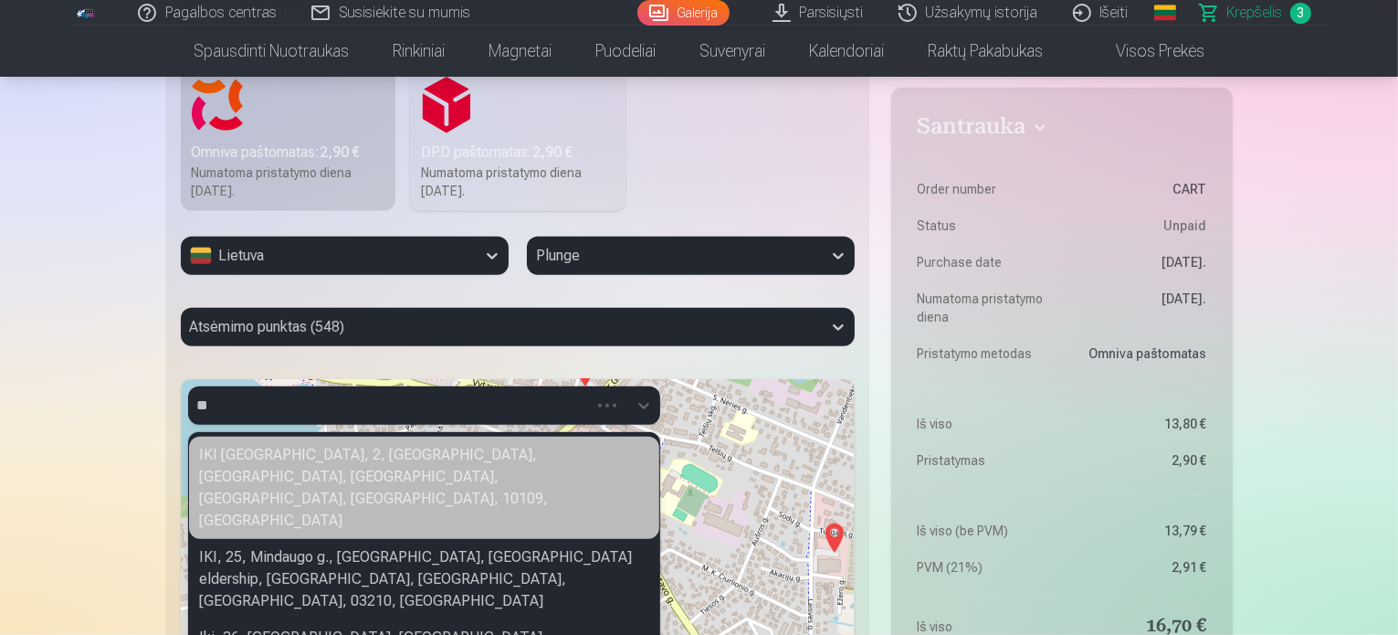
type input "*"
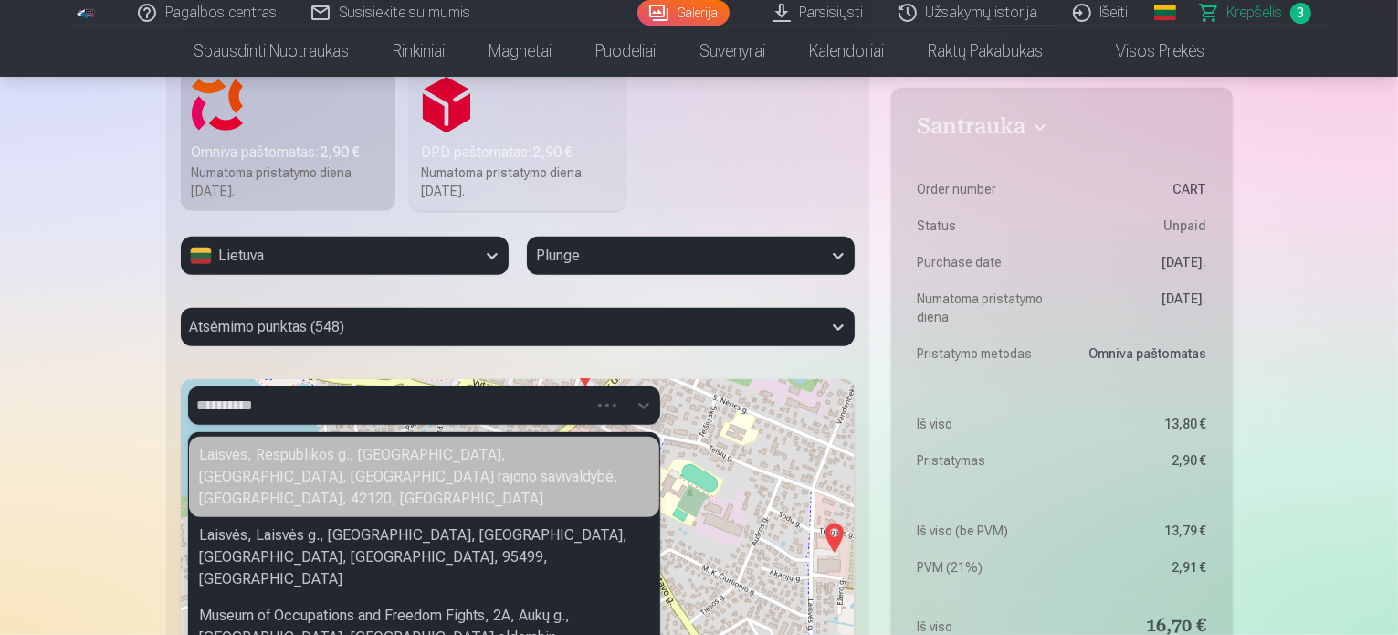
type input "**********"
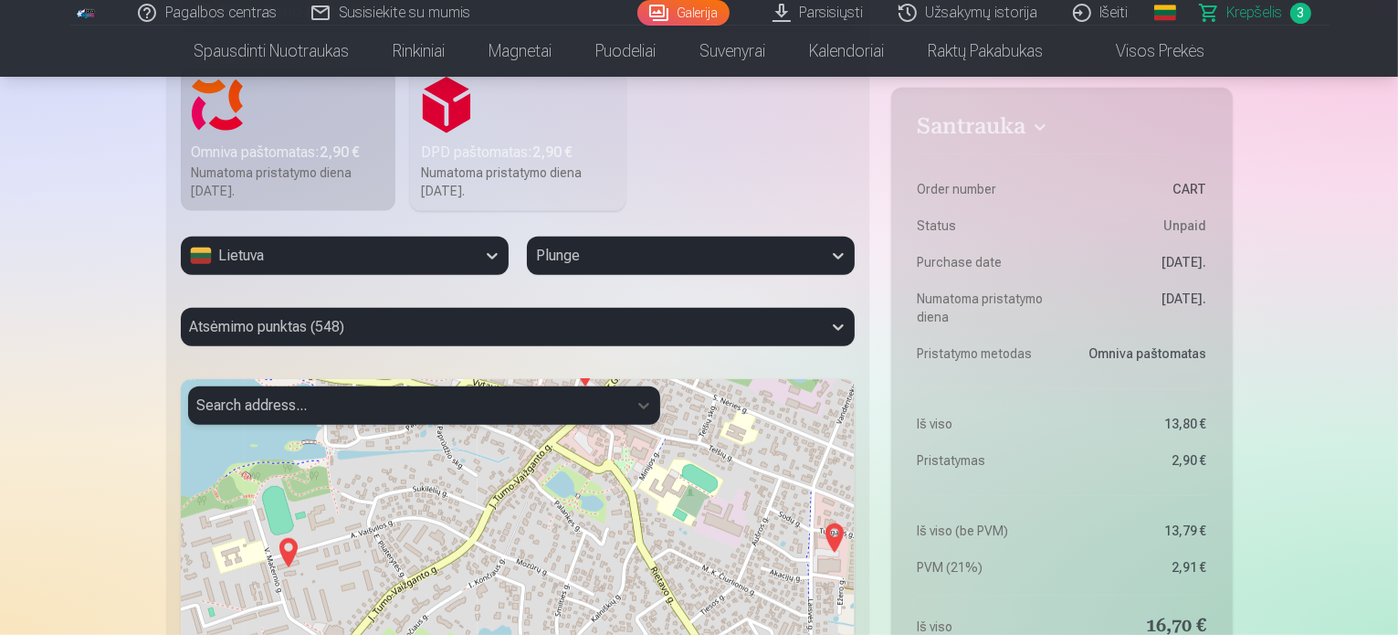
drag, startPoint x: 276, startPoint y: 392, endPoint x: 182, endPoint y: 391, distance: 94.0
click at [182, 392] on div "Search address... + − Leaflet | © OpenStreetMap contributors" at bounding box center [518, 607] width 675 height 457
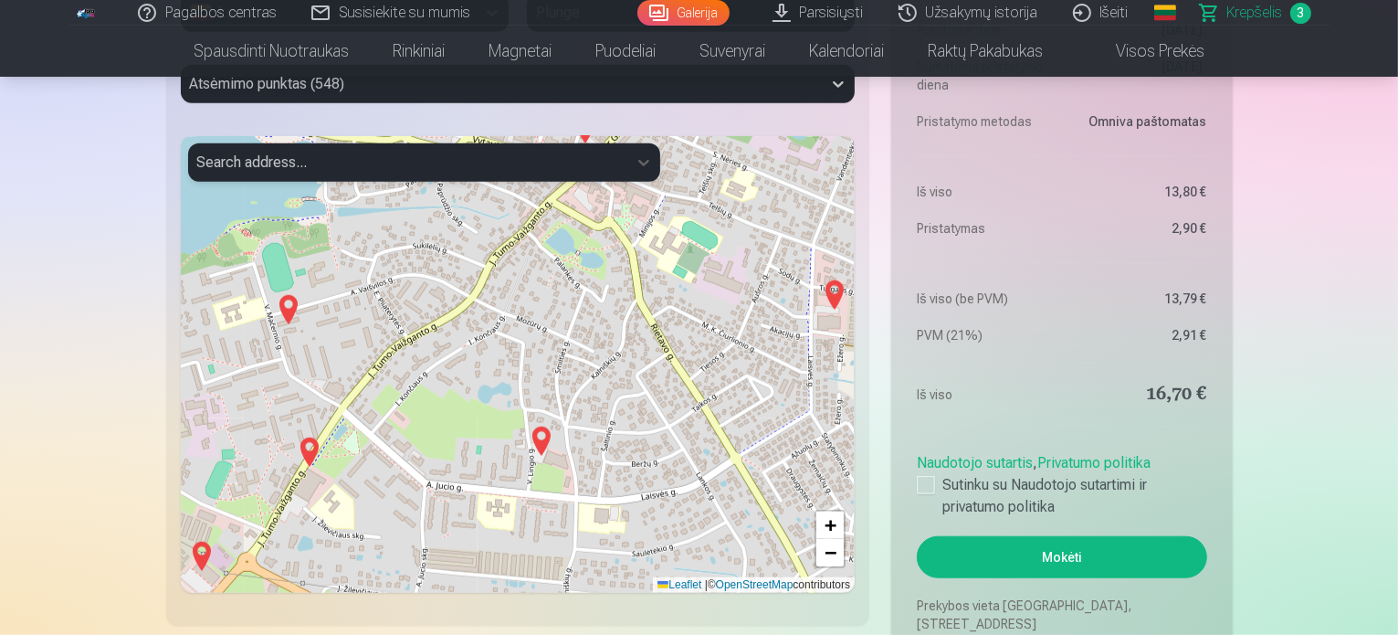
scroll to position [1629, 0]
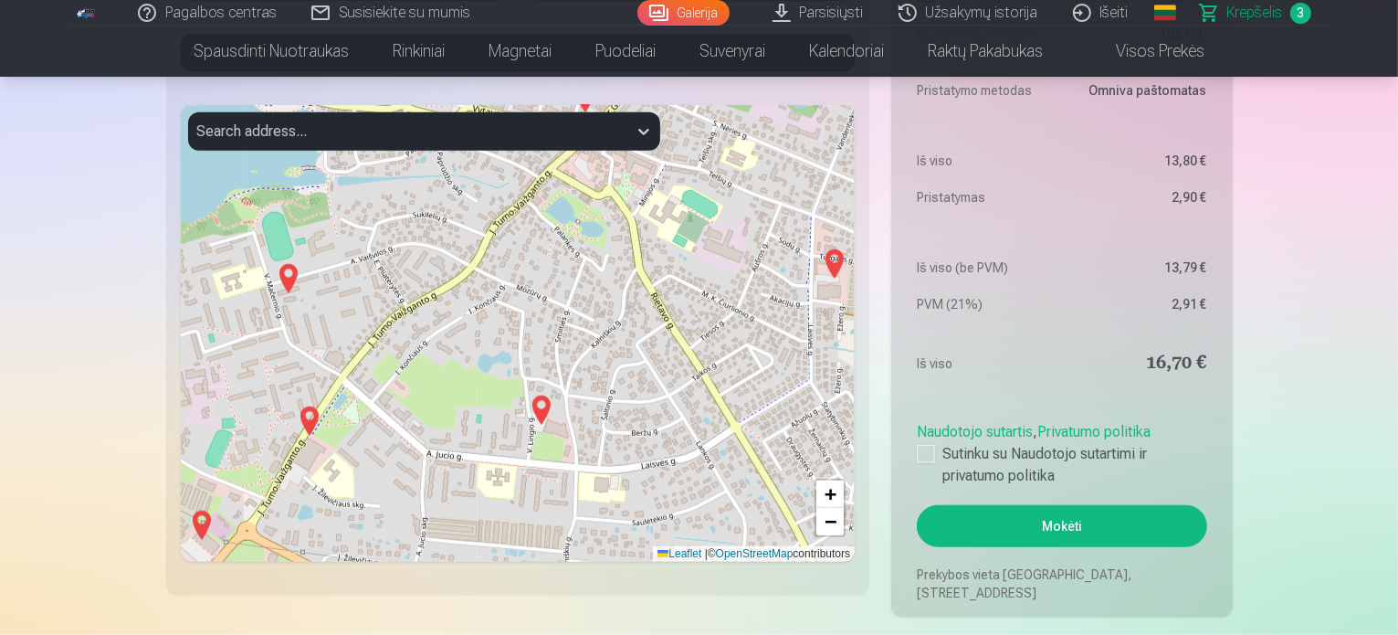
click at [202, 515] on img at bounding box center [201, 525] width 29 height 44
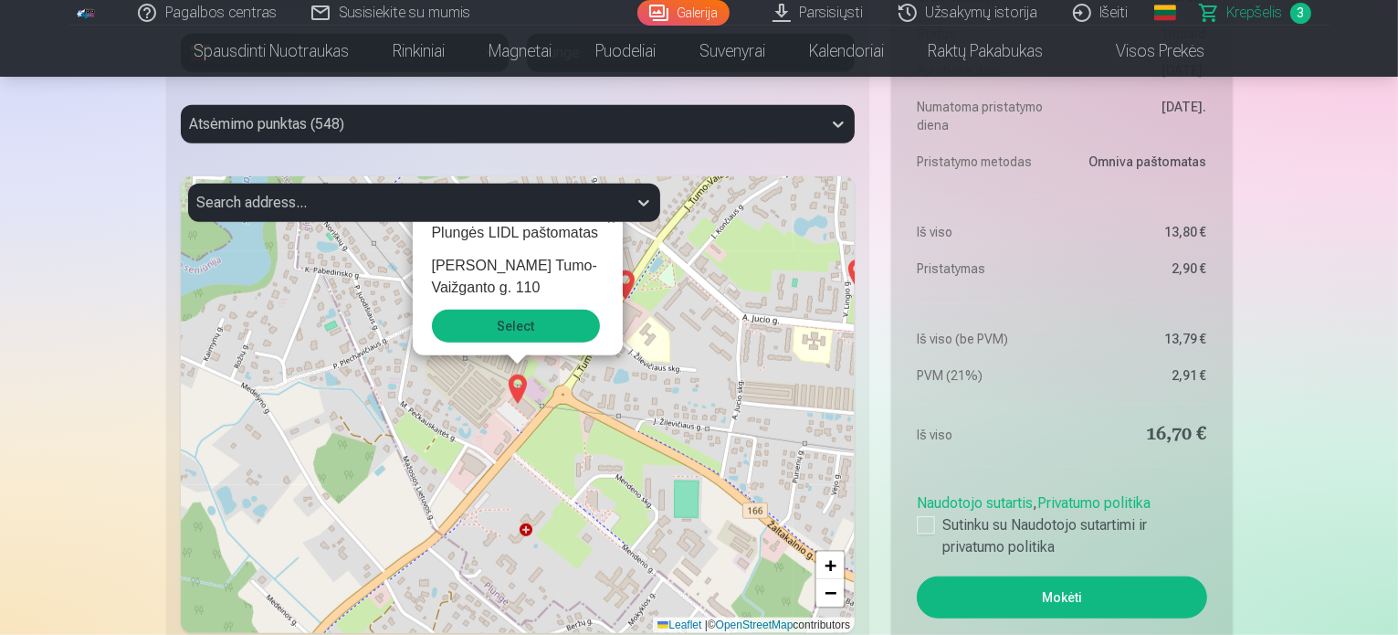
scroll to position [1446, 0]
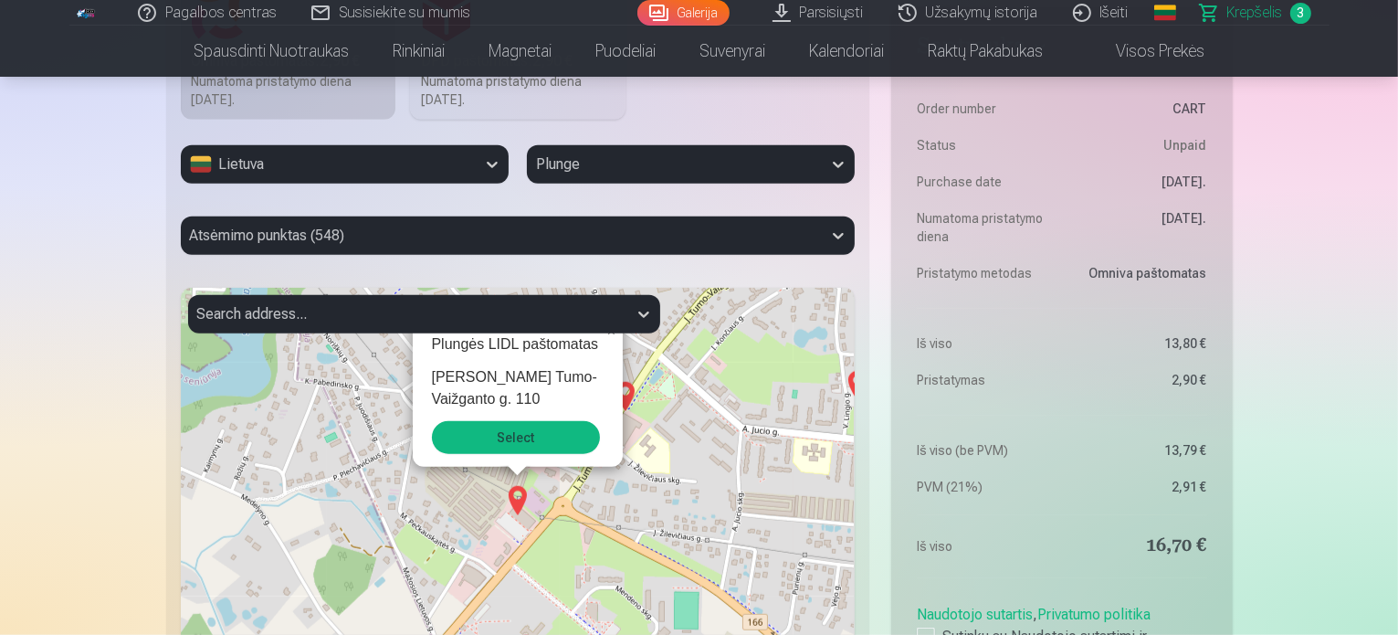
click at [631, 396] on img at bounding box center [625, 396] width 29 height 44
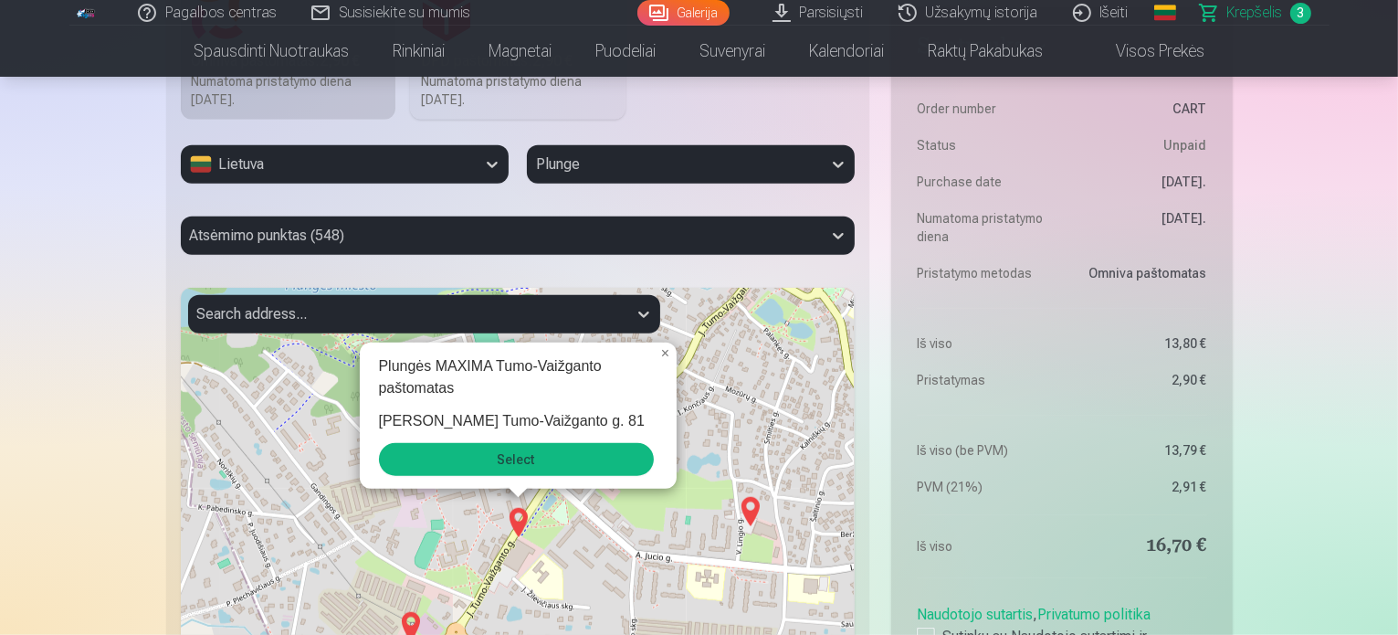
click at [749, 507] on img at bounding box center [750, 511] width 29 height 44
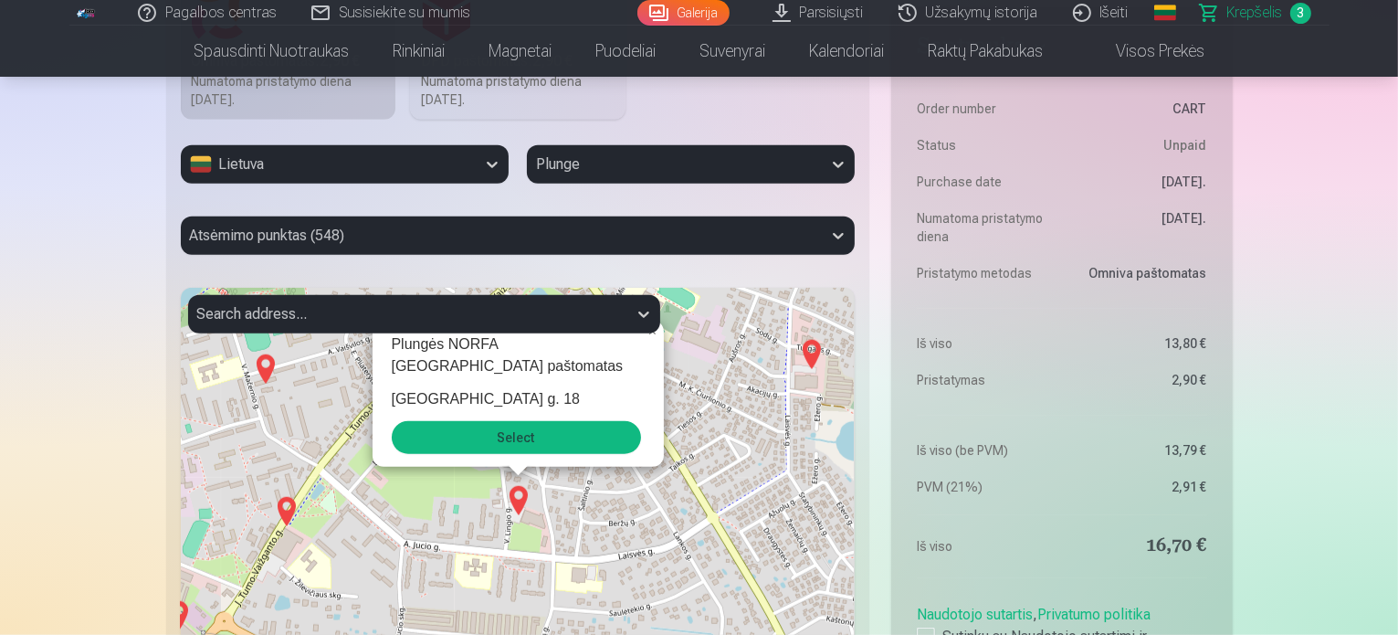
click at [816, 358] on img at bounding box center [811, 354] width 29 height 44
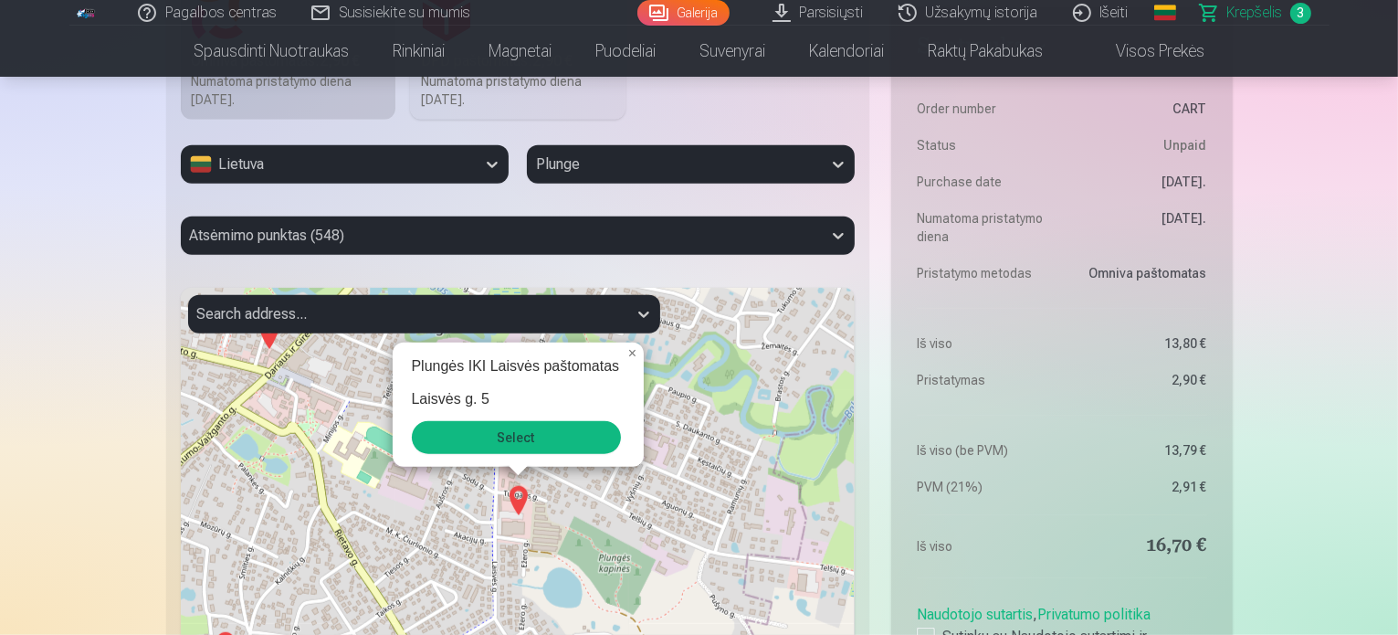
click at [546, 436] on button "Select" at bounding box center [516, 437] width 209 height 33
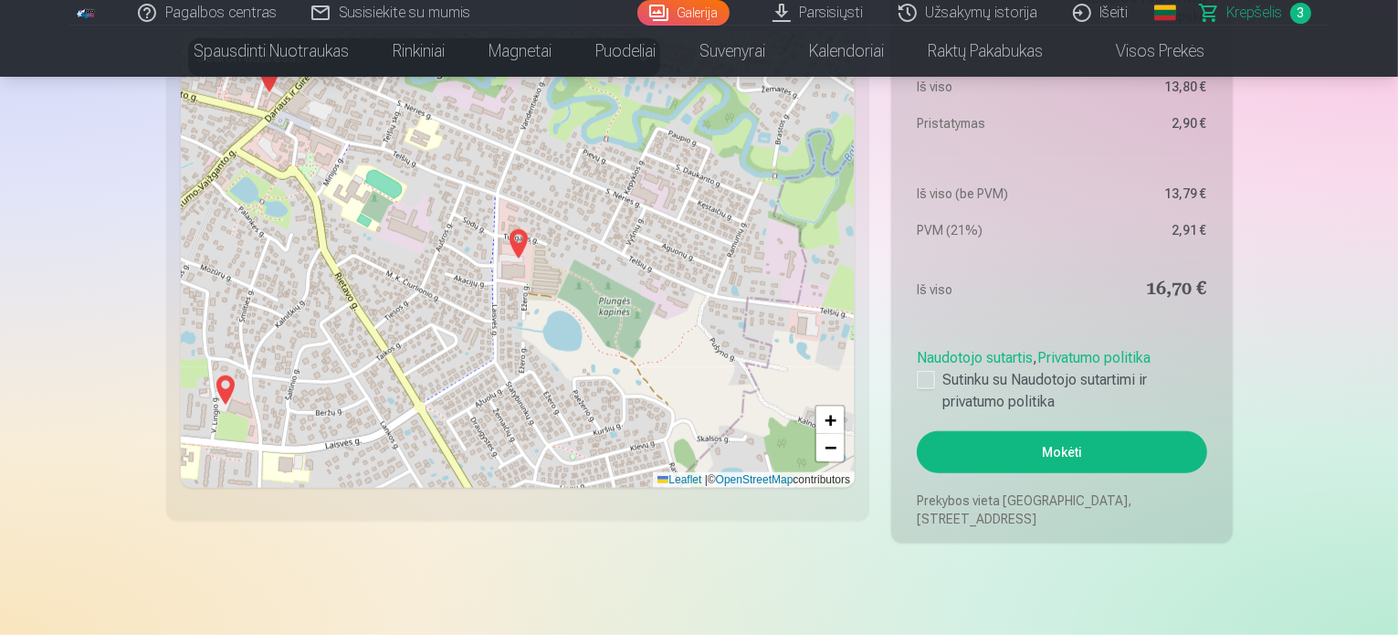
scroll to position [1903, 0]
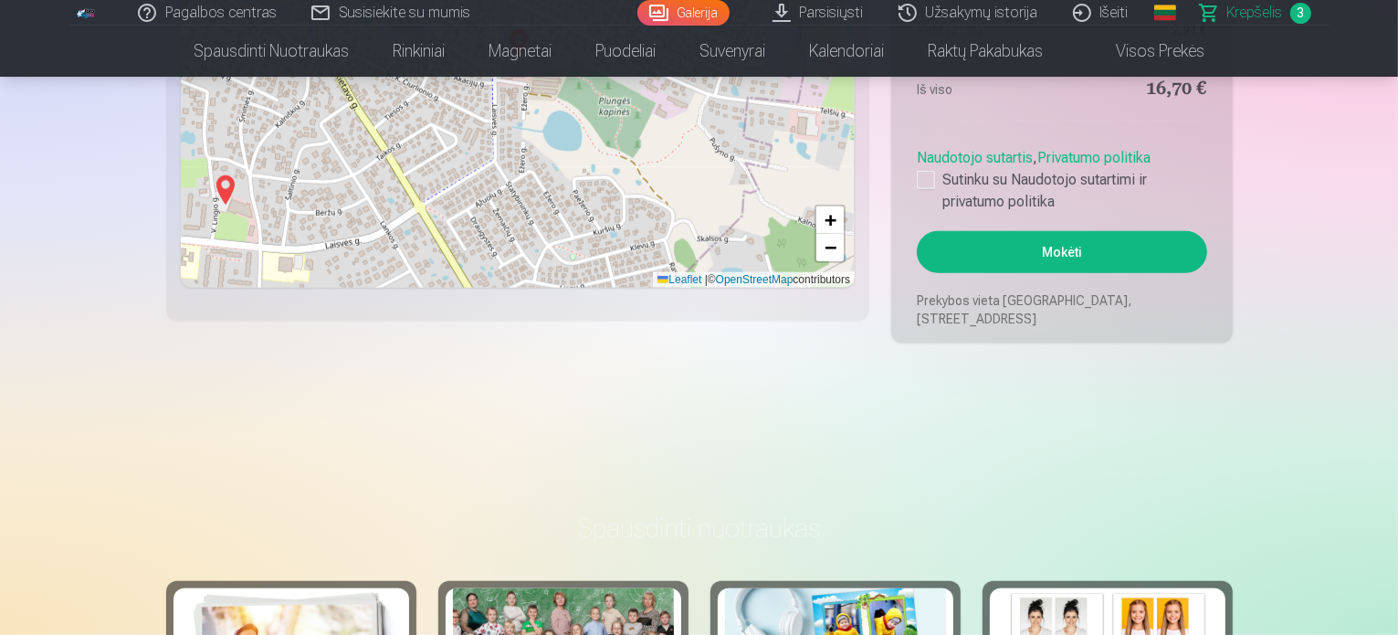
drag, startPoint x: 928, startPoint y: 179, endPoint x: 1030, endPoint y: 224, distance: 111.6
click at [928, 178] on div at bounding box center [926, 180] width 18 height 18
click at [1063, 253] on button "Mokėti" at bounding box center [1061, 252] width 289 height 42
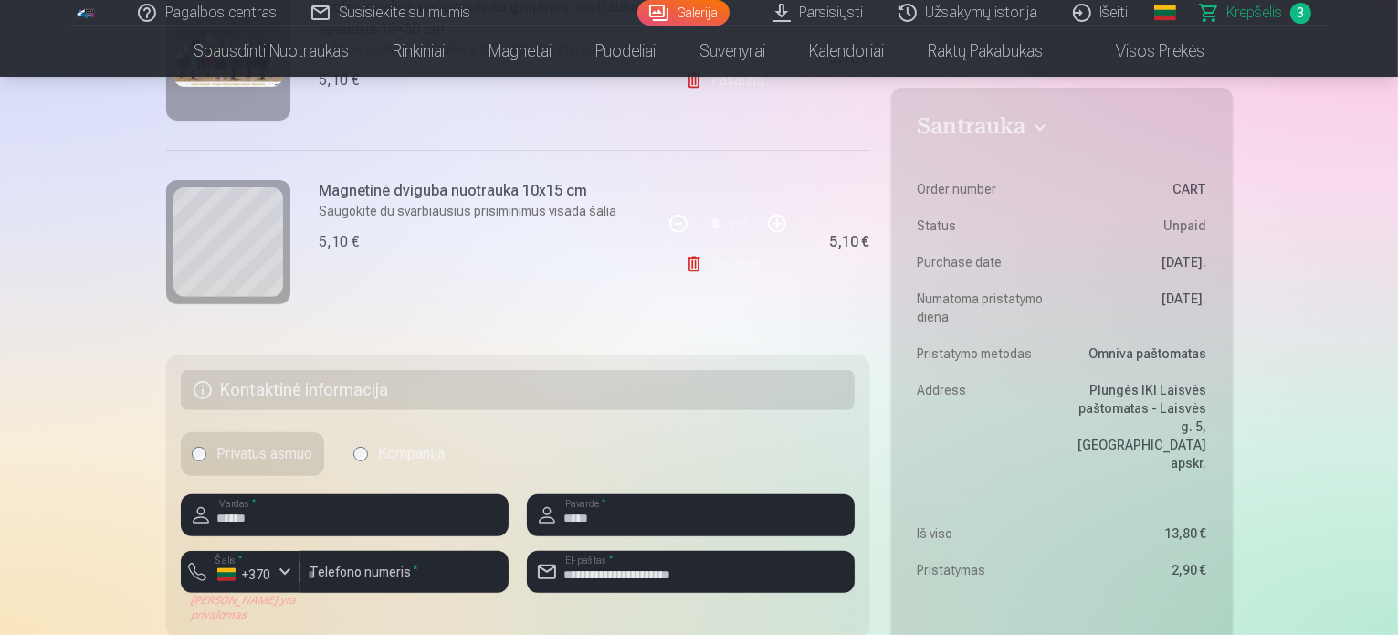
scroll to position [807, 0]
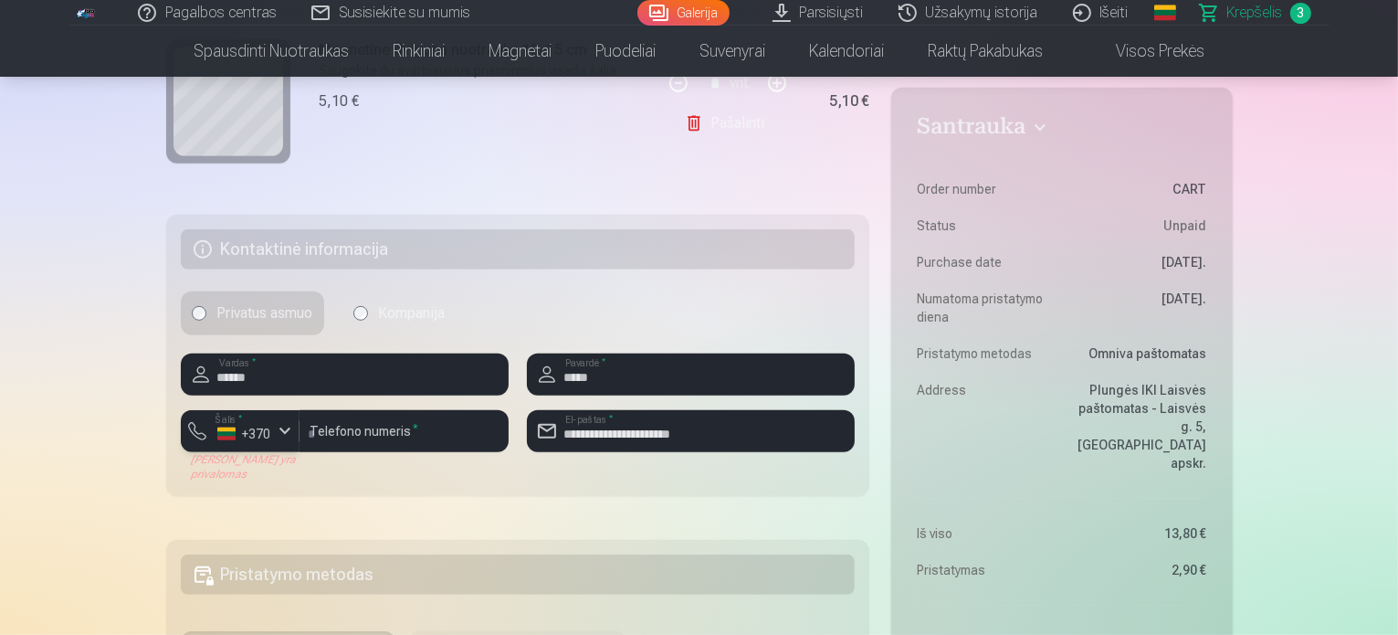
click at [257, 427] on div "+370" at bounding box center [244, 434] width 55 height 18
click at [262, 463] on div "+370" at bounding box center [250, 474] width 37 height 22
click at [320, 435] on input "********" at bounding box center [403, 431] width 209 height 42
click at [183, 474] on div "Laukas yra privalomas" at bounding box center [240, 466] width 119 height 29
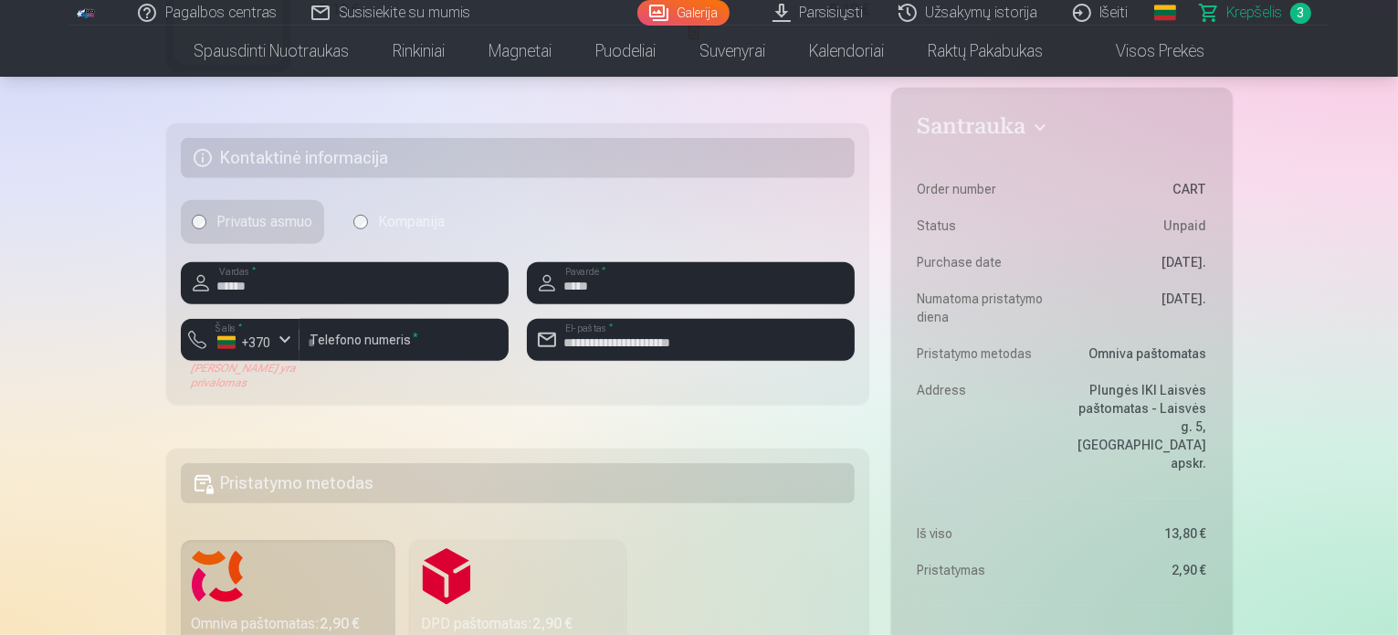
scroll to position [898, 0]
click at [315, 483] on h5 "Pristatymo metodas" at bounding box center [518, 483] width 675 height 40
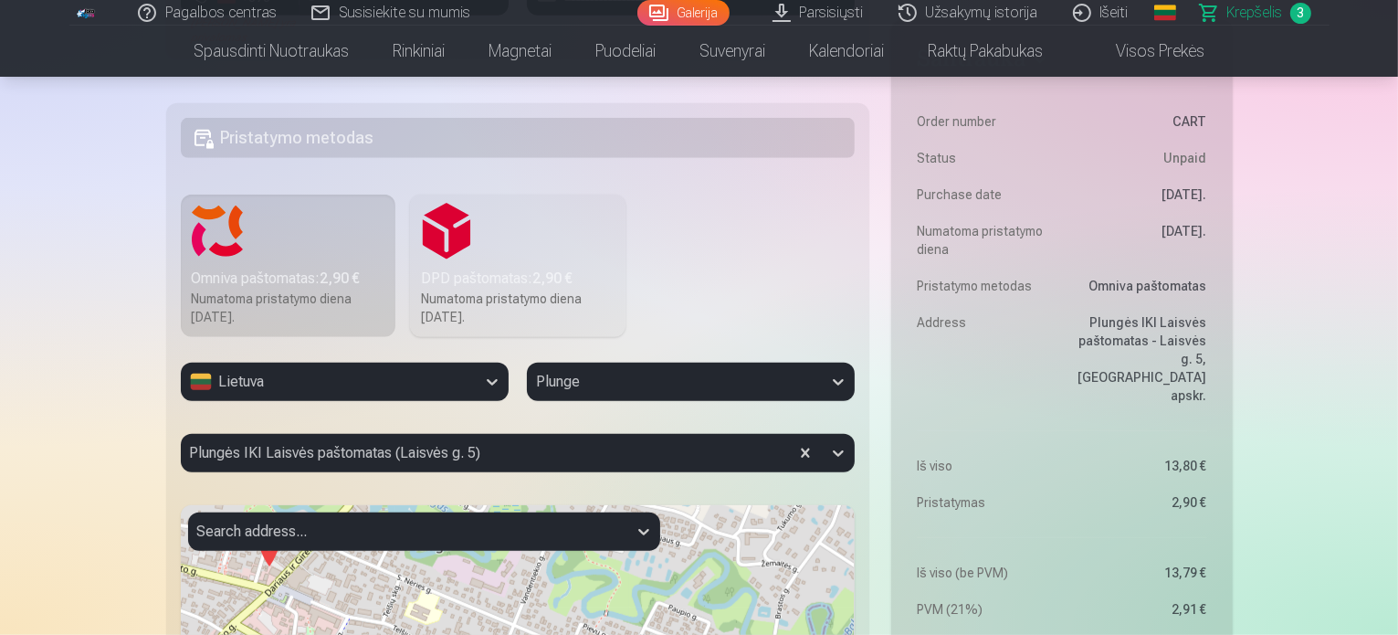
scroll to position [807, 0]
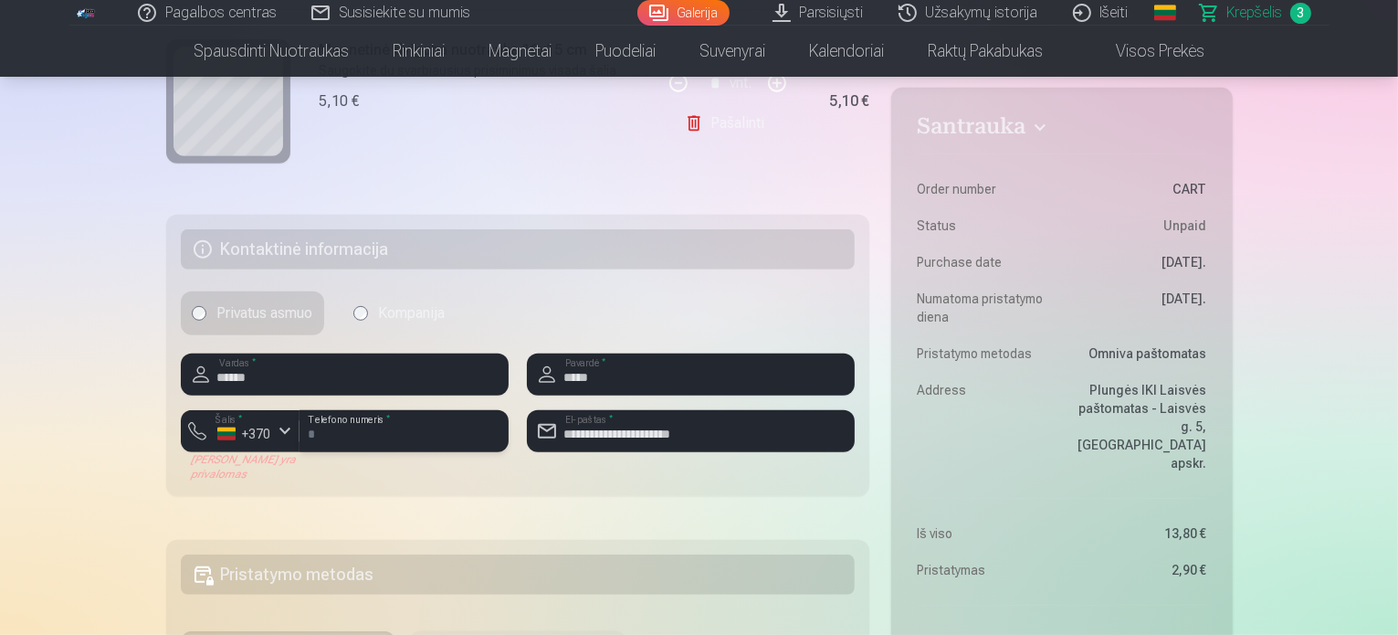
click at [364, 430] on input "********" at bounding box center [403, 431] width 209 height 42
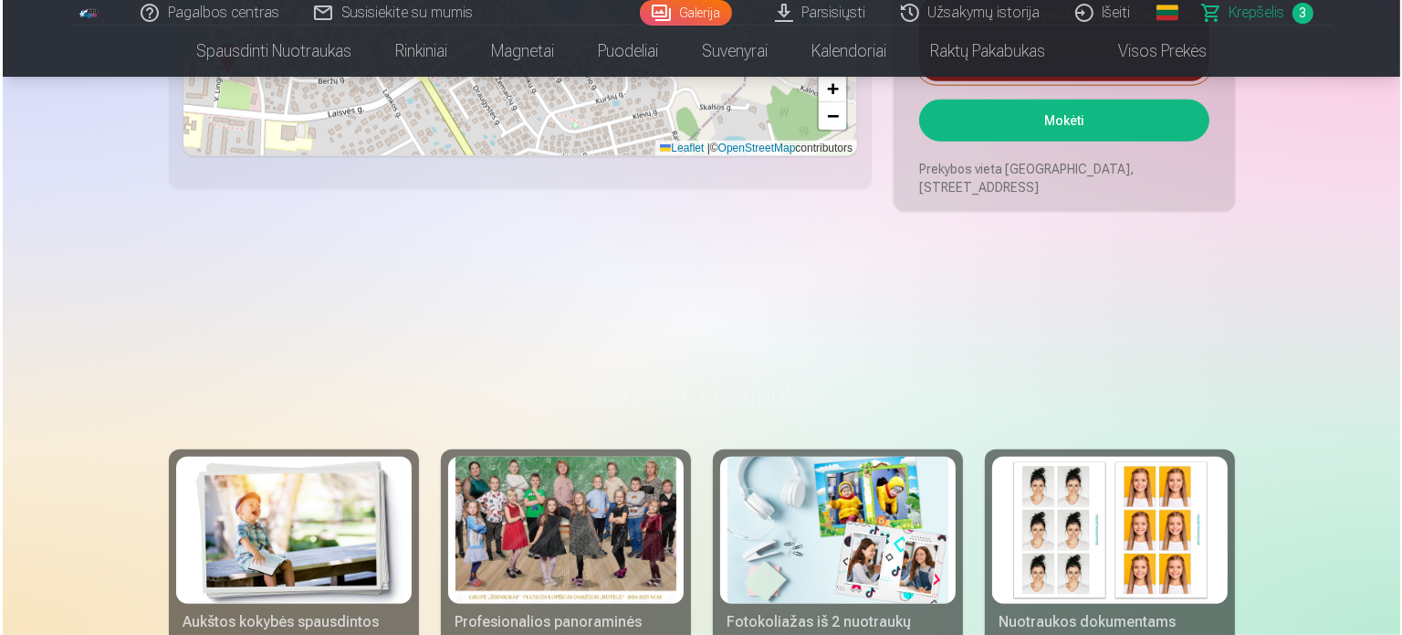
scroll to position [1903, 0]
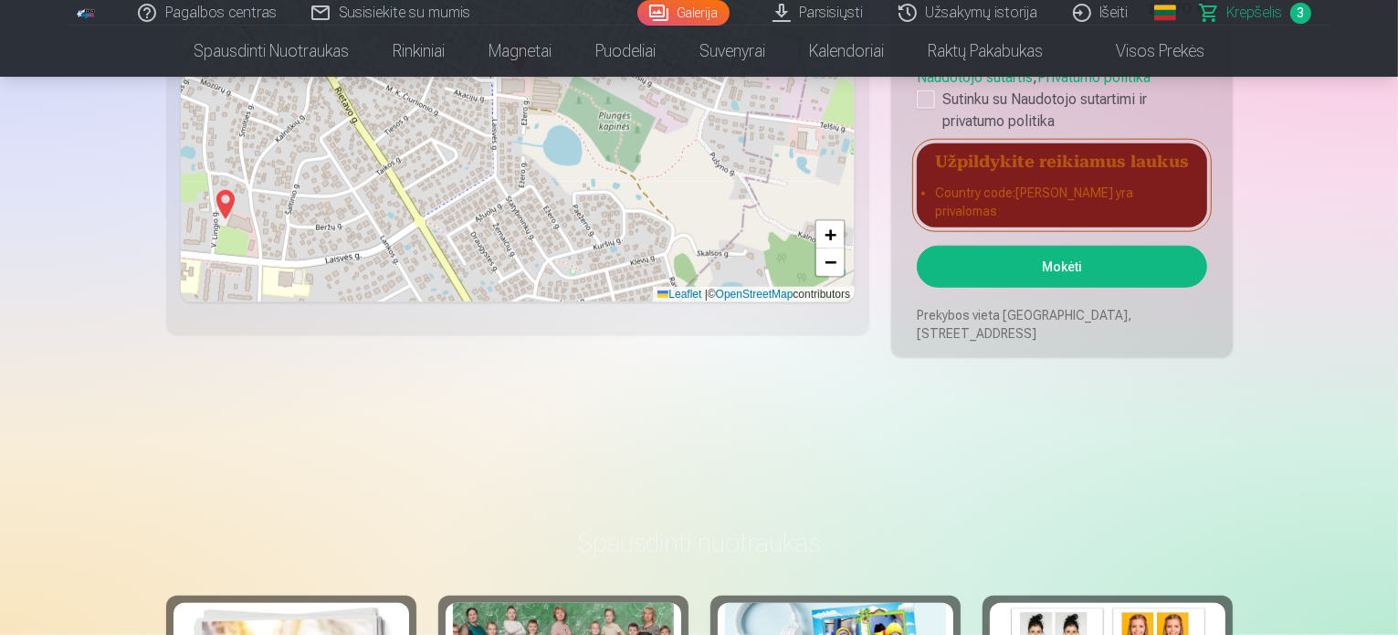
click at [1088, 264] on button "Mokėti" at bounding box center [1061, 267] width 289 height 42
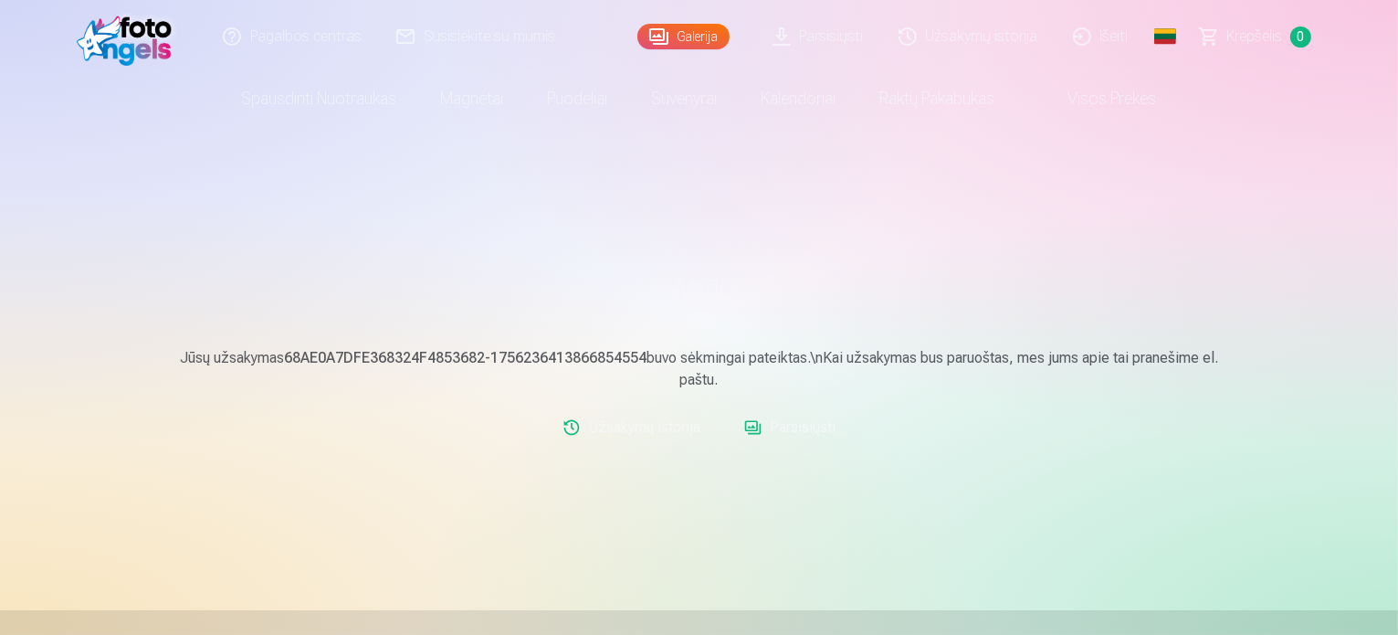
click at [1123, 39] on link "Išeiti" at bounding box center [1101, 36] width 90 height 73
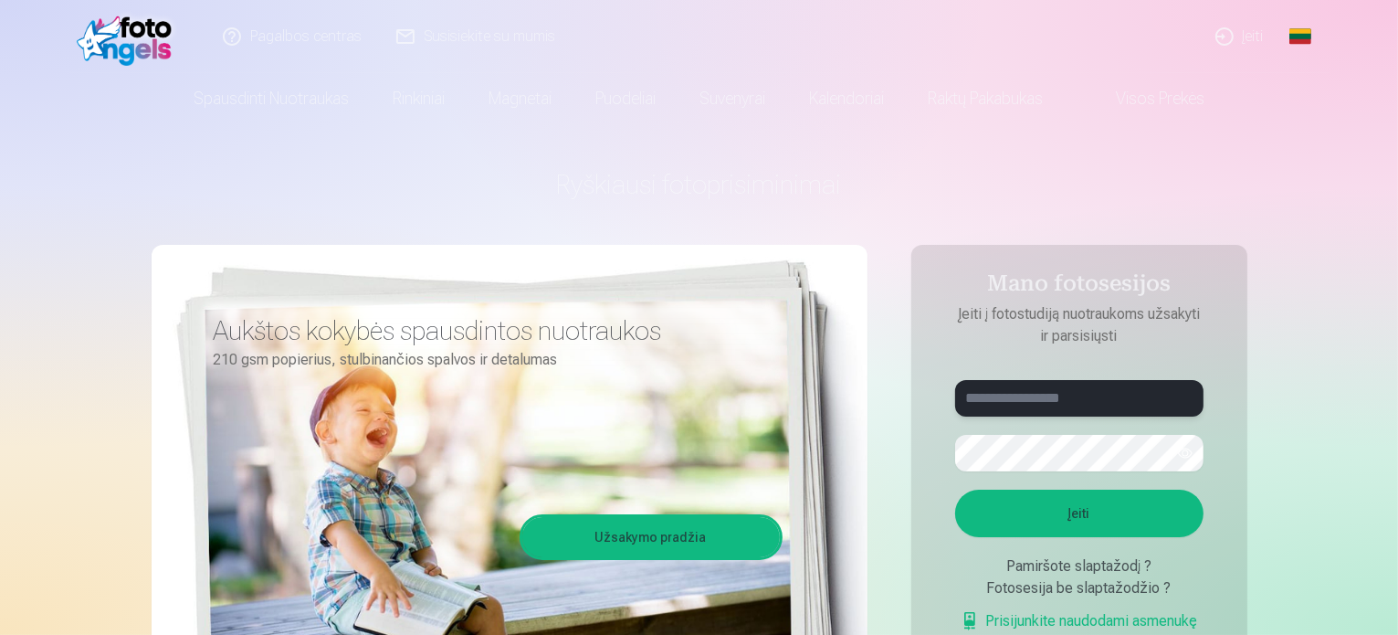
click at [1128, 402] on input "text" at bounding box center [1079, 398] width 248 height 37
type input "**********"
click at [955, 489] on button "Įeiti" at bounding box center [1079, 512] width 248 height 47
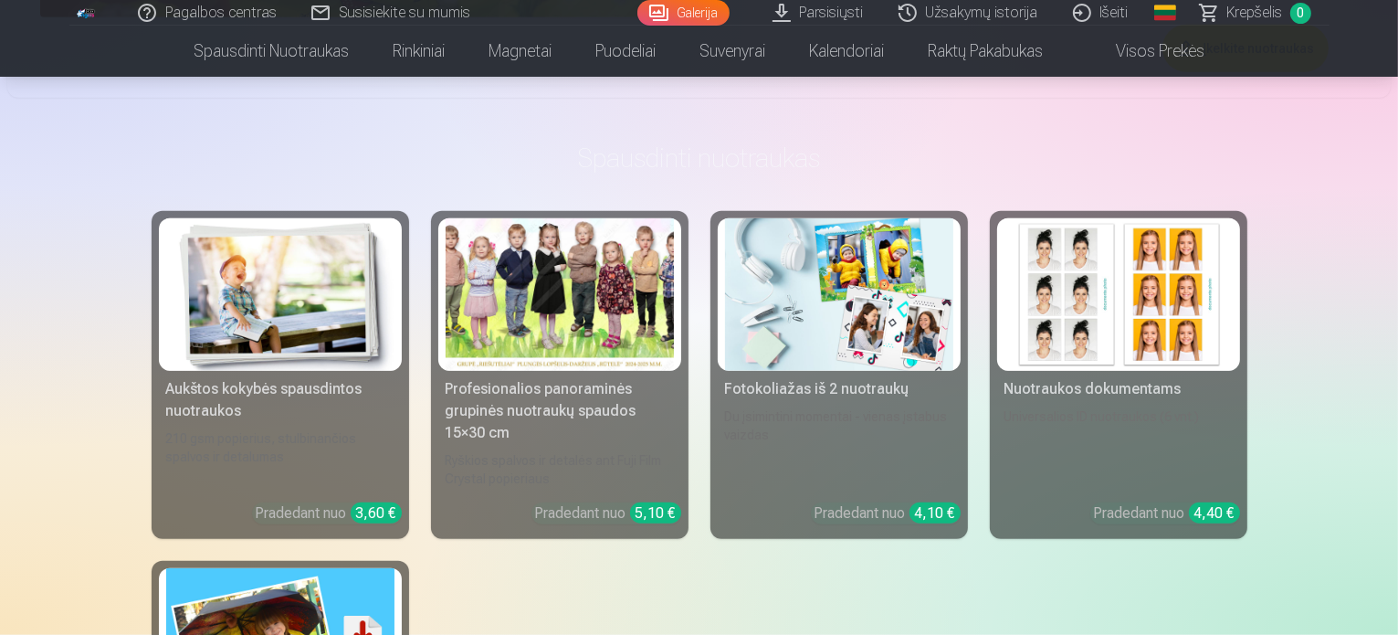
scroll to position [15612, 0]
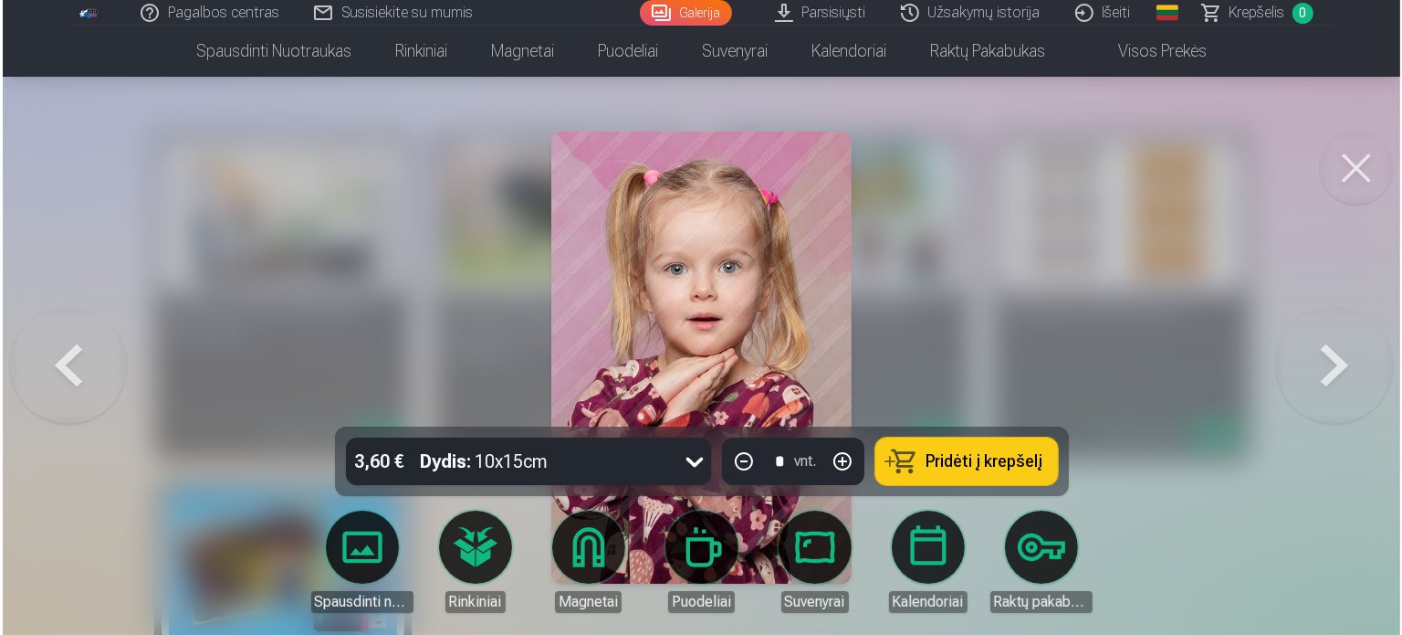
scroll to position [15663, 0]
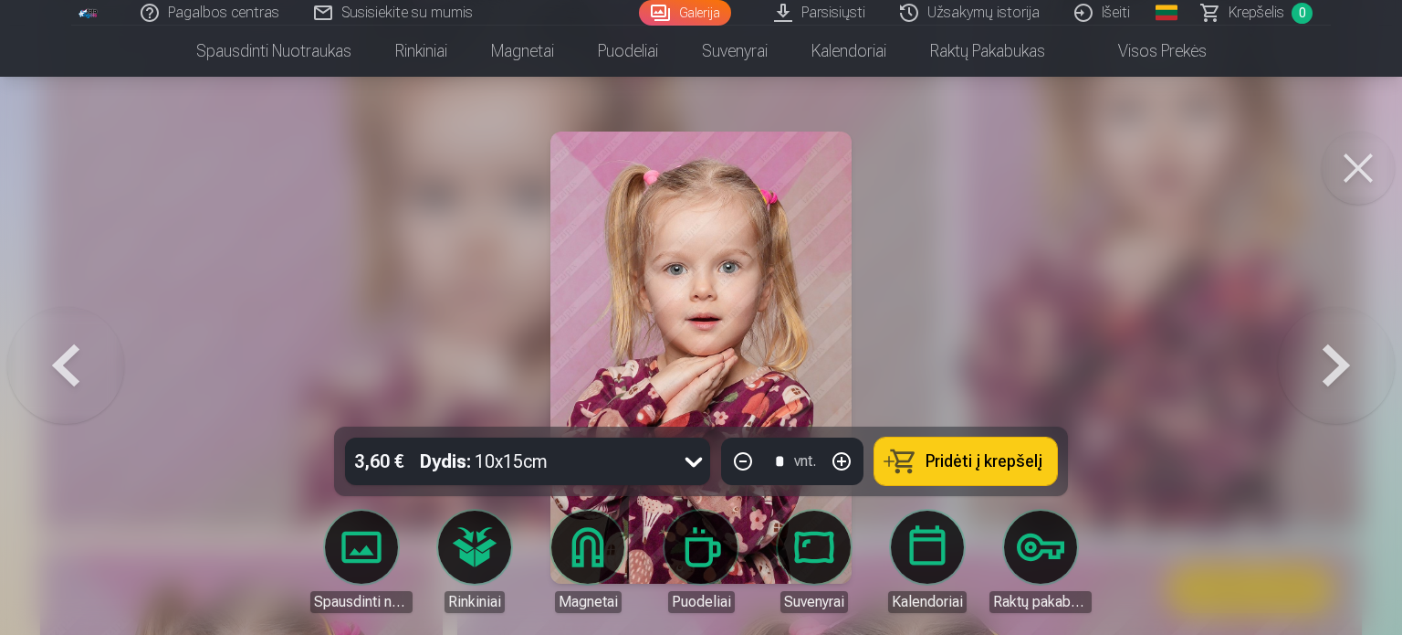
click at [814, 13] on link "Parsisiųsti" at bounding box center [821, 13] width 126 height 26
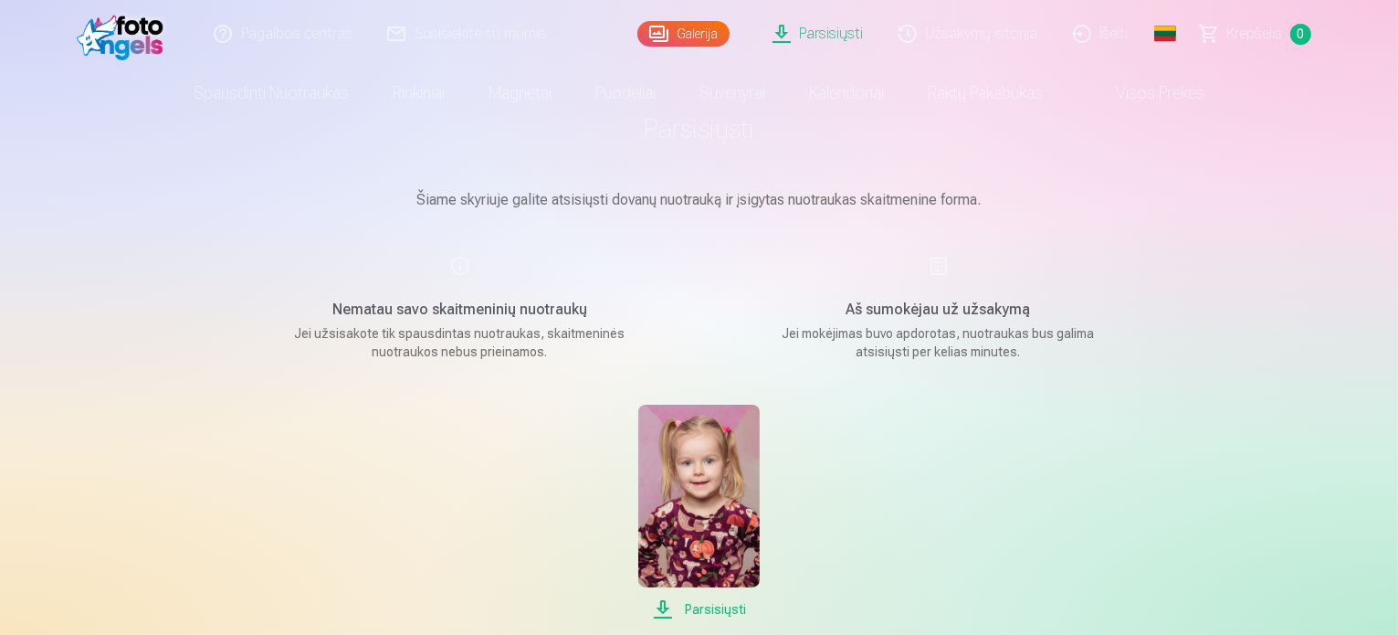
scroll to position [183, 0]
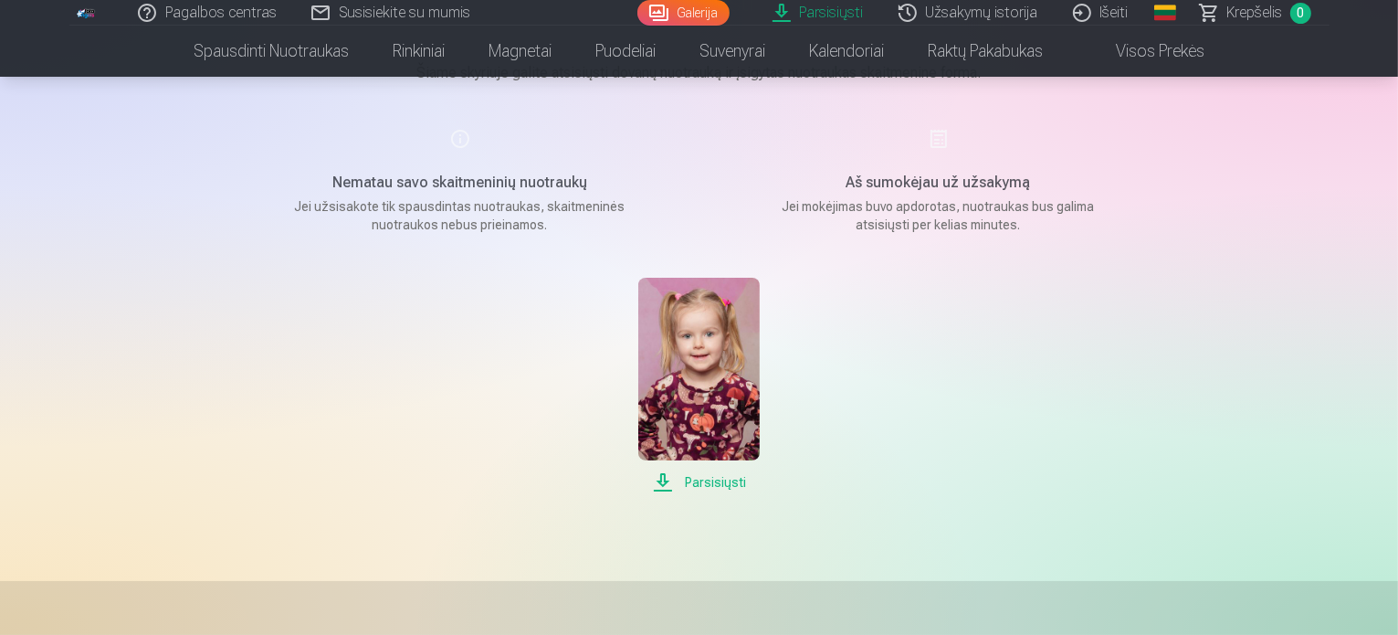
click at [718, 478] on span "Parsisiųsti" at bounding box center [698, 482] width 121 height 22
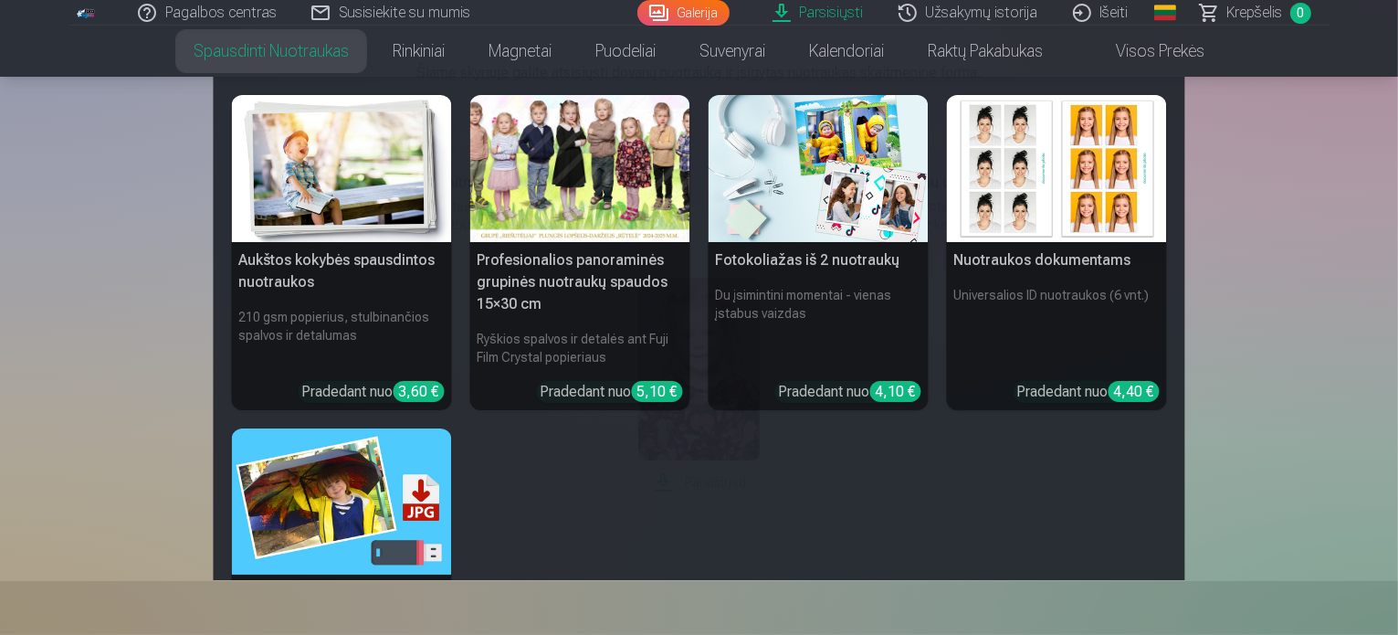
click at [216, 59] on link "Spausdinti nuotraukas" at bounding box center [271, 51] width 199 height 51
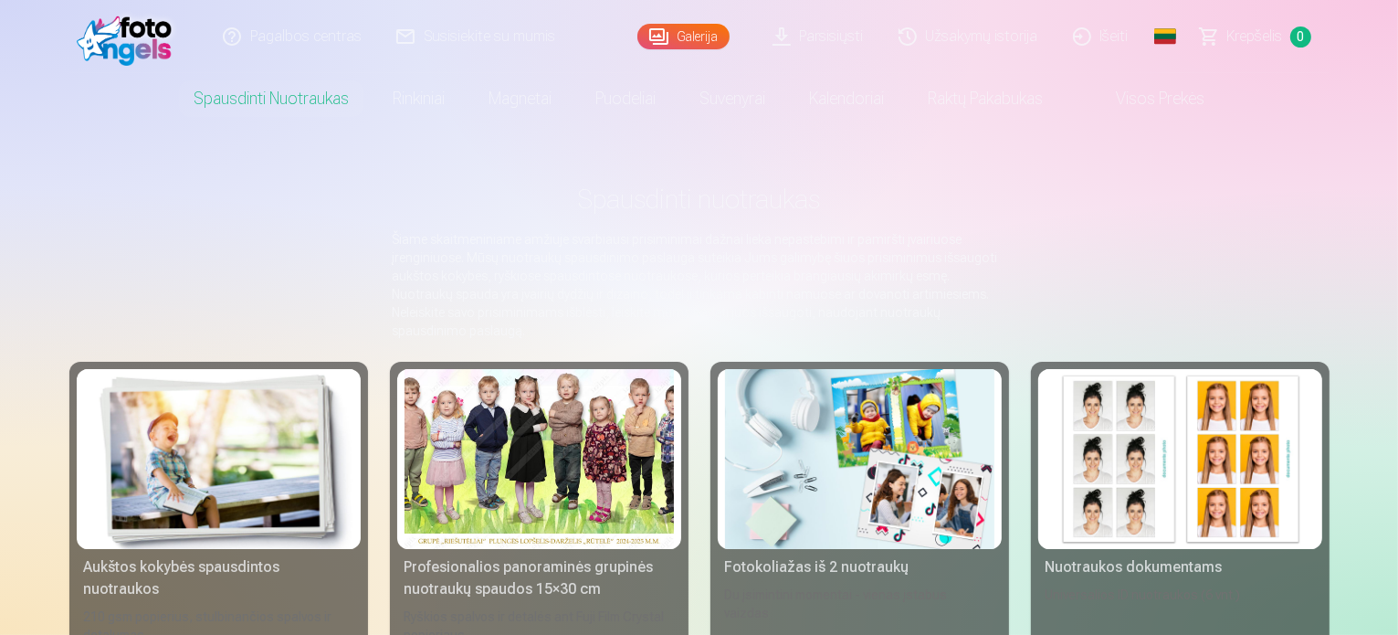
click at [698, 43] on link "Galerija" at bounding box center [683, 37] width 92 height 26
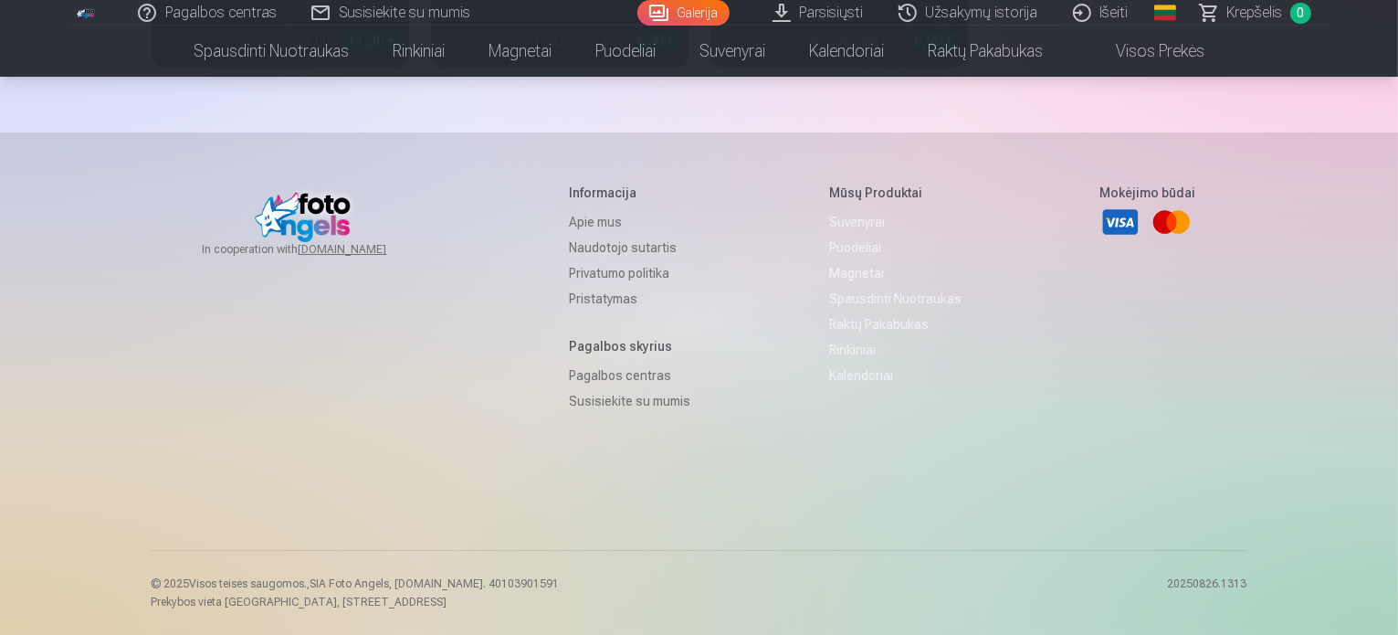
scroll to position [22214, 0]
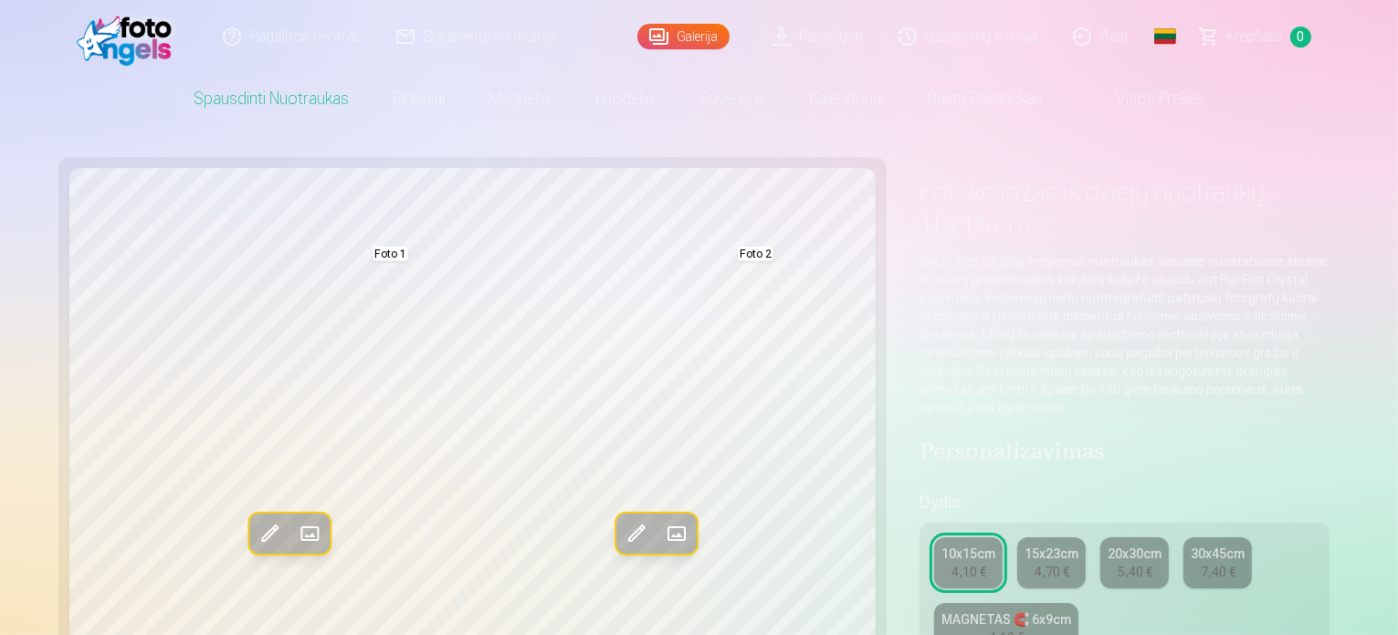
click at [1034, 562] on div "4,70 €" at bounding box center [1051, 571] width 35 height 18
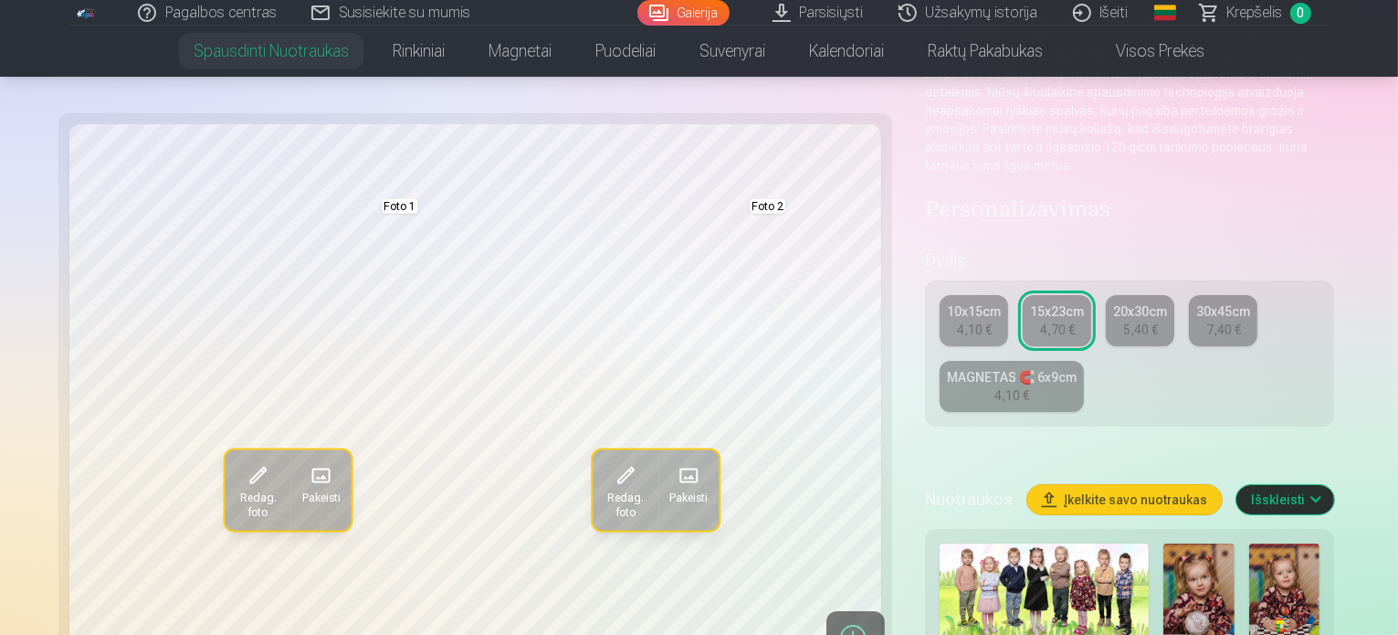
scroll to position [274, 0]
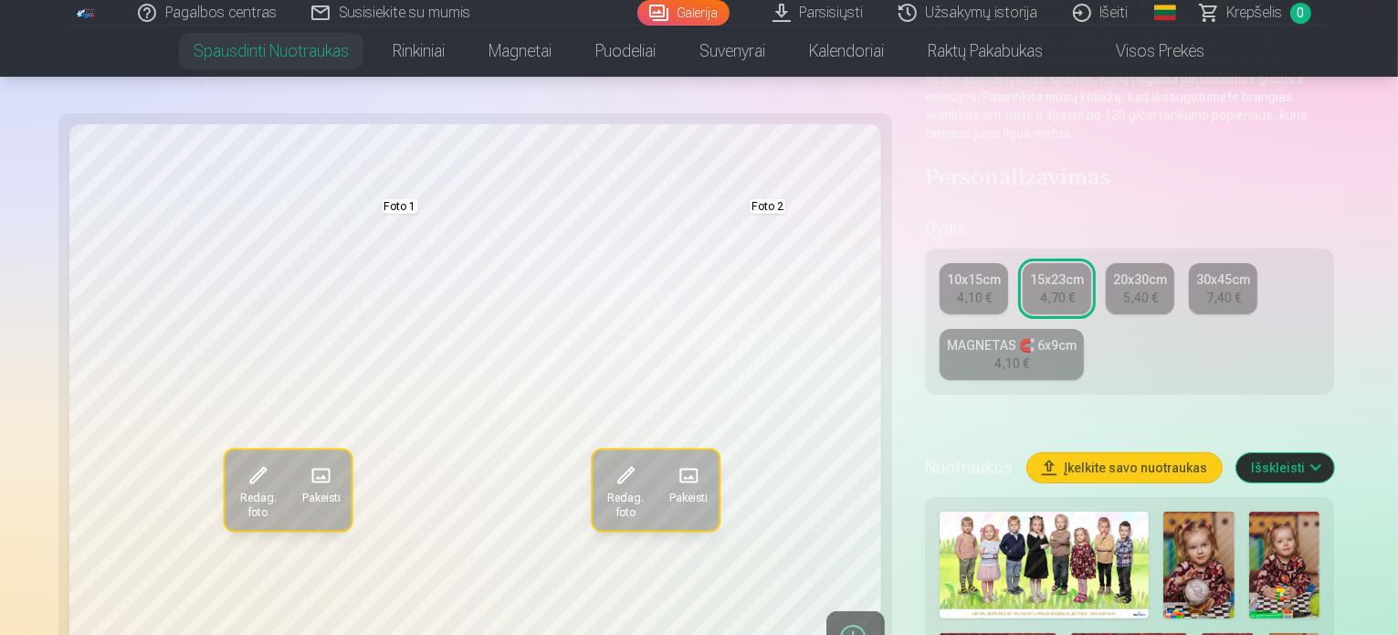
click at [1163, 511] on img at bounding box center [1198, 564] width 71 height 107
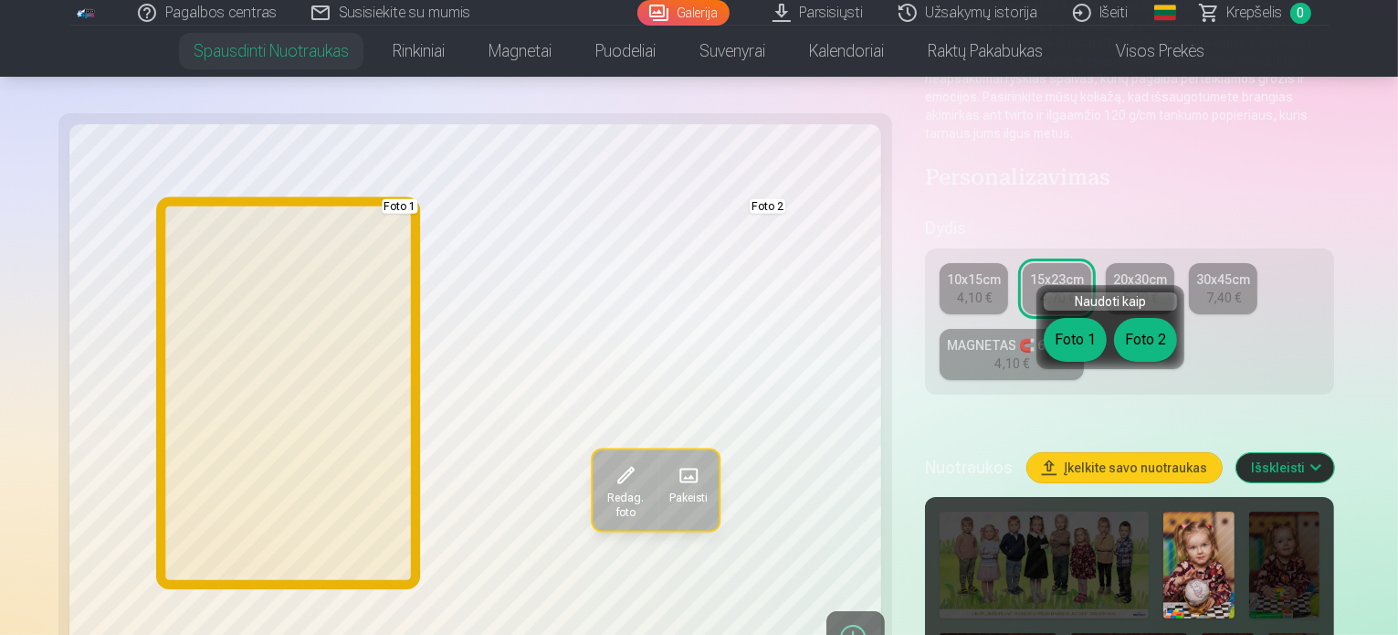
click at [1081, 346] on button "Foto 1" at bounding box center [1075, 340] width 63 height 44
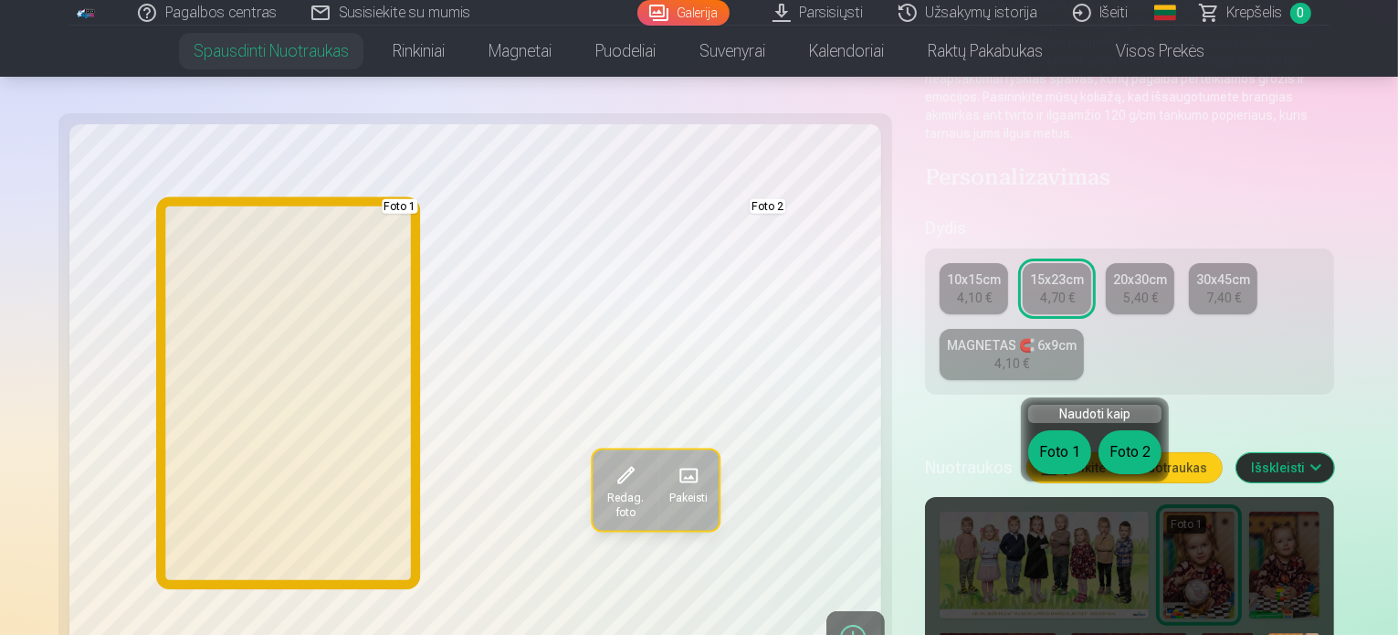
click at [1057, 448] on button "Foto 1" at bounding box center [1059, 452] width 63 height 44
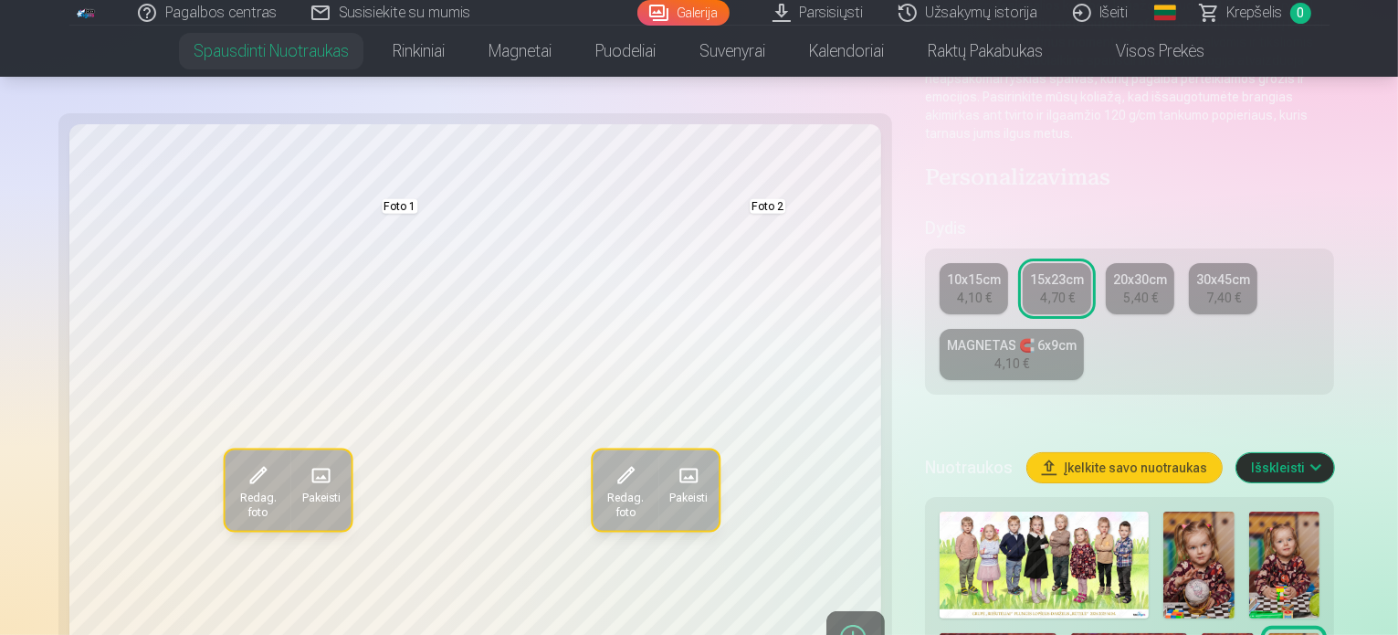
click at [1249, 511] on img at bounding box center [1284, 564] width 71 height 107
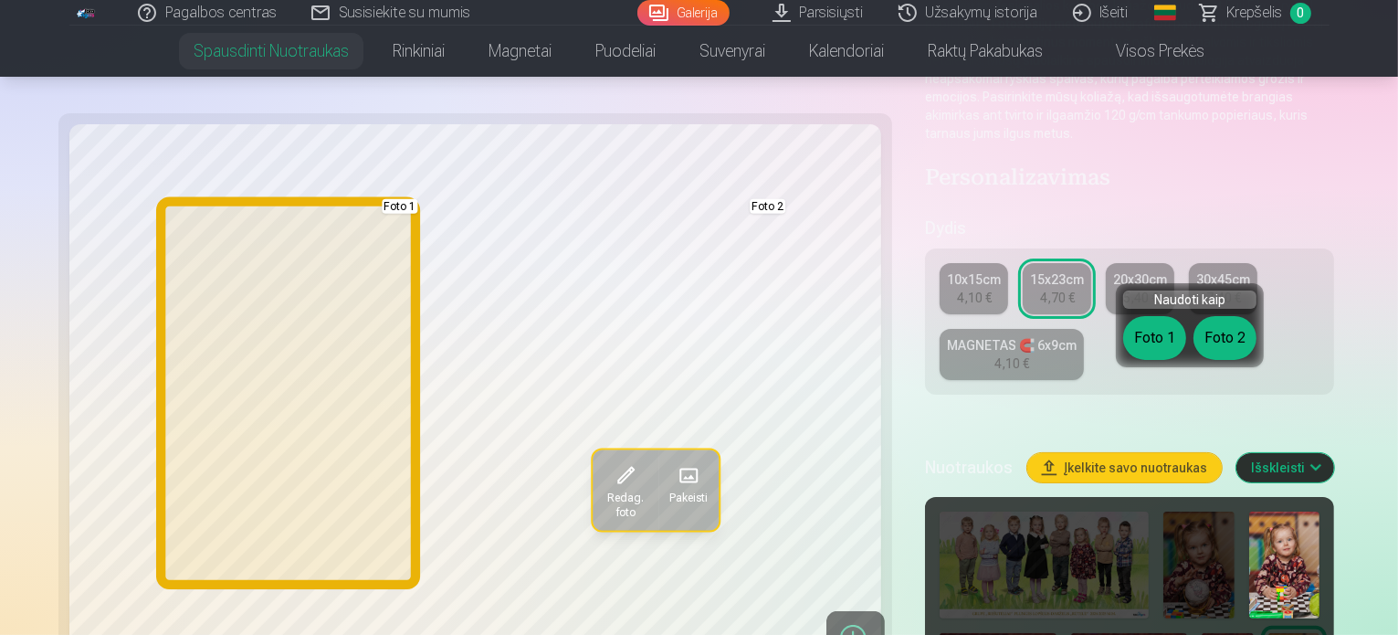
click at [1167, 336] on button "Foto 1" at bounding box center [1154, 338] width 63 height 44
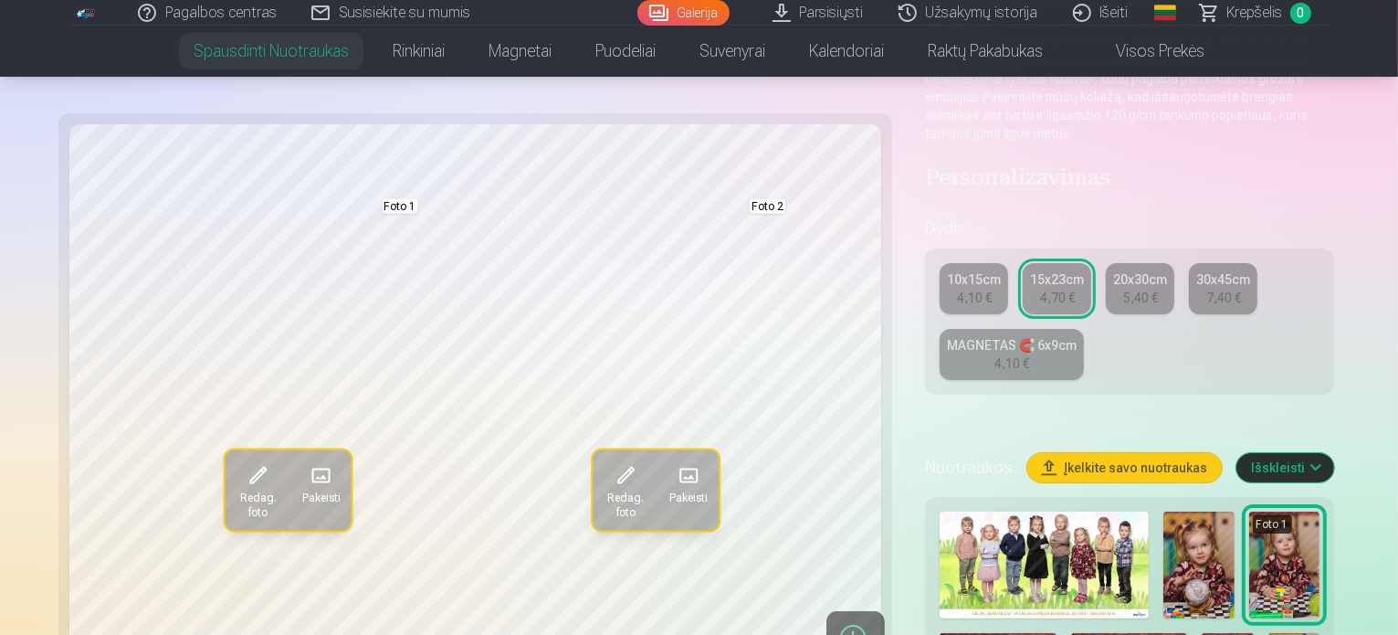
click at [1163, 511] on img at bounding box center [1198, 564] width 71 height 107
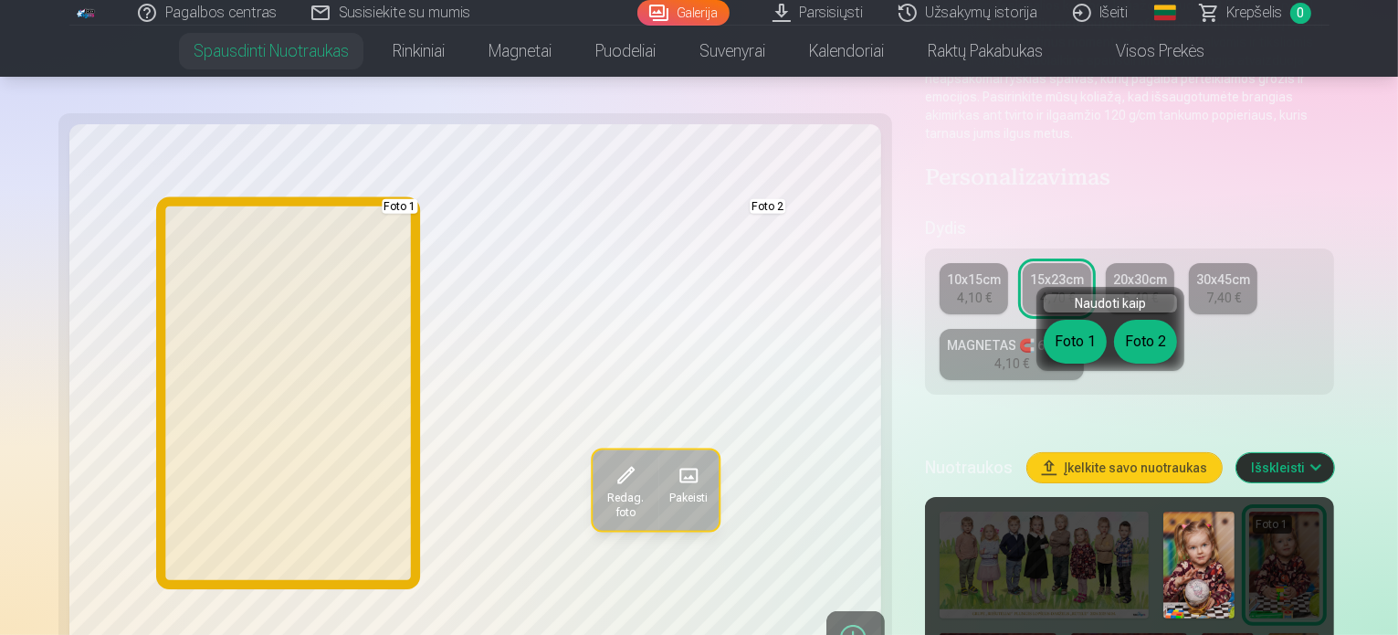
click at [1067, 338] on button "Foto 1" at bounding box center [1075, 342] width 63 height 44
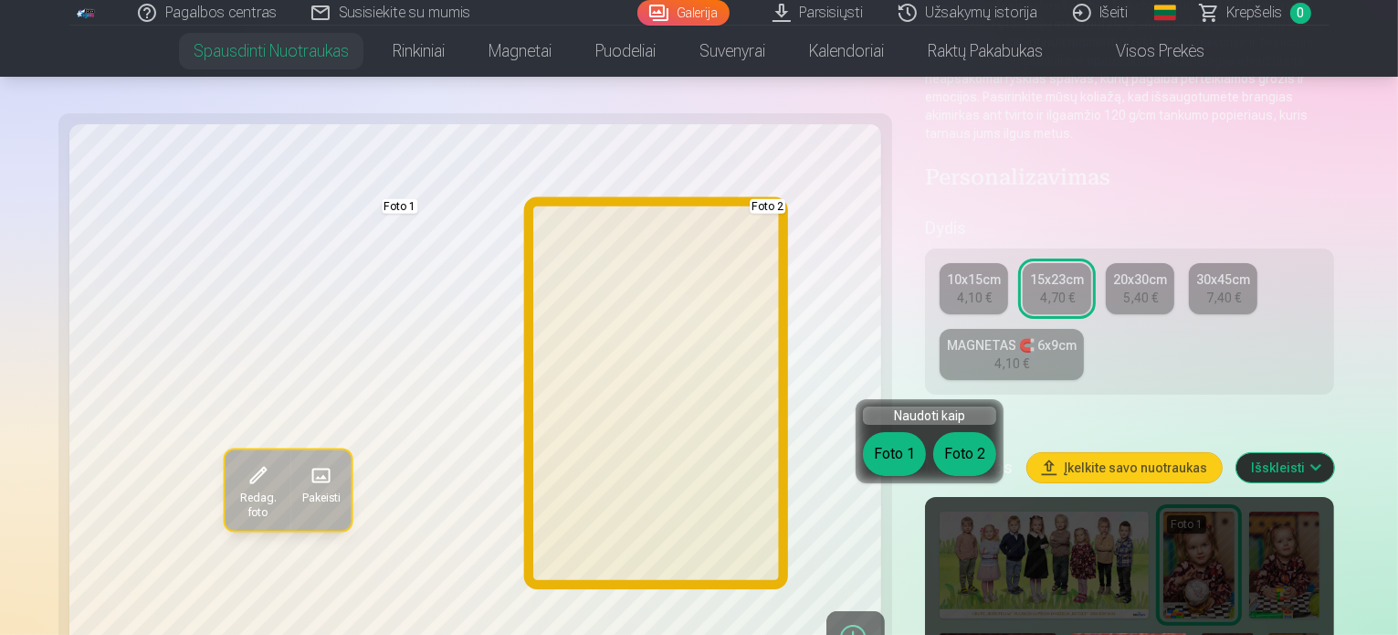
click at [950, 448] on button "Foto 2" at bounding box center [964, 454] width 63 height 44
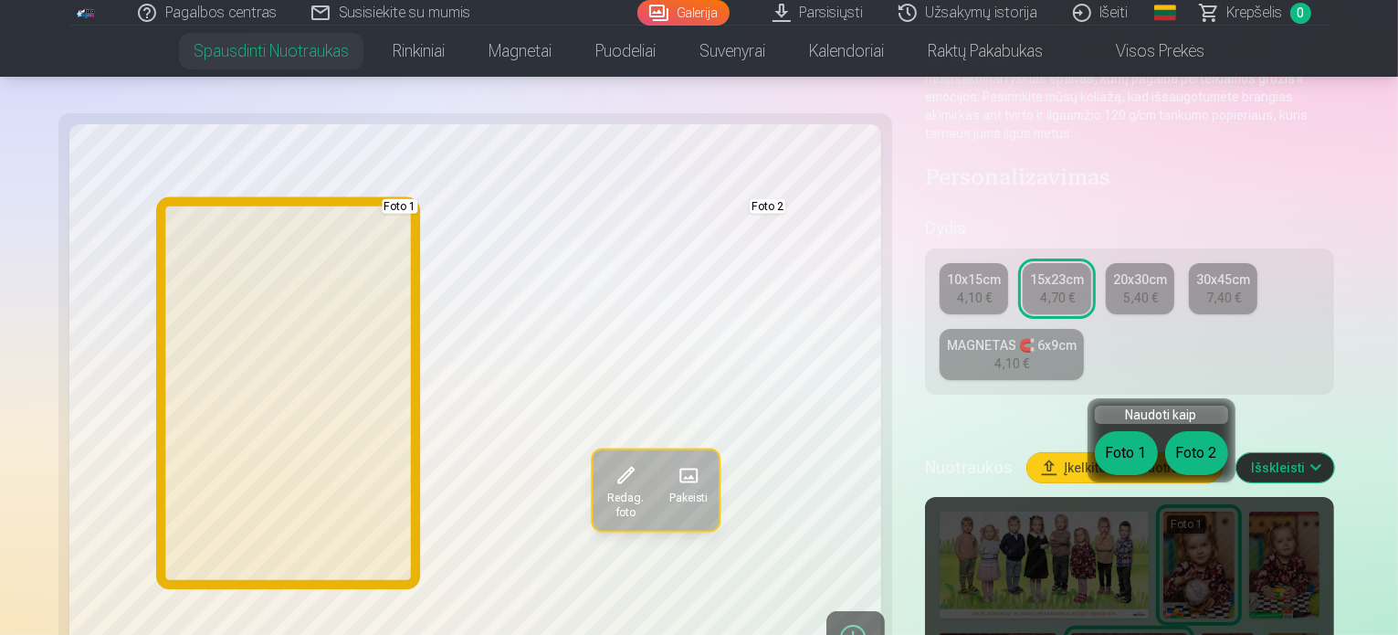
click at [1128, 440] on button "Foto 1" at bounding box center [1126, 453] width 63 height 44
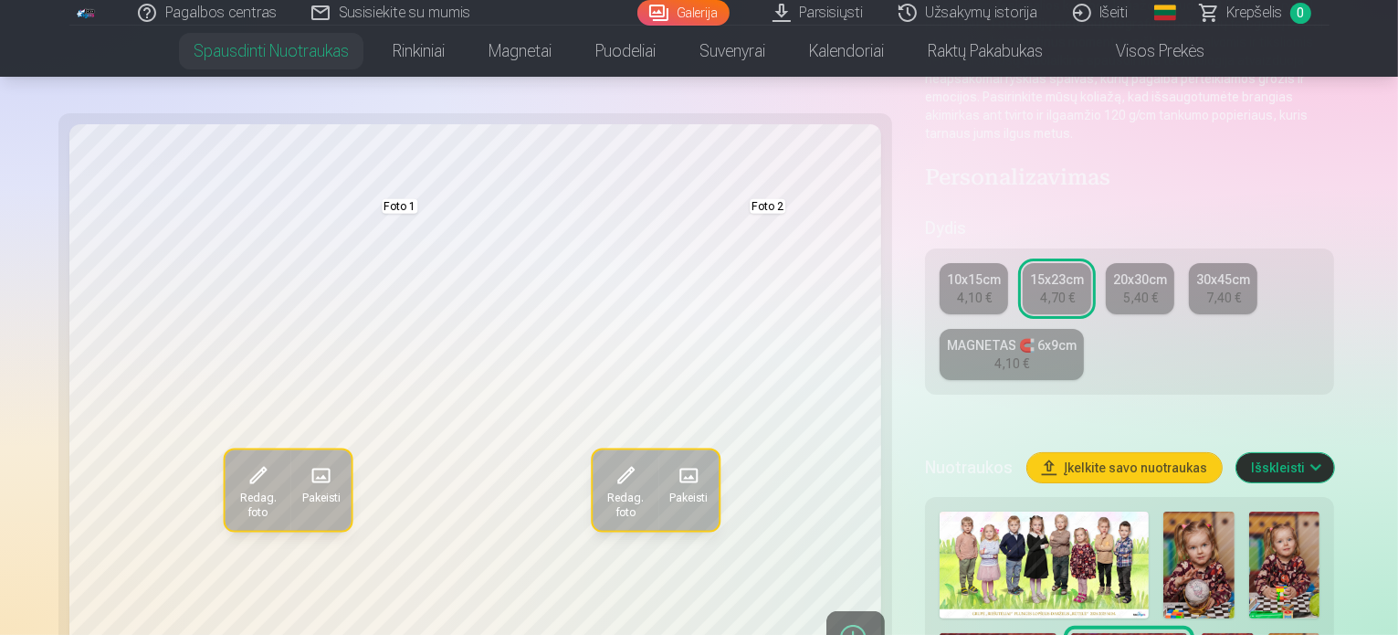
scroll to position [365, 0]
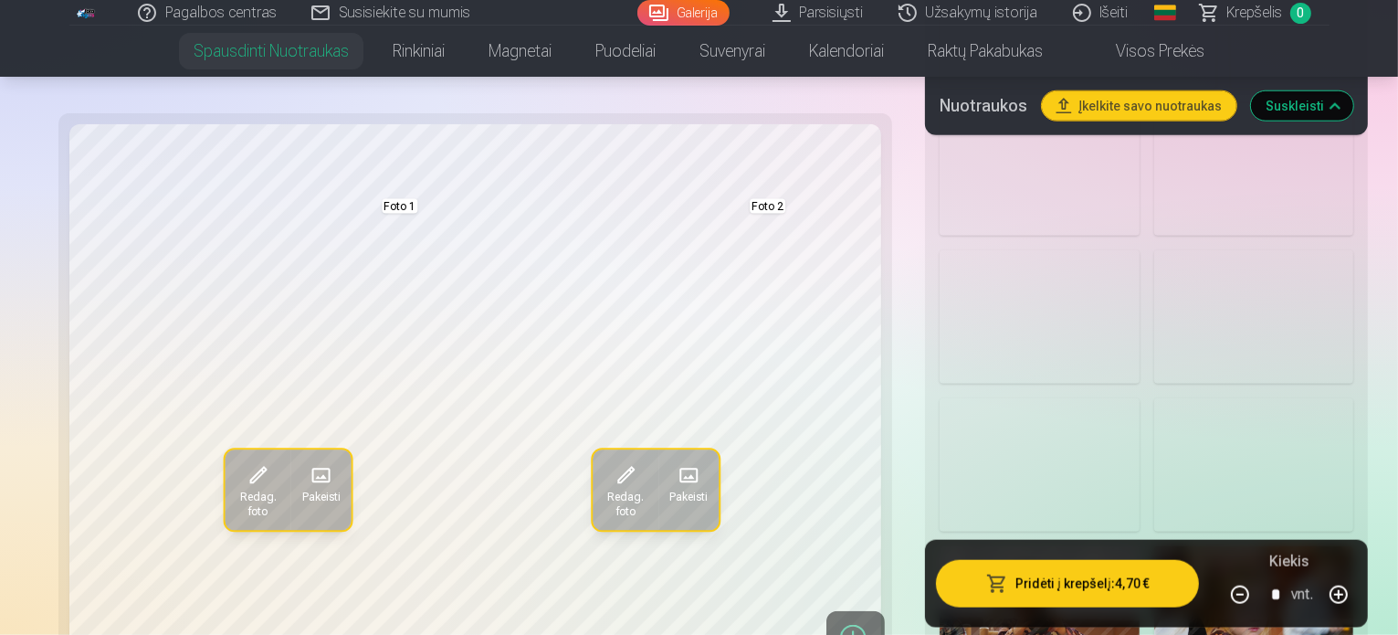
scroll to position [1917, 0]
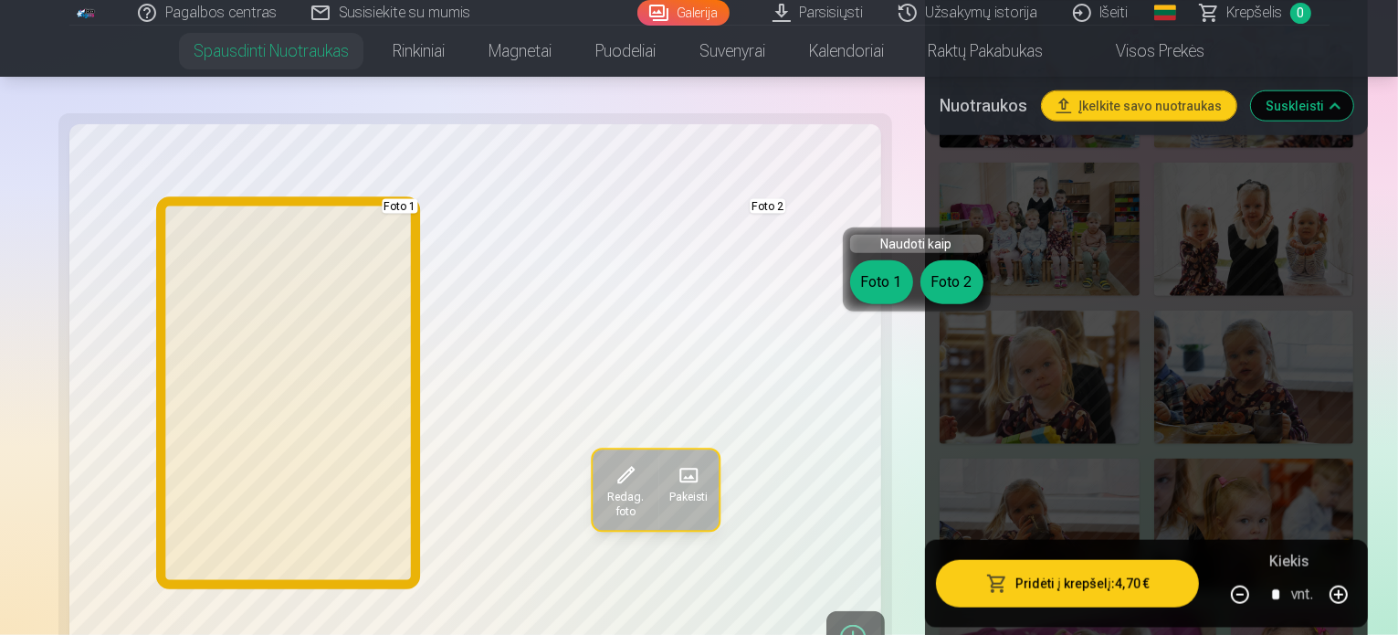
click at [881, 289] on button "Foto 1" at bounding box center [881, 282] width 63 height 44
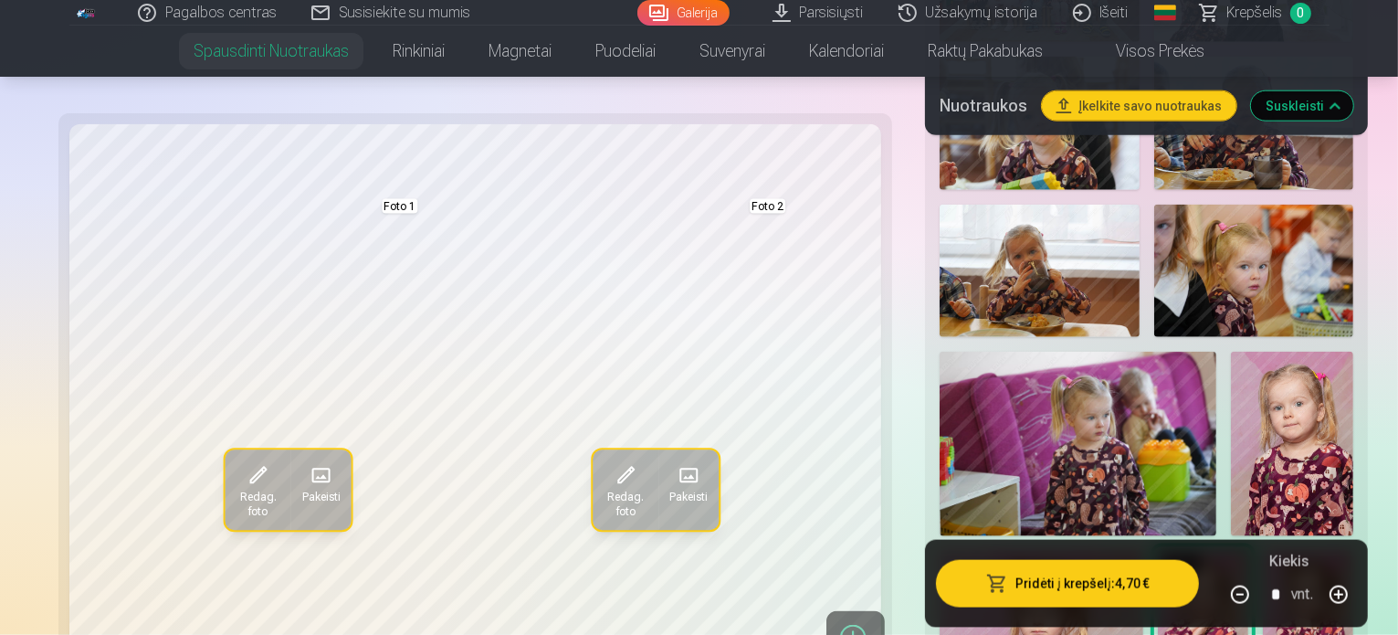
scroll to position [2191, 0]
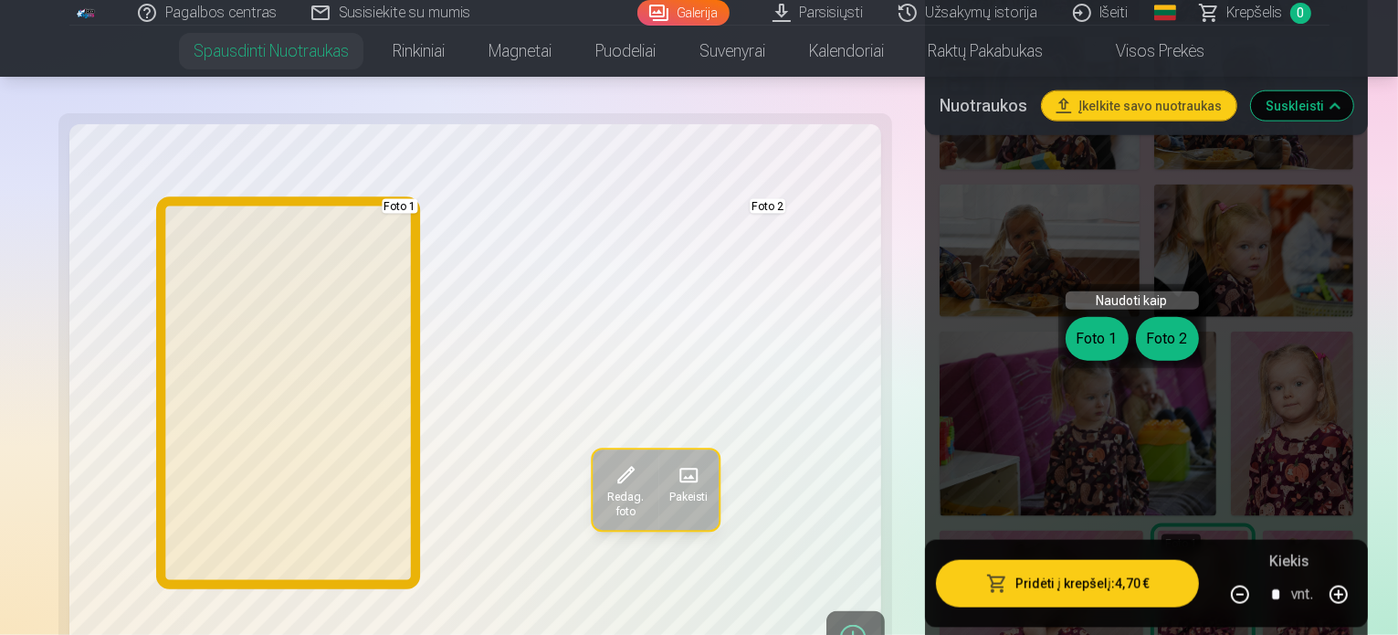
click at [1076, 339] on button "Foto 1" at bounding box center [1096, 339] width 63 height 44
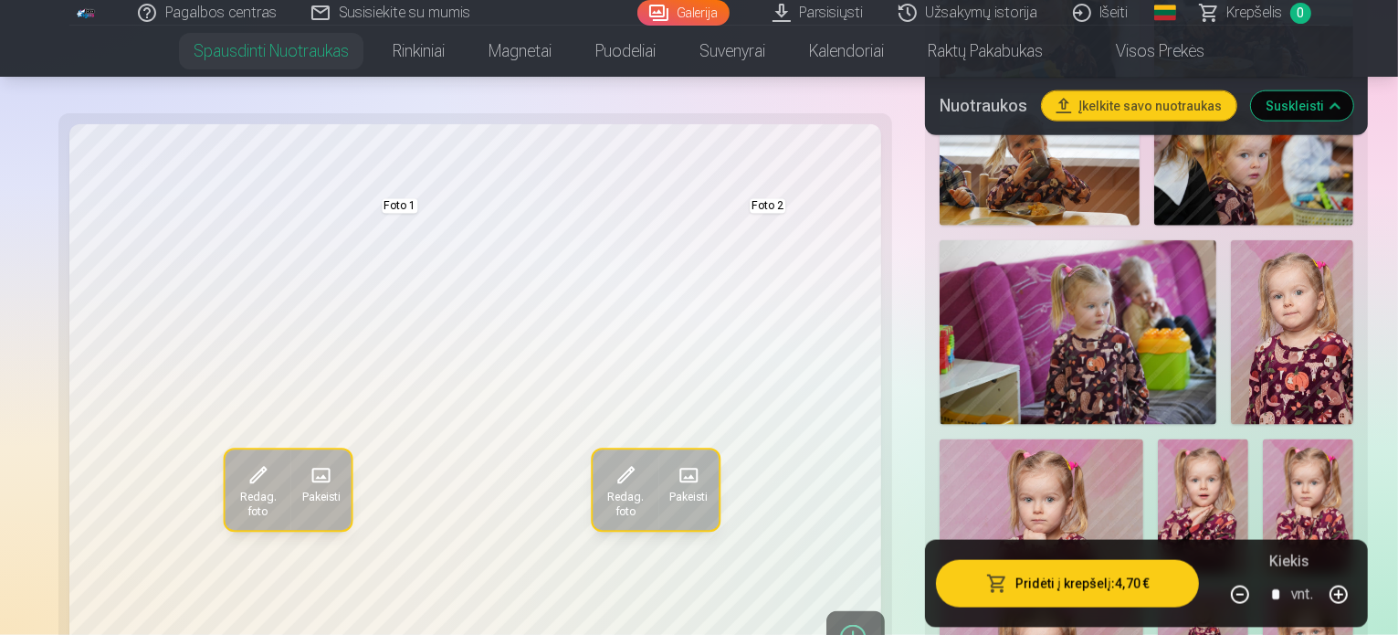
scroll to position [2465, 0]
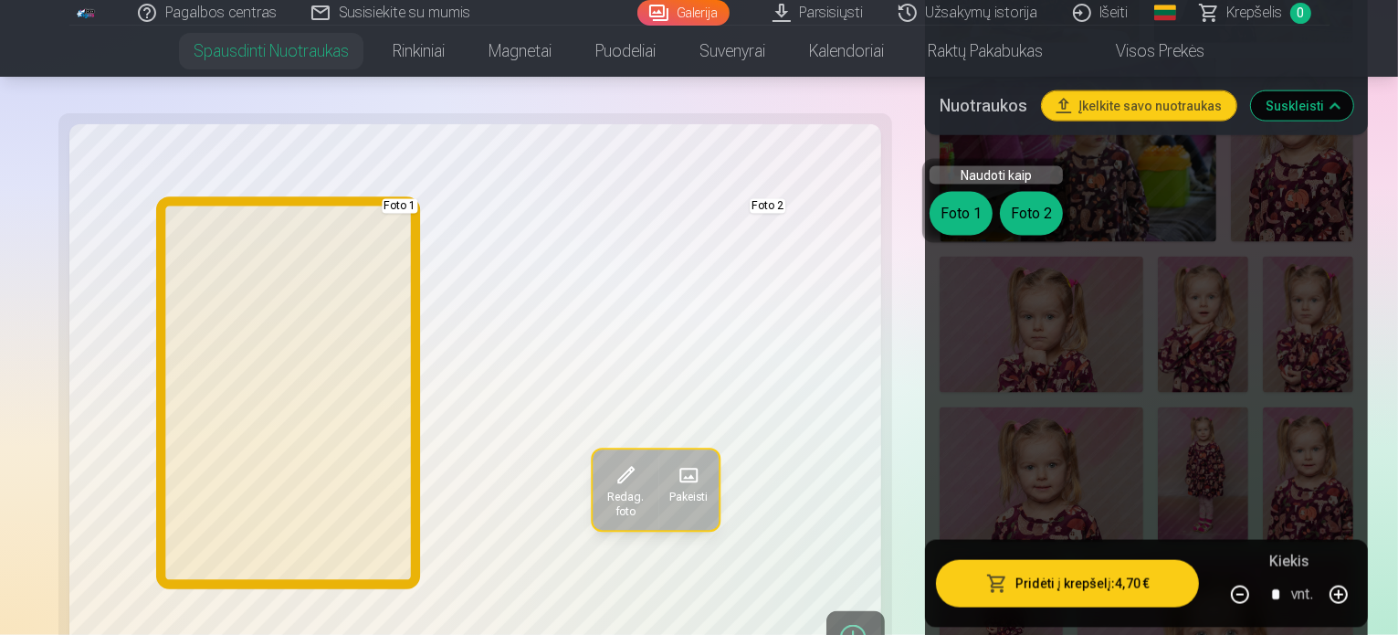
click at [936, 205] on button "Foto 1" at bounding box center [960, 214] width 63 height 44
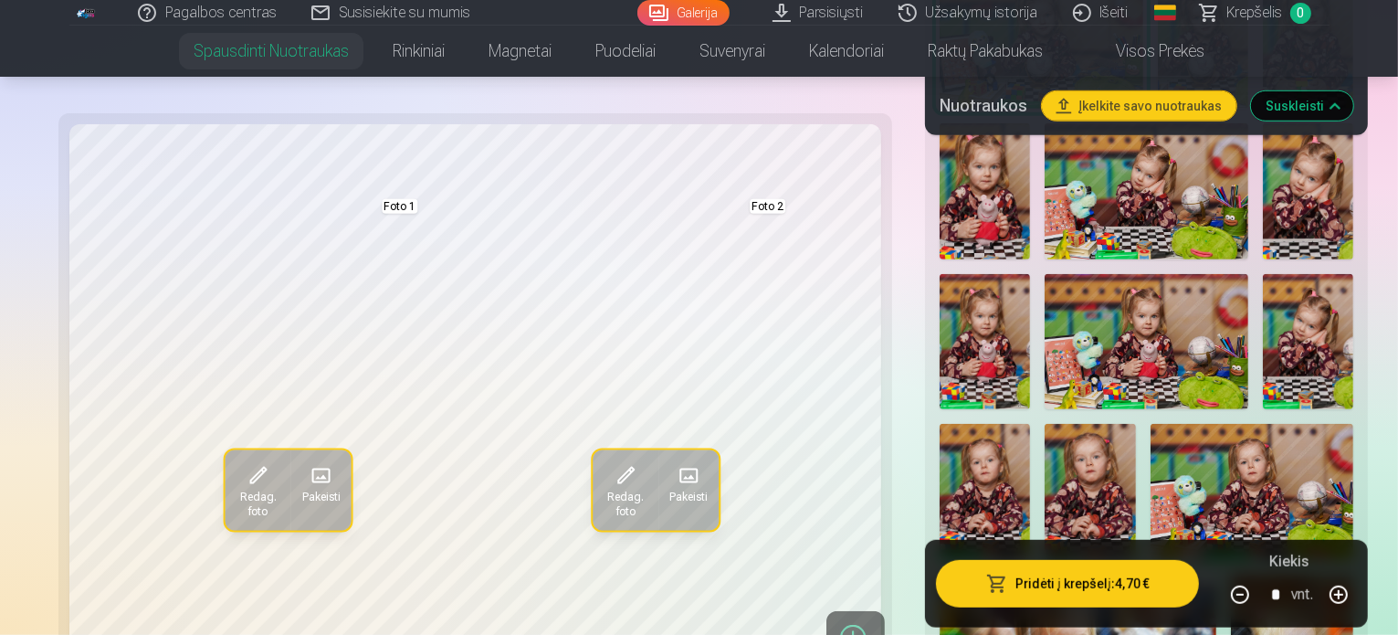
scroll to position [1370, 0]
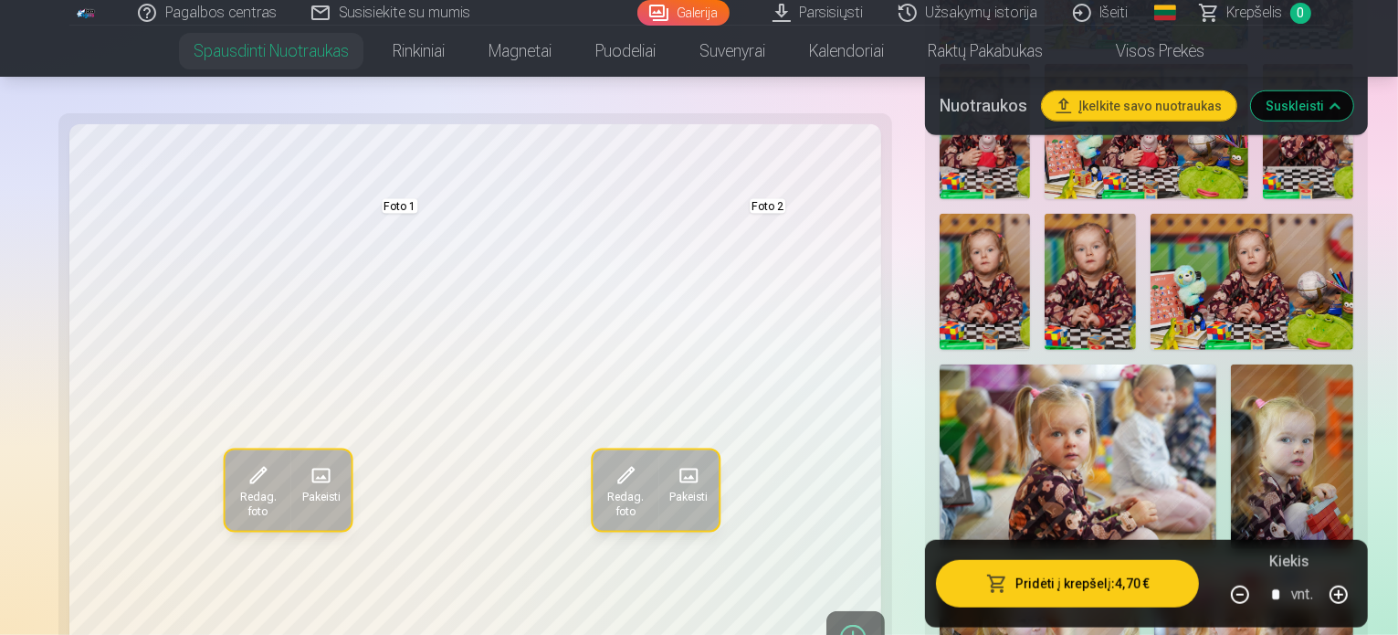
click at [1353, 100] on button "Suskleisti" at bounding box center [1302, 105] width 102 height 29
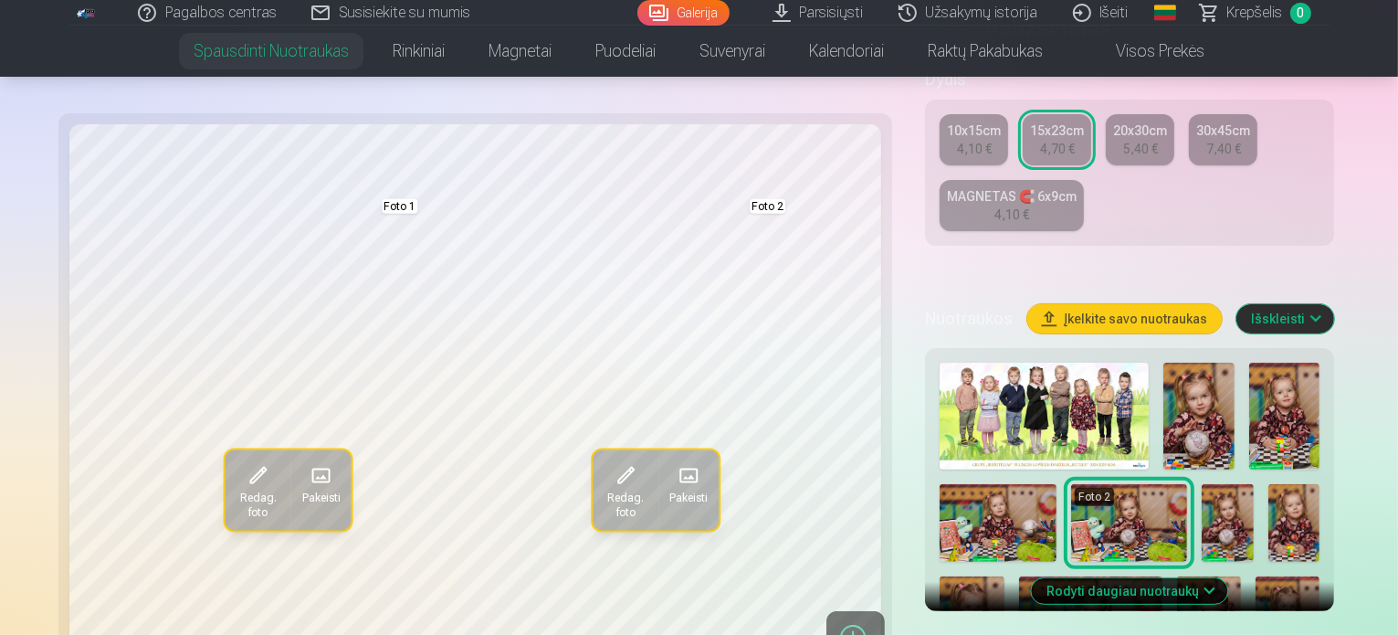
scroll to position [420, 0]
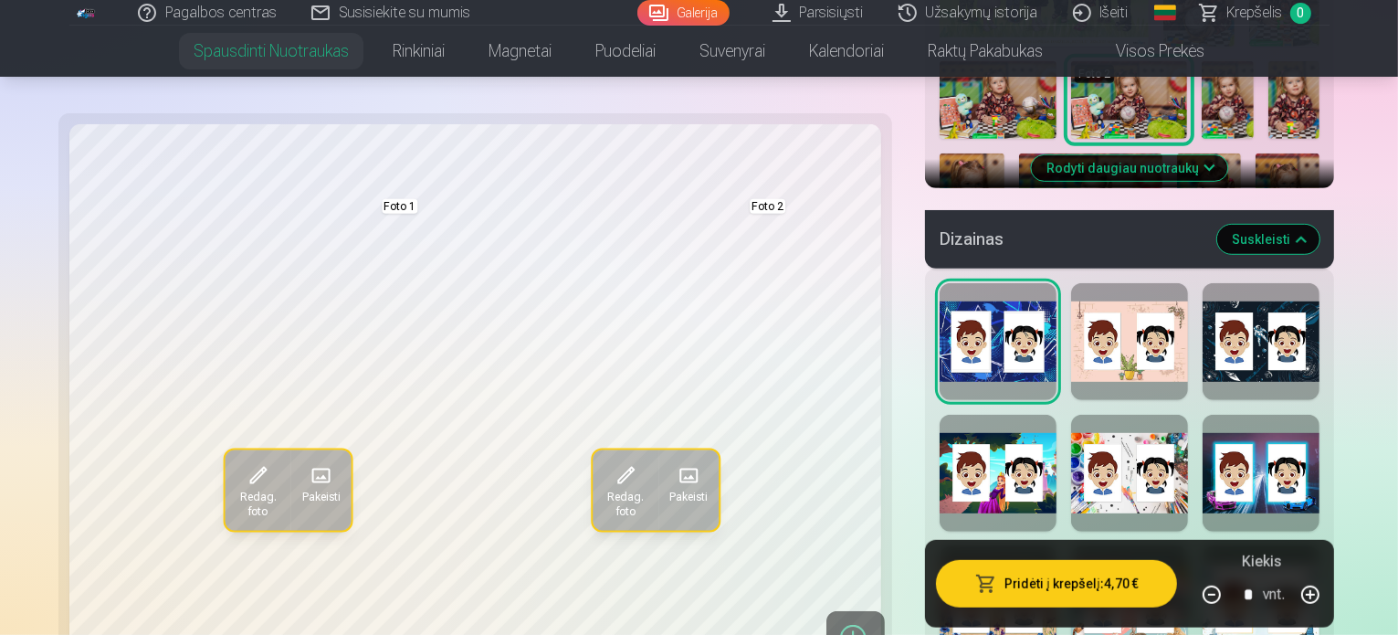
scroll to position [876, 0]
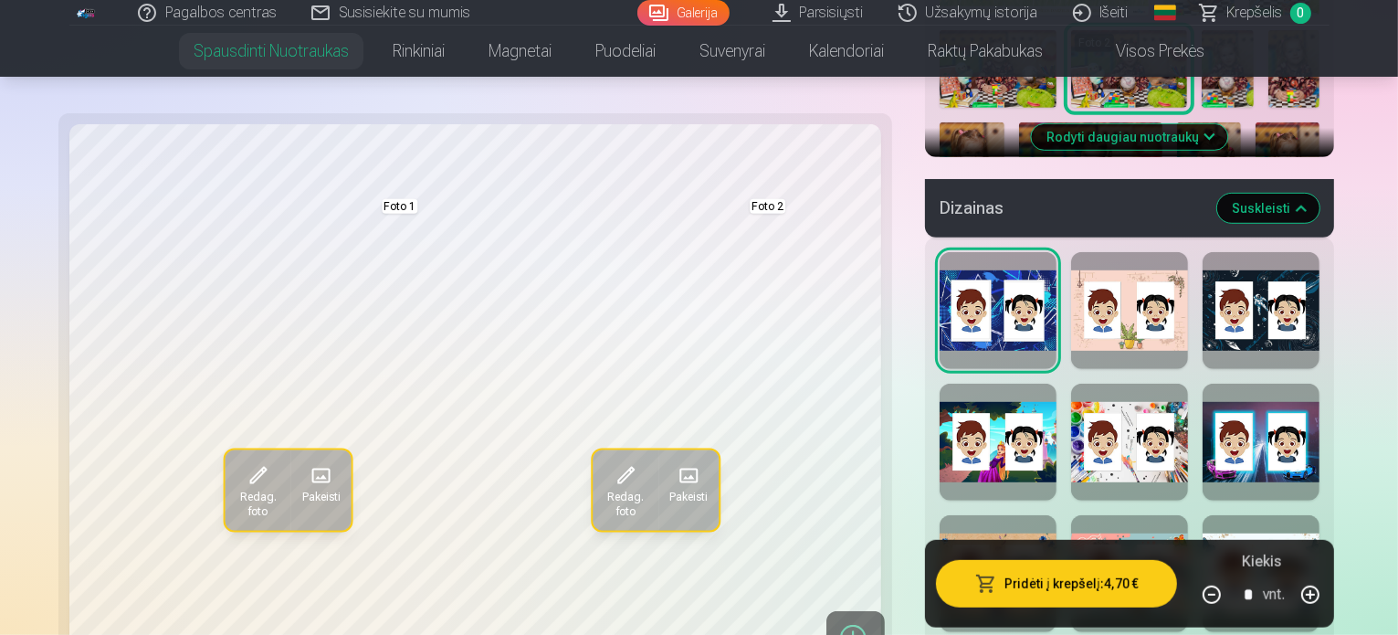
click at [949, 383] on div at bounding box center [997, 441] width 117 height 117
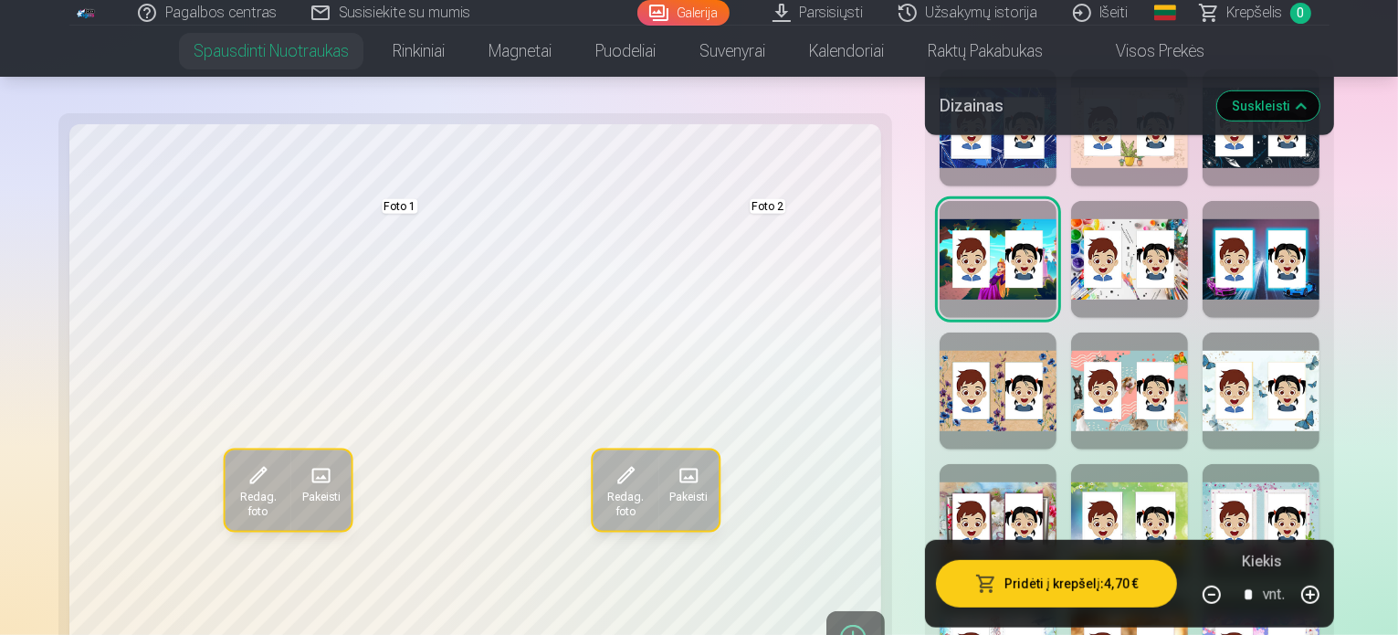
scroll to position [1242, 0]
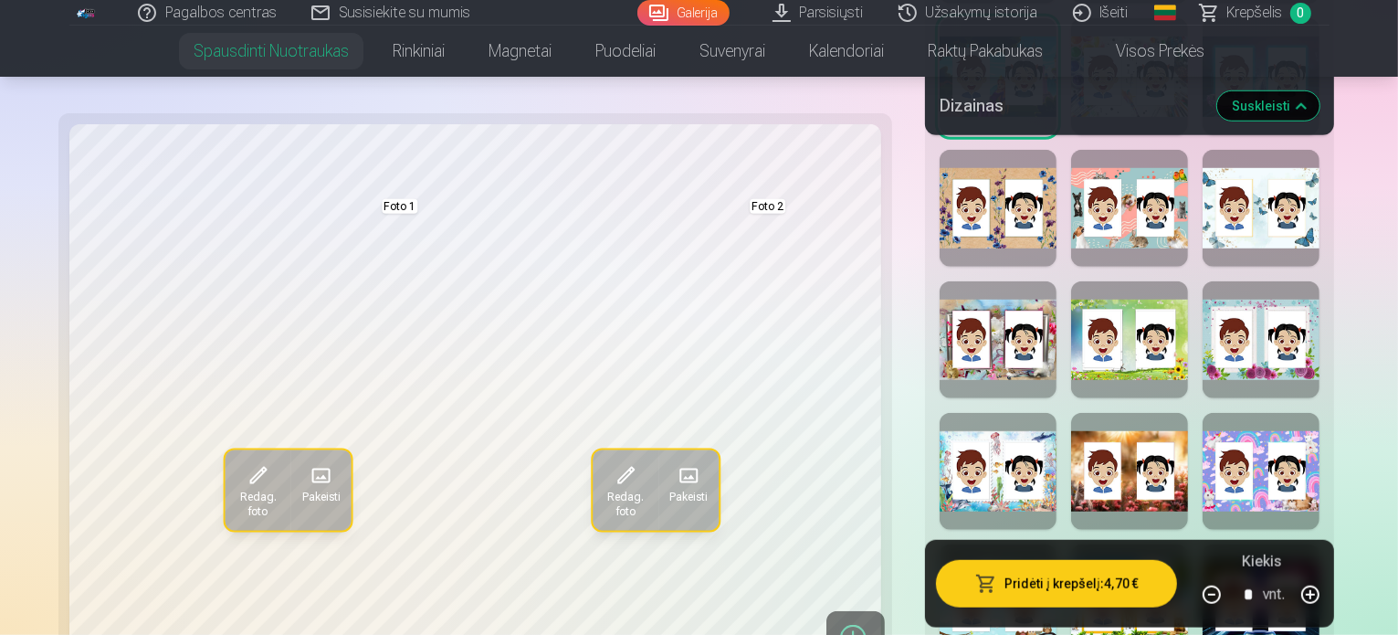
click at [1282, 413] on div at bounding box center [1260, 471] width 117 height 117
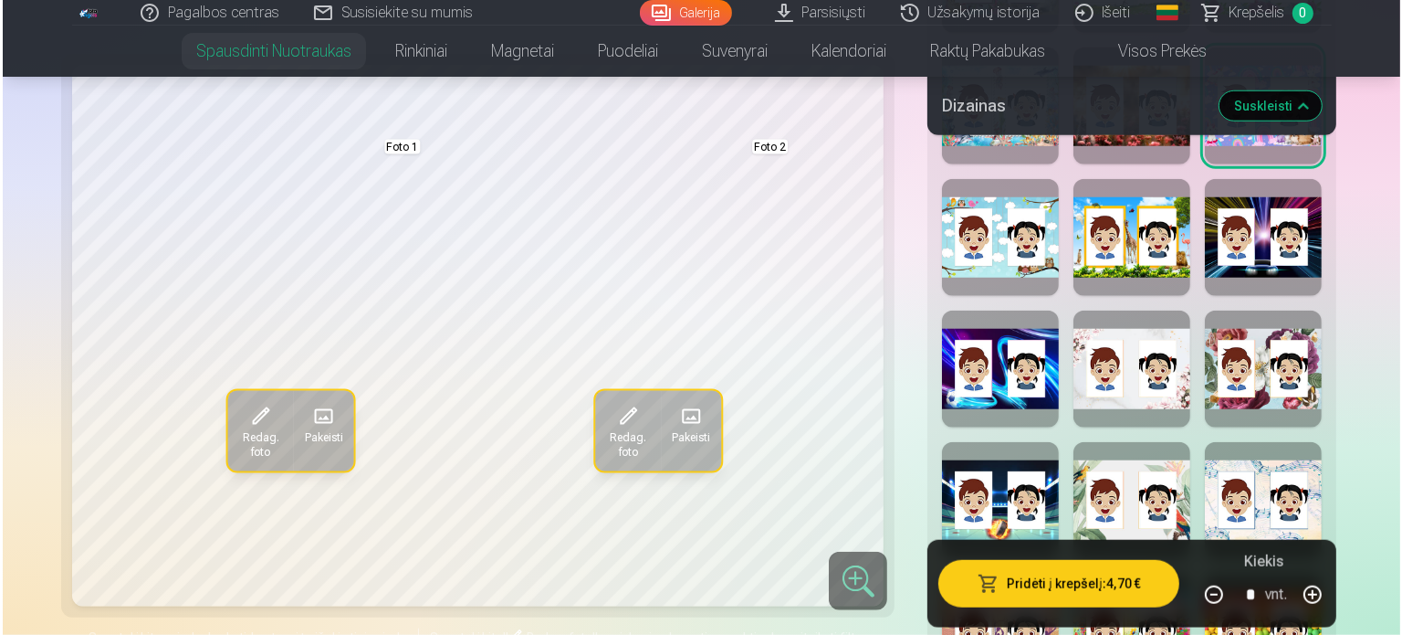
scroll to position [1424, 0]
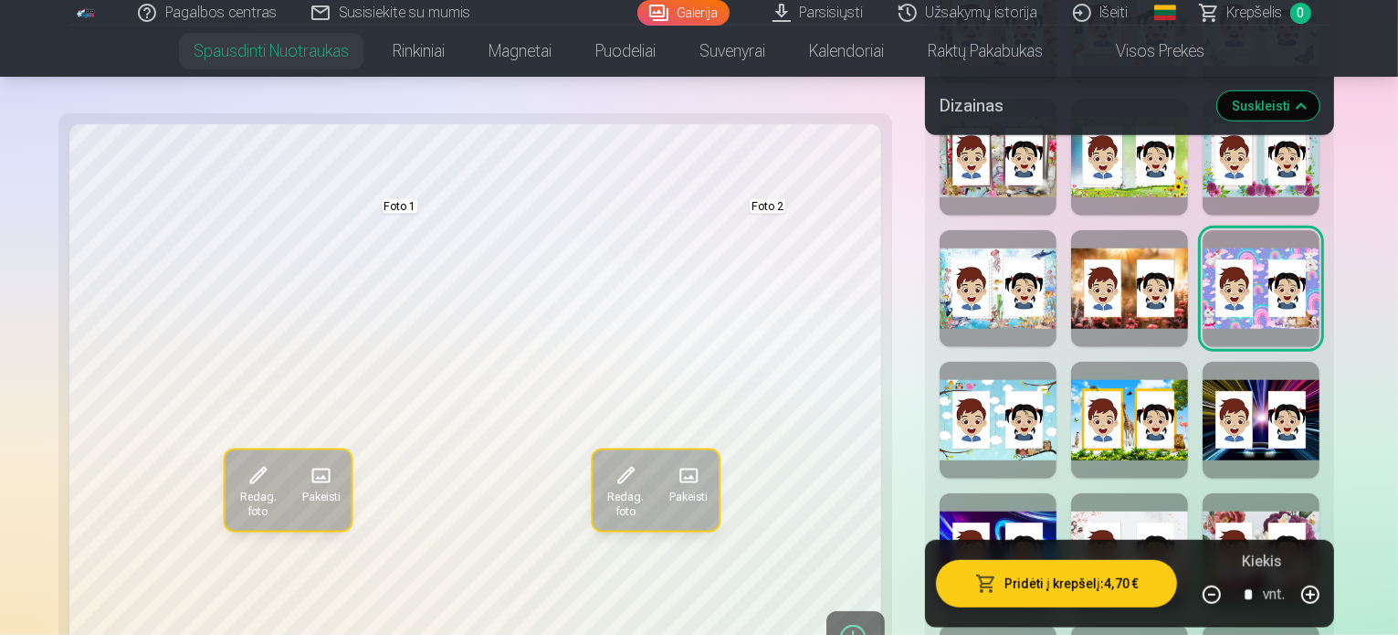
click at [1051, 586] on button "Pridėti į krepšelį : 4,70 €" at bounding box center [1056, 583] width 241 height 47
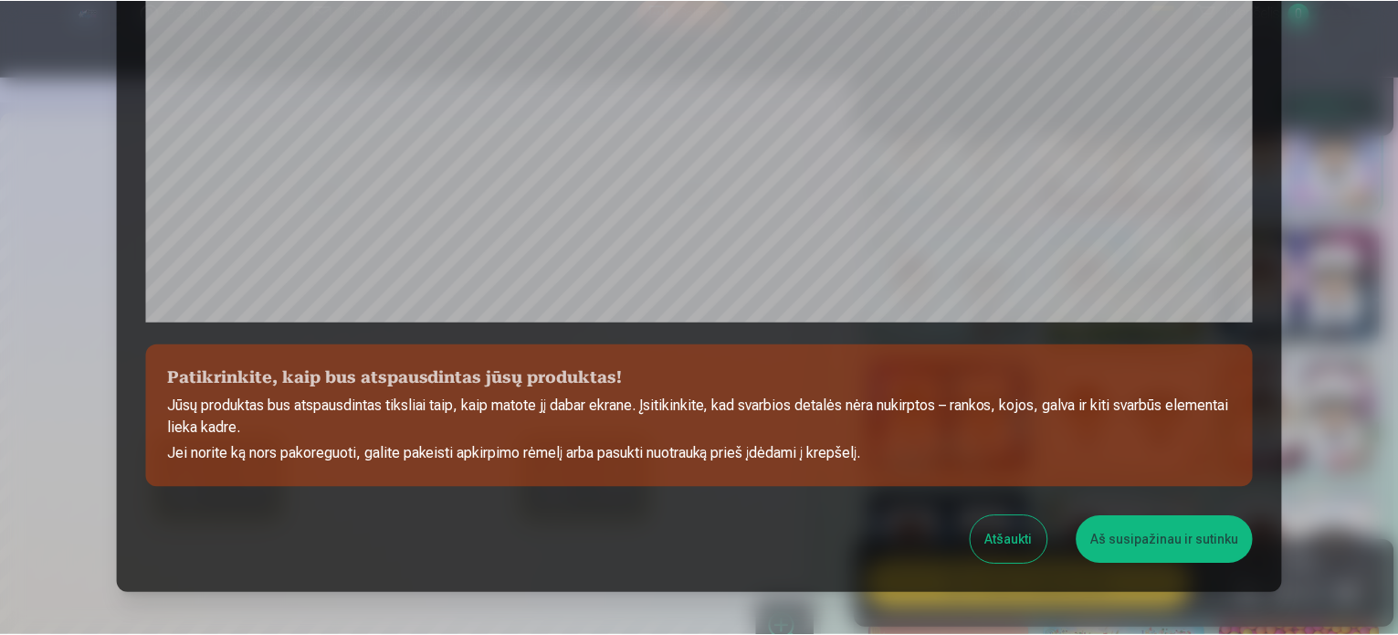
scroll to position [679, 0]
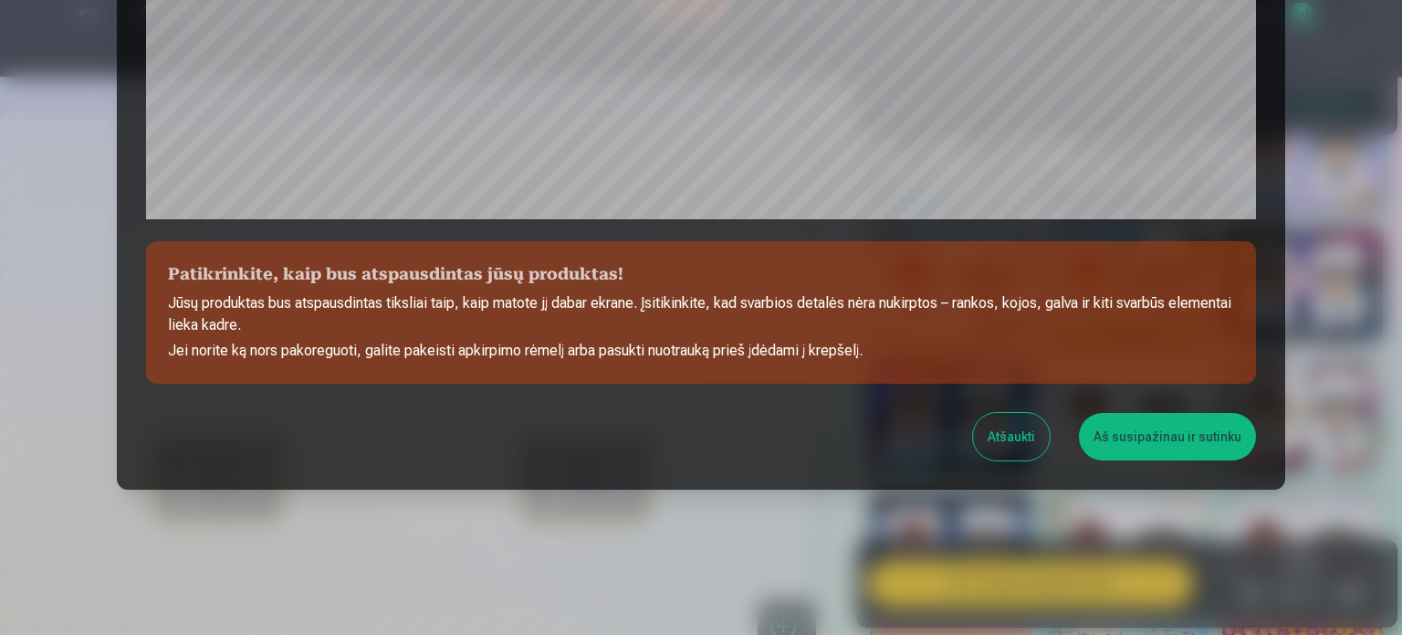
click at [1136, 446] on button "Aš susipažinau ir sutinku" at bounding box center [1167, 436] width 177 height 47
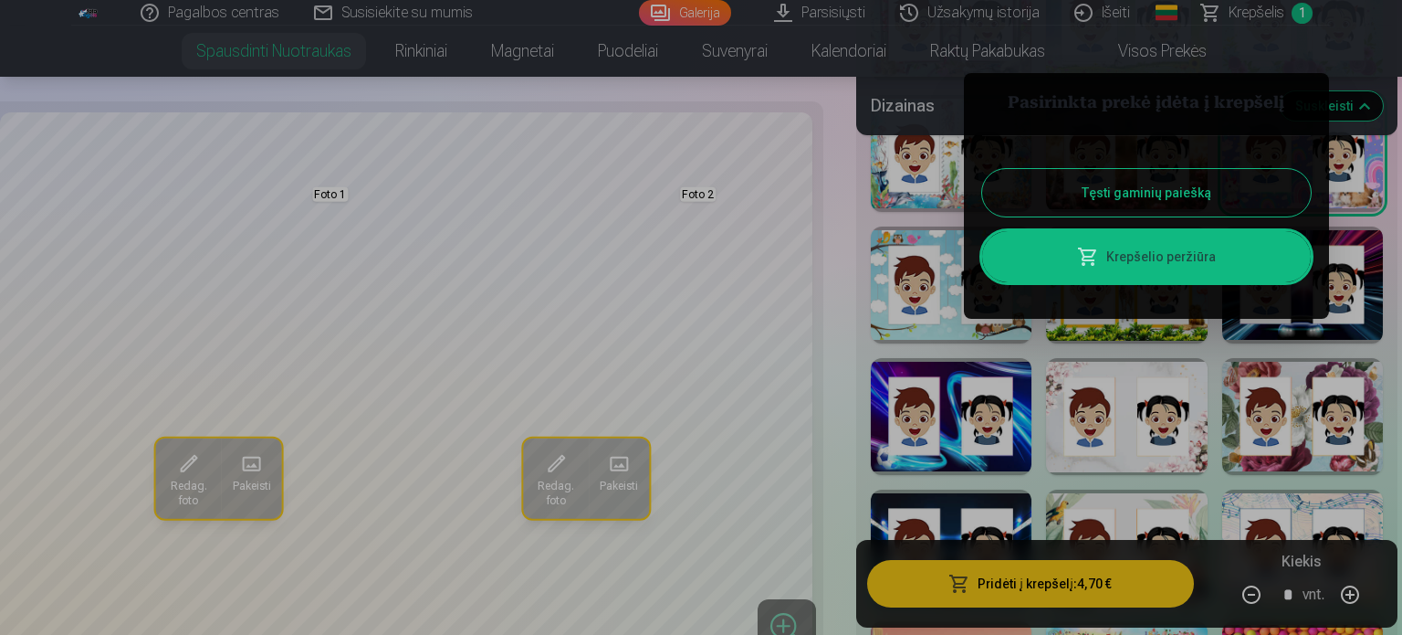
click at [1166, 187] on button "Tęsti gaminių paiešką" at bounding box center [1146, 192] width 329 height 47
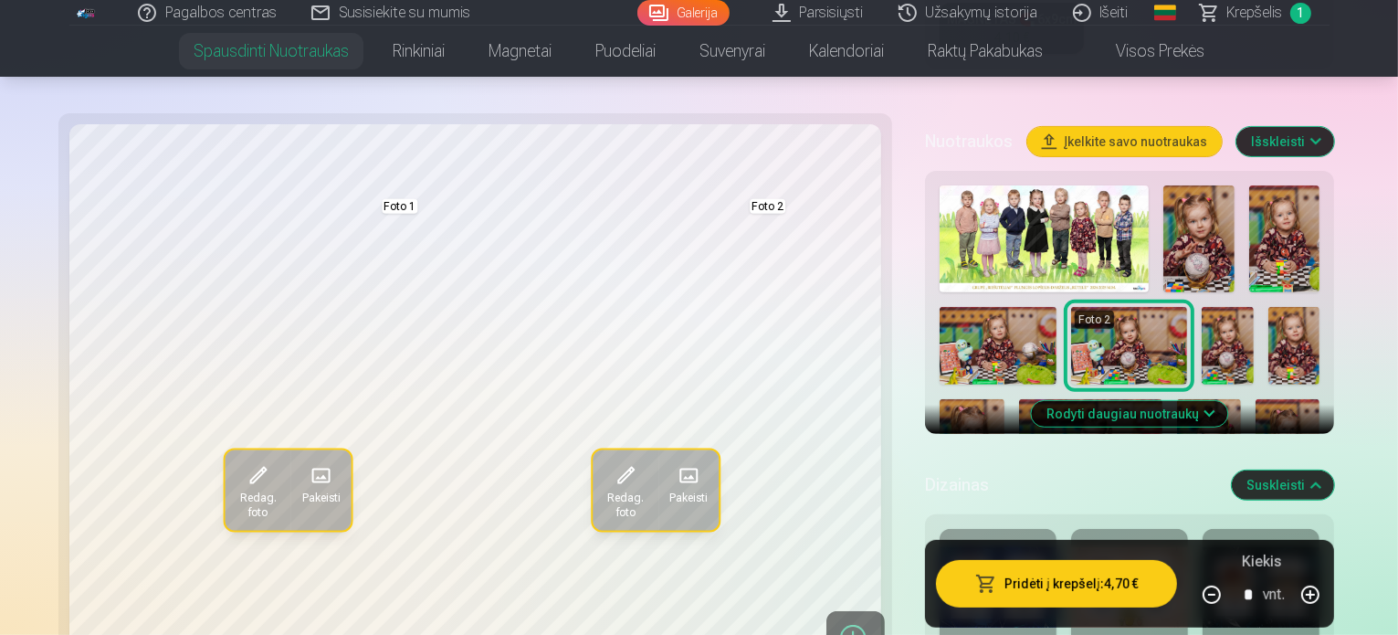
scroll to position [603, 0]
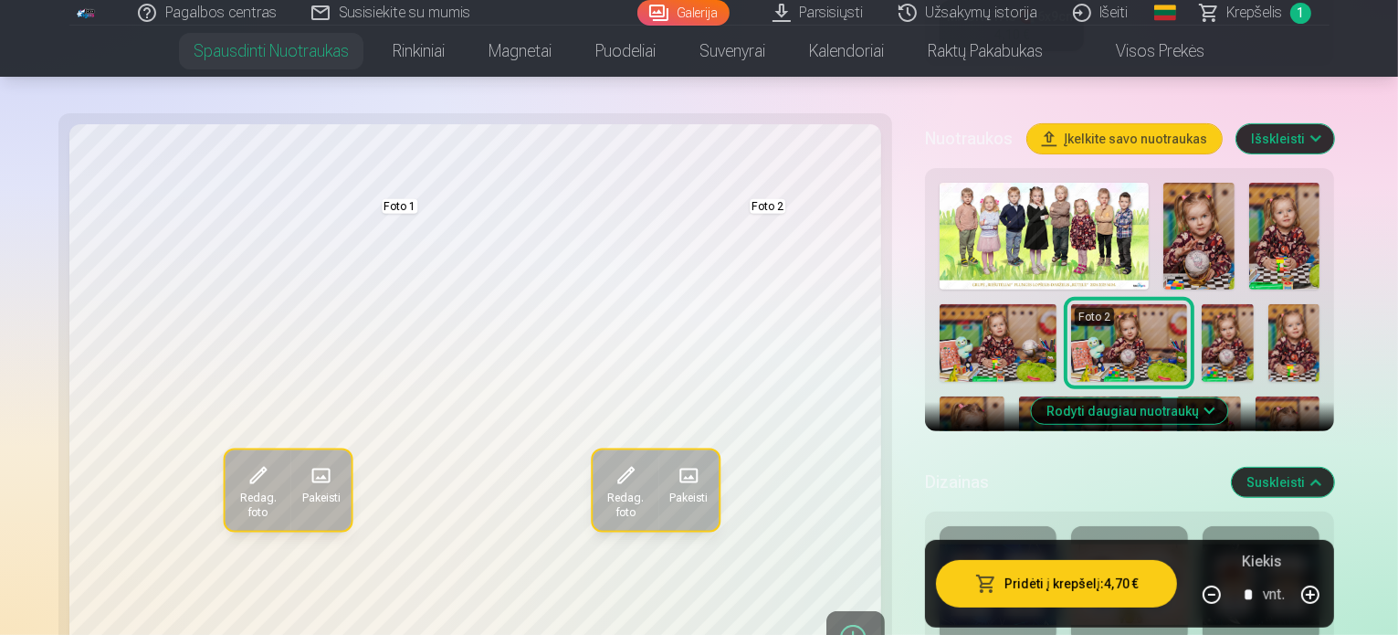
click at [1200, 398] on button "Rodyti daugiau nuotraukų" at bounding box center [1130, 411] width 196 height 26
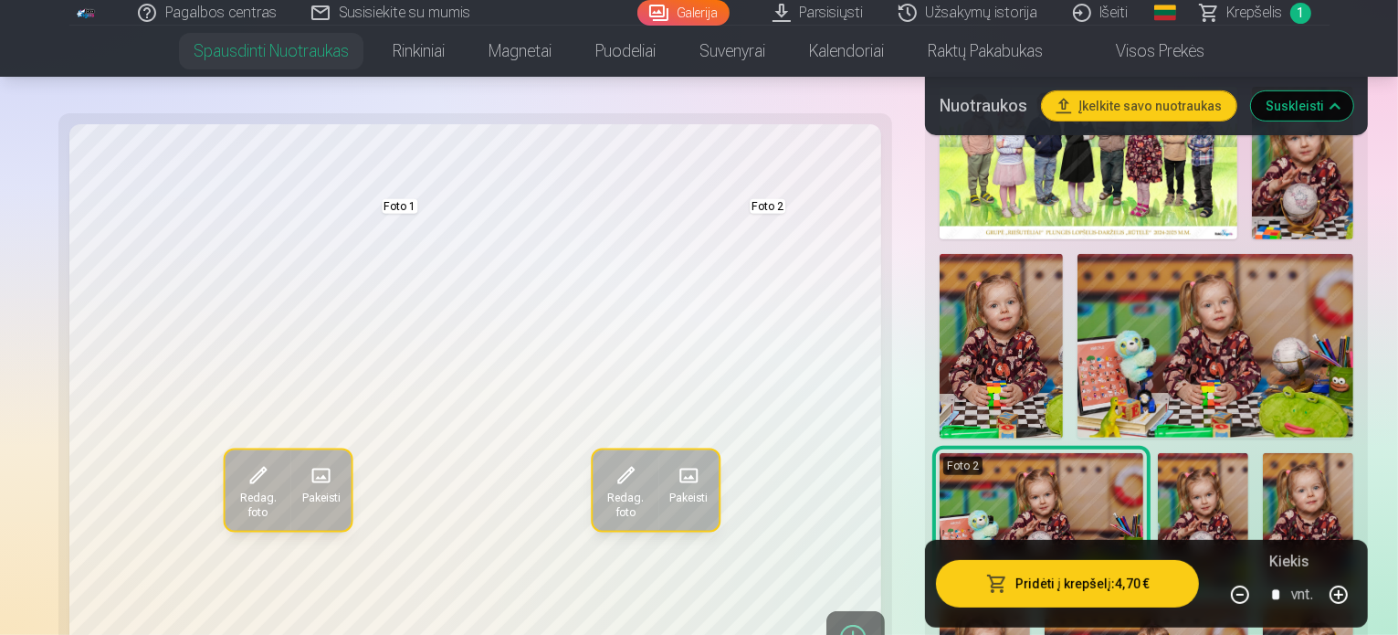
scroll to position [785, 0]
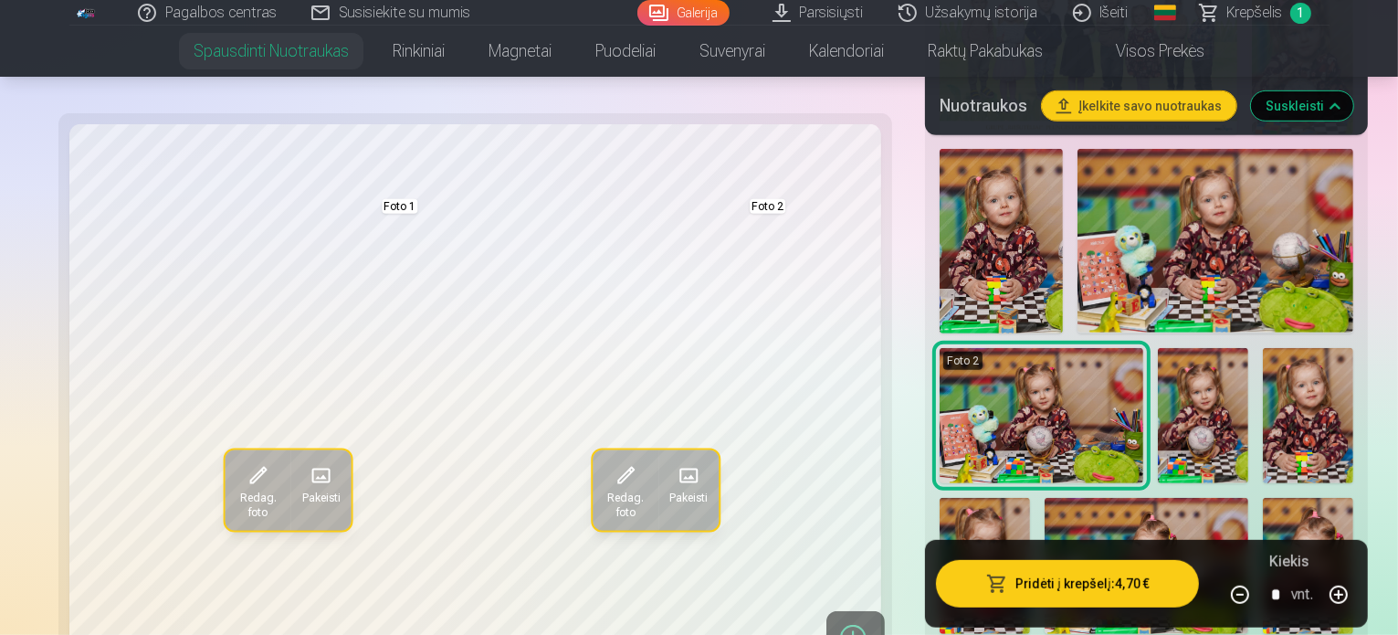
click at [1263, 348] on img at bounding box center [1308, 416] width 90 height 136
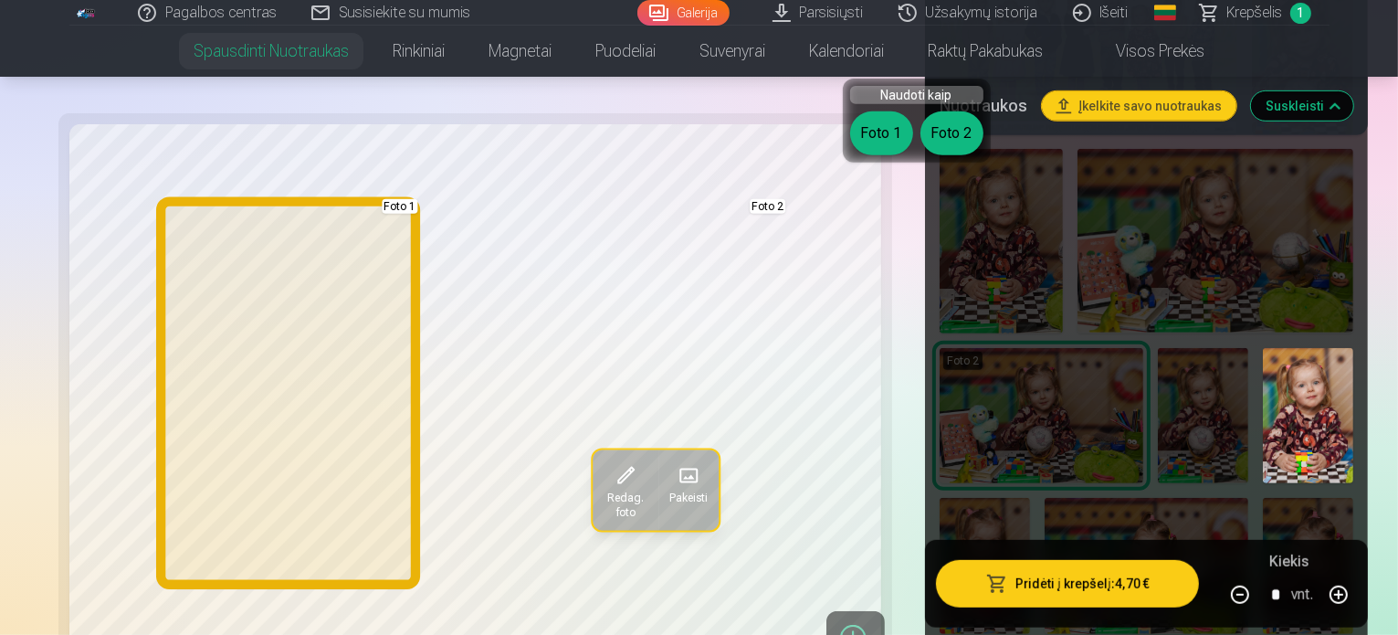
click at [888, 117] on button "Foto 1" at bounding box center [881, 133] width 63 height 44
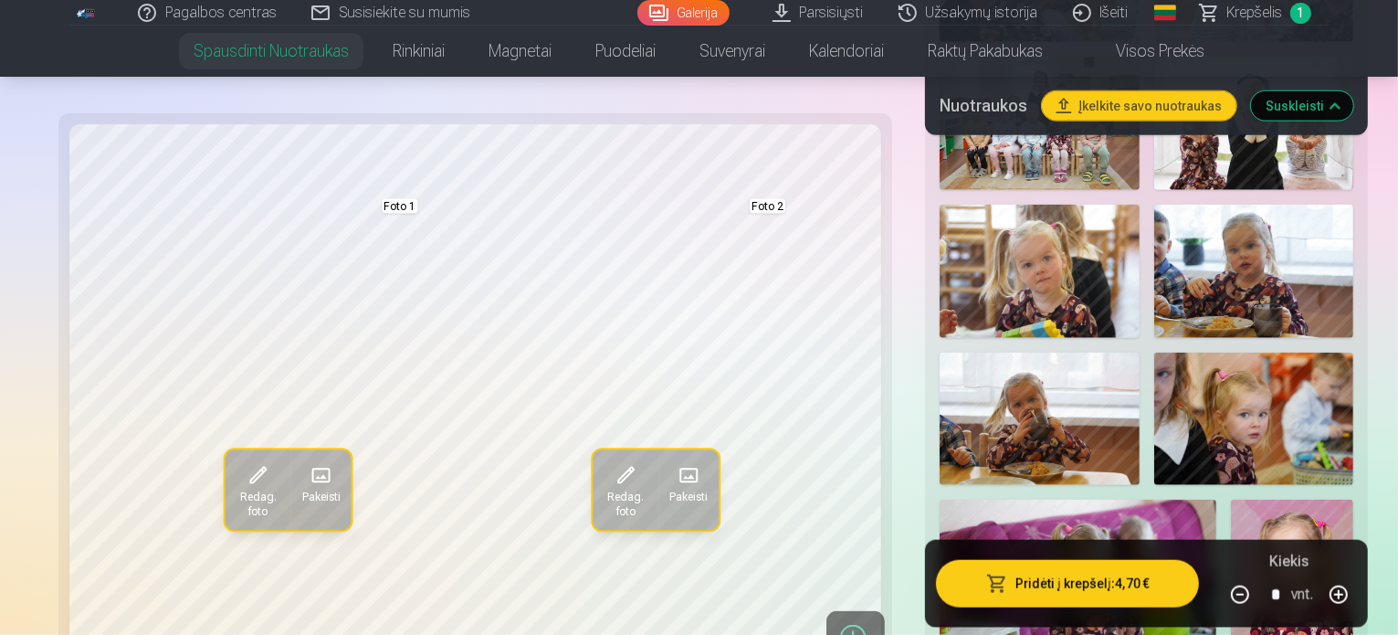
scroll to position [2155, 0]
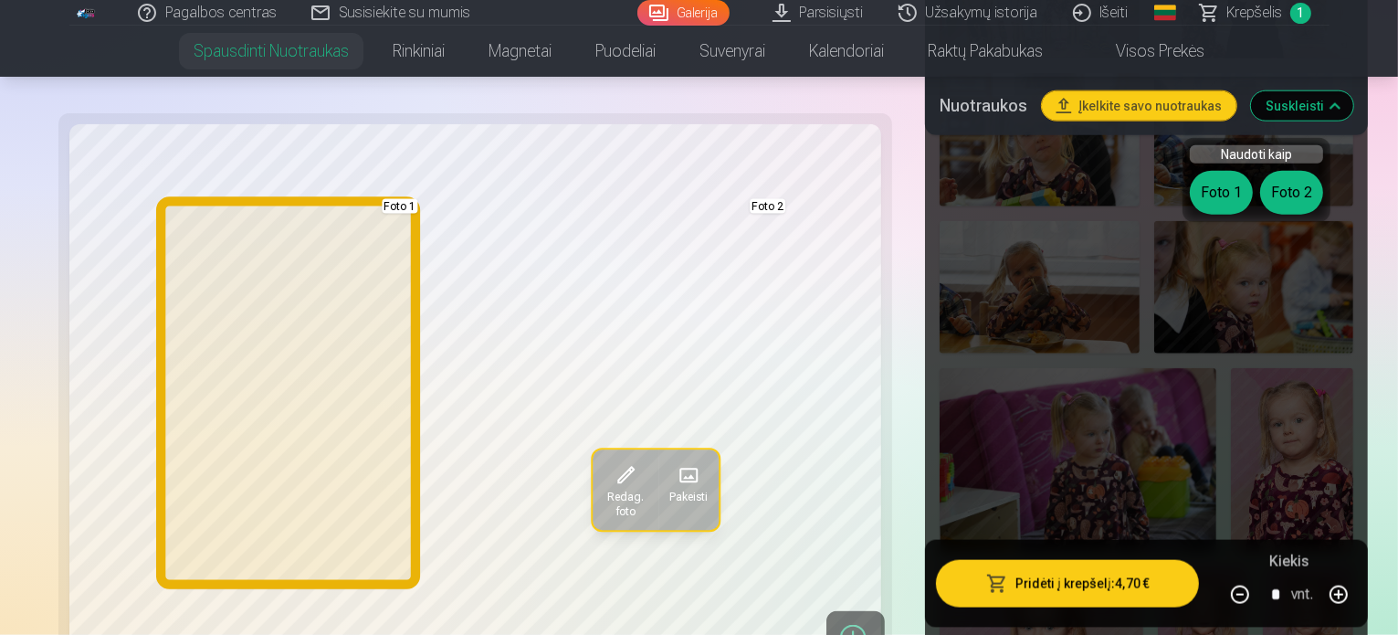
click at [1228, 189] on button "Foto 1" at bounding box center [1221, 193] width 63 height 44
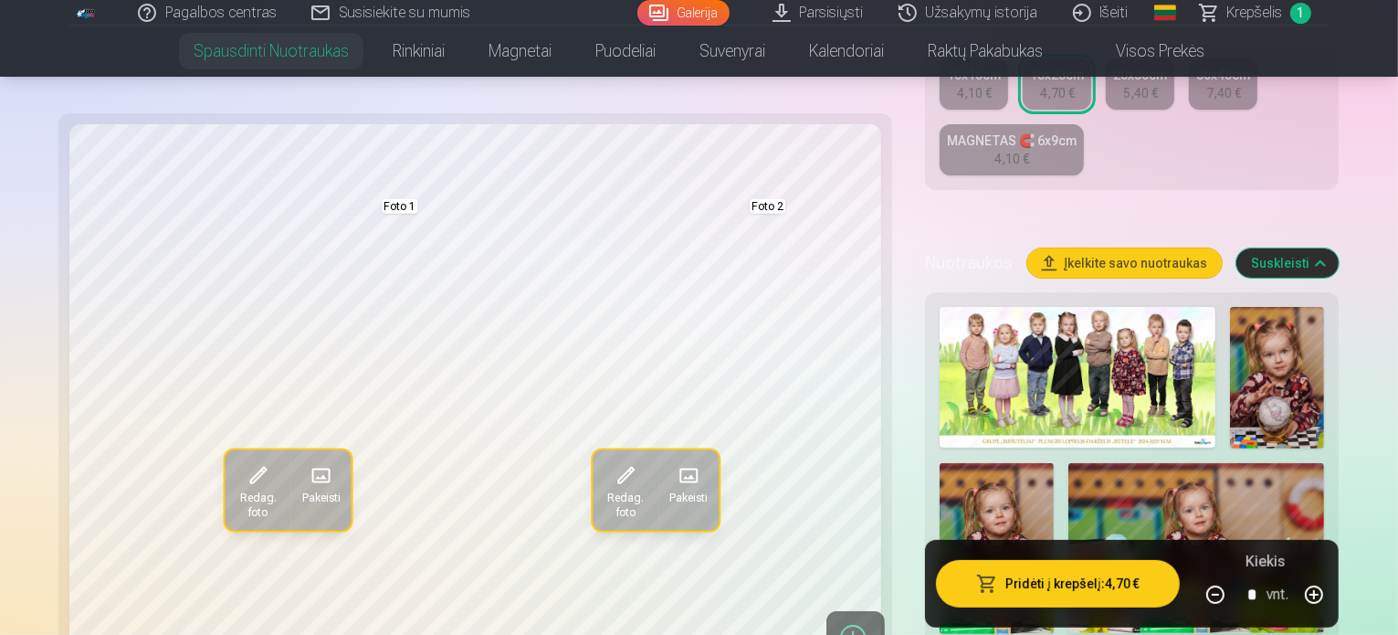
scroll to position [329, 0]
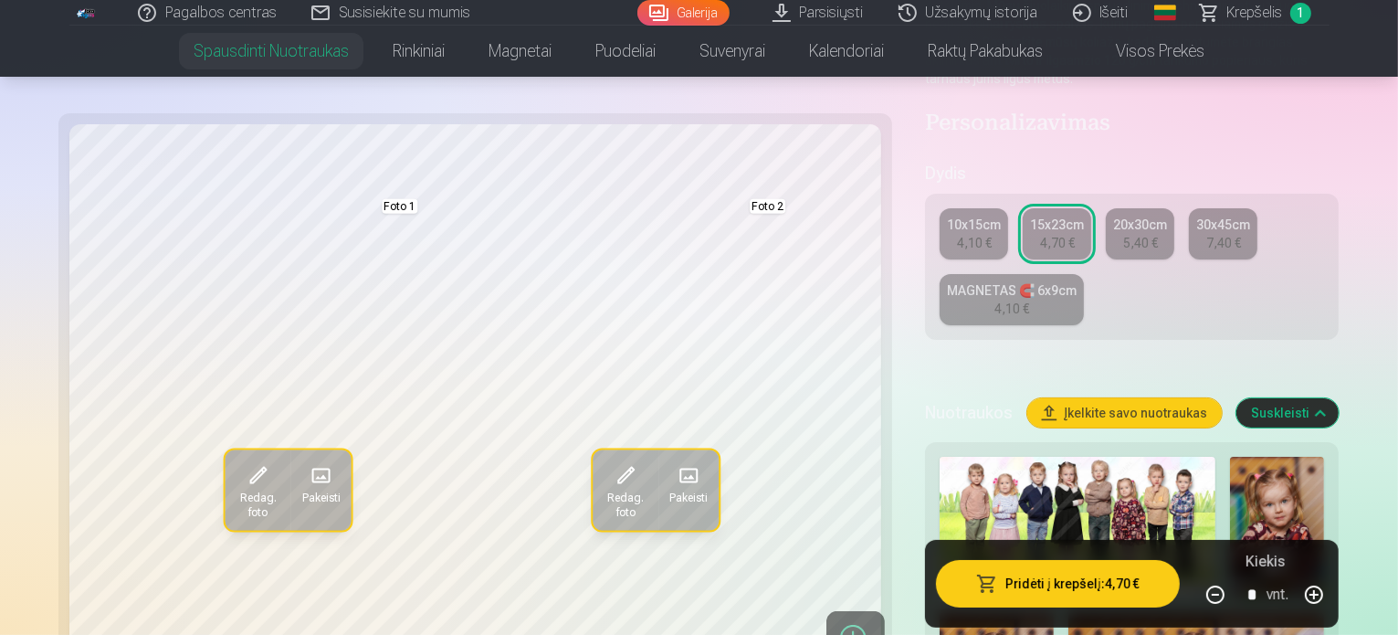
click at [1029, 299] on div "4,10 €" at bounding box center [1011, 308] width 35 height 18
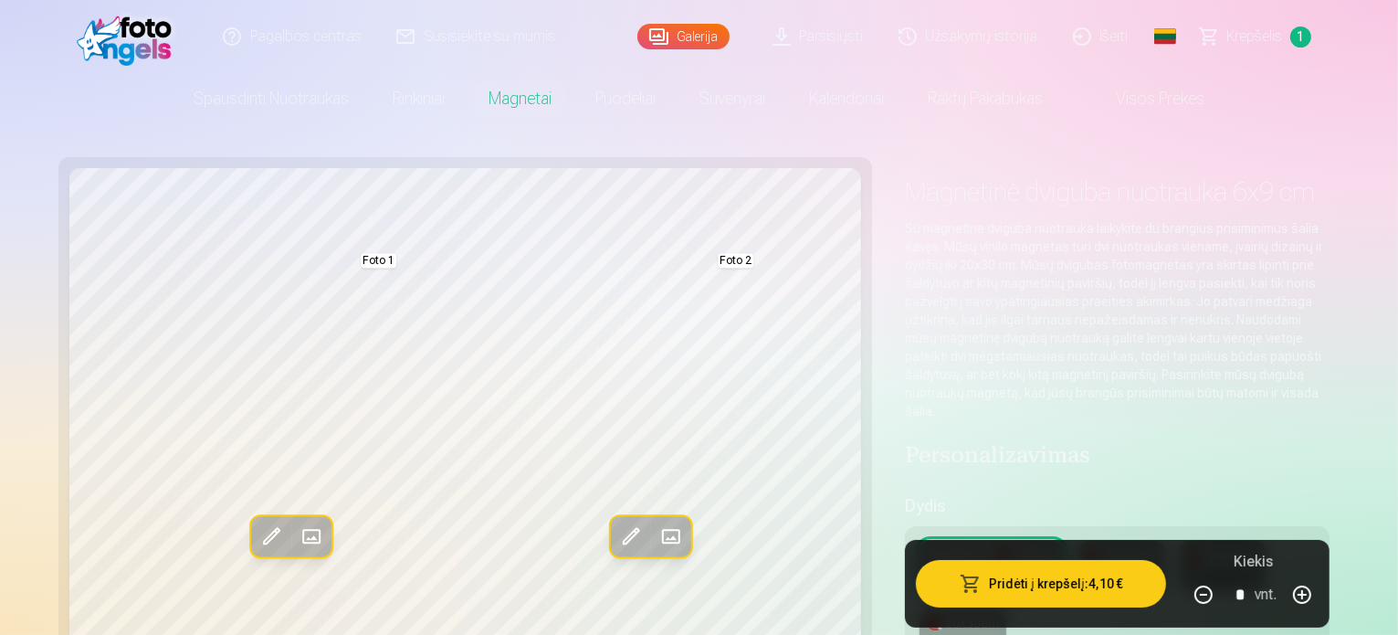
click at [1086, 548] on div "🧲 10x15cm" at bounding box center [1122, 557] width 72 height 18
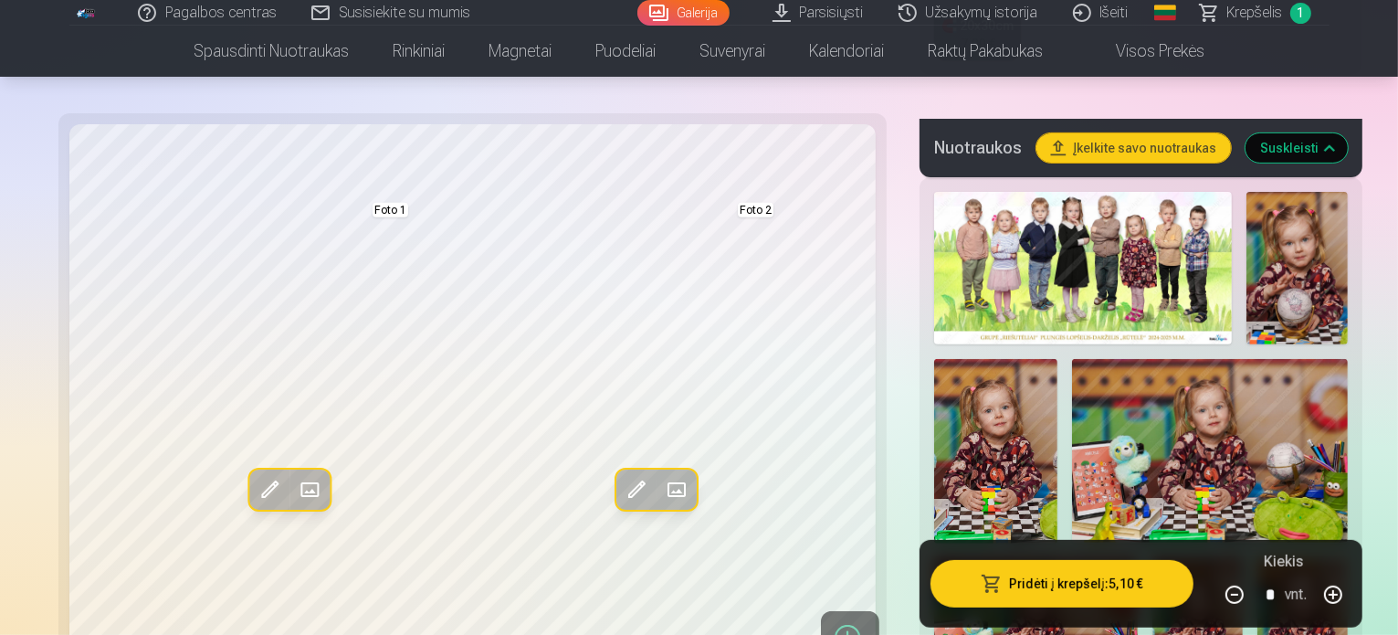
scroll to position [548, 0]
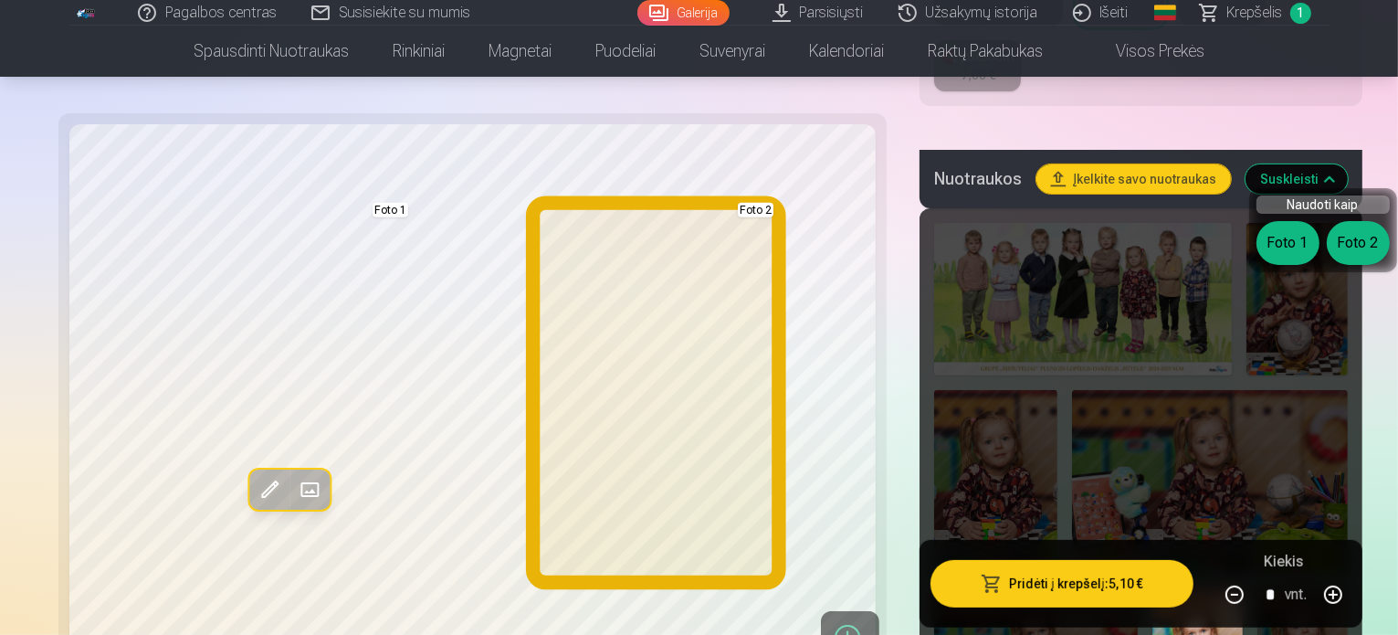
click at [1347, 240] on button "Foto 2" at bounding box center [1358, 243] width 63 height 44
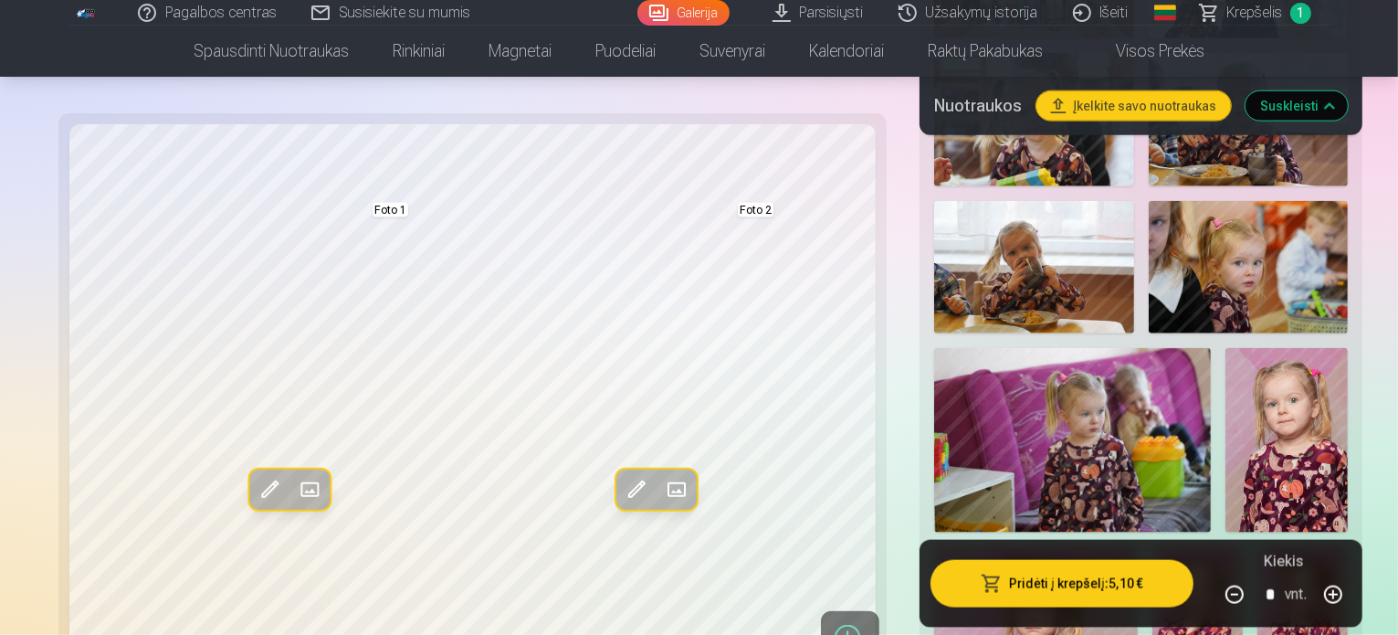
scroll to position [2191, 0]
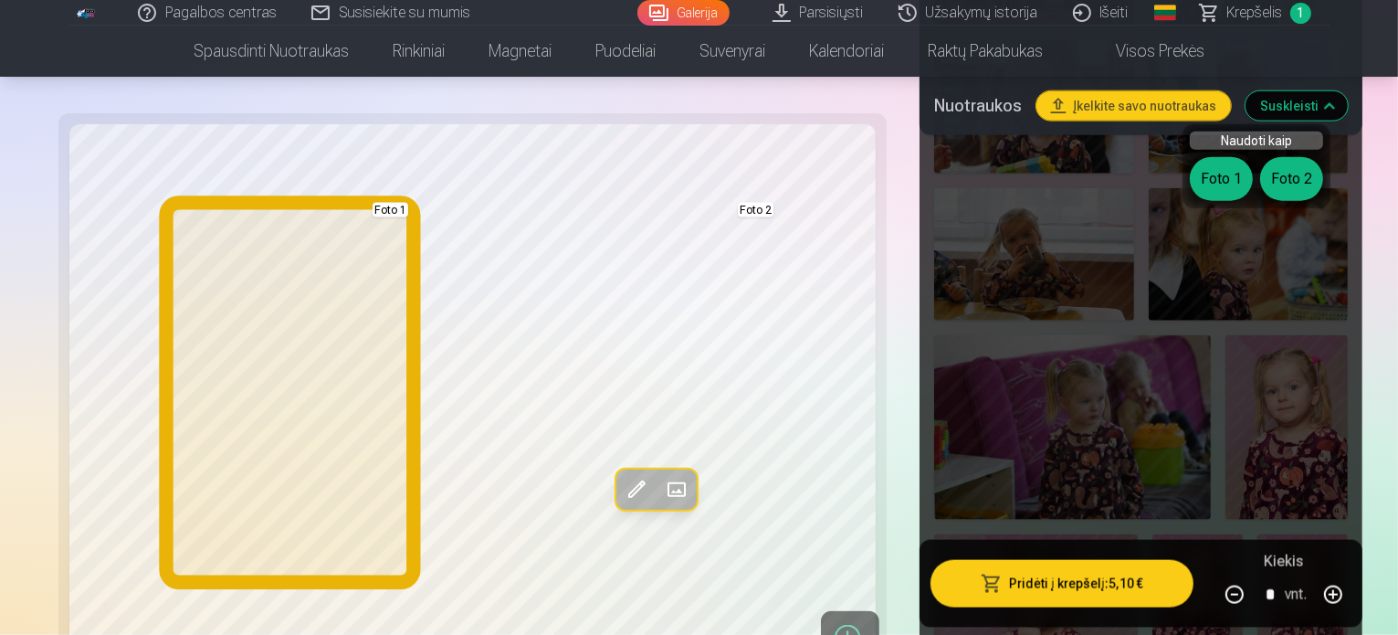
click at [1219, 169] on button "Foto 1" at bounding box center [1221, 179] width 63 height 44
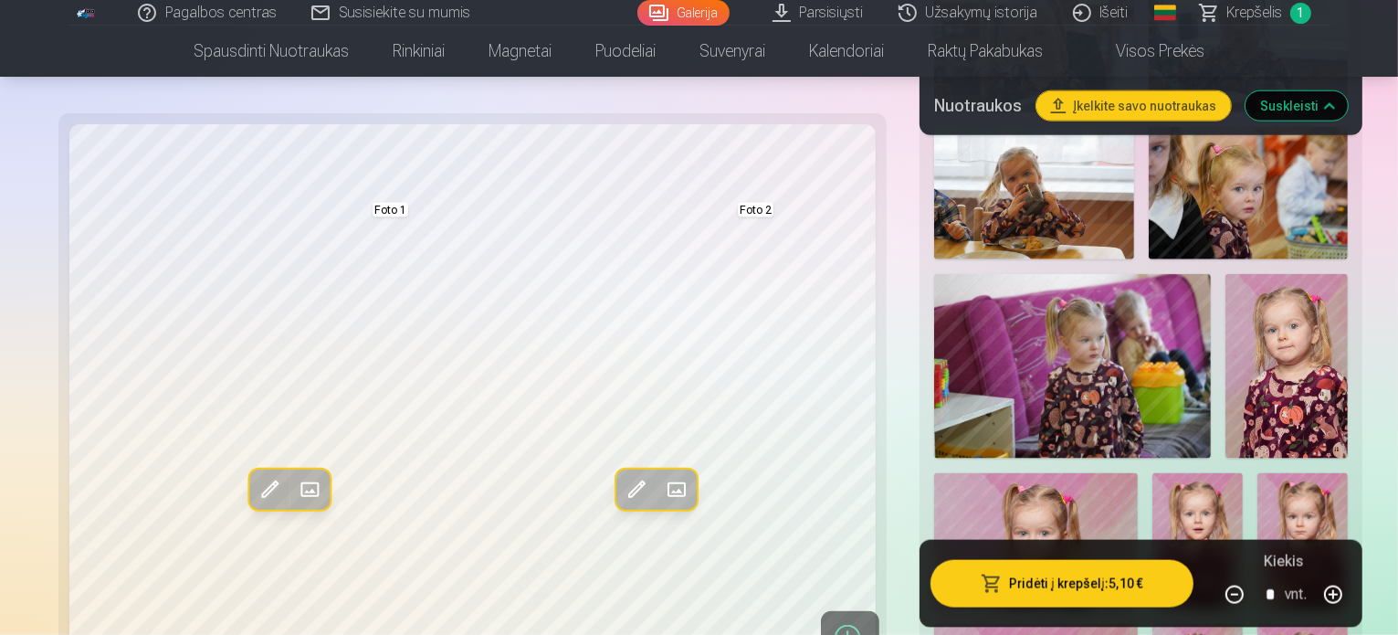
scroll to position [2283, 0]
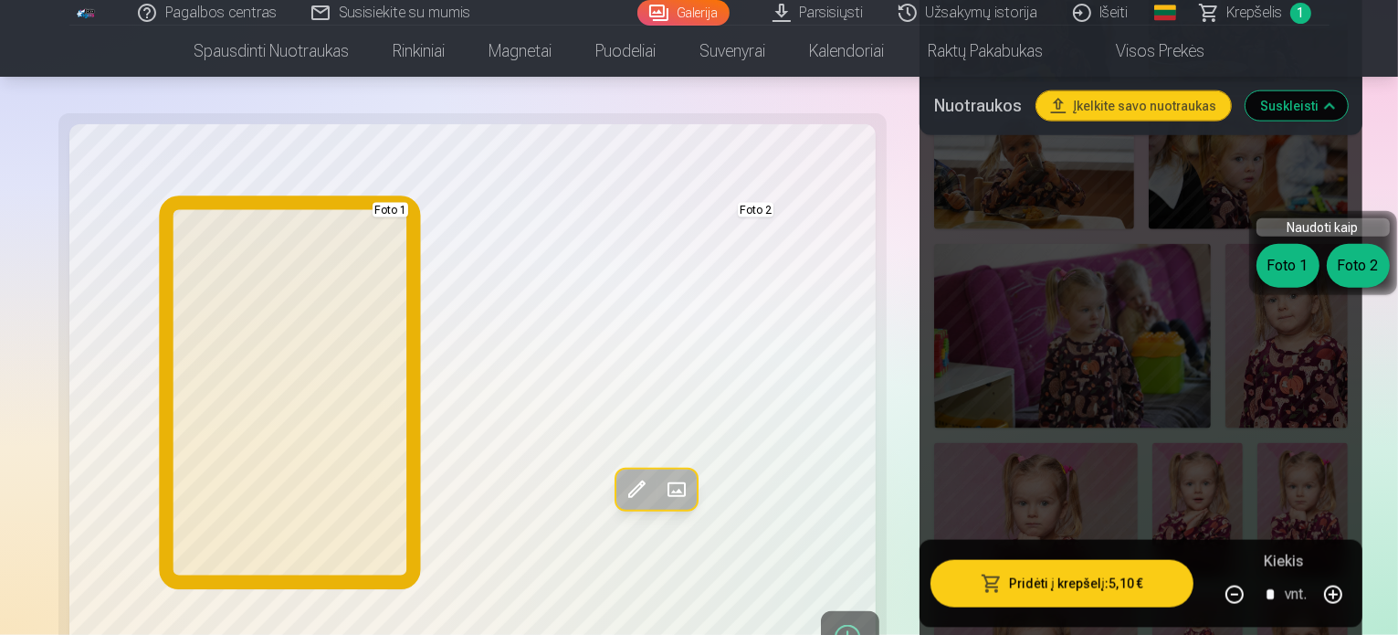
click at [1290, 262] on button "Foto 1" at bounding box center [1287, 266] width 63 height 44
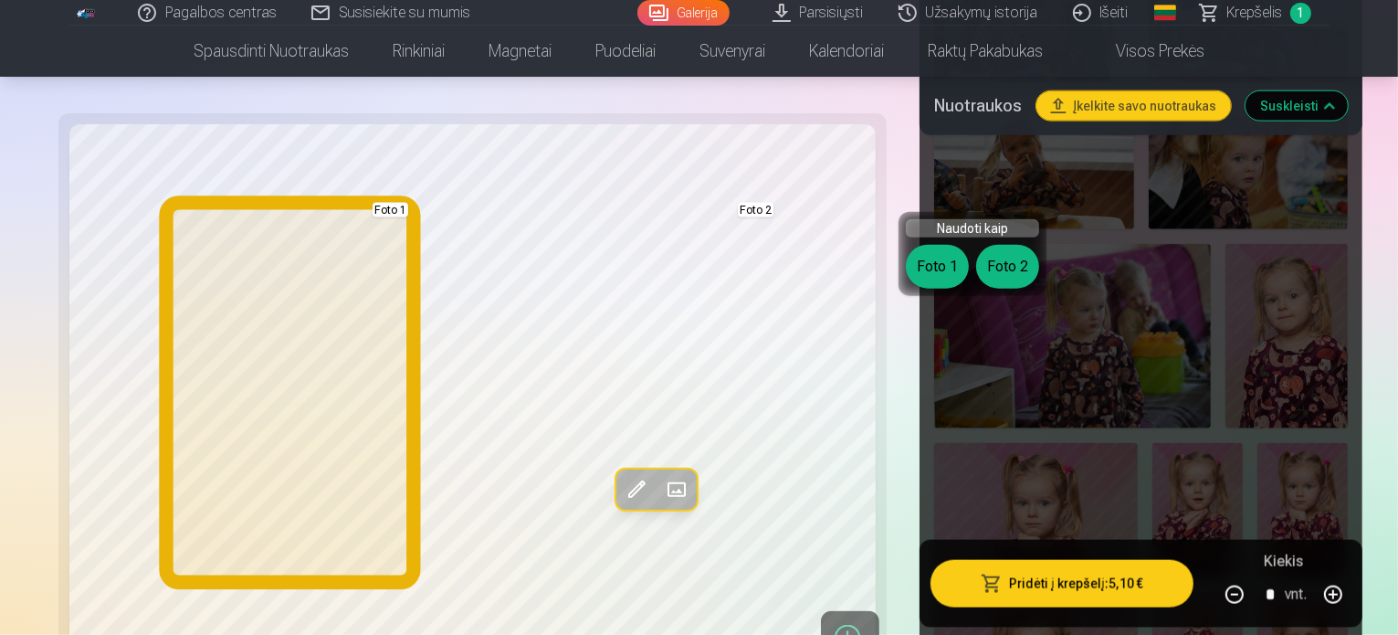
click at [931, 266] on button "Foto 1" at bounding box center [937, 267] width 63 height 44
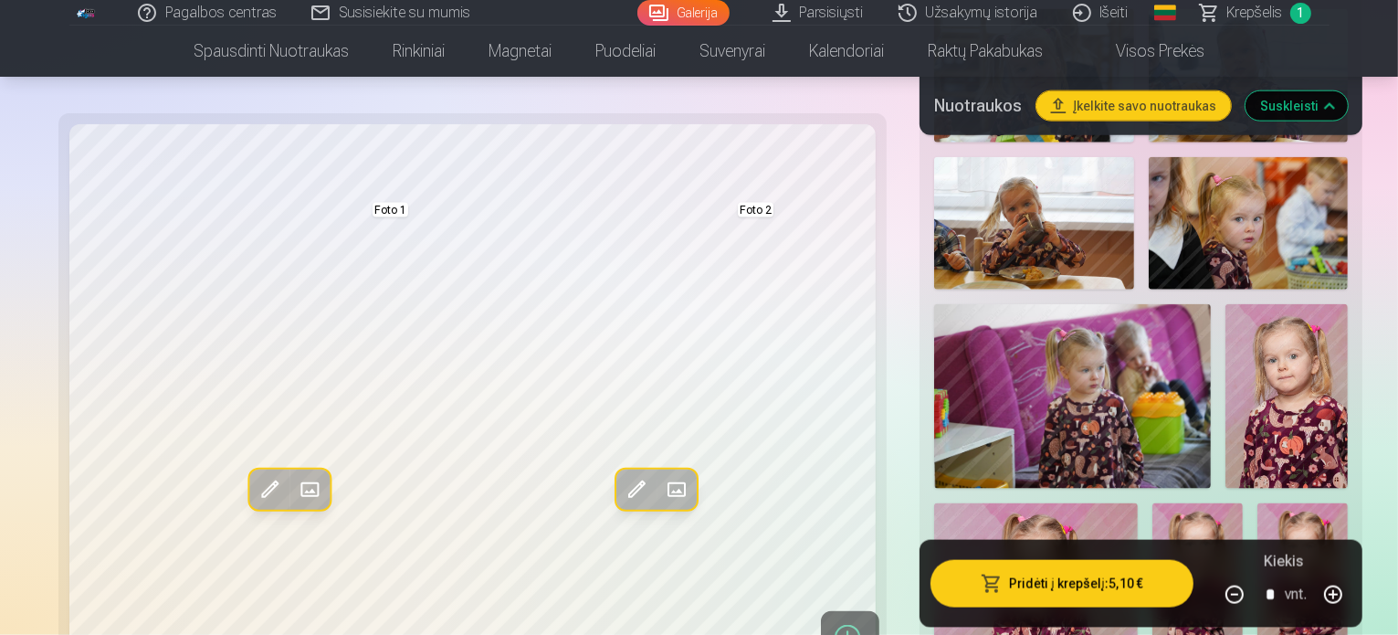
scroll to position [2191, 0]
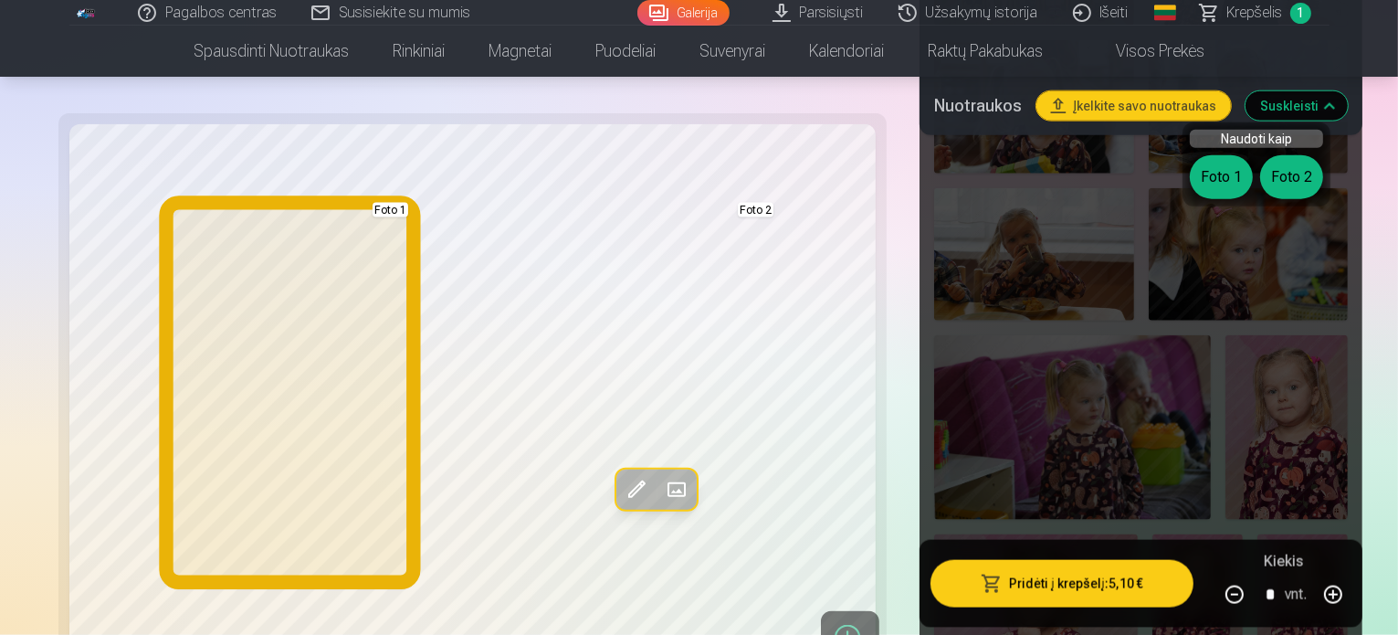
click at [1226, 177] on button "Foto 1" at bounding box center [1221, 177] width 63 height 44
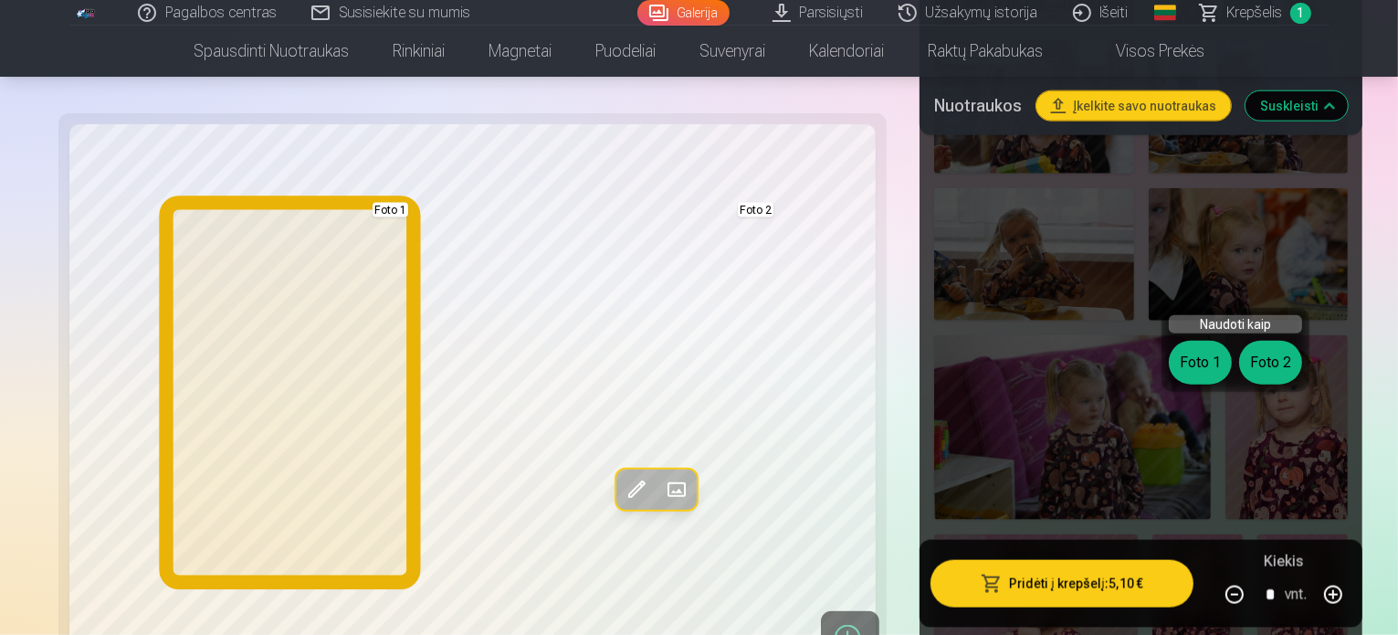
click at [1191, 354] on button "Foto 1" at bounding box center [1200, 363] width 63 height 44
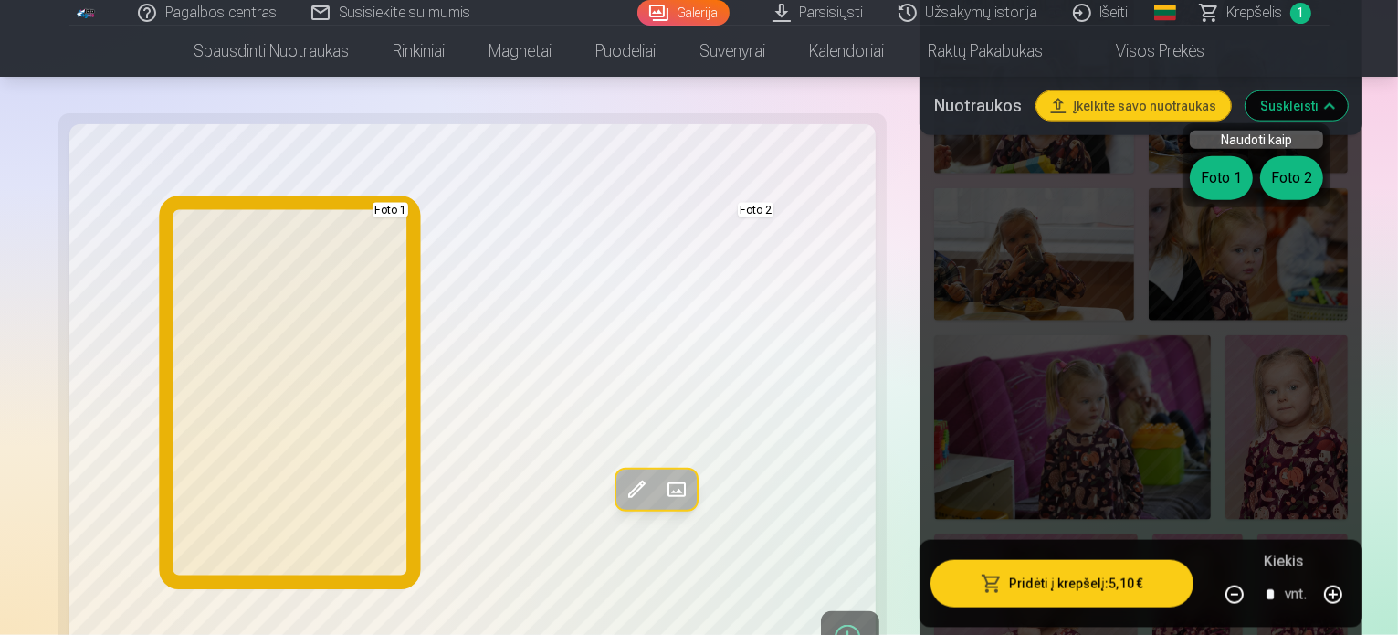
click at [1218, 182] on button "Foto 1" at bounding box center [1221, 178] width 63 height 44
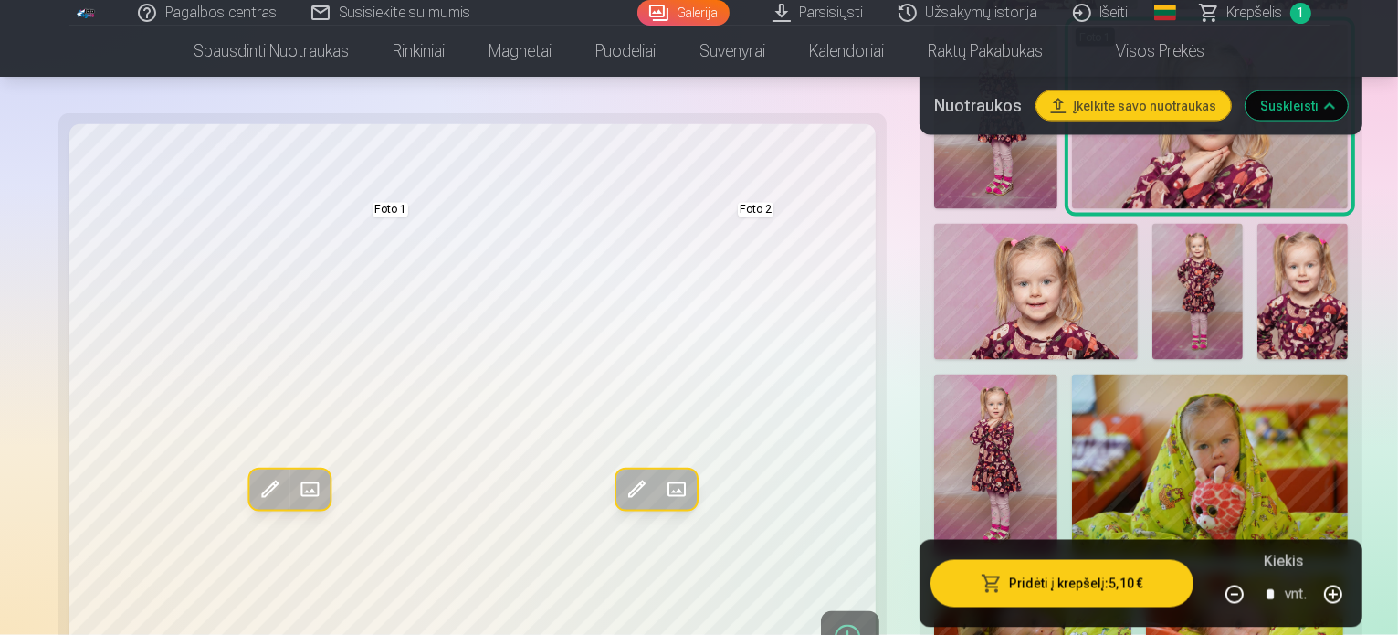
scroll to position [3013, 0]
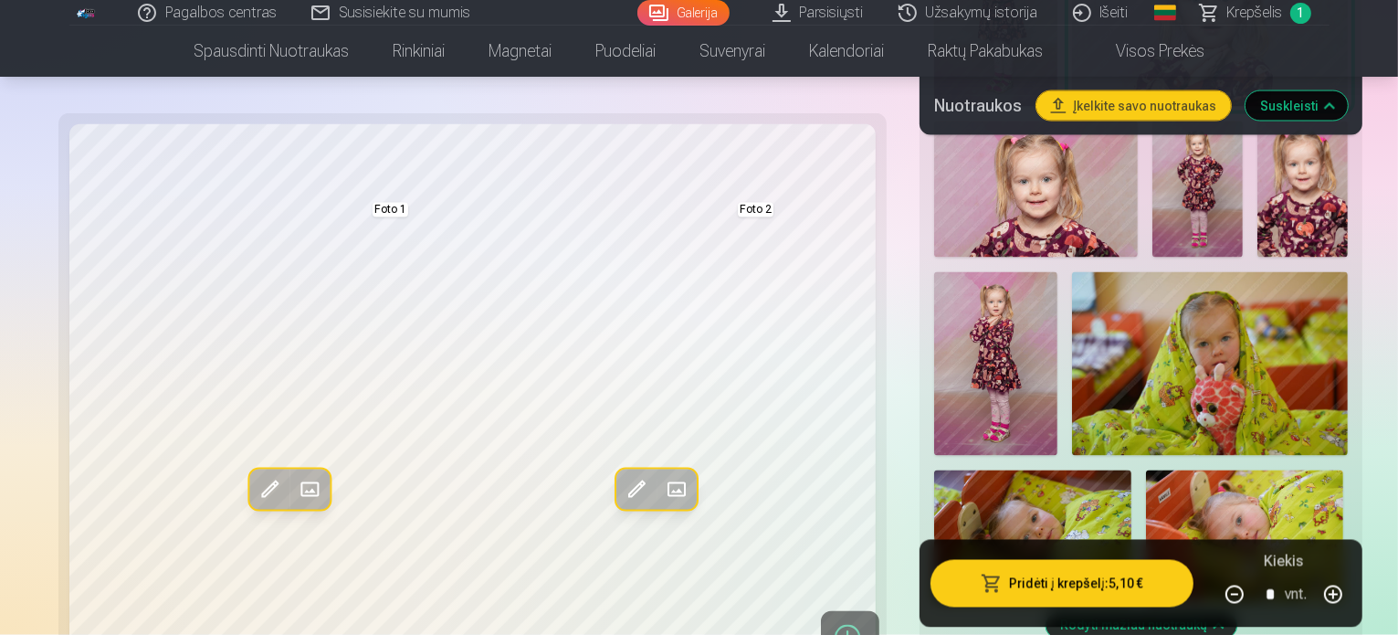
scroll to position [3104, 0]
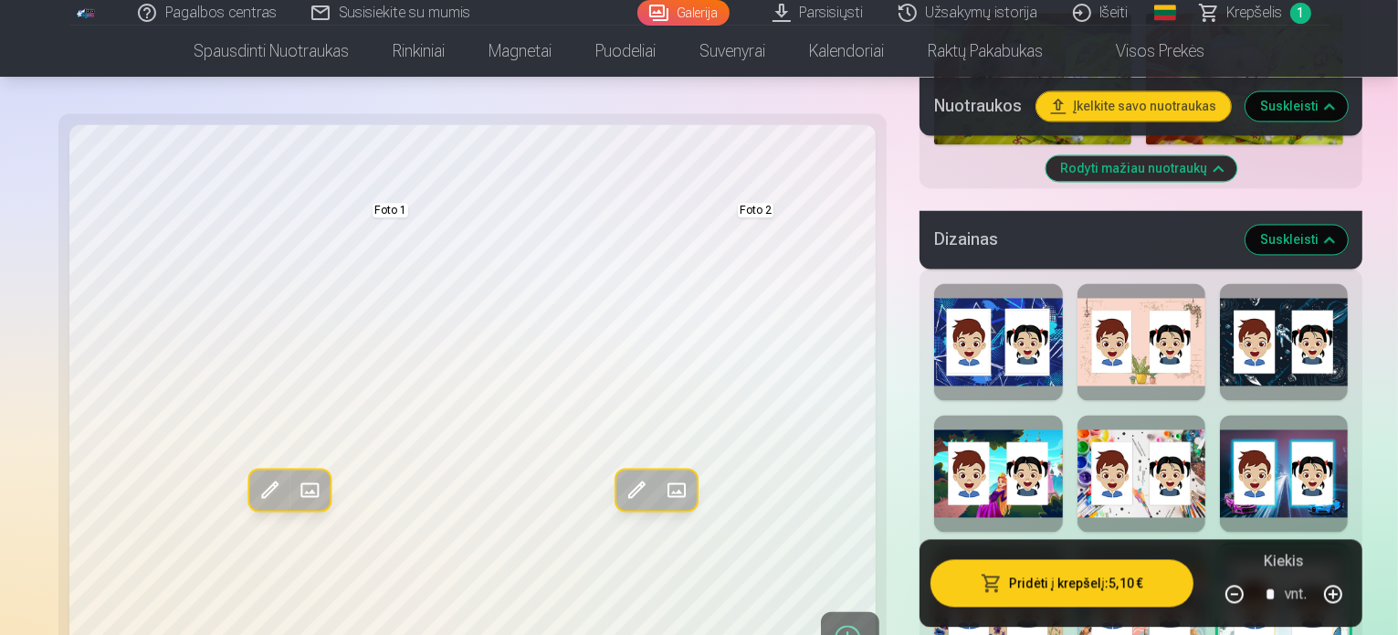
scroll to position [3652, 0]
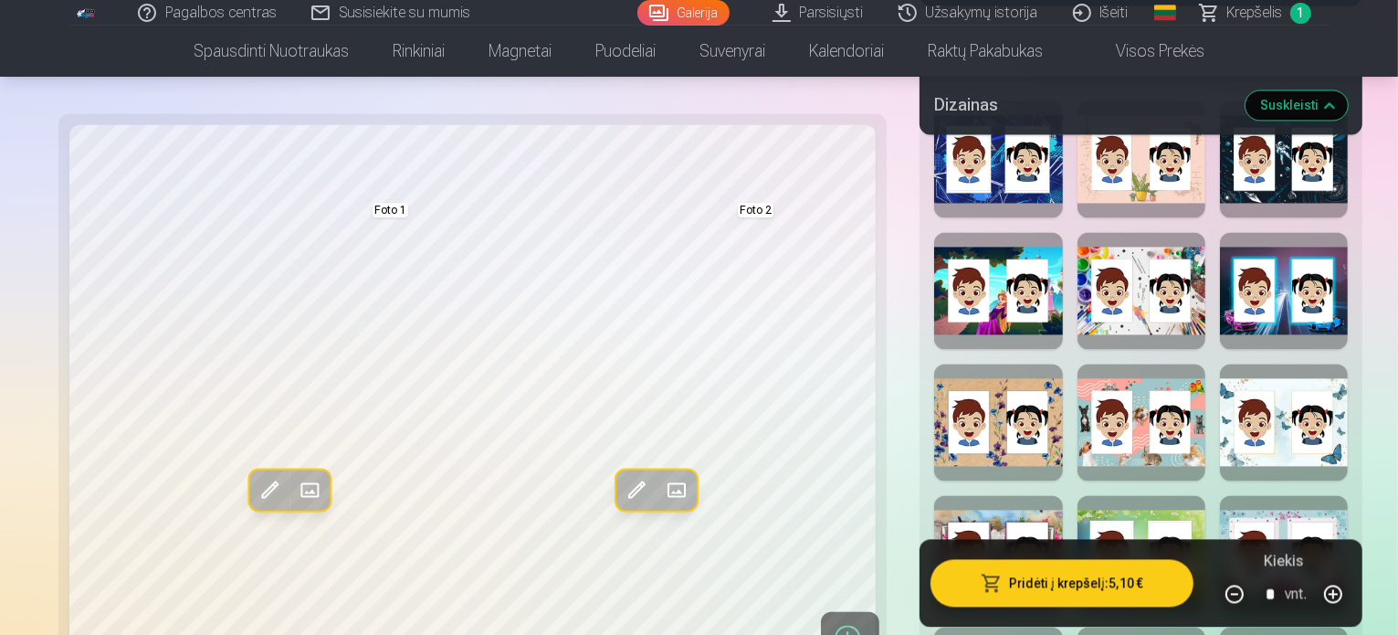
scroll to position [3835, 0]
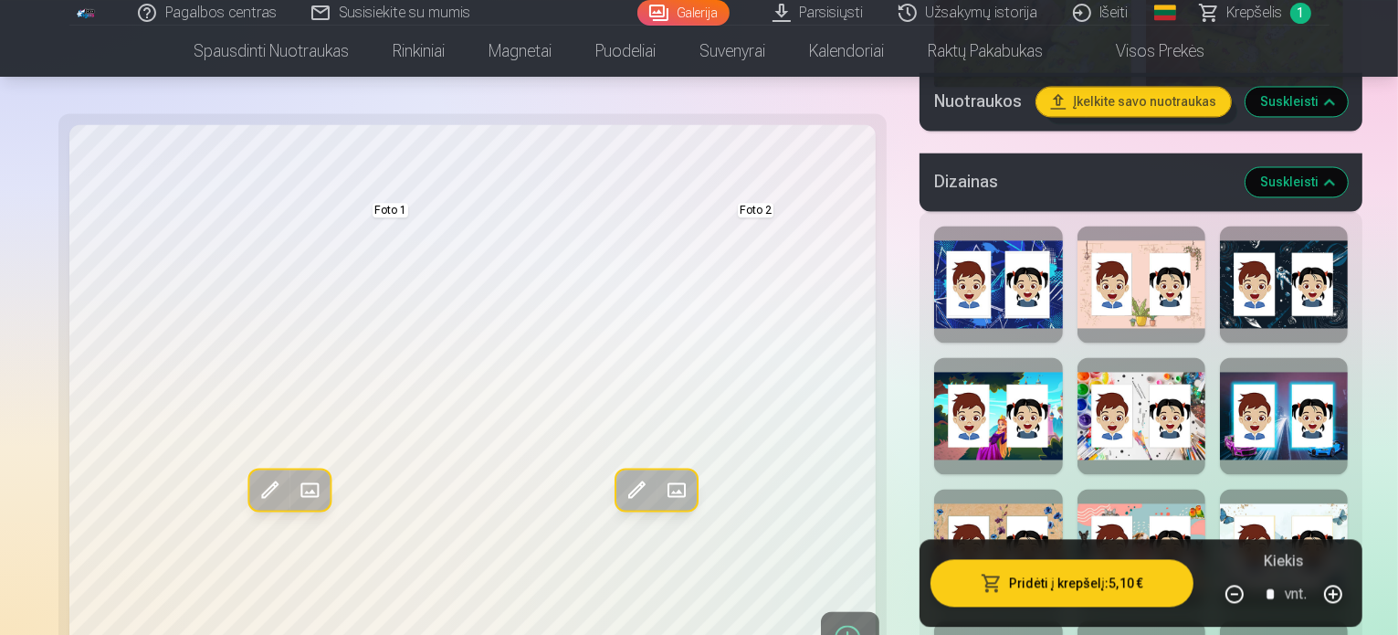
scroll to position [3561, 0]
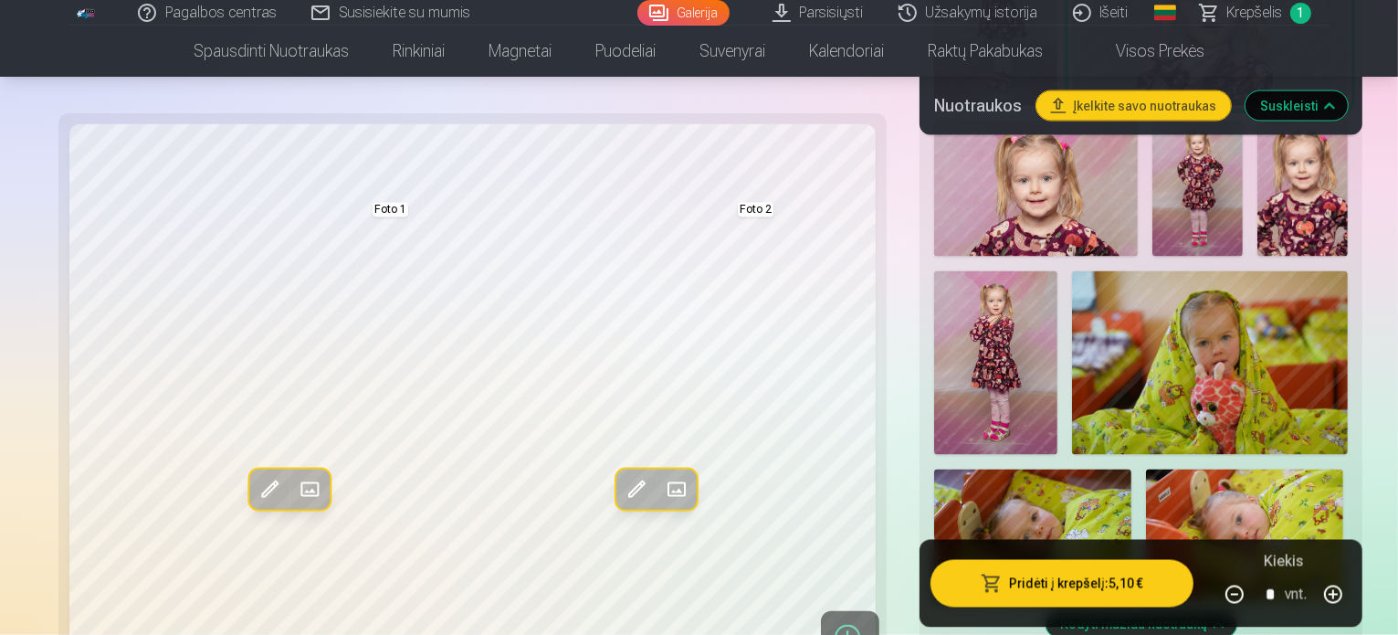
scroll to position [3013, 0]
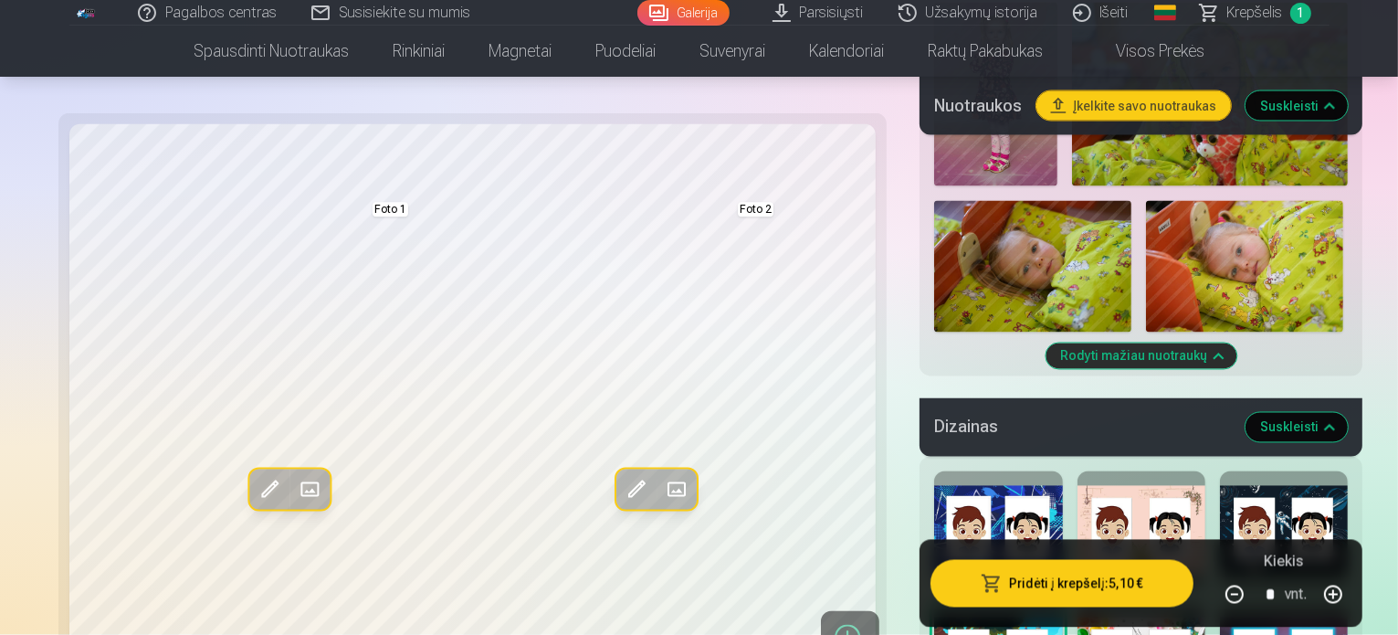
scroll to position [3378, 0]
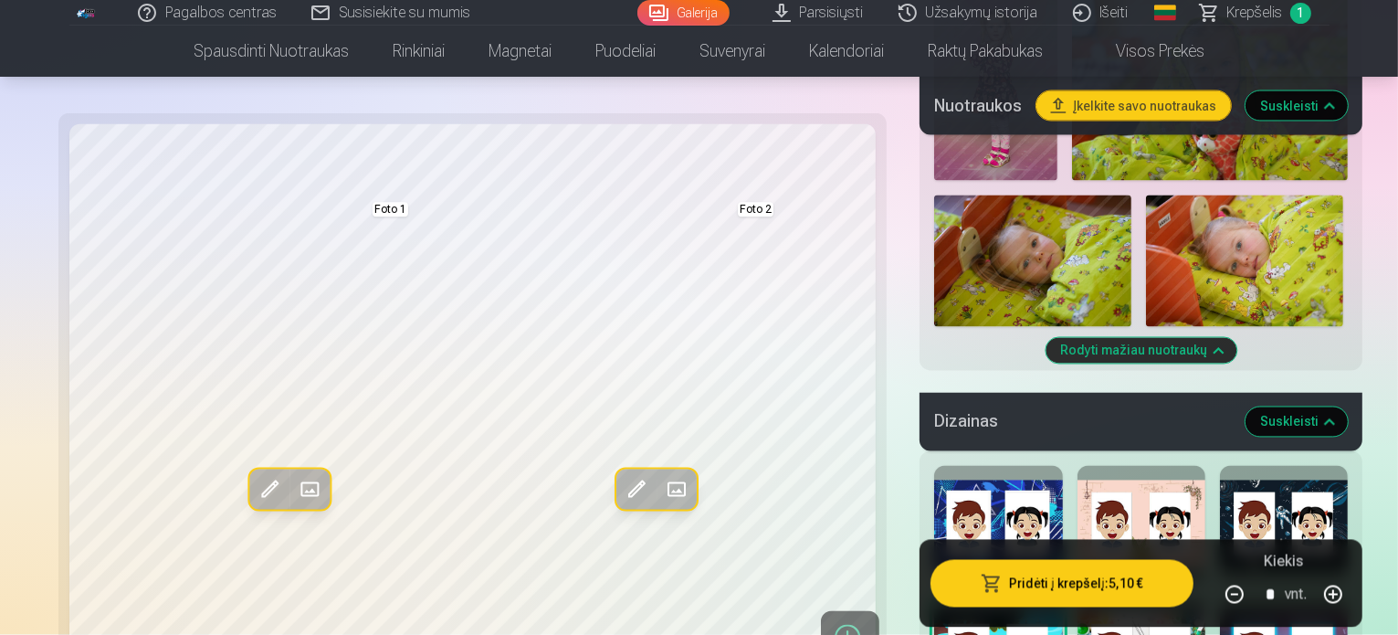
drag, startPoint x: 1331, startPoint y: 398, endPoint x: 1318, endPoint y: 389, distance: 15.7
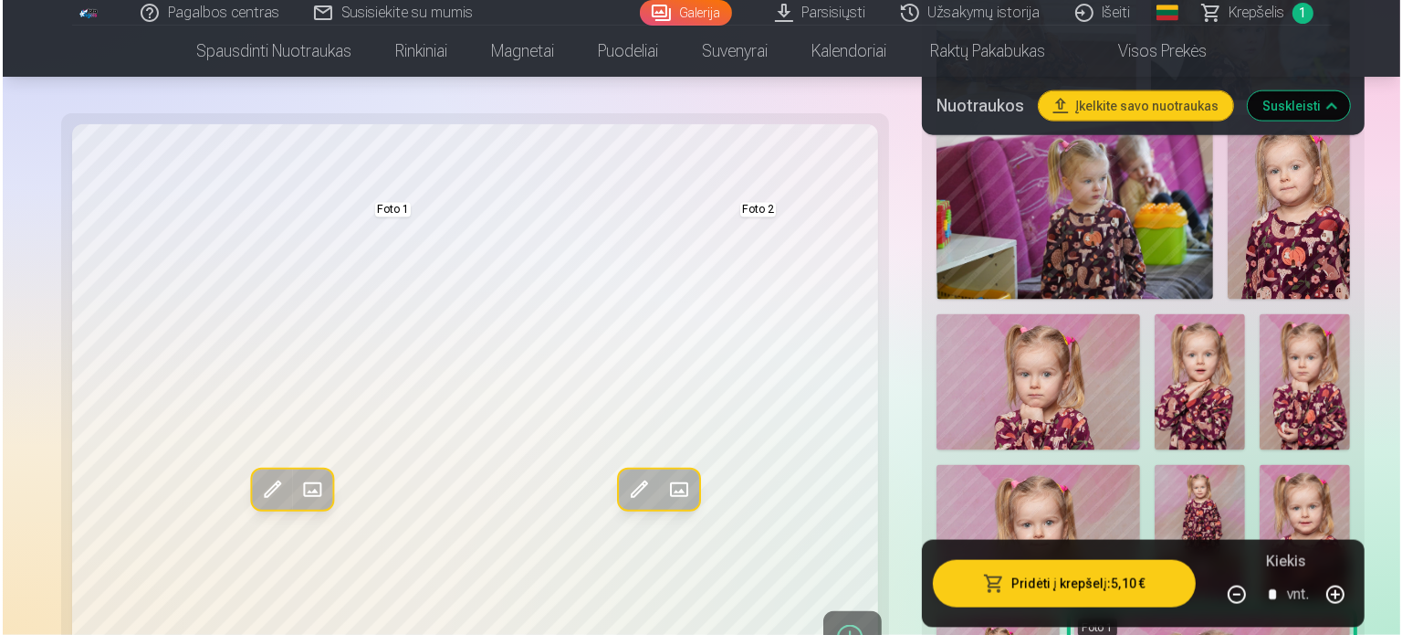
scroll to position [2191, 0]
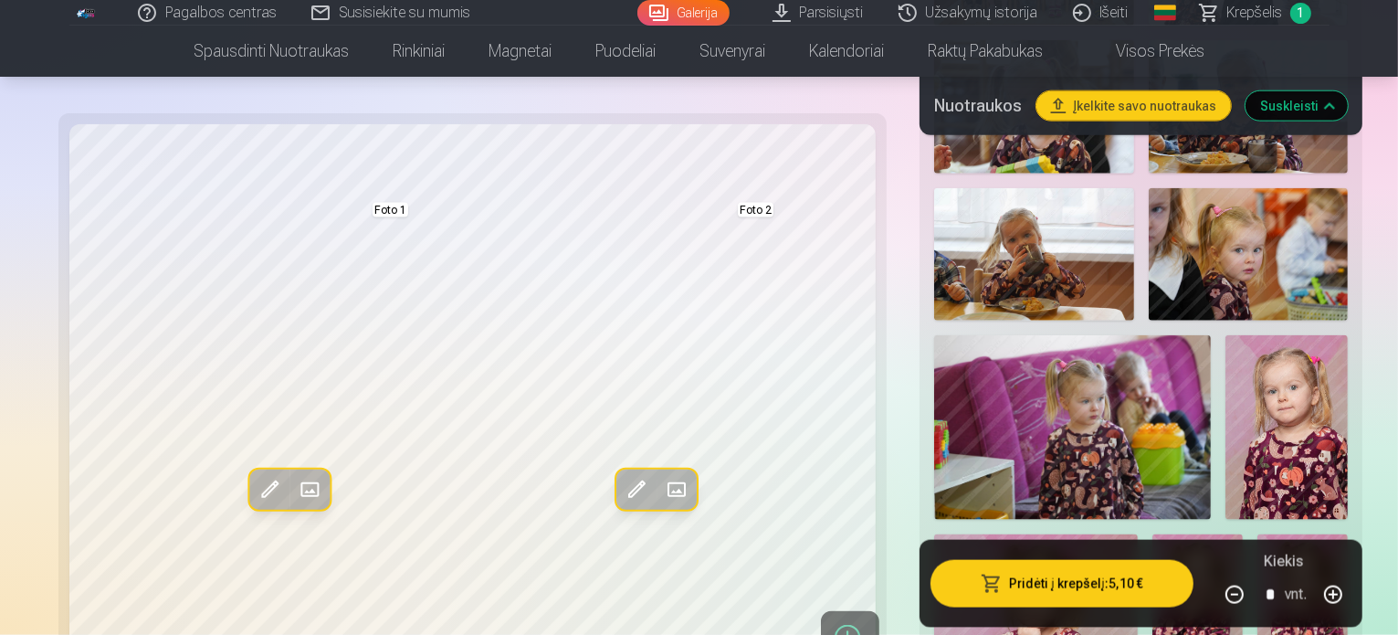
click at [1021, 587] on button "Pridėti į krepšelį : 5,10 €" at bounding box center [1061, 583] width 263 height 47
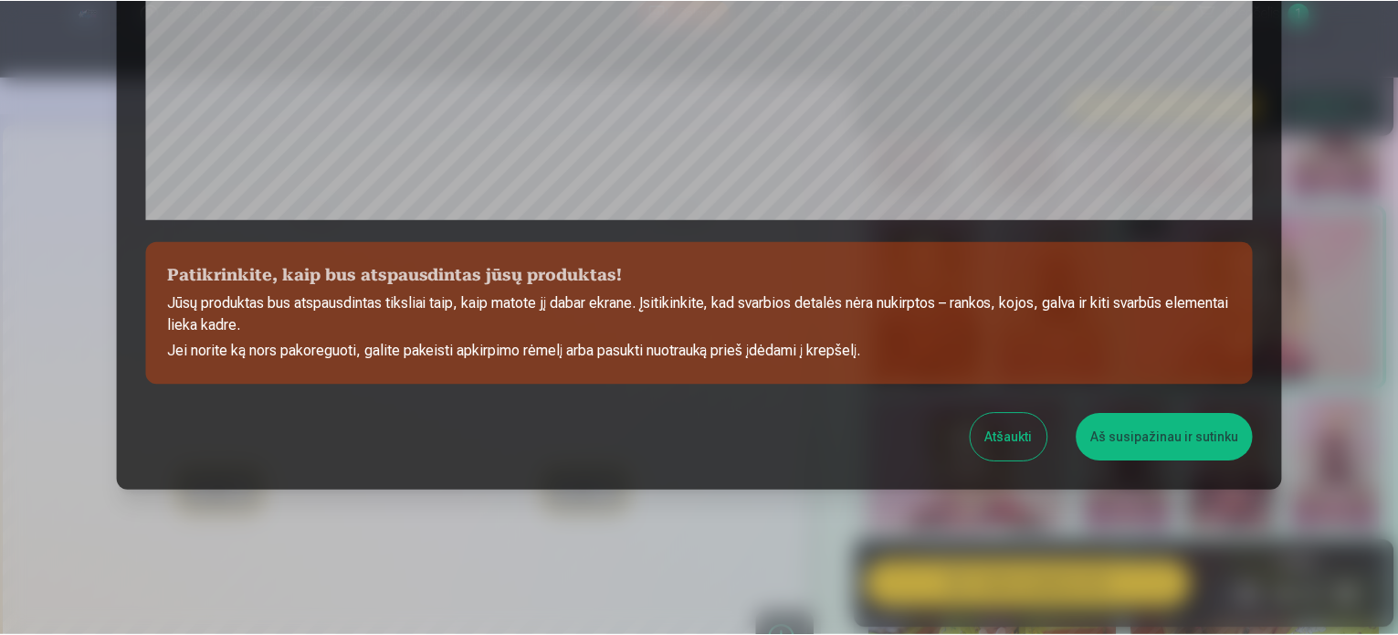
scroll to position [679, 0]
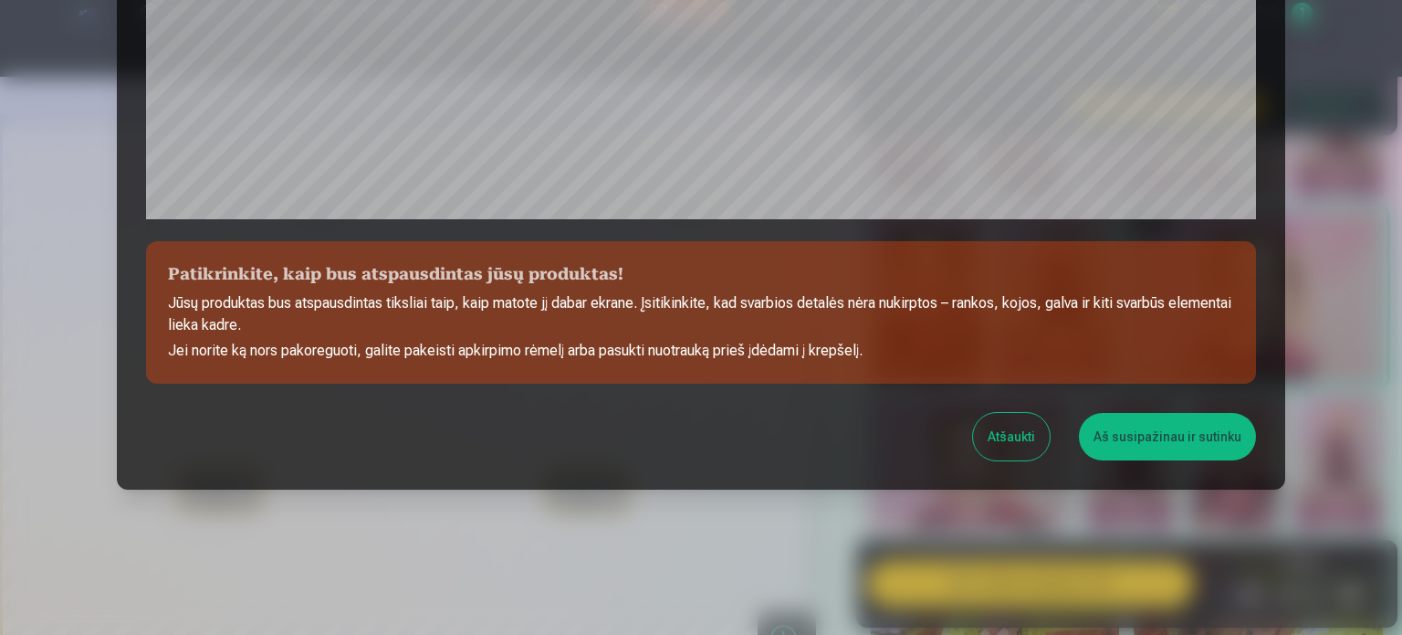
click at [1131, 443] on button "Aš susipažinau ir sutinku" at bounding box center [1167, 436] width 177 height 47
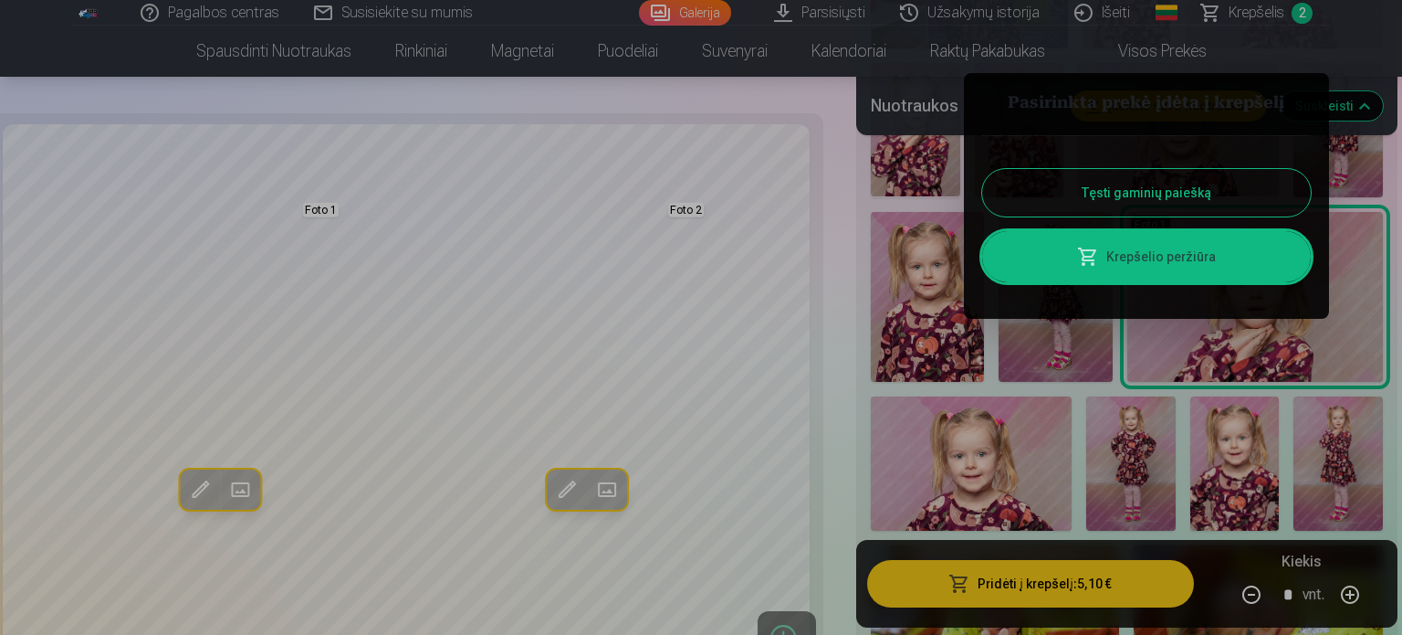
click at [1164, 270] on link "Krepšelio peržiūra" at bounding box center [1146, 256] width 329 height 51
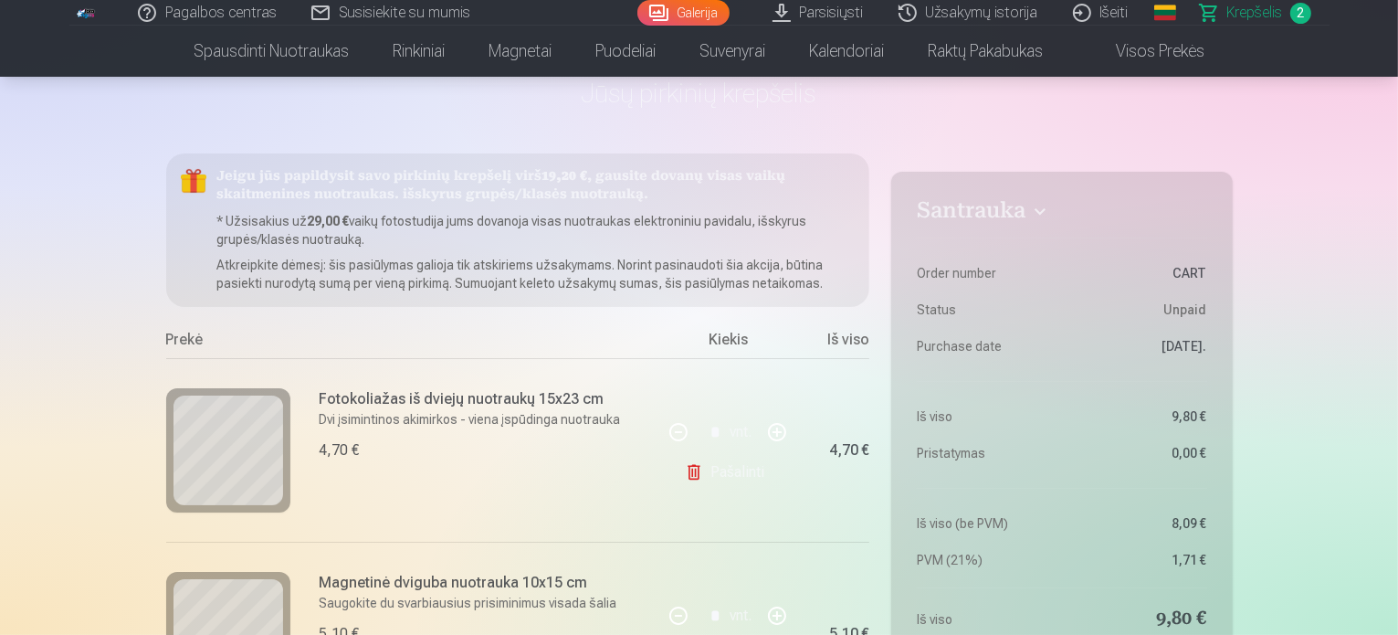
scroll to position [183, 0]
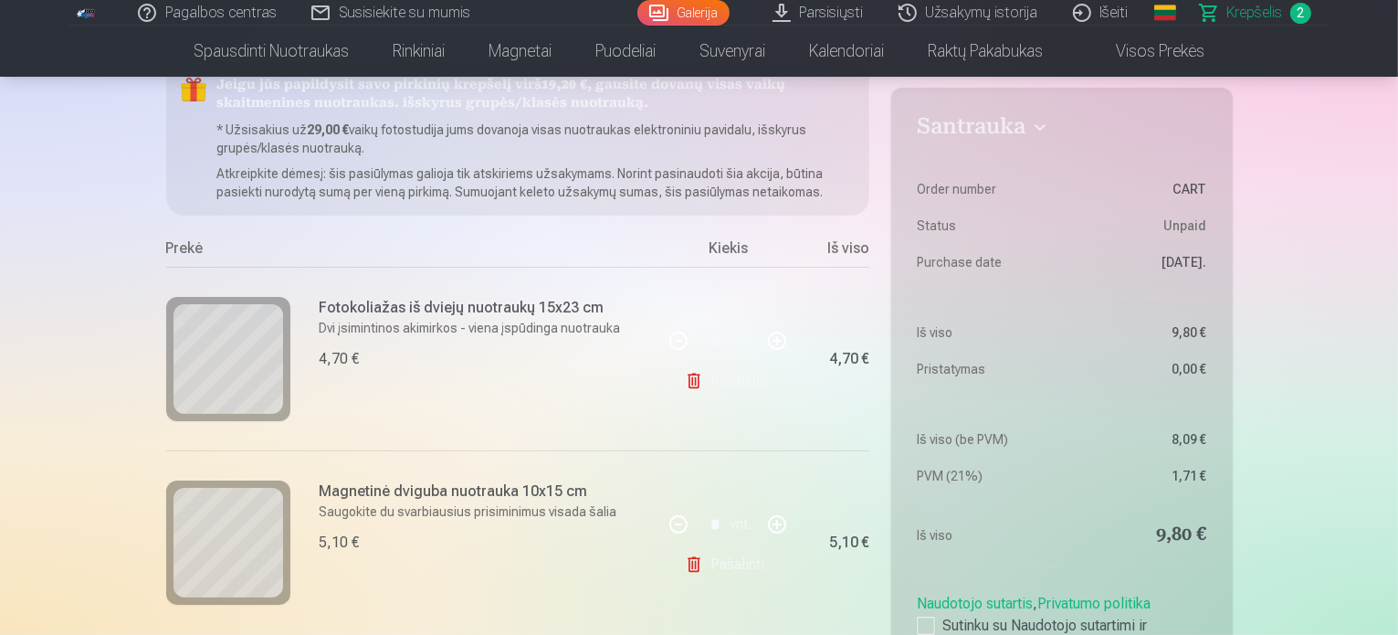
click at [730, 381] on link "Pašalinti" at bounding box center [728, 380] width 87 height 37
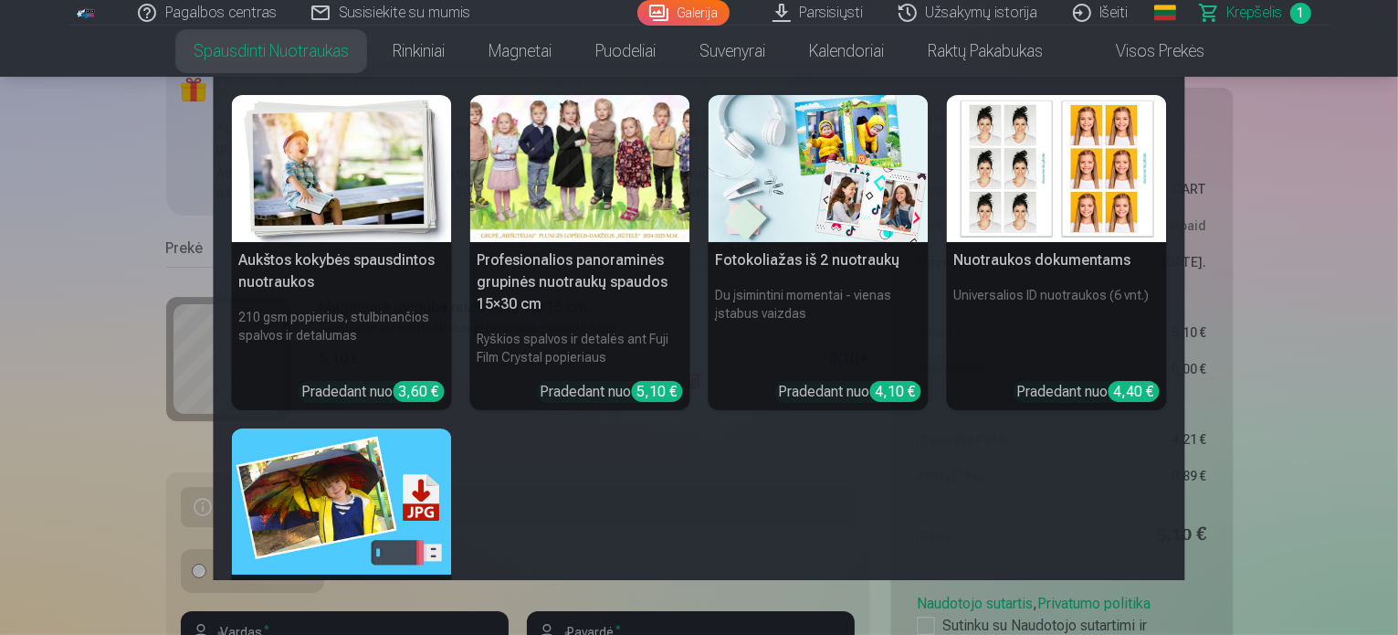
click at [284, 55] on link "Spausdinti nuotraukas" at bounding box center [271, 51] width 199 height 51
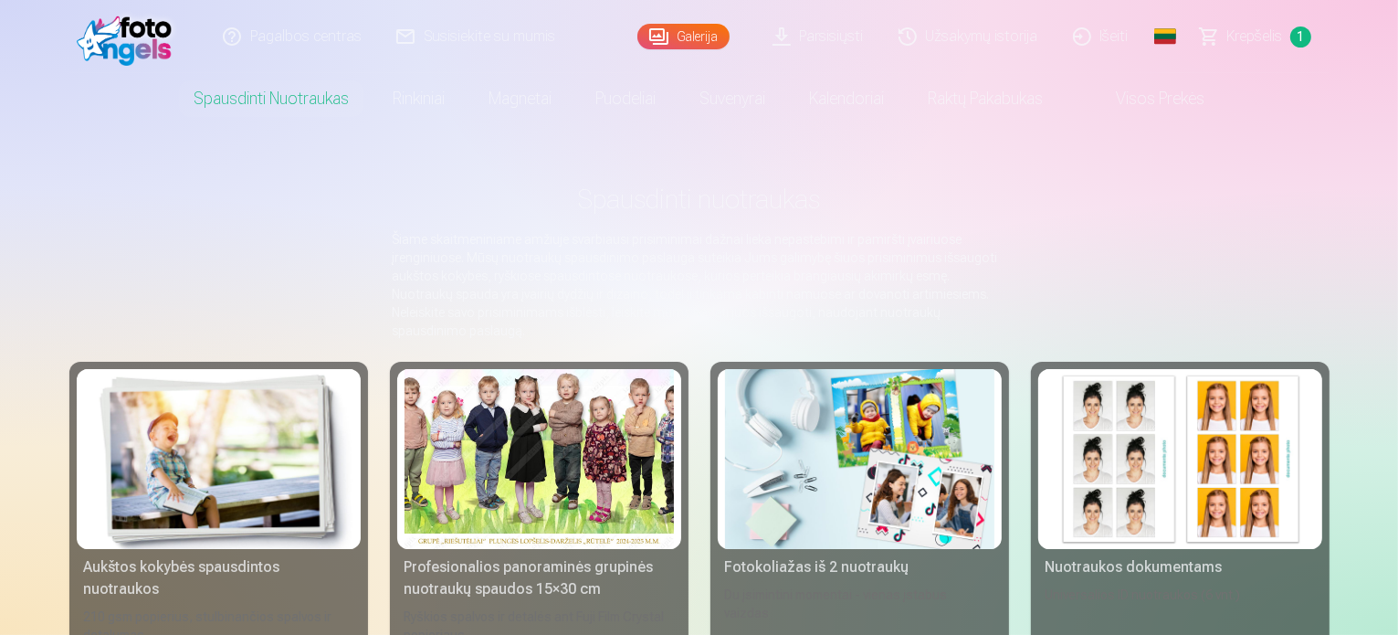
click at [947, 444] on img at bounding box center [859, 459] width 269 height 180
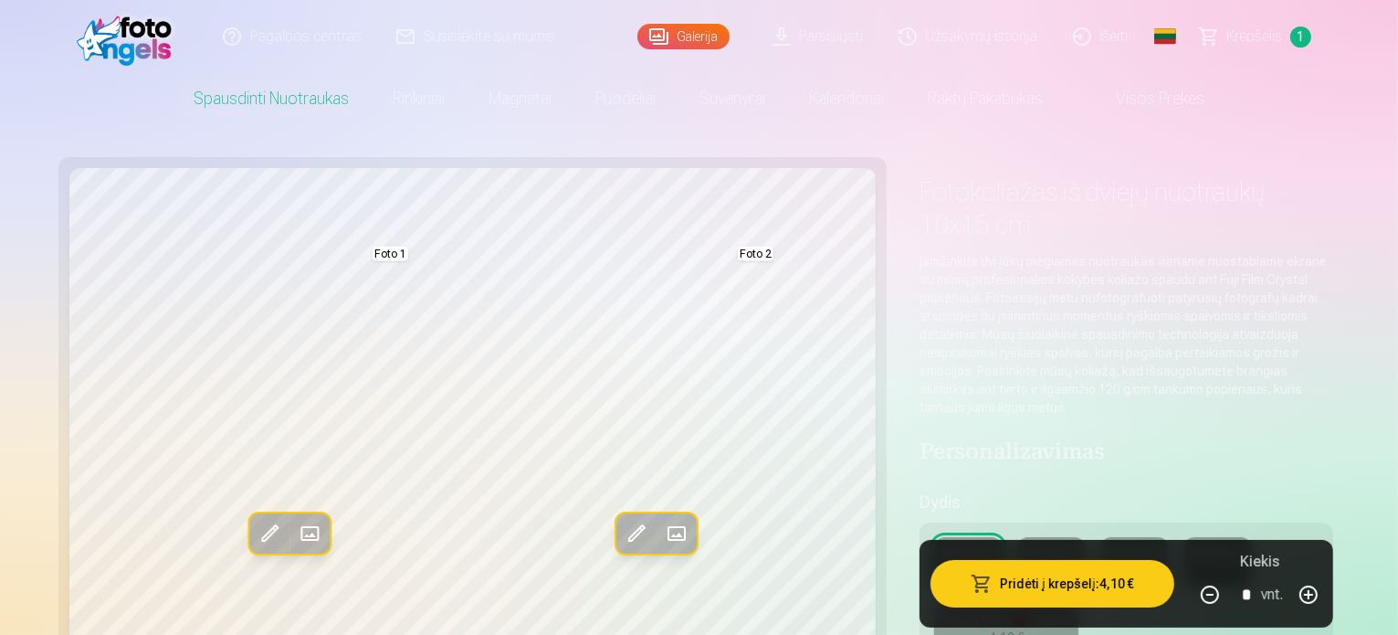
click at [1034, 562] on div "4,70 €" at bounding box center [1051, 571] width 35 height 18
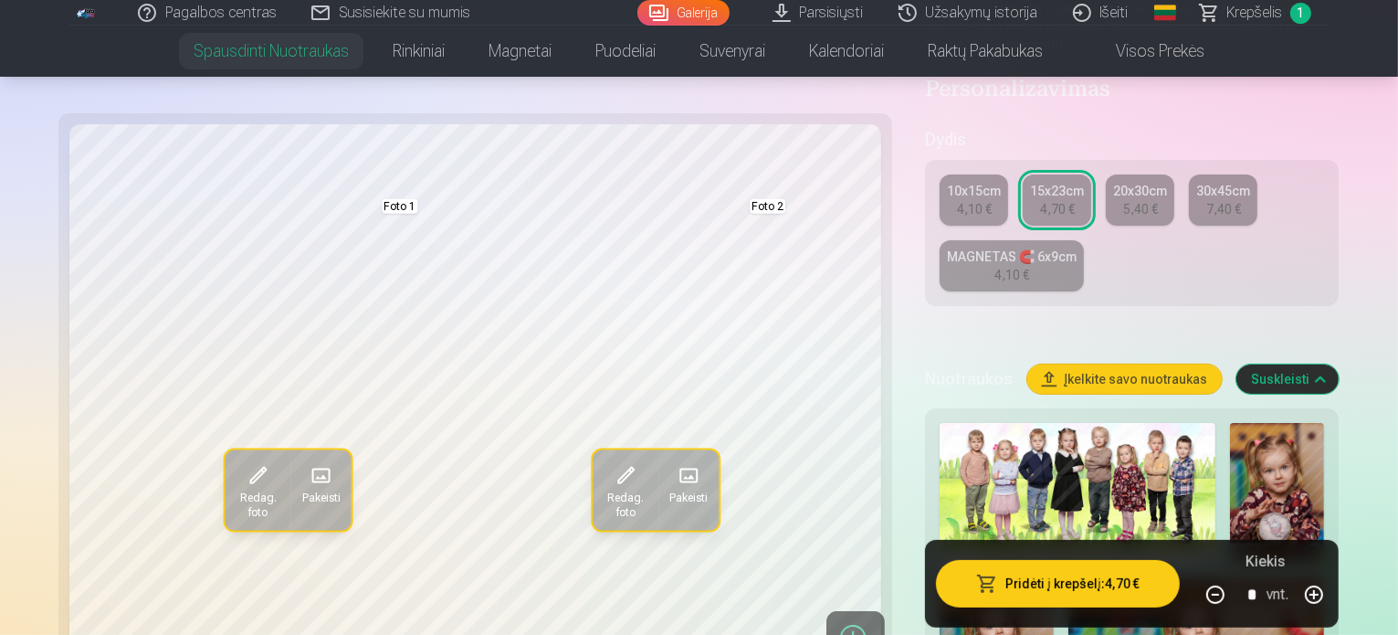
scroll to position [365, 0]
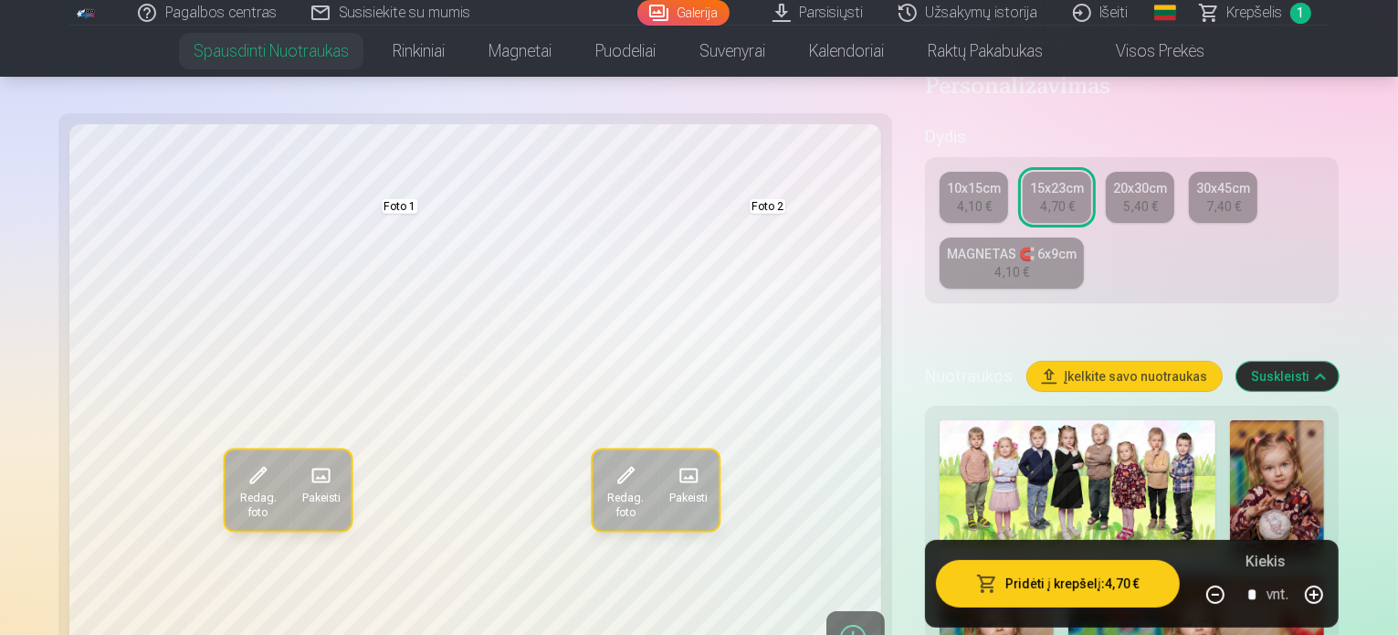
click at [1230, 420] on img at bounding box center [1277, 491] width 94 height 142
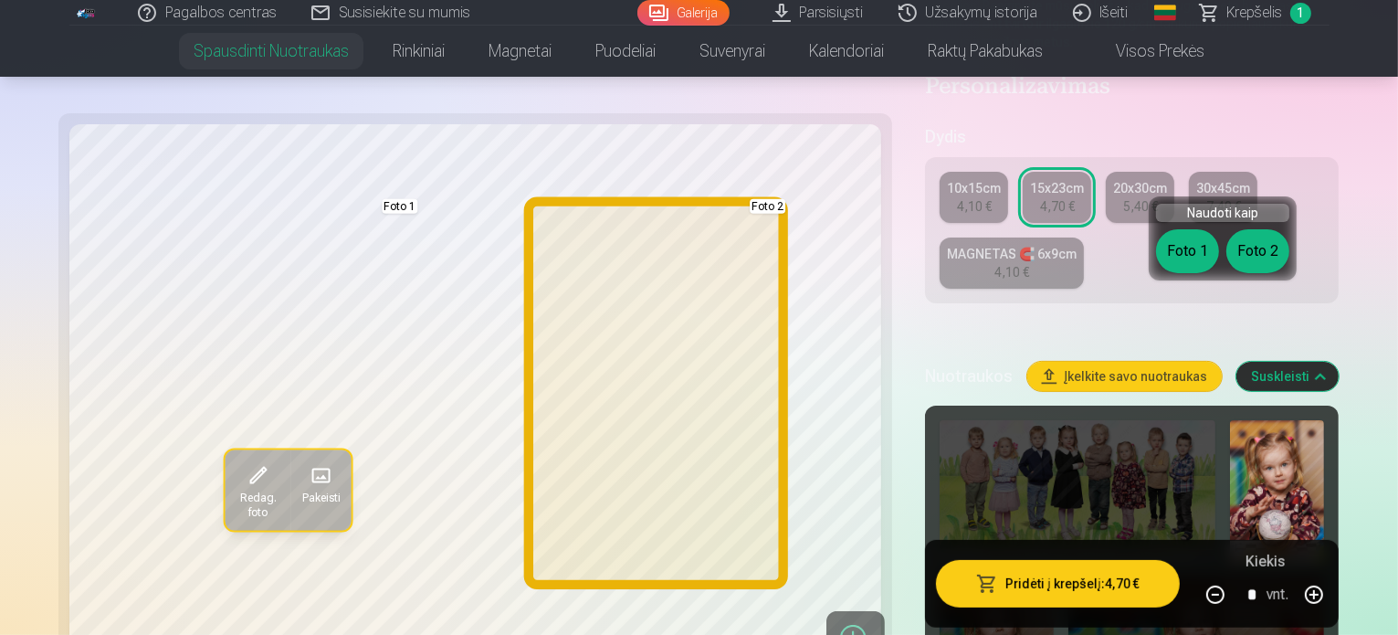
click at [1265, 255] on button "Foto 2" at bounding box center [1257, 251] width 63 height 44
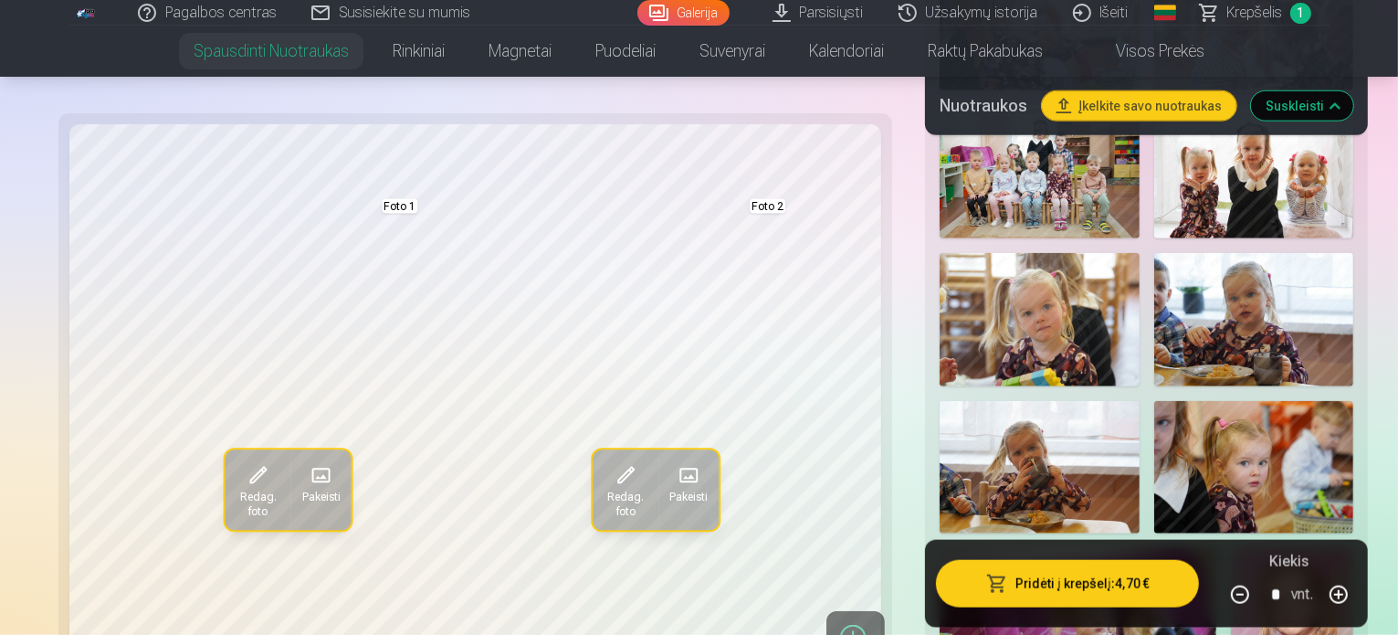
scroll to position [2009, 0]
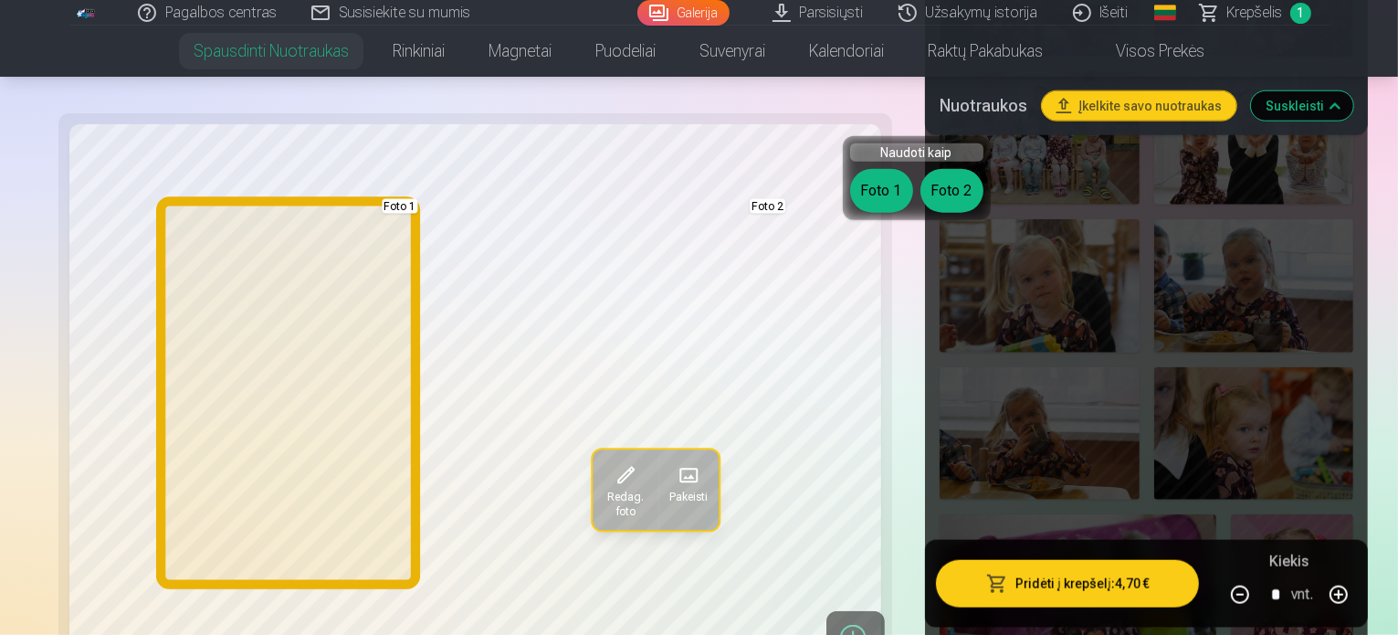
click at [890, 203] on button "Foto 1" at bounding box center [881, 191] width 63 height 44
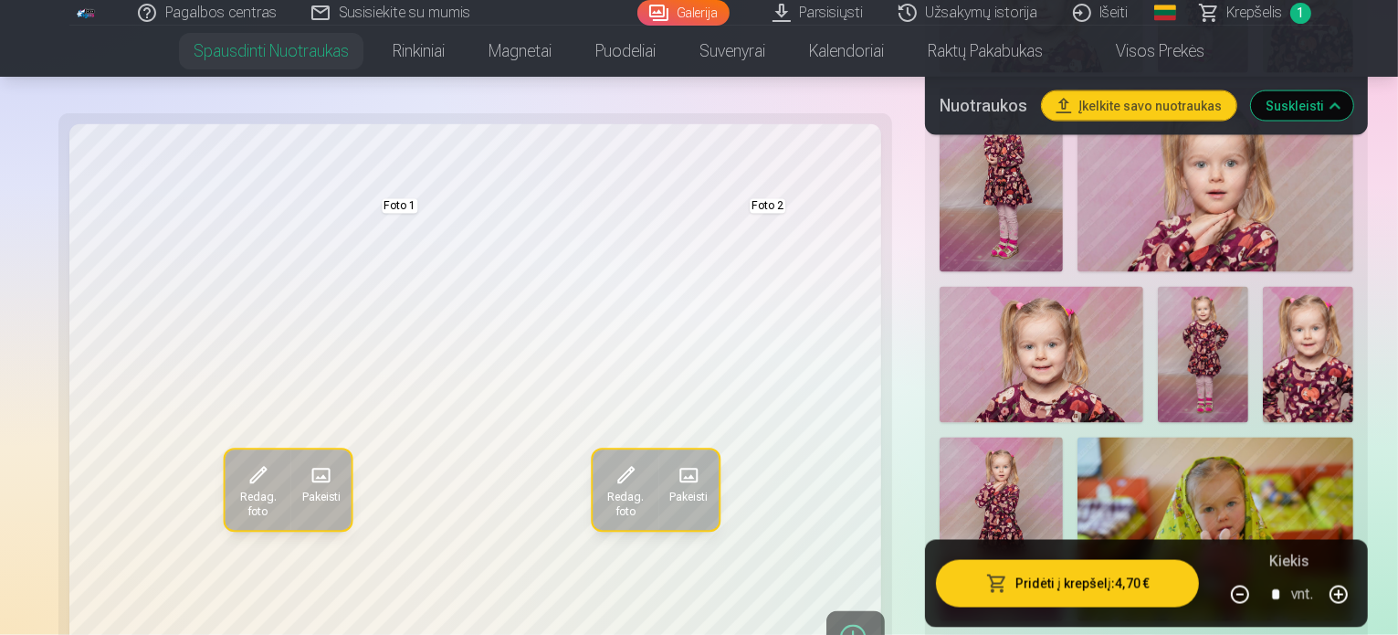
scroll to position [2739, 0]
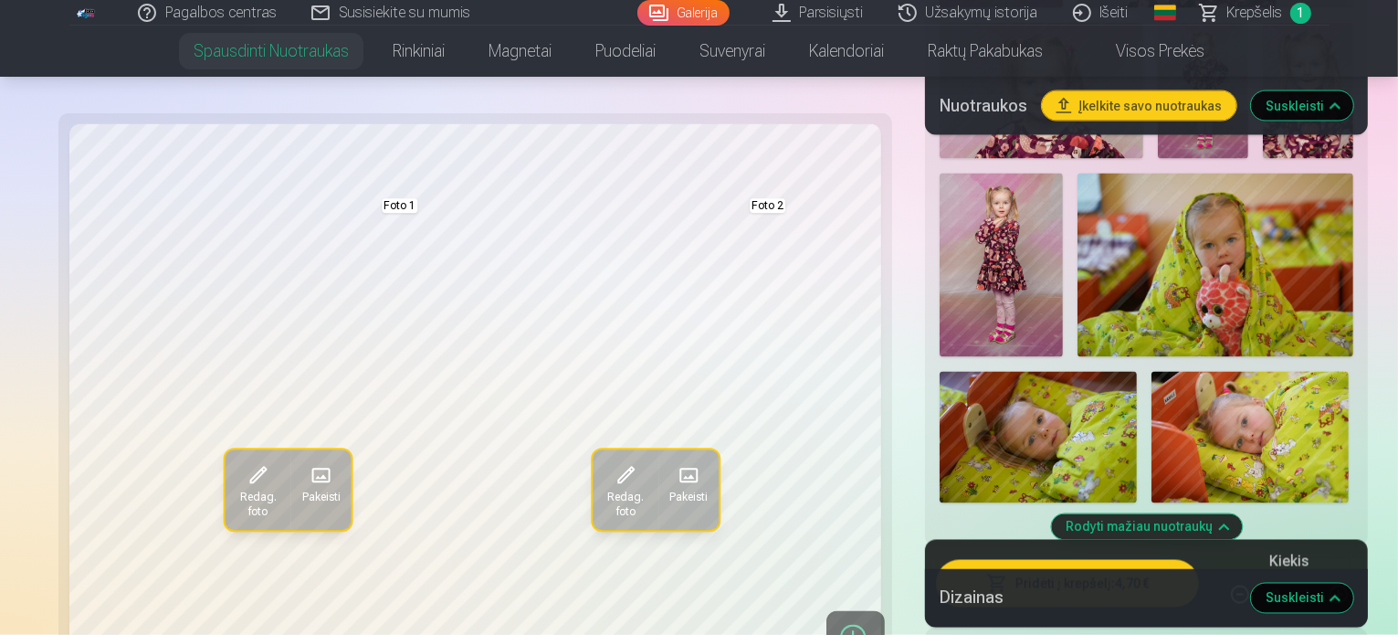
scroll to position [3287, 0]
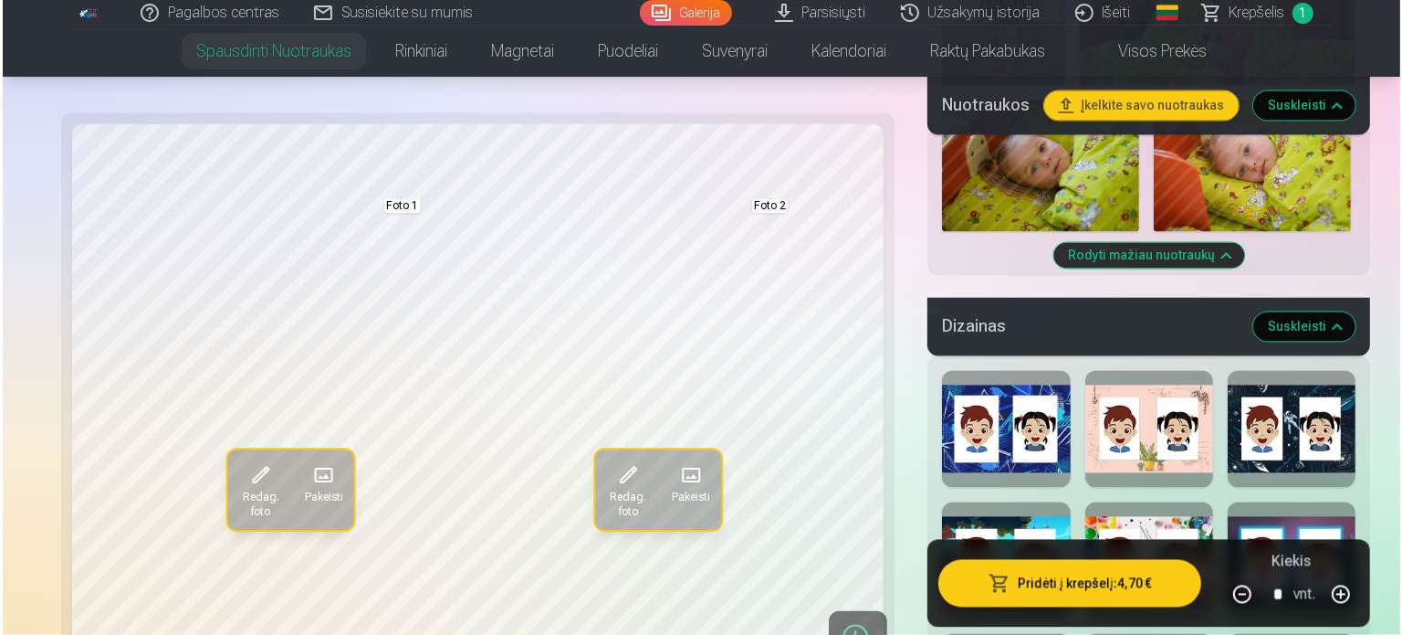
scroll to position [3652, 0]
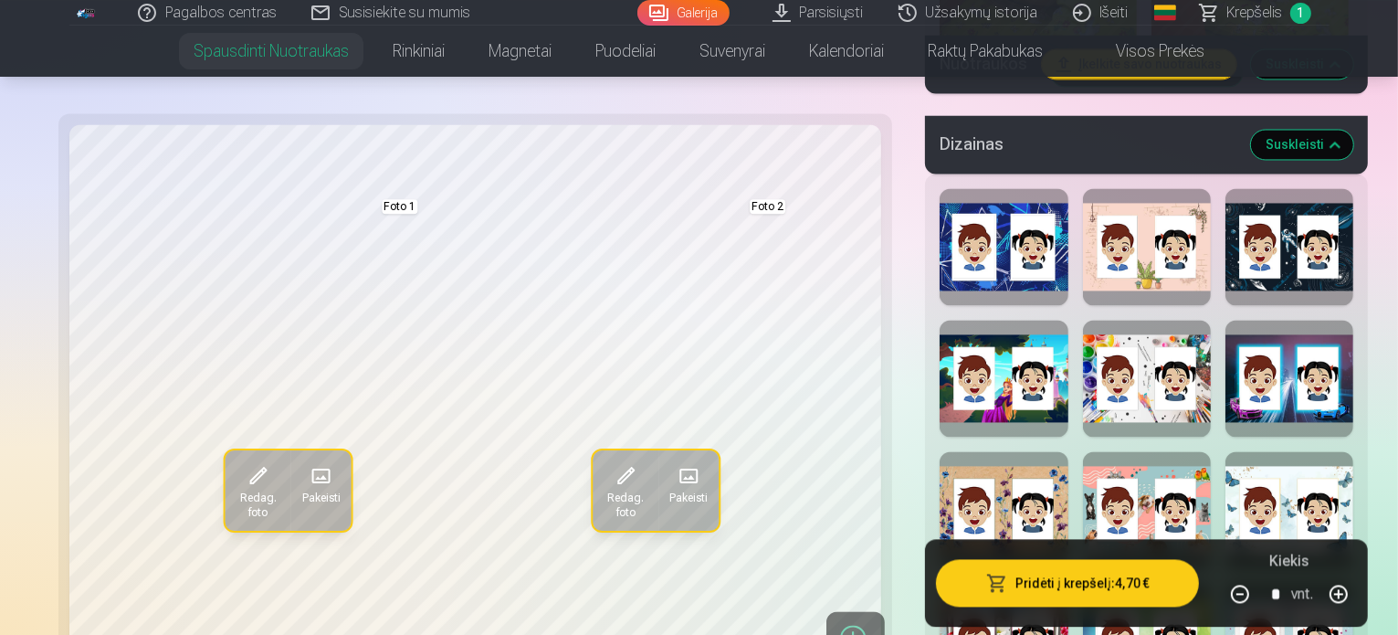
click at [1021, 569] on button "Pridėti į krepšelį : 4,70 €" at bounding box center [1067, 583] width 263 height 47
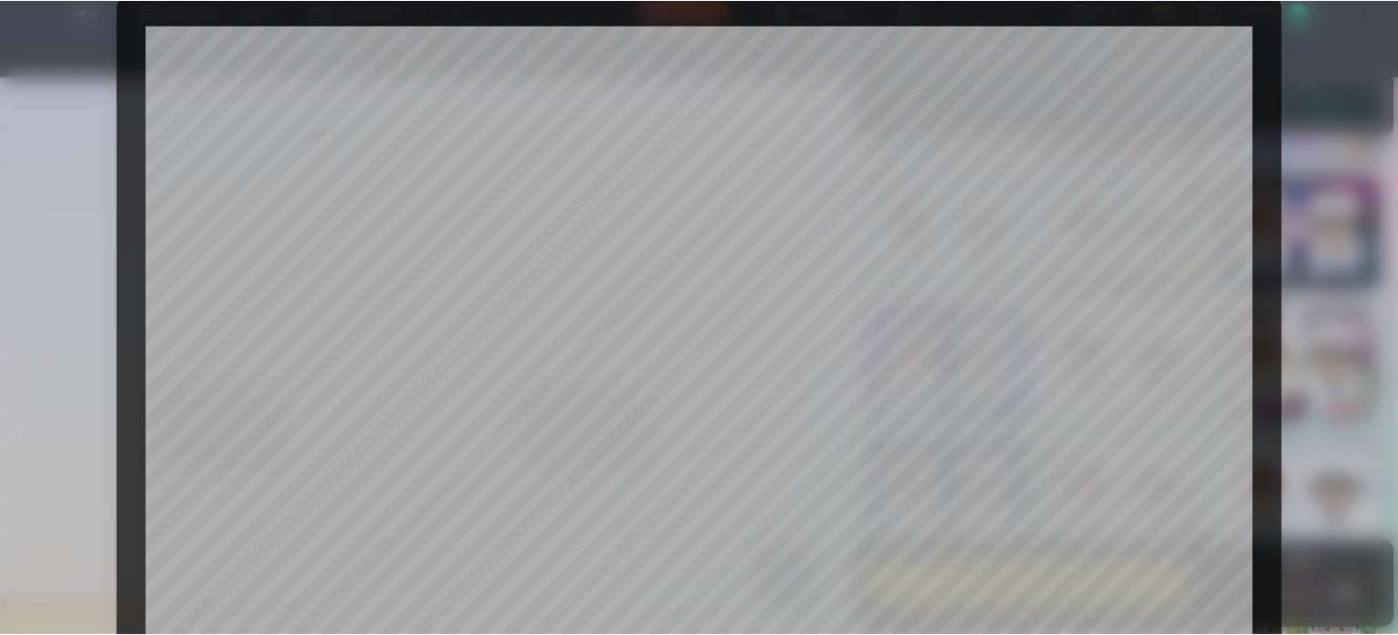
scroll to position [588, 0]
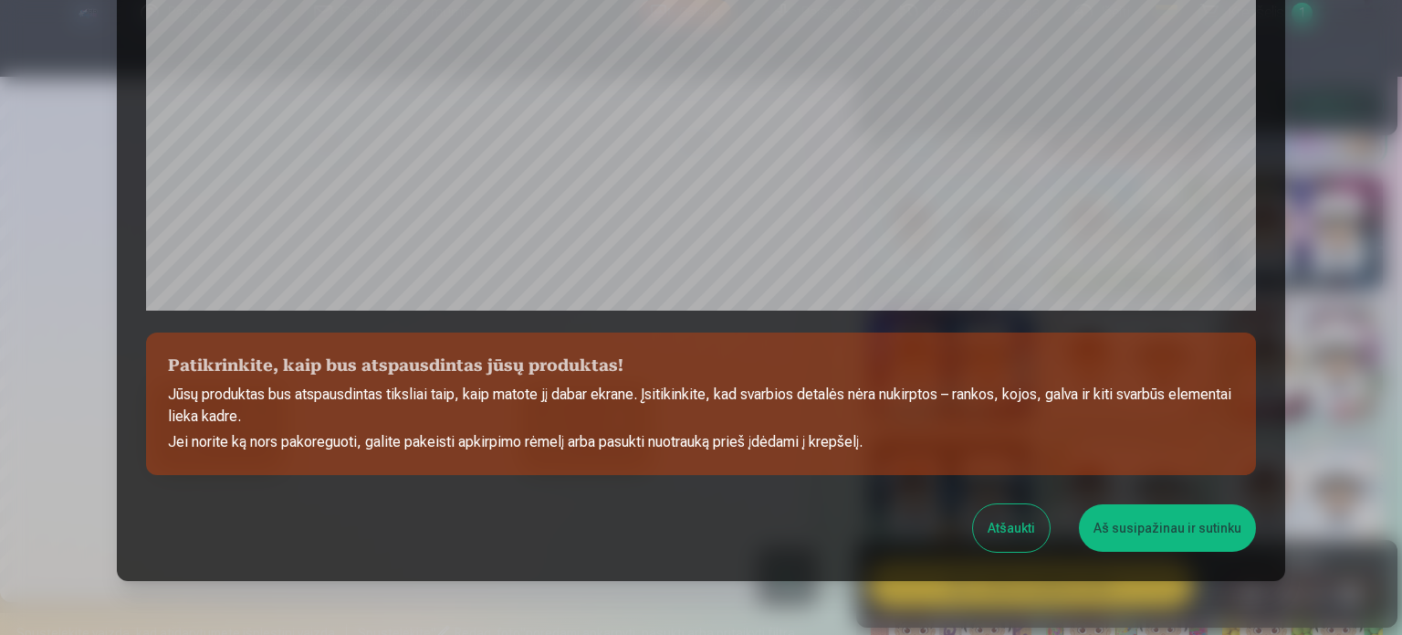
click at [1211, 534] on button "Aš susipažinau ir sutinku" at bounding box center [1167, 527] width 177 height 47
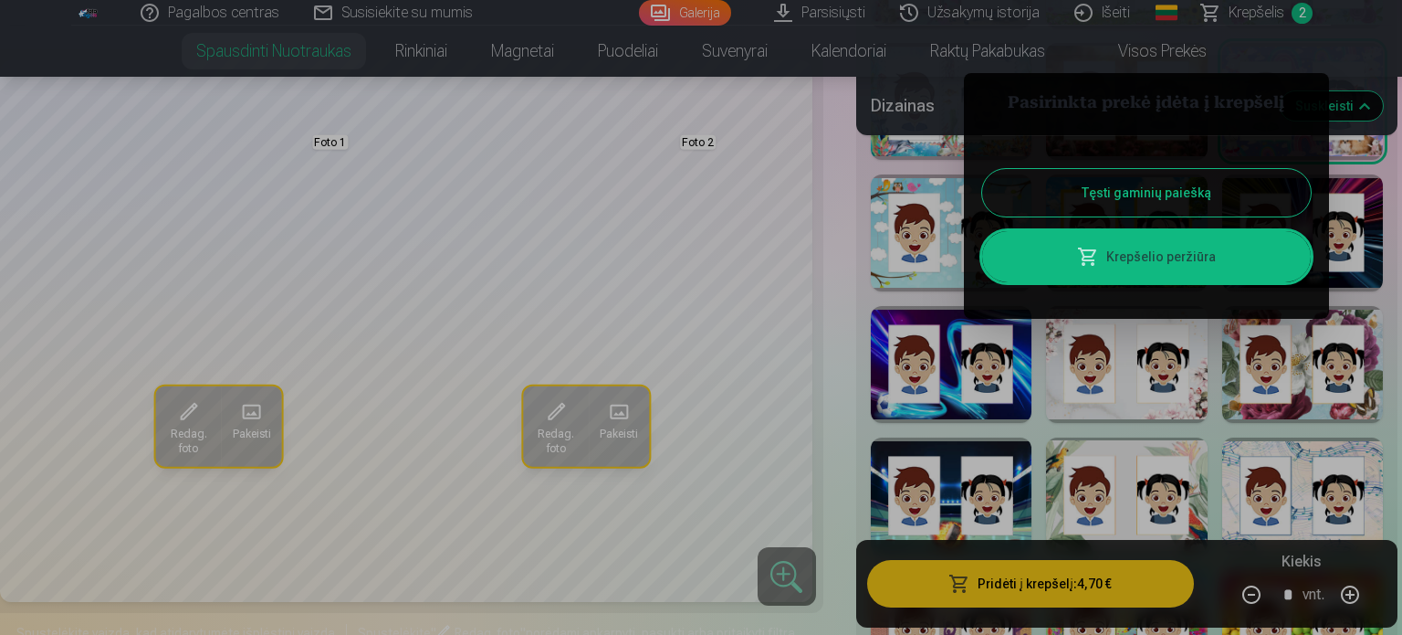
click at [1150, 262] on link "Krepšelio peržiūra" at bounding box center [1146, 256] width 329 height 51
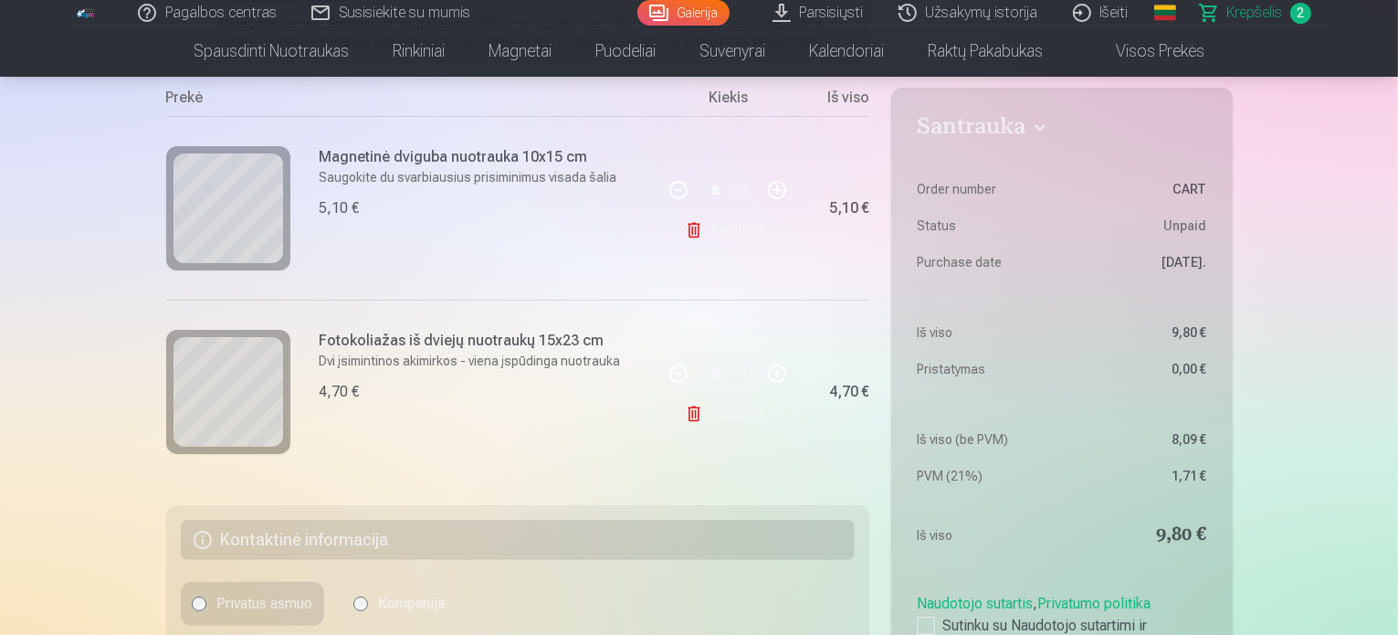
scroll to position [365, 0]
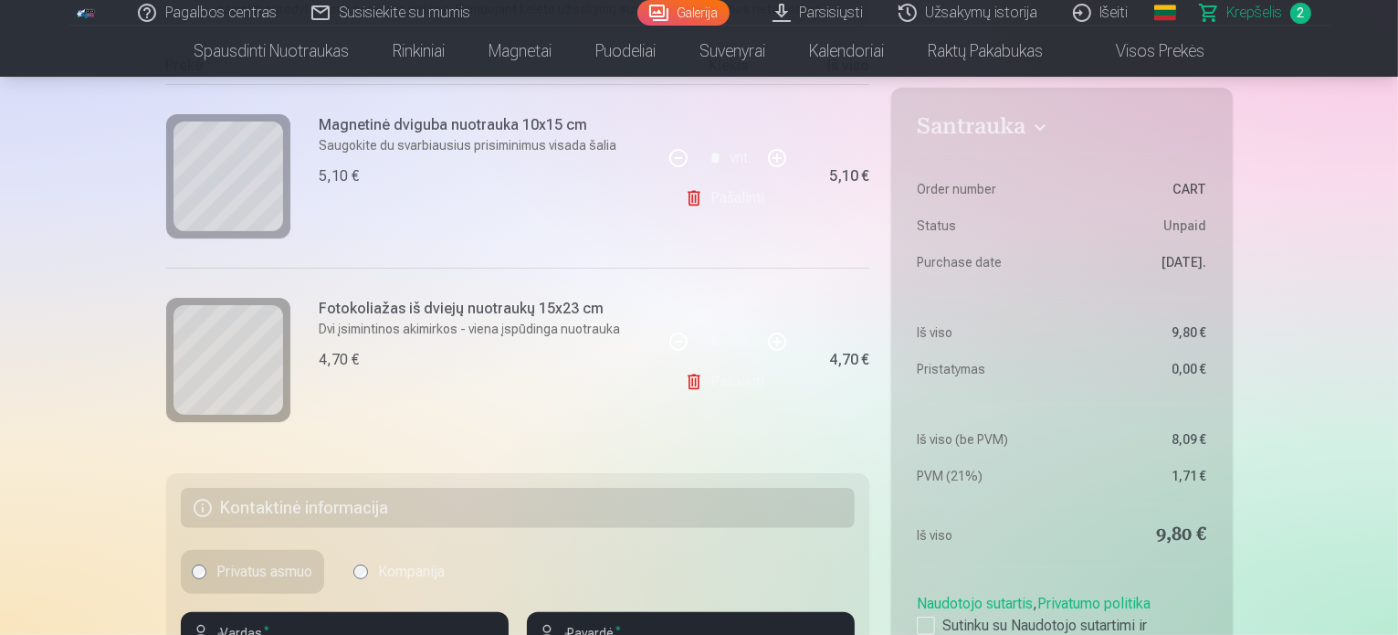
click at [928, 620] on div at bounding box center [926, 625] width 18 height 18
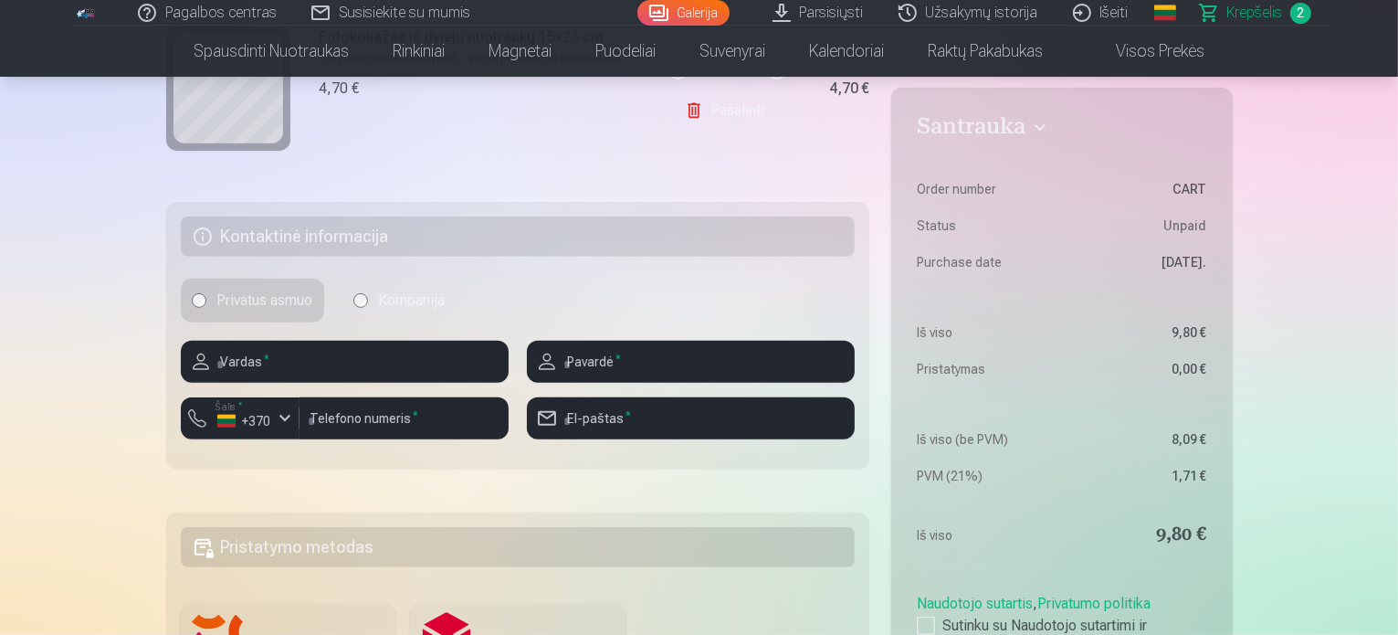
scroll to position [639, 0]
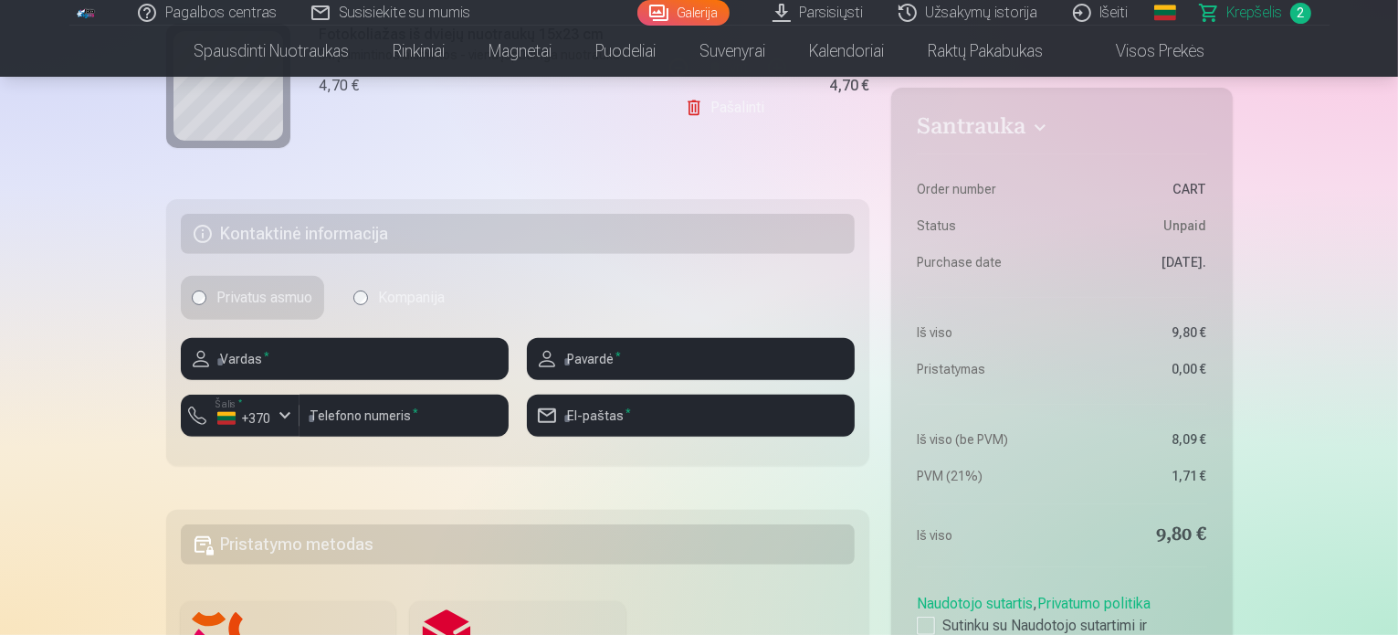
click at [203, 300] on label "Privatus asmuo" at bounding box center [252, 298] width 143 height 44
click at [238, 349] on input "text" at bounding box center [345, 359] width 328 height 42
type input "******"
click at [643, 362] on input "text" at bounding box center [691, 359] width 328 height 42
type input "*****"
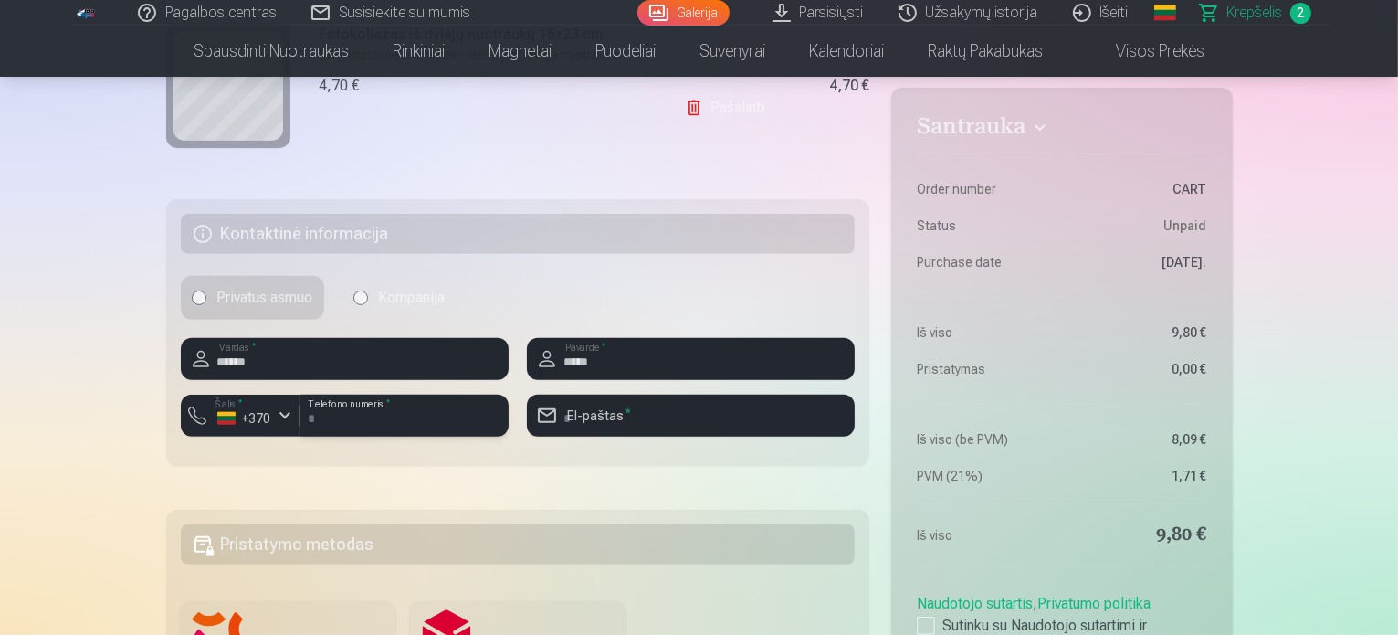
click at [352, 416] on input "number" at bounding box center [403, 415] width 209 height 42
type input "********"
click at [614, 423] on input "email" at bounding box center [691, 415] width 328 height 42
type input "**********"
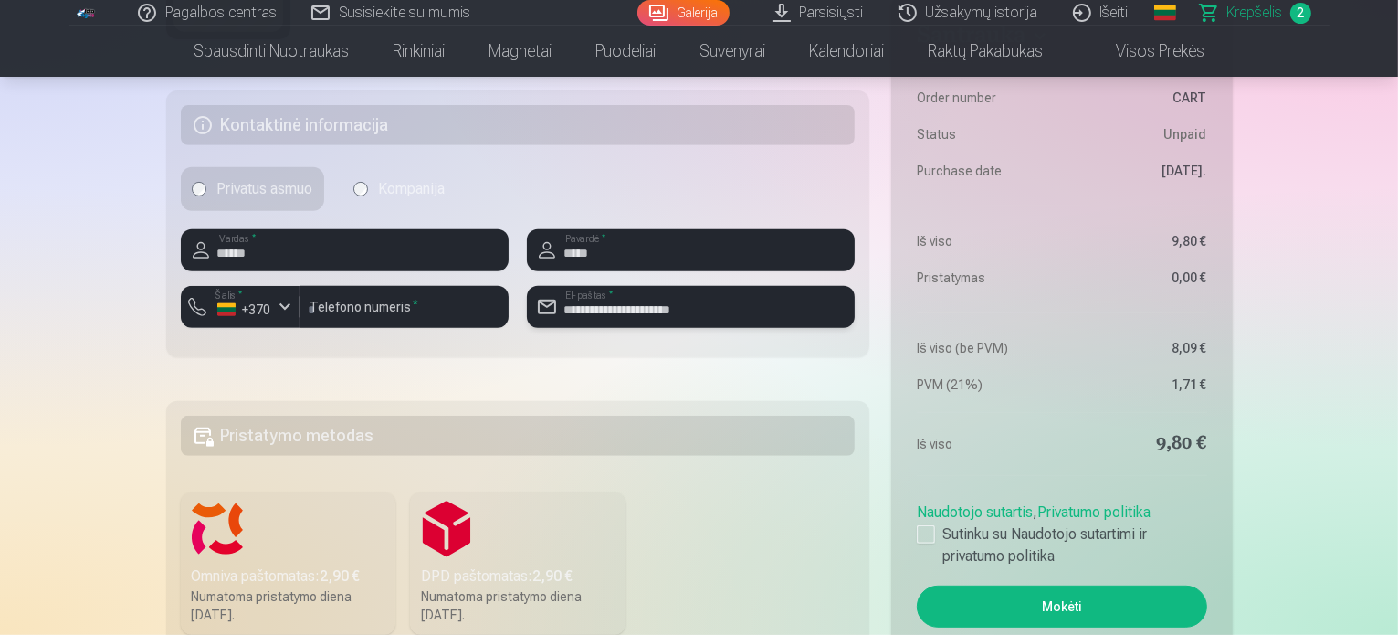
scroll to position [822, 0]
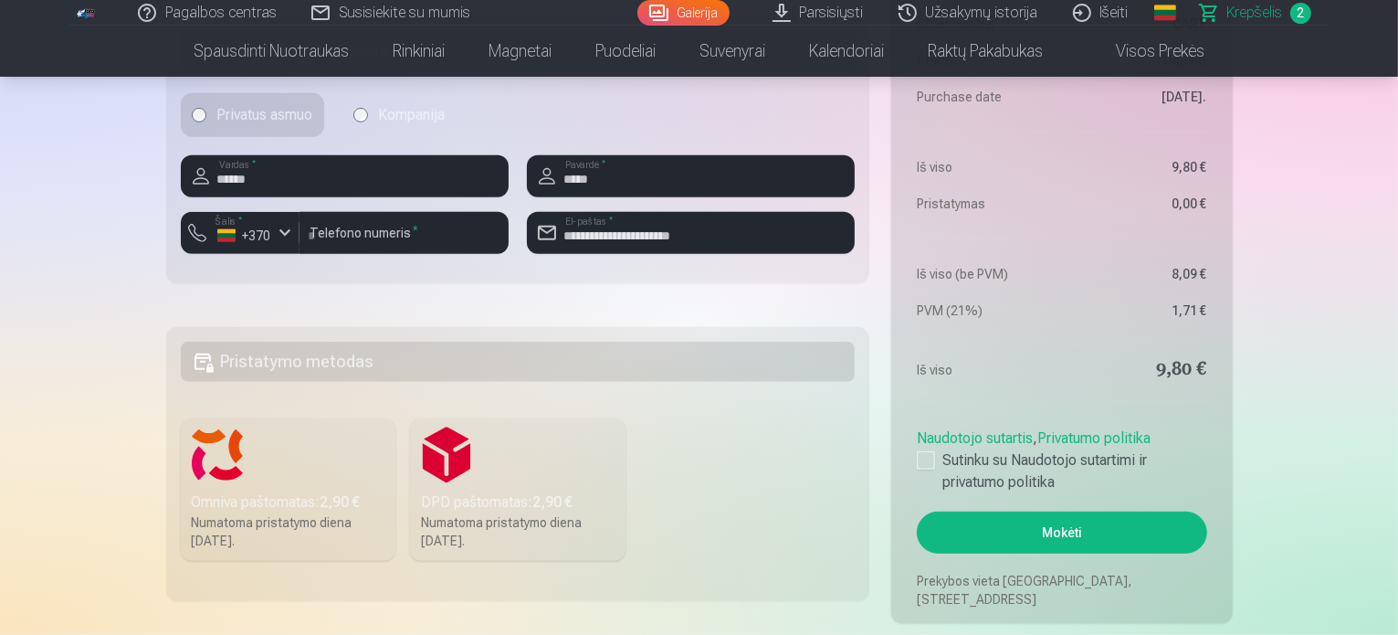
click at [217, 453] on label "Omniva paštomatas : 2,90 € Numatoma pristatymo diena 13.09.2025." at bounding box center [288, 489] width 215 height 142
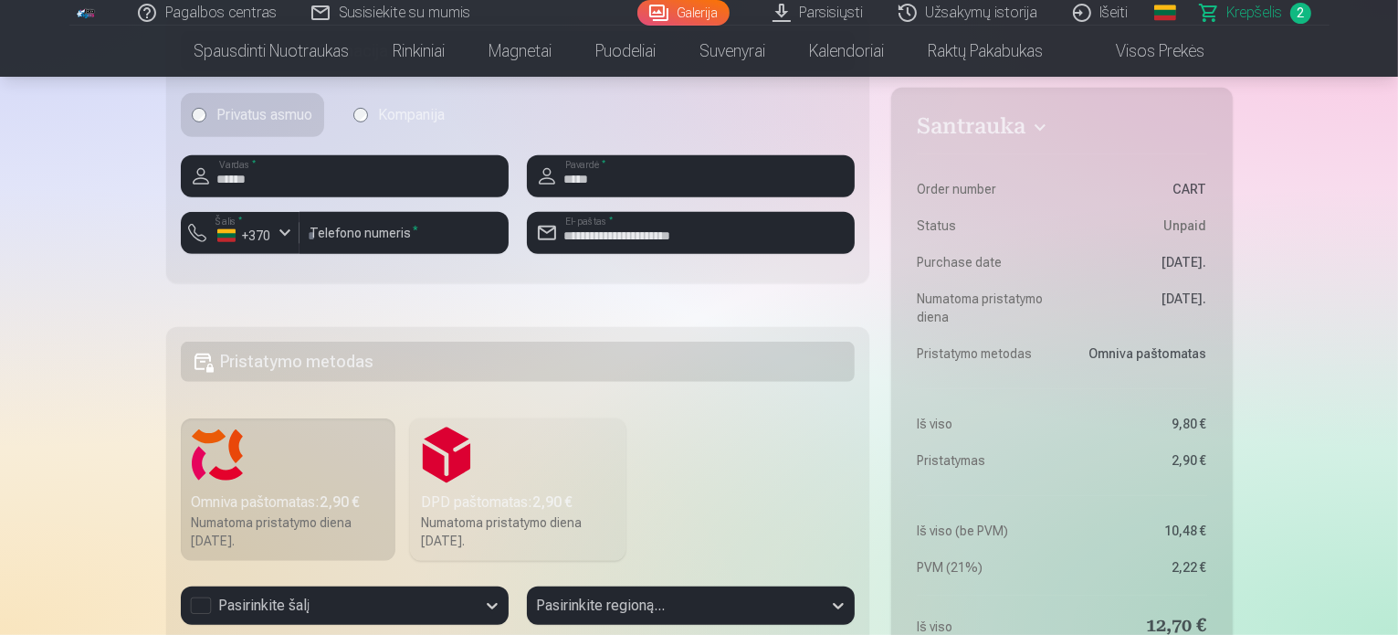
scroll to position [1096, 0]
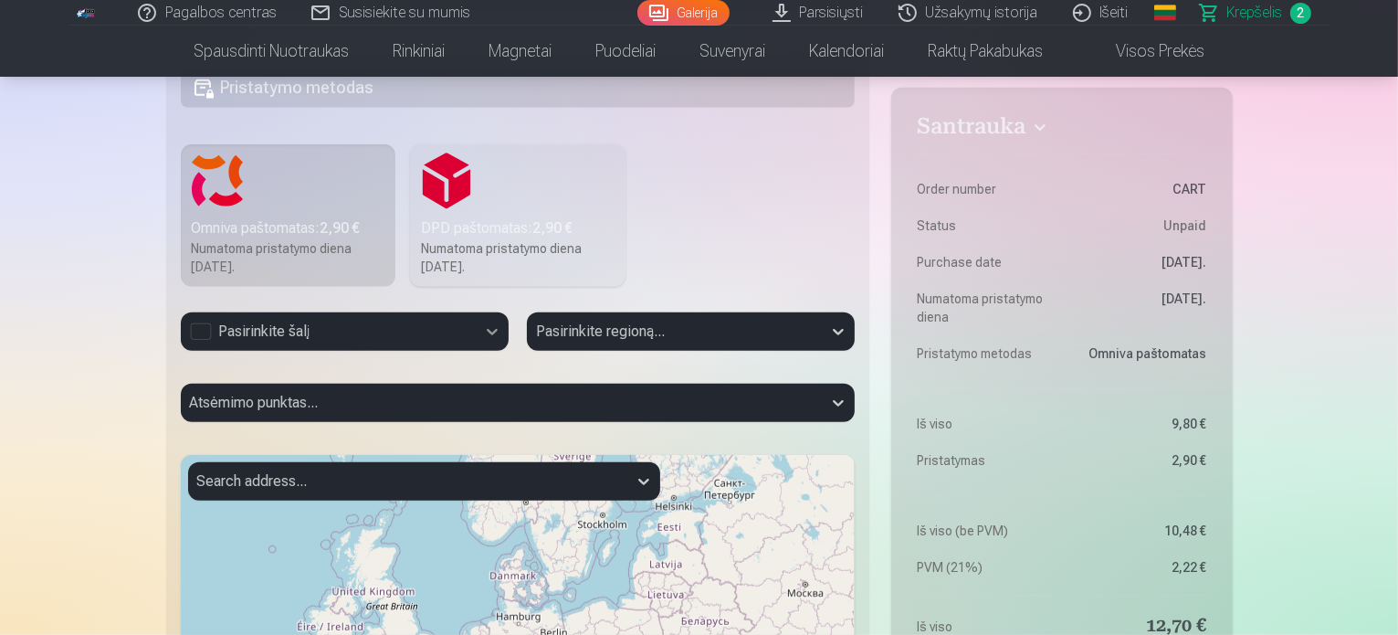
click at [482, 321] on div at bounding box center [492, 331] width 33 height 33
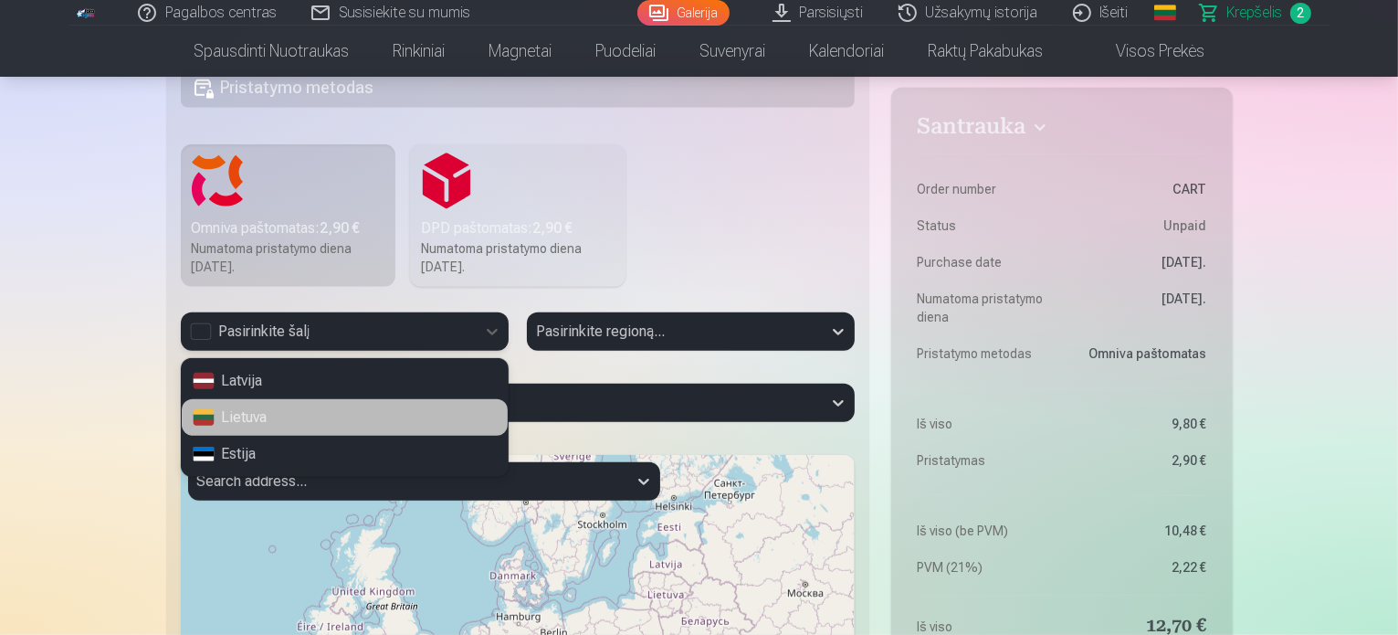
click at [420, 419] on div "Lietuva" at bounding box center [345, 417] width 326 height 37
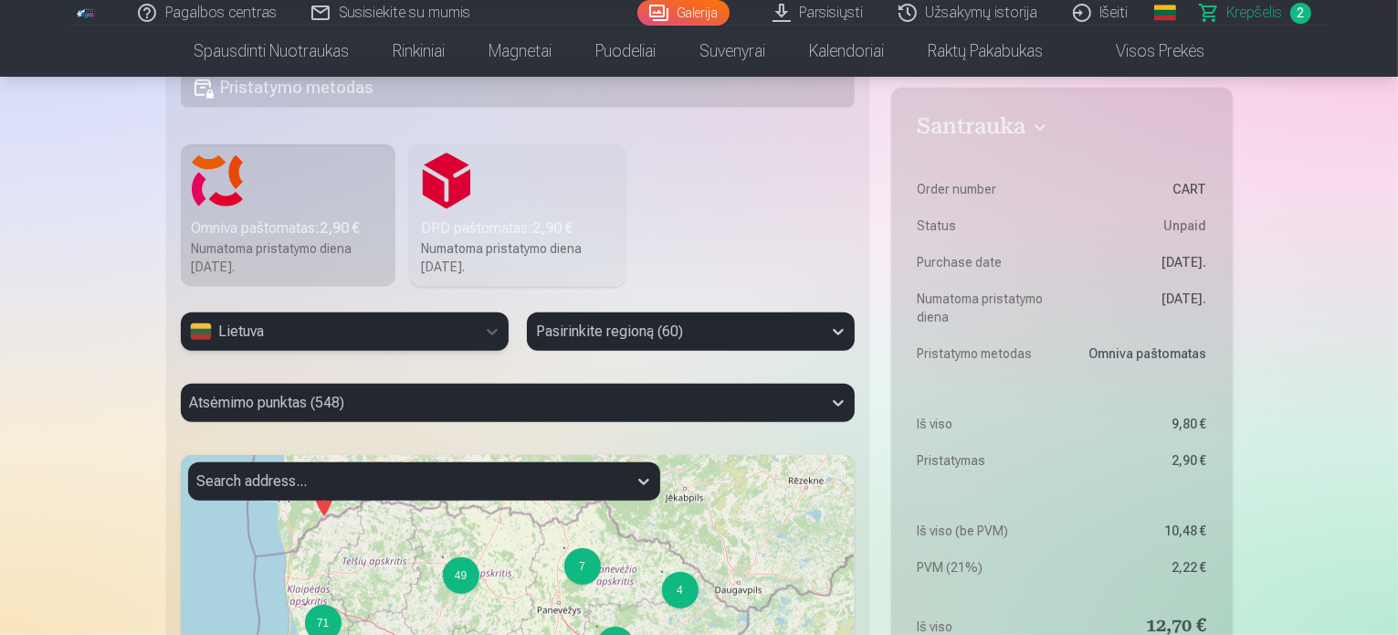
click at [778, 320] on div at bounding box center [674, 332] width 277 height 26
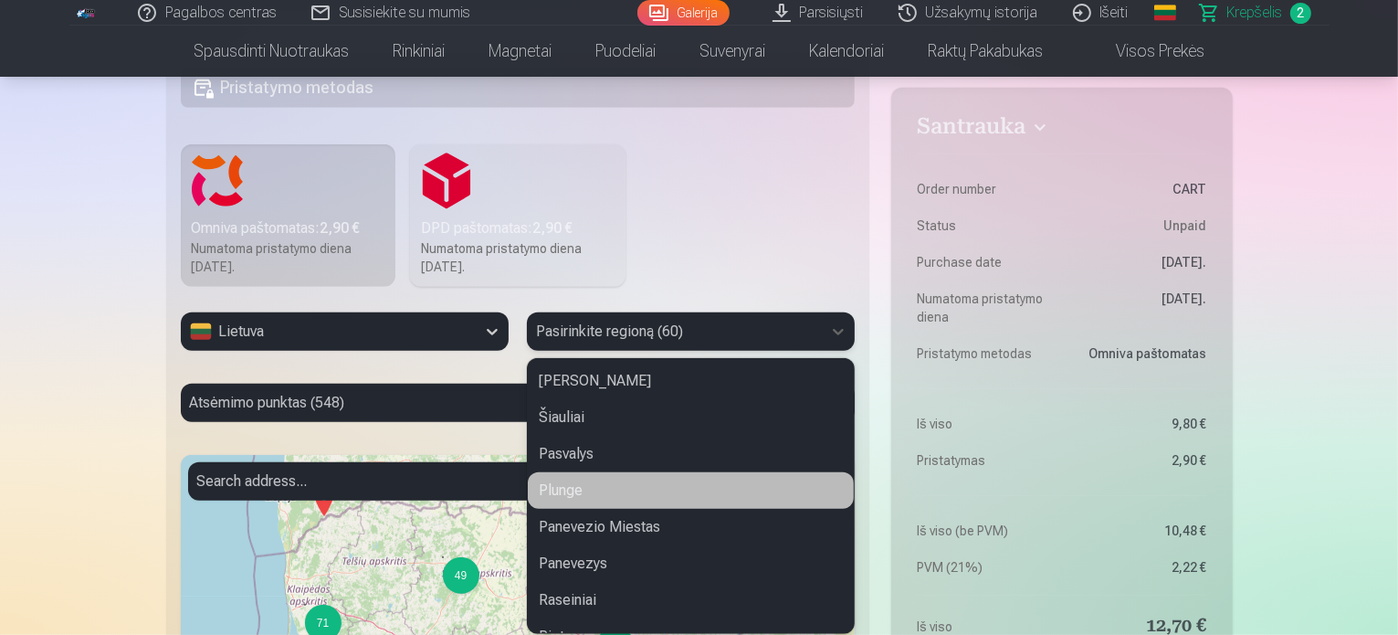
click at [704, 488] on div "Plunge" at bounding box center [691, 490] width 326 height 37
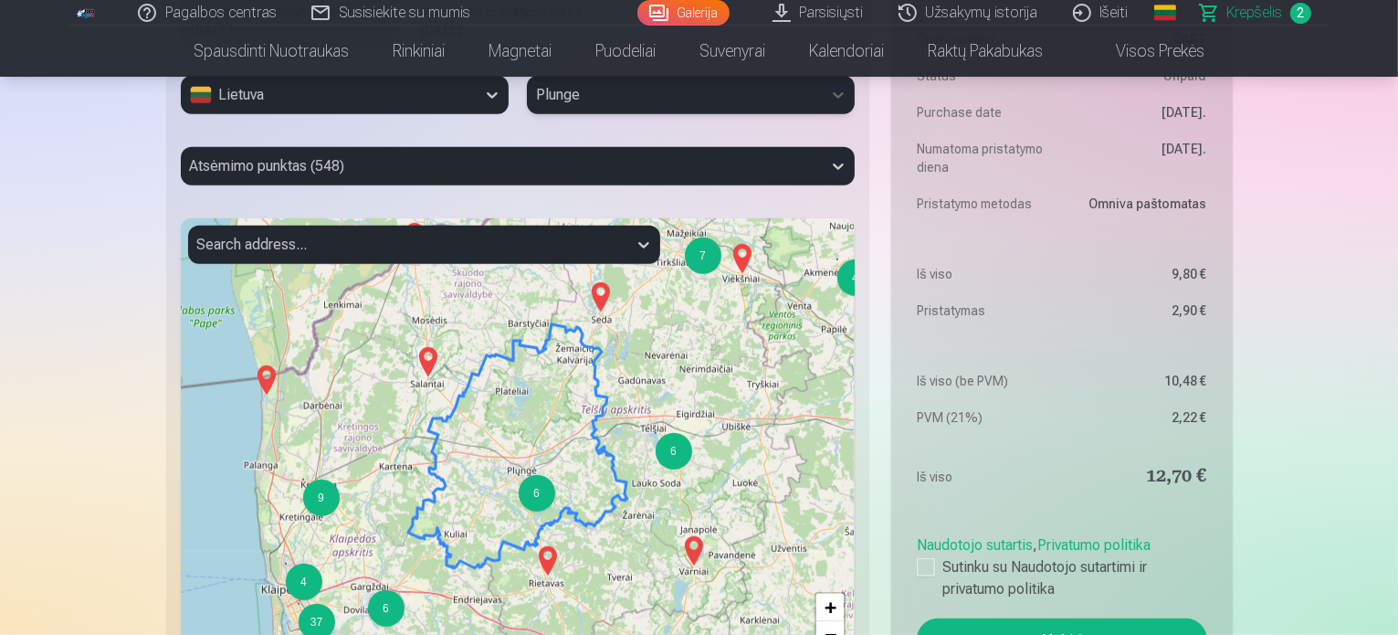
scroll to position [1370, 0]
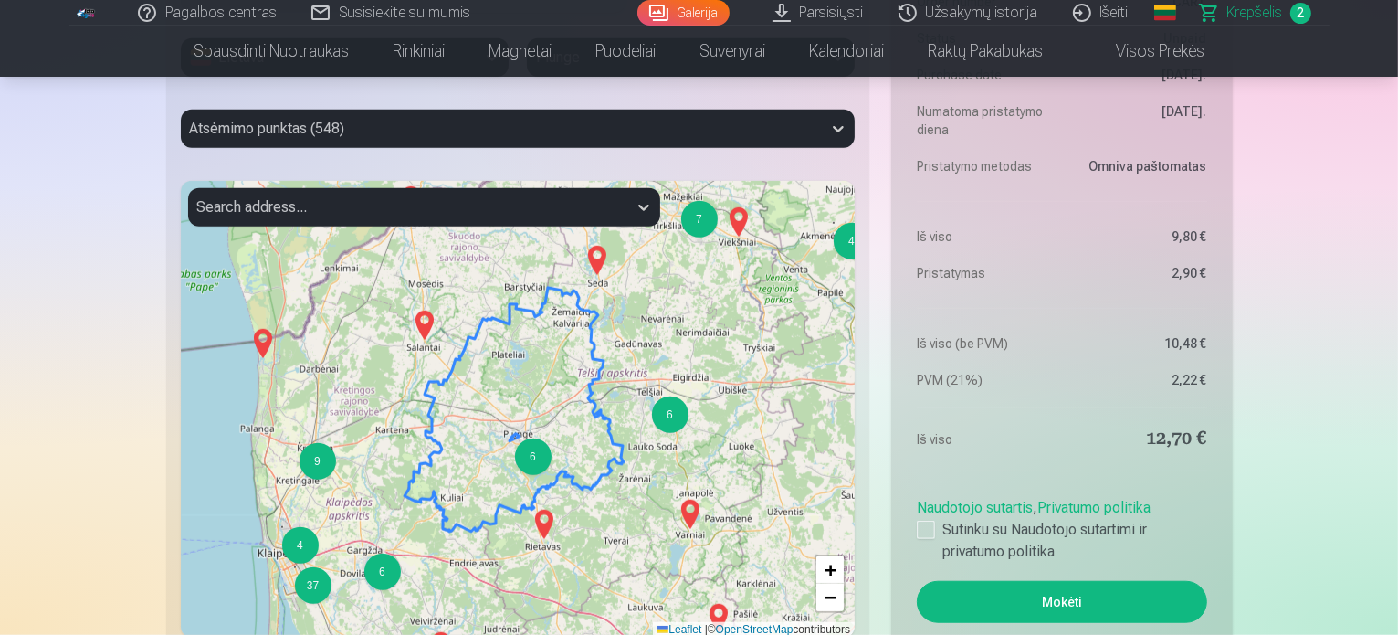
click at [537, 462] on div "6" at bounding box center [532, 456] width 37 height 37
click at [537, 452] on div "6" at bounding box center [532, 456] width 37 height 37
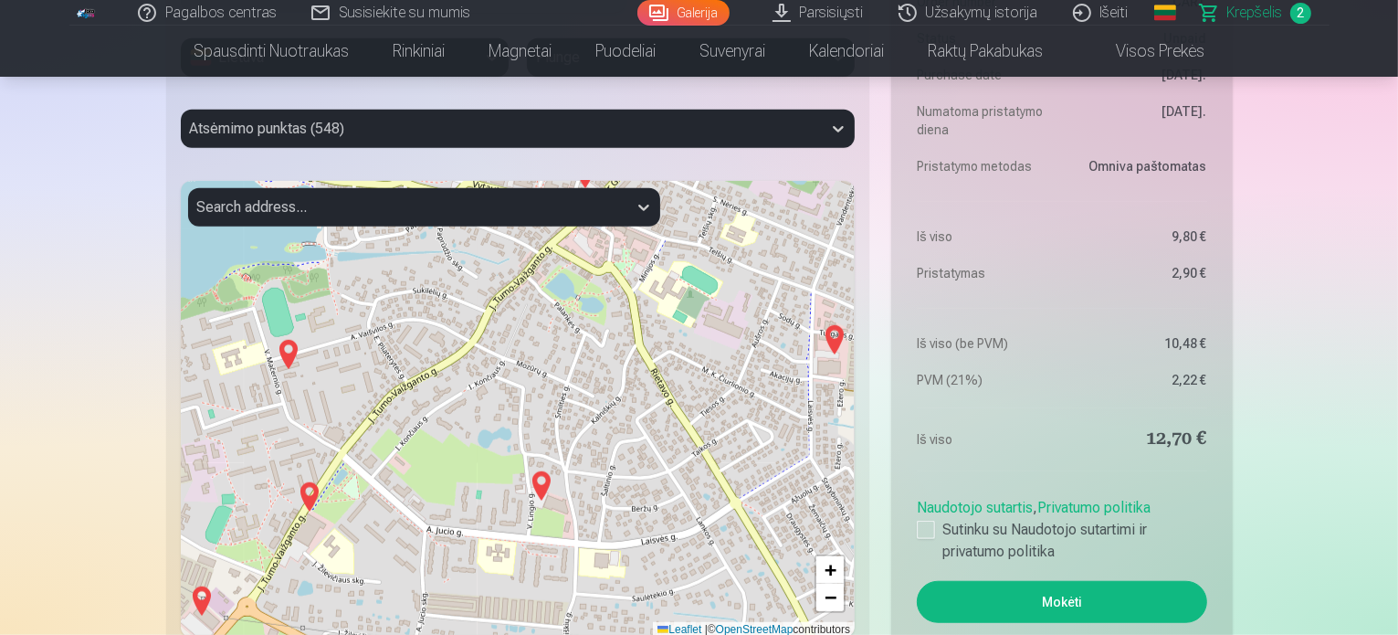
click at [833, 331] on img at bounding box center [834, 340] width 29 height 44
click at [833, 340] on img at bounding box center [831, 342] width 29 height 44
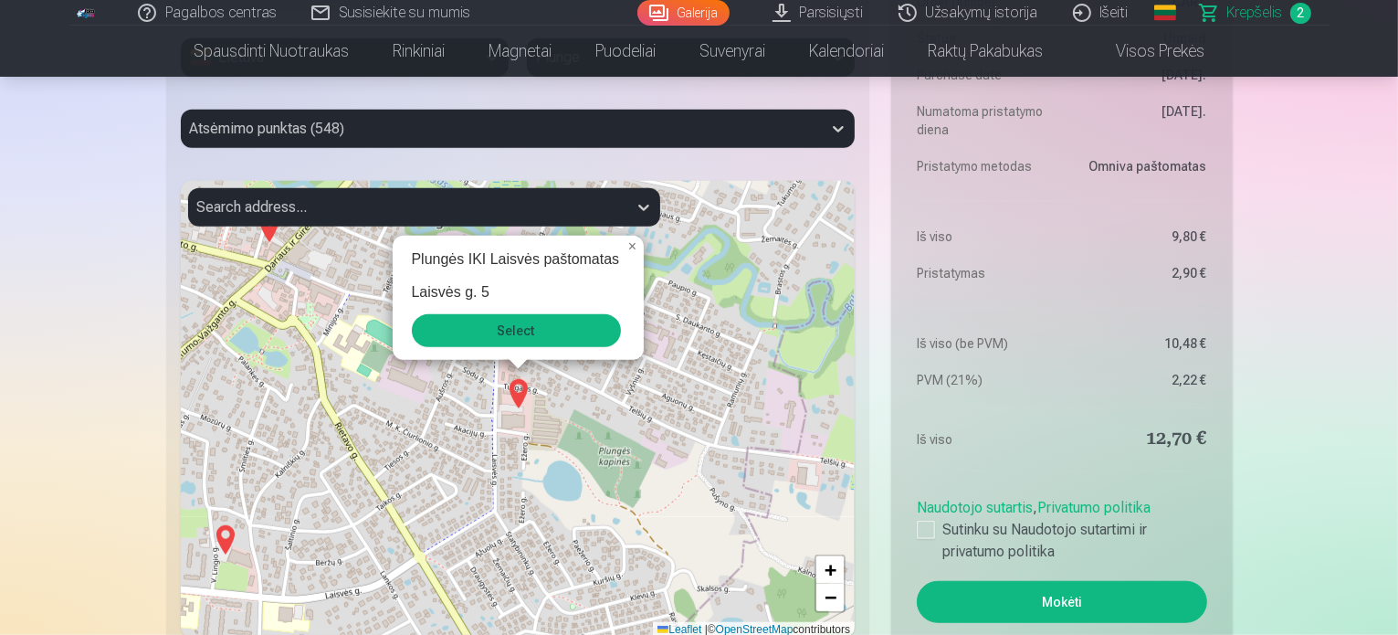
click at [554, 339] on button "Select" at bounding box center [516, 330] width 209 height 33
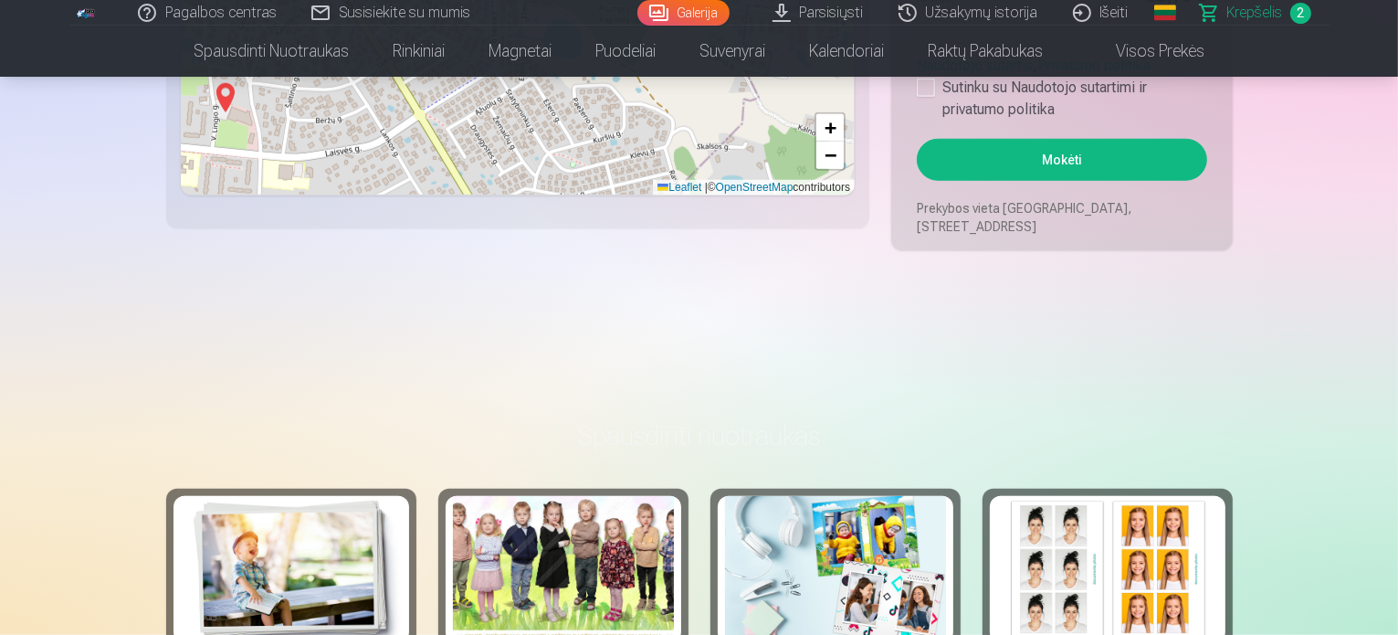
scroll to position [1735, 0]
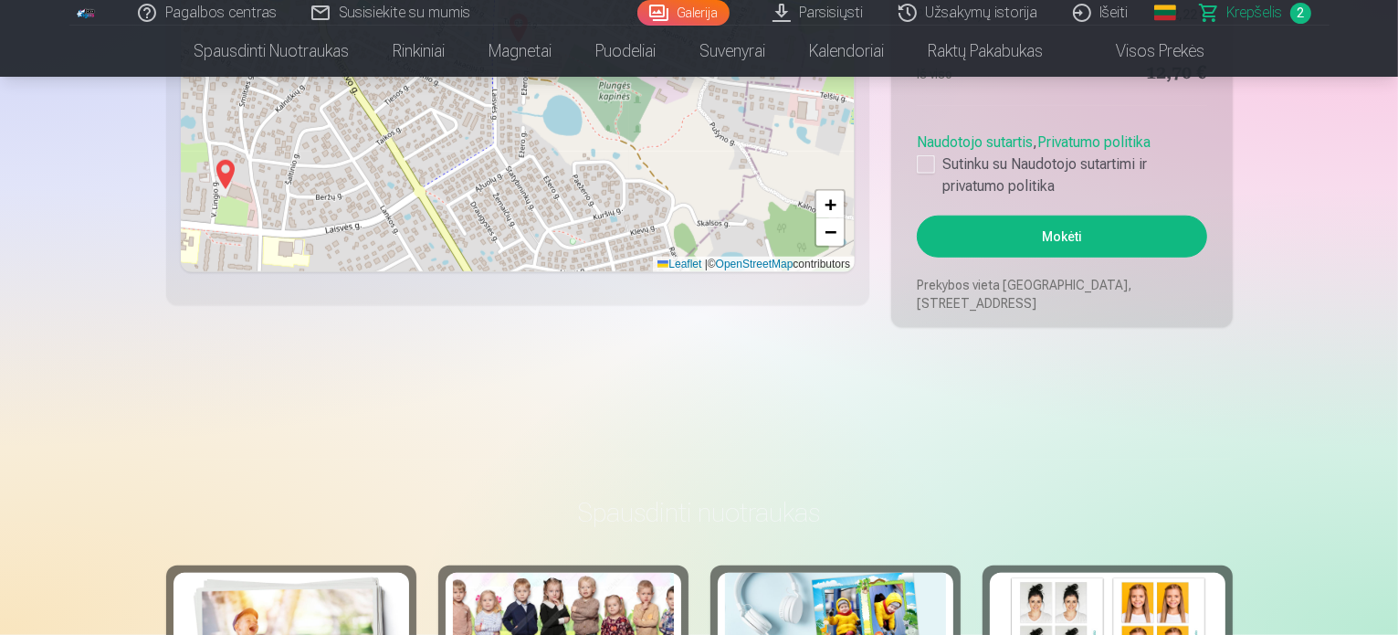
click at [1138, 240] on button "Mokėti" at bounding box center [1061, 236] width 289 height 42
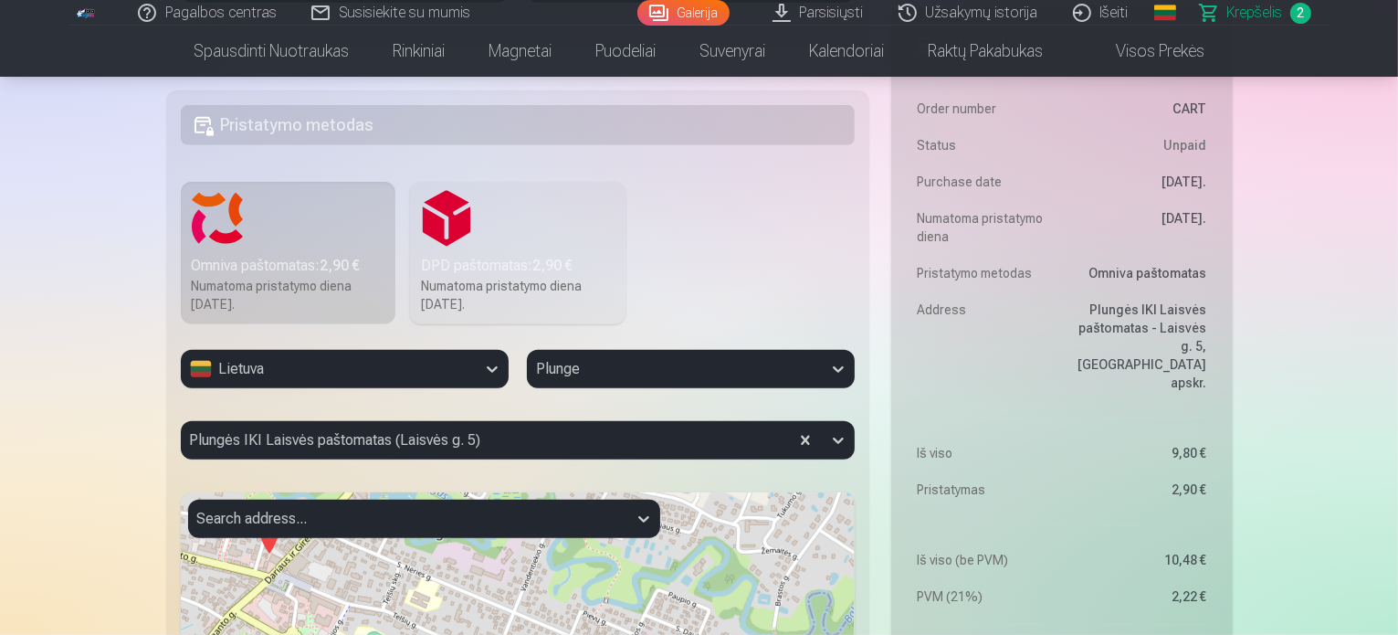
scroll to position [822, 0]
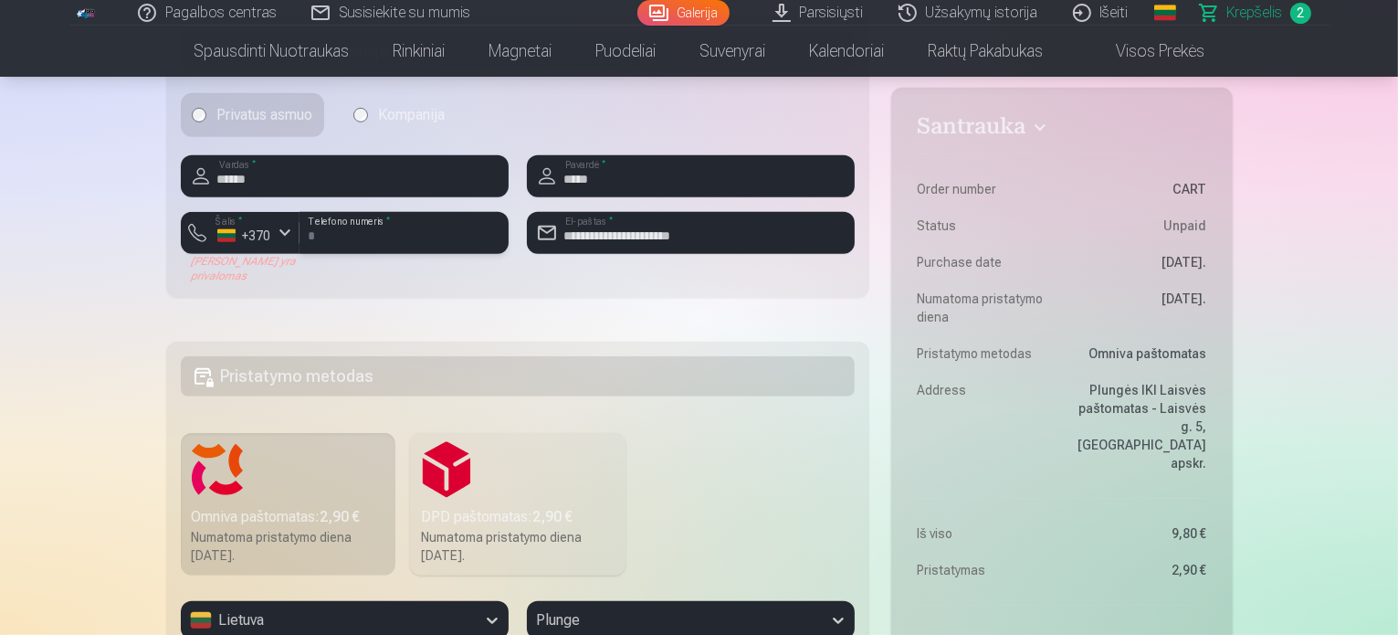
click at [296, 220] on div "Šalis * +370 Laukas yra privalomas ******** Telefono numeris *" at bounding box center [345, 247] width 328 height 71
click at [289, 227] on div "button" at bounding box center [285, 233] width 22 height 22
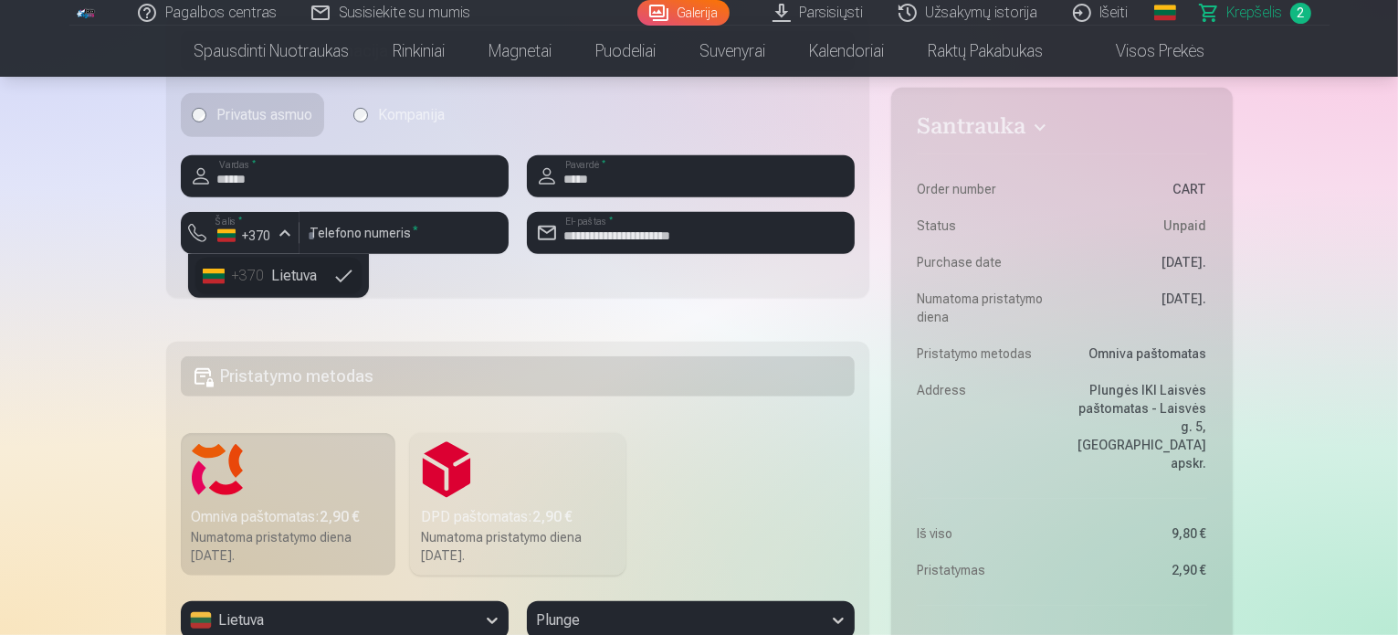
click at [292, 277] on li "+370 Lietuva" at bounding box center [278, 275] width 166 height 37
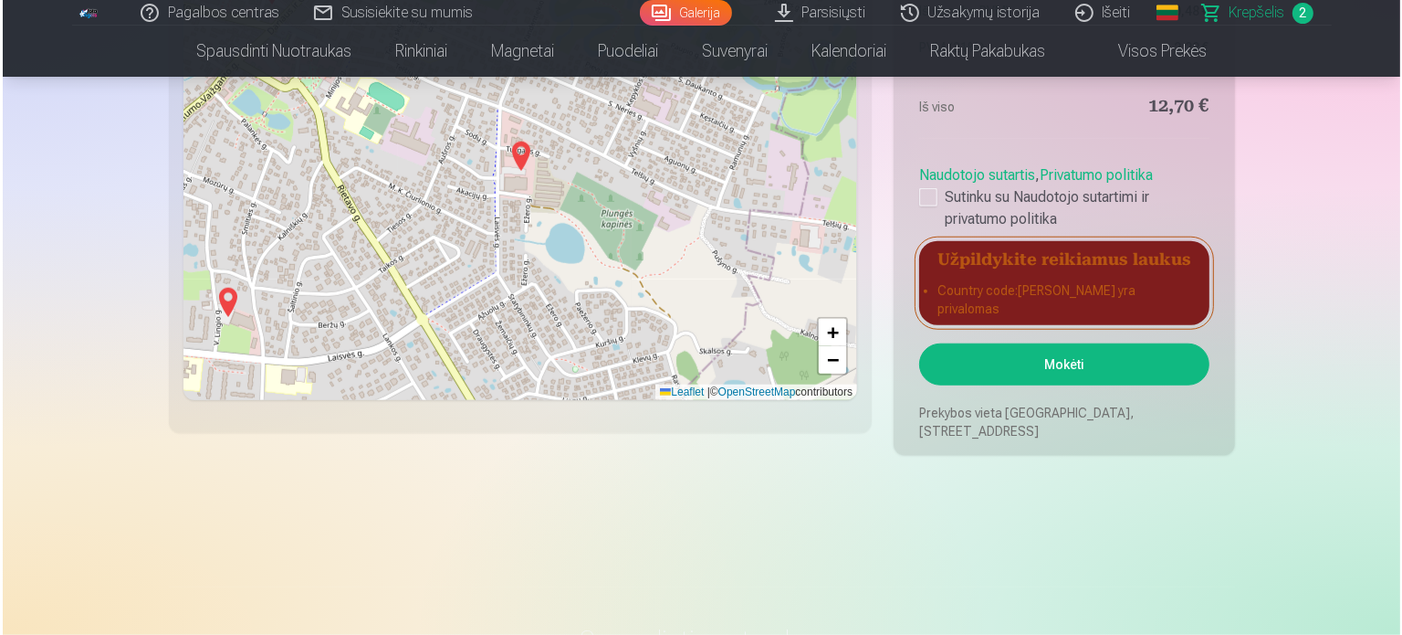
scroll to position [1735, 0]
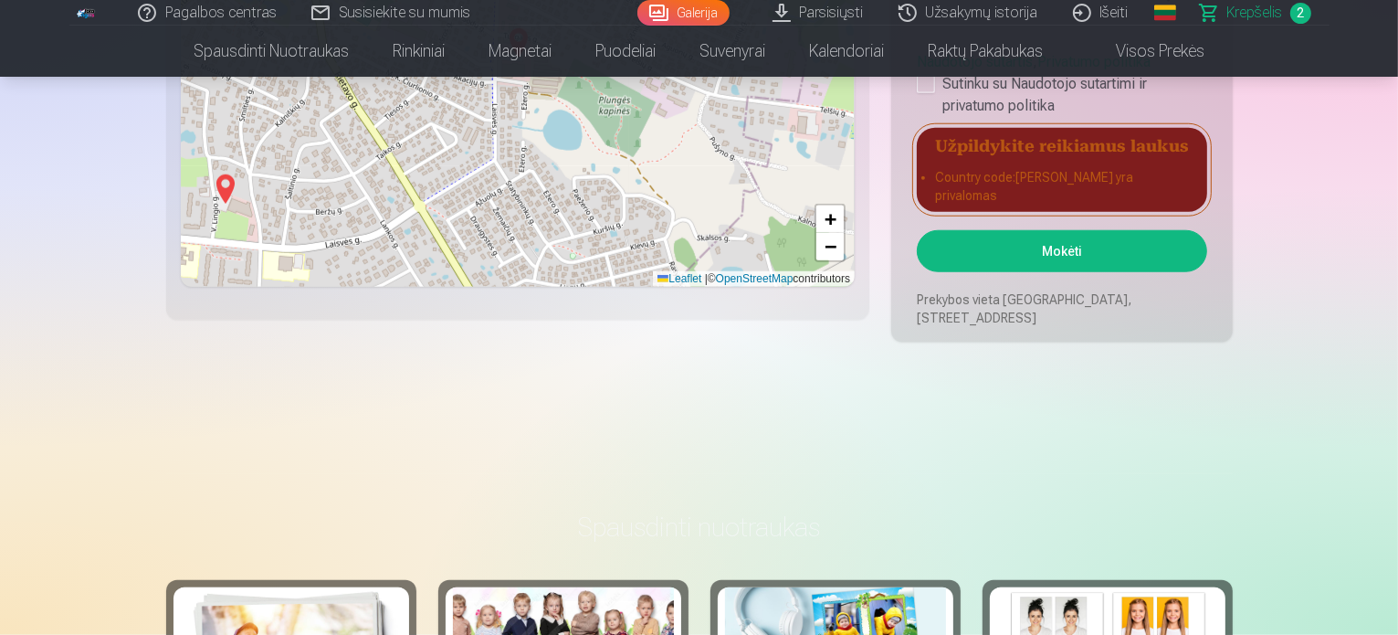
click at [1098, 248] on button "Mokėti" at bounding box center [1061, 251] width 289 height 42
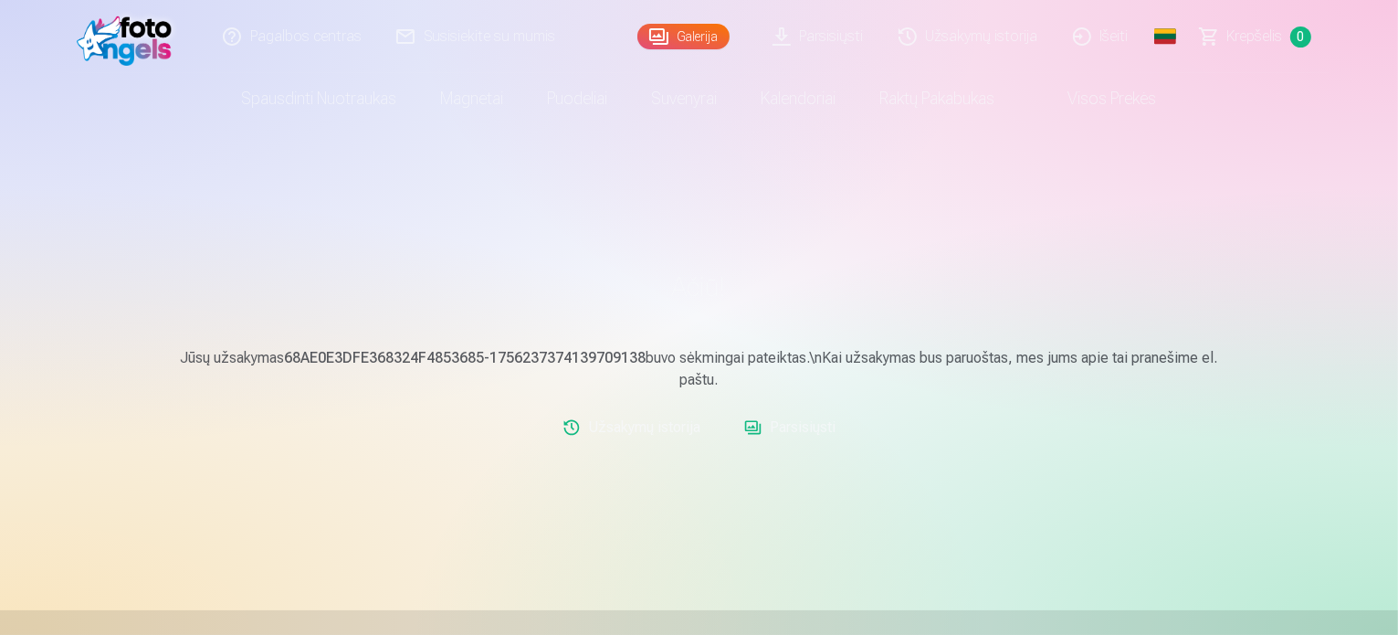
click at [982, 32] on link "Užsakymų istorija" at bounding box center [969, 36] width 174 height 73
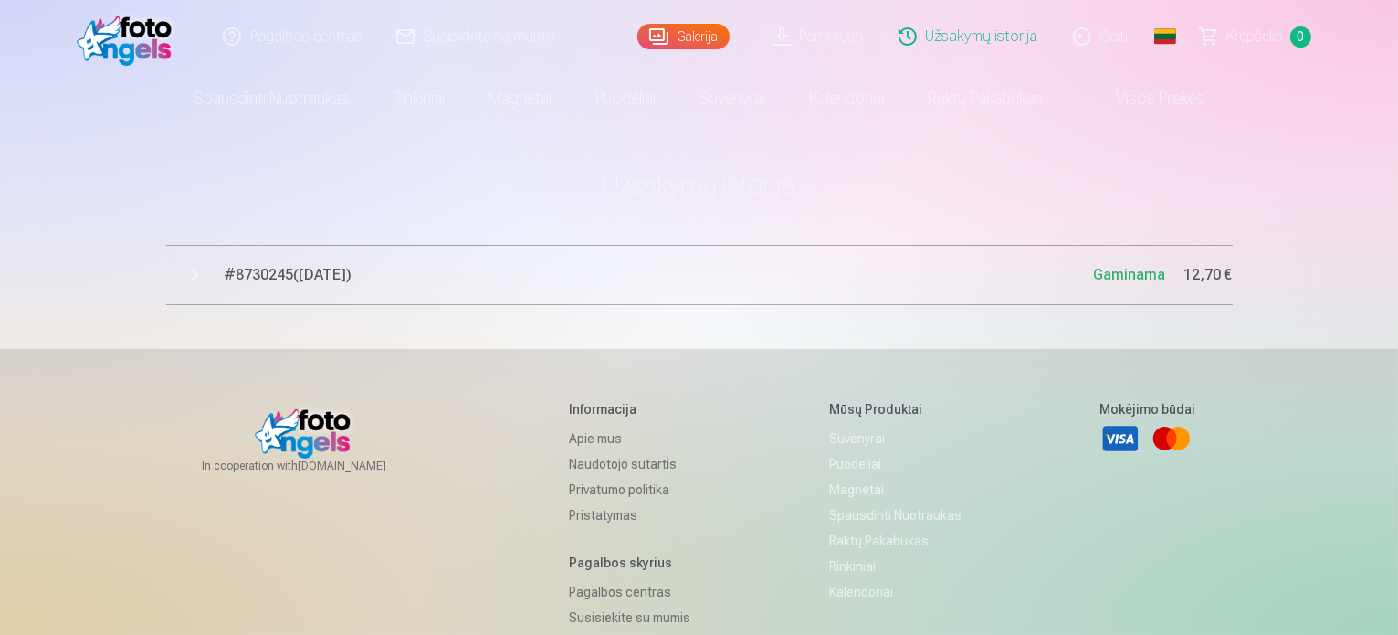
drag, startPoint x: 197, startPoint y: 275, endPoint x: 178, endPoint y: 265, distance: 21.6
click at [195, 275] on button "# 8730245 ( [DATE] ) Gaminama 12,70 €" at bounding box center [699, 275] width 1066 height 60
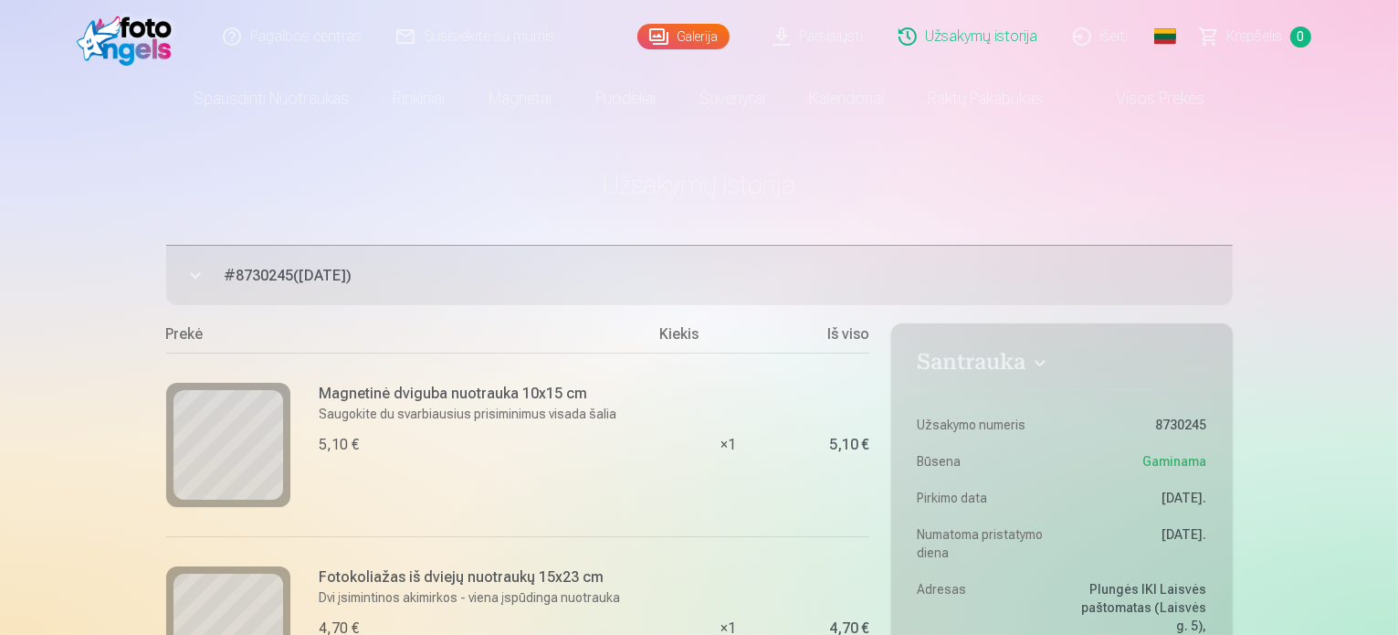
click at [1110, 43] on link "Išeiti" at bounding box center [1101, 36] width 90 height 73
